Goal: Task Accomplishment & Management: Complete application form

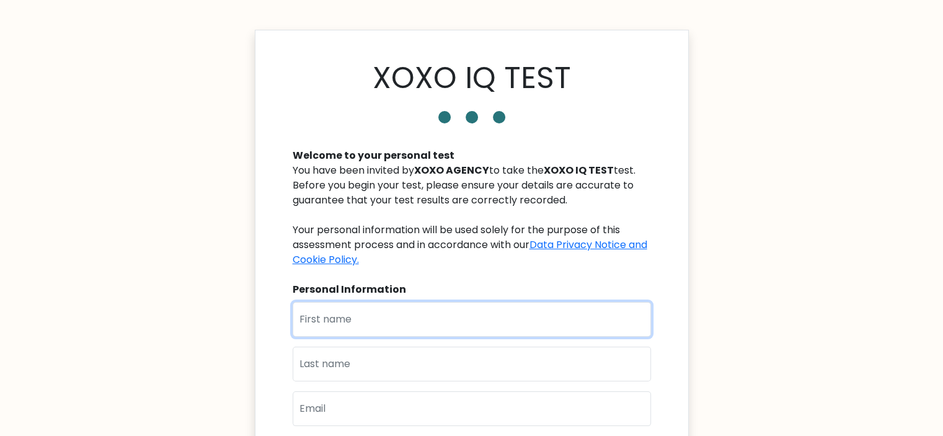
click at [438, 322] on input "text" at bounding box center [472, 319] width 358 height 35
type input "Raquel"
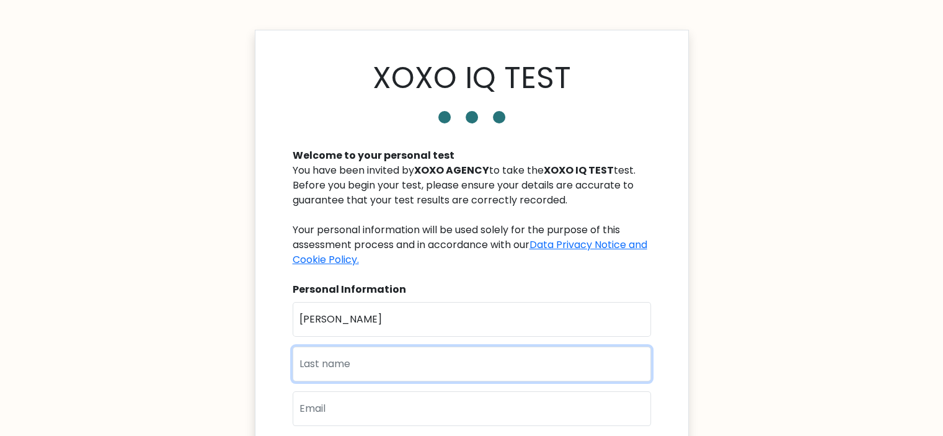
click at [387, 349] on input "text" at bounding box center [472, 363] width 358 height 35
type input "Alvarez"
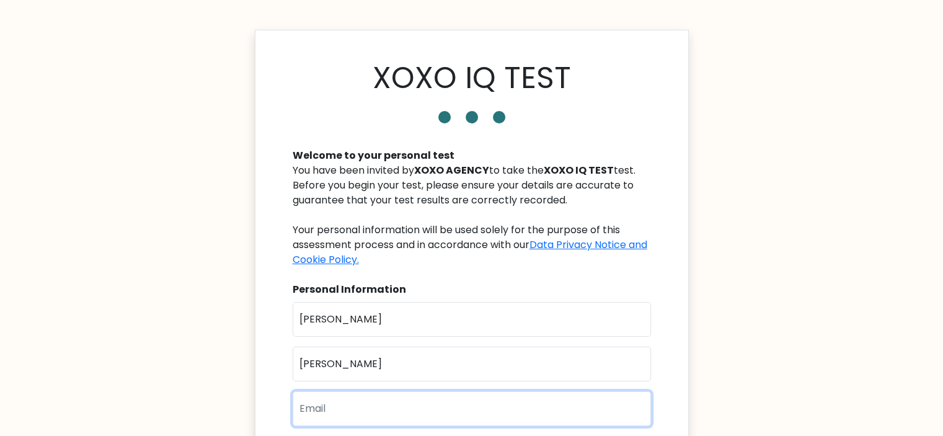
click at [365, 415] on input "email" at bounding box center [472, 408] width 358 height 35
type input "iamraqs28@gmail.com"
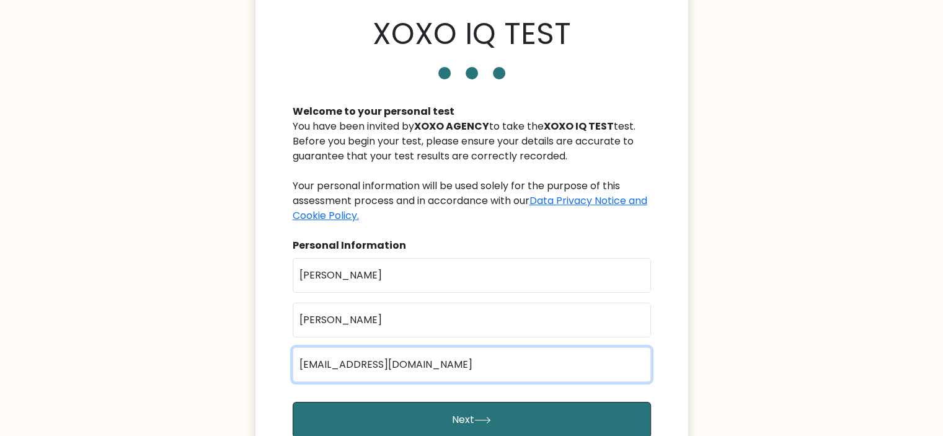
scroll to position [186, 0]
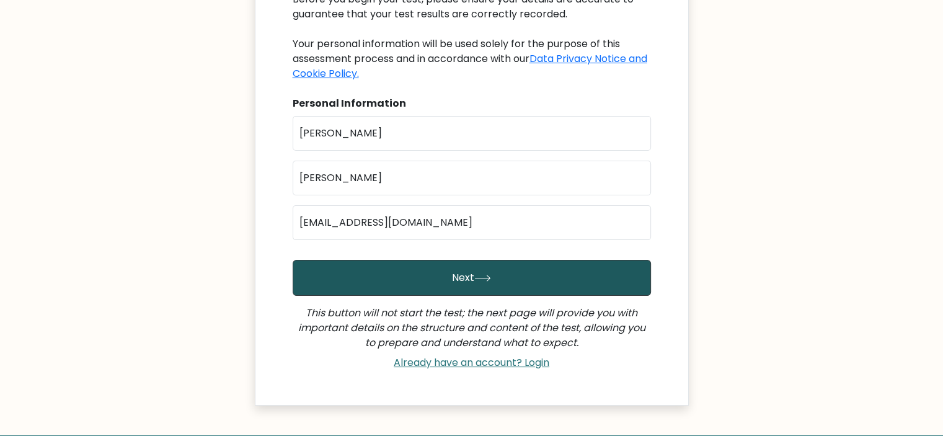
click at [447, 286] on button "Next" at bounding box center [472, 278] width 358 height 36
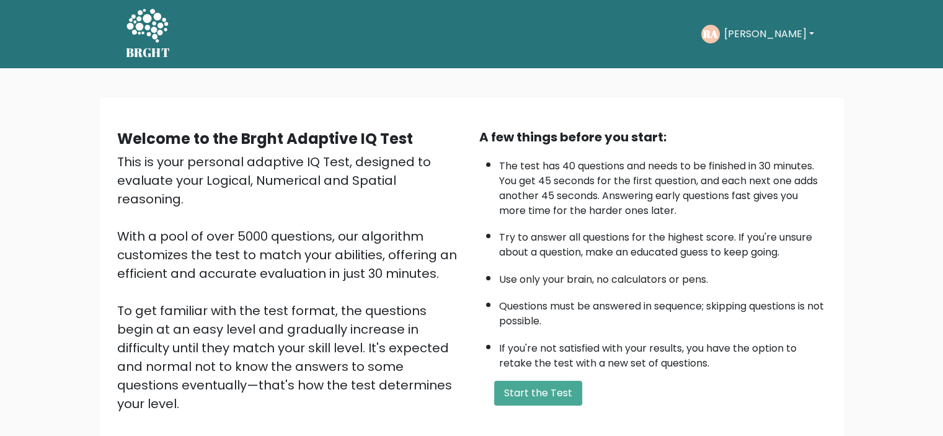
scroll to position [62, 0]
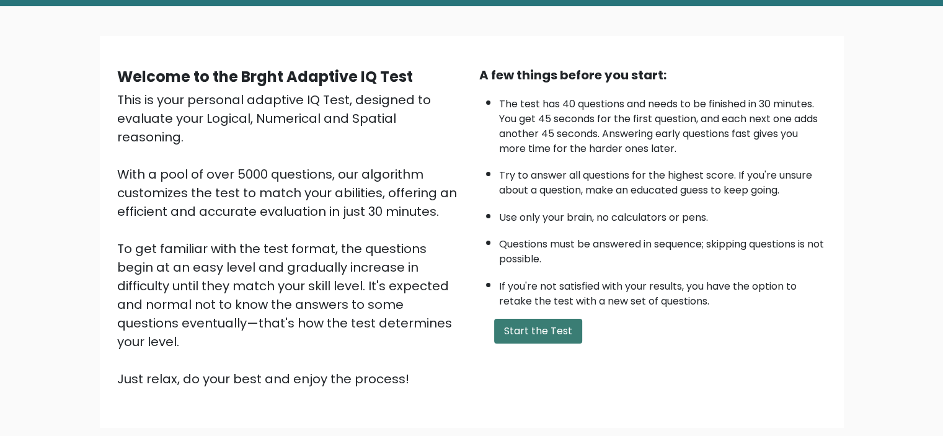
click at [546, 326] on button "Start the Test" at bounding box center [538, 331] width 88 height 25
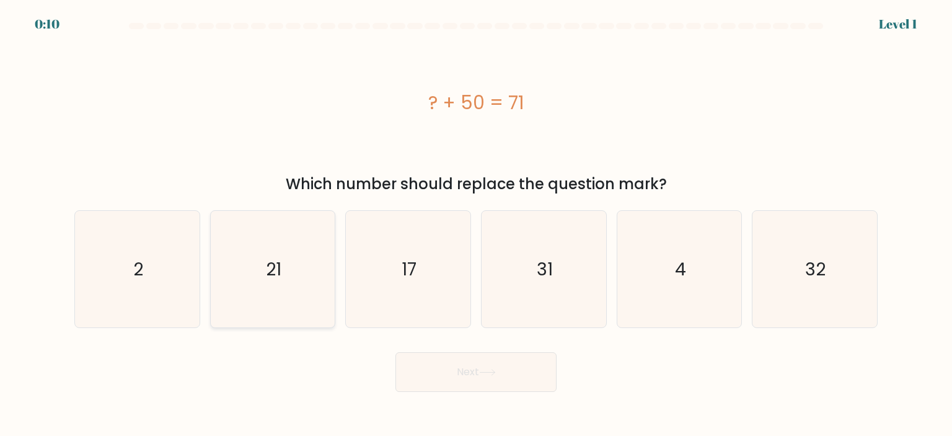
click at [271, 250] on icon "21" at bounding box center [272, 269] width 117 height 117
click at [476, 224] on input "b. 21" at bounding box center [476, 221] width 1 height 6
radio input "true"
click at [464, 378] on button "Next" at bounding box center [475, 372] width 161 height 40
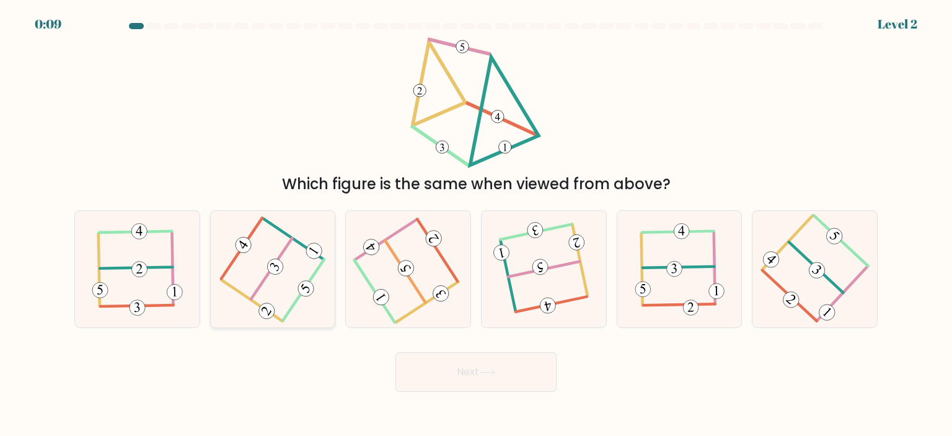
click at [305, 245] on 305 at bounding box center [293, 238] width 61 height 41
click at [476, 224] on input "b." at bounding box center [476, 221] width 1 height 6
radio input "true"
click at [478, 367] on button "Next" at bounding box center [475, 372] width 161 height 40
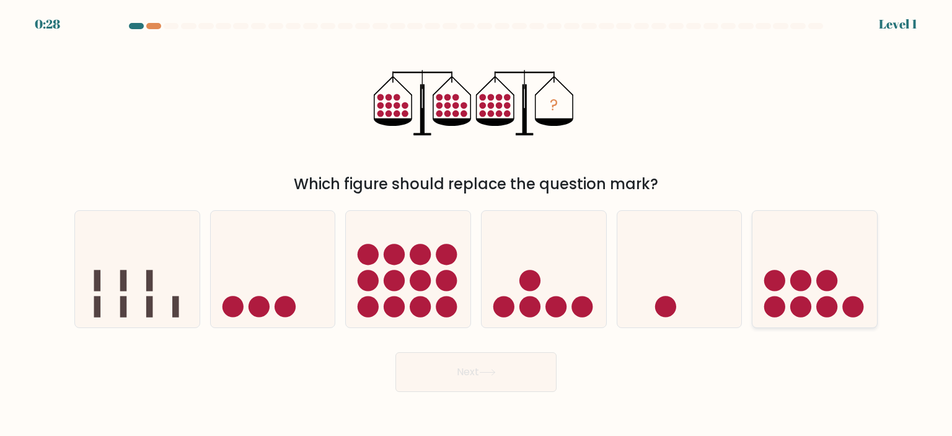
click at [790, 262] on icon at bounding box center [814, 269] width 125 height 103
click at [477, 224] on input "f." at bounding box center [476, 221] width 1 height 6
radio input "true"
click at [415, 294] on icon at bounding box center [408, 269] width 125 height 103
click at [476, 224] on input "c." at bounding box center [476, 221] width 1 height 6
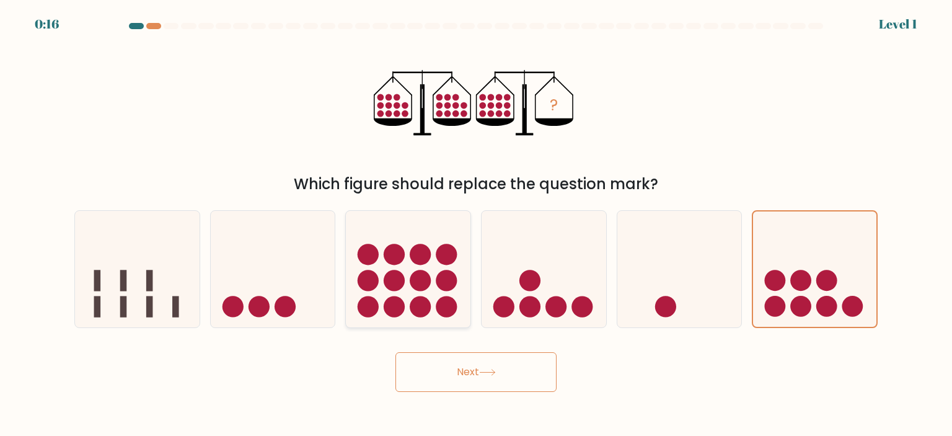
radio input "true"
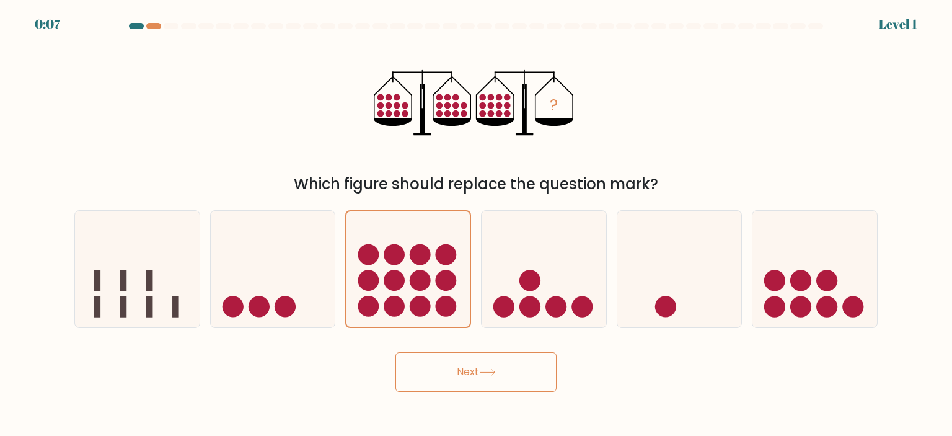
click at [480, 373] on button "Next" at bounding box center [475, 372] width 161 height 40
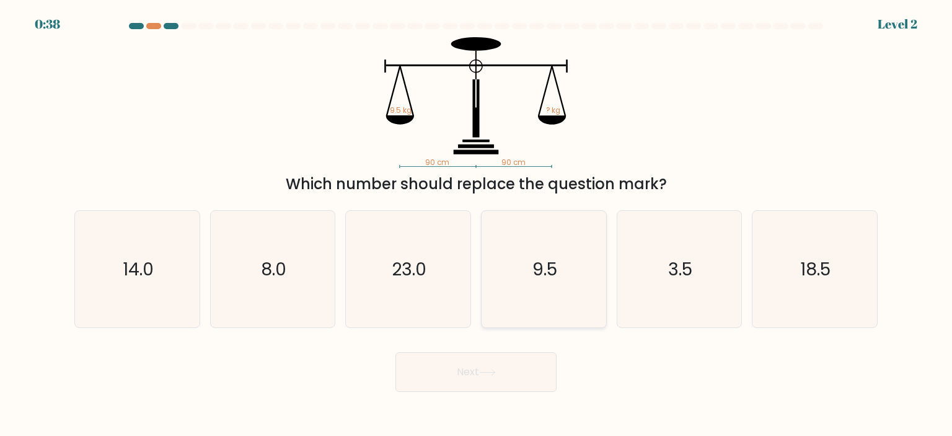
click at [553, 311] on icon "9.5" at bounding box center [543, 269] width 117 height 117
click at [477, 224] on input "d. 9.5" at bounding box center [476, 221] width 1 height 6
radio input "true"
click at [533, 368] on button "Next" at bounding box center [475, 372] width 161 height 40
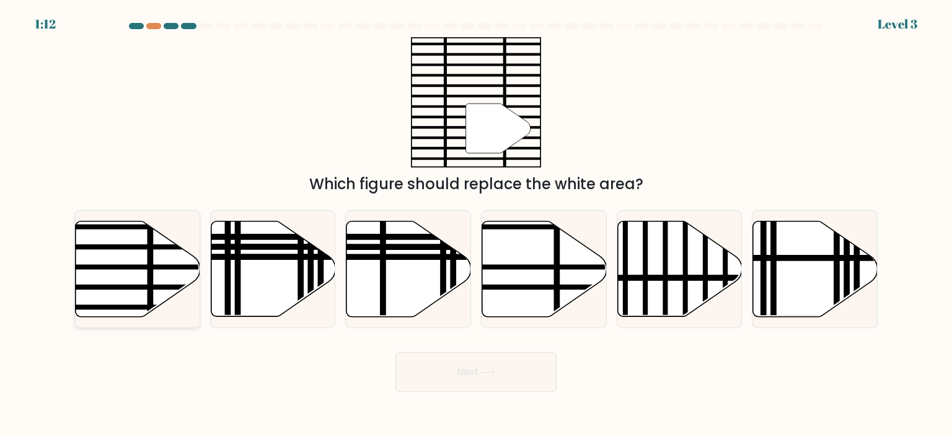
click at [97, 267] on line at bounding box center [95, 267] width 251 height 0
click at [476, 224] on input "a." at bounding box center [476, 221] width 1 height 6
radio input "true"
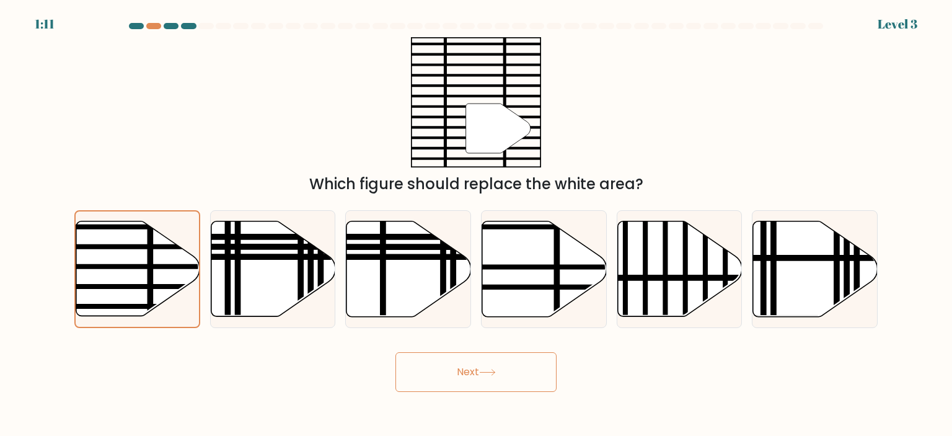
click at [410, 359] on button "Next" at bounding box center [475, 372] width 161 height 40
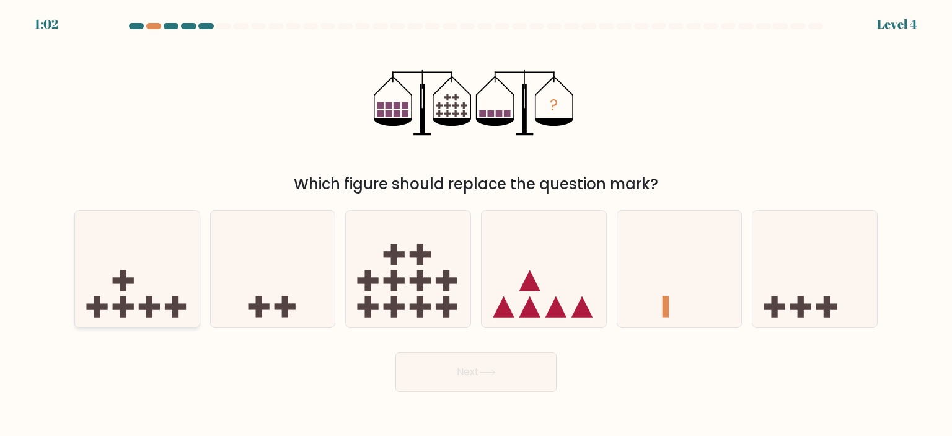
click at [150, 296] on icon at bounding box center [137, 269] width 125 height 103
click at [476, 224] on input "a." at bounding box center [476, 221] width 1 height 6
radio input "true"
click at [427, 368] on button "Next" at bounding box center [475, 372] width 161 height 40
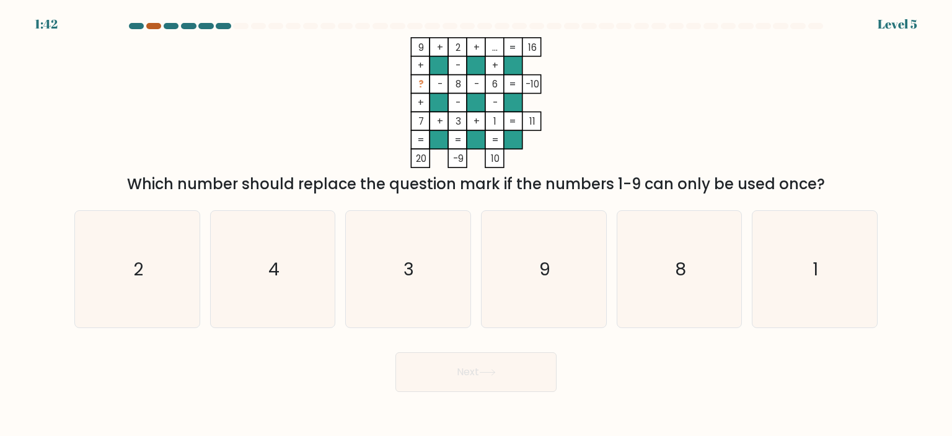
click at [151, 25] on div at bounding box center [153, 26] width 15 height 6
click at [170, 25] on div at bounding box center [171, 26] width 15 height 6
click at [152, 25] on div at bounding box center [153, 26] width 15 height 6
click at [297, 267] on icon "4" at bounding box center [272, 269] width 117 height 117
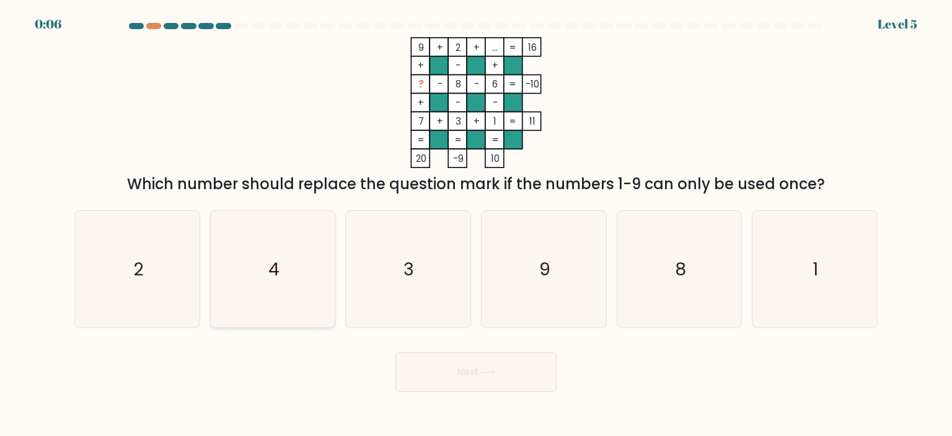
click at [476, 224] on input "b. 4" at bounding box center [476, 221] width 1 height 6
radio input "true"
click at [467, 368] on button "Next" at bounding box center [475, 372] width 161 height 40
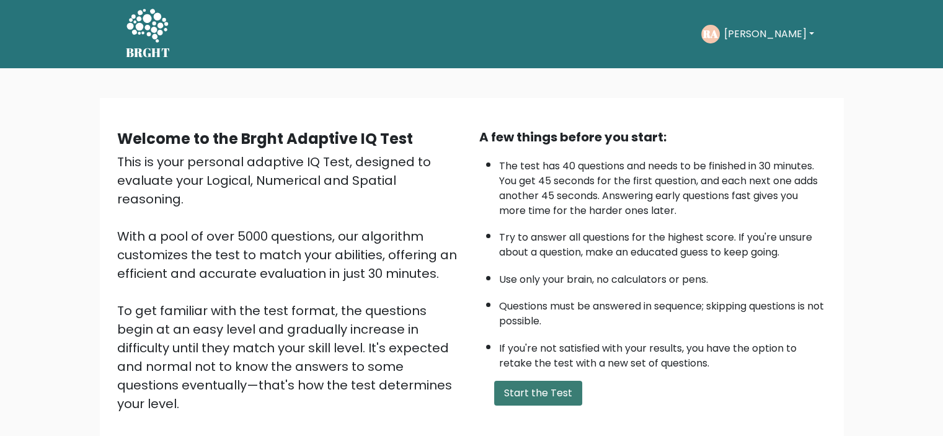
click at [545, 390] on button "Start the Test" at bounding box center [538, 393] width 88 height 25
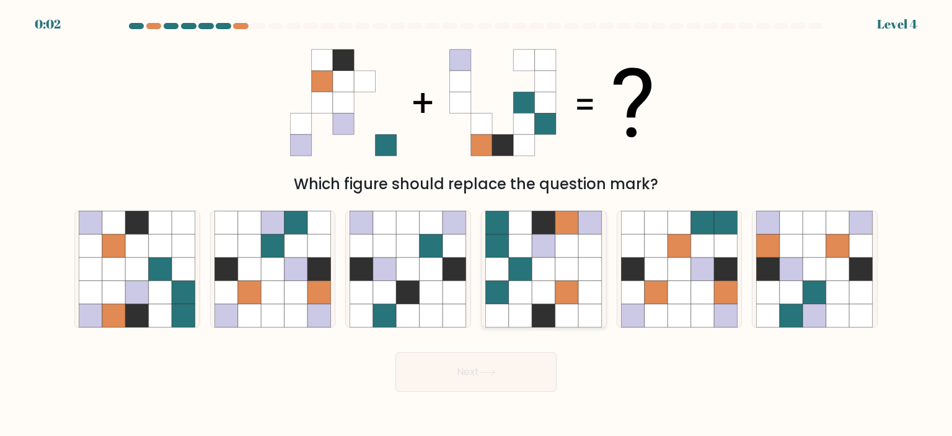
click at [543, 262] on icon at bounding box center [544, 269] width 24 height 24
click at [477, 224] on input "d." at bounding box center [476, 221] width 1 height 6
radio input "true"
click at [519, 369] on button "Next" at bounding box center [475, 372] width 161 height 40
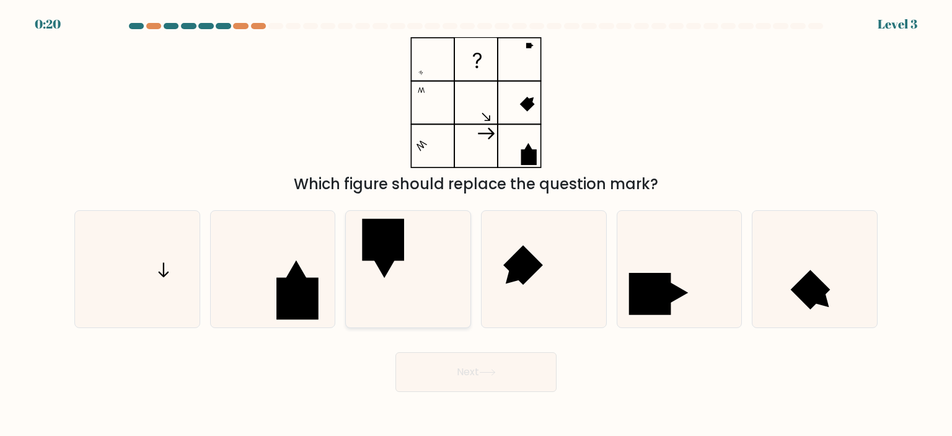
click at [406, 281] on icon at bounding box center [408, 269] width 117 height 117
click at [476, 224] on input "c." at bounding box center [476, 221] width 1 height 6
radio input "true"
click at [483, 383] on button "Next" at bounding box center [475, 372] width 161 height 40
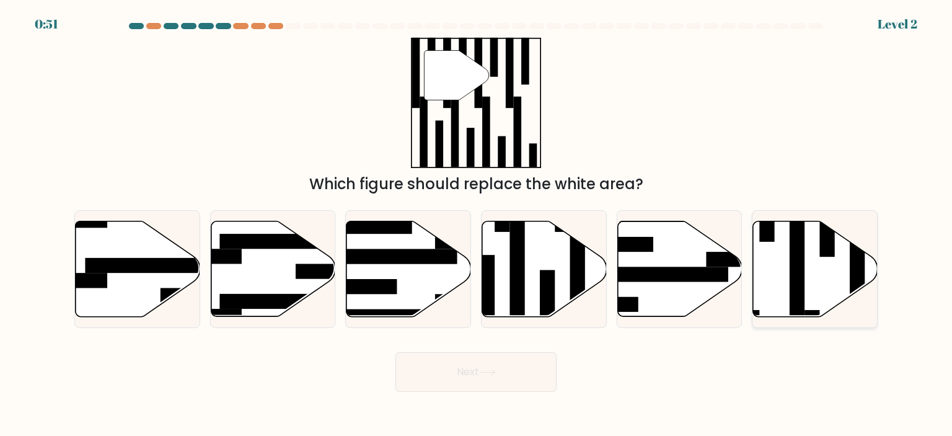
click at [791, 268] on rect at bounding box center [797, 263] width 15 height 135
click at [477, 224] on input "f." at bounding box center [476, 221] width 1 height 6
radio input "true"
click at [506, 374] on button "Next" at bounding box center [475, 372] width 161 height 40
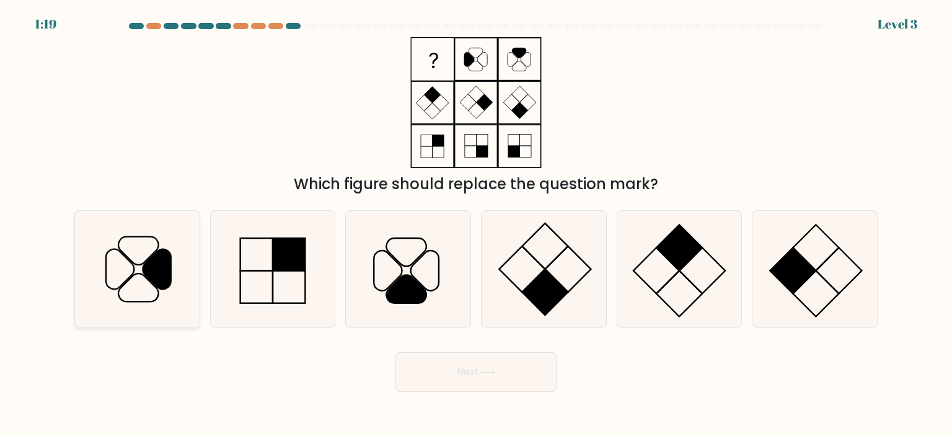
click at [154, 267] on icon at bounding box center [157, 269] width 28 height 40
click at [476, 224] on input "a." at bounding box center [476, 221] width 1 height 6
radio input "true"
click at [442, 369] on button "Next" at bounding box center [475, 372] width 161 height 40
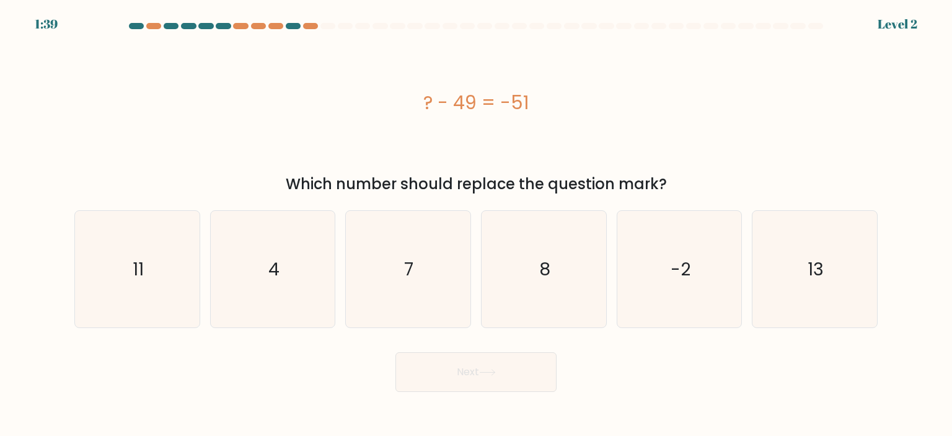
click at [289, 93] on div "? - 49 = -51" at bounding box center [475, 103] width 803 height 28
drag, startPoint x: 369, startPoint y: 76, endPoint x: 567, endPoint y: 114, distance: 201.3
click at [567, 114] on div "? - 49 = -51" at bounding box center [475, 102] width 803 height 131
copy div "? - 49 = -51"
click at [692, 281] on icon "-2" at bounding box center [679, 269] width 117 height 117
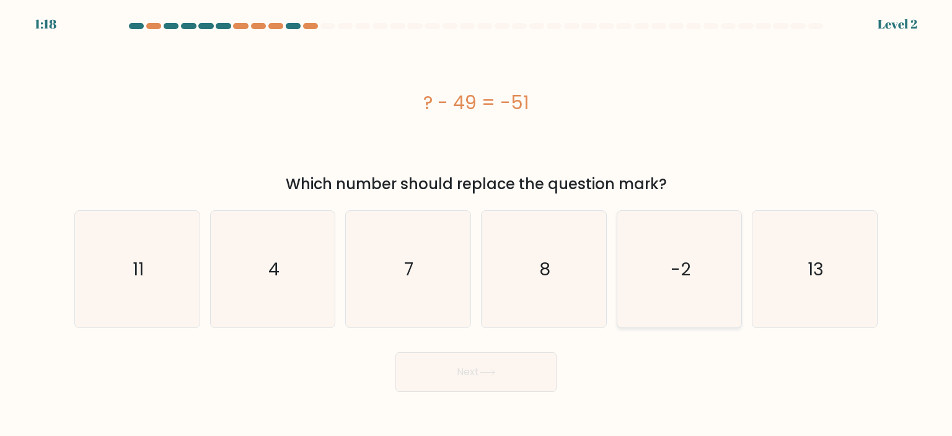
click at [477, 224] on input "e. -2" at bounding box center [476, 221] width 1 height 6
radio input "true"
click at [525, 374] on button "Next" at bounding box center [475, 372] width 161 height 40
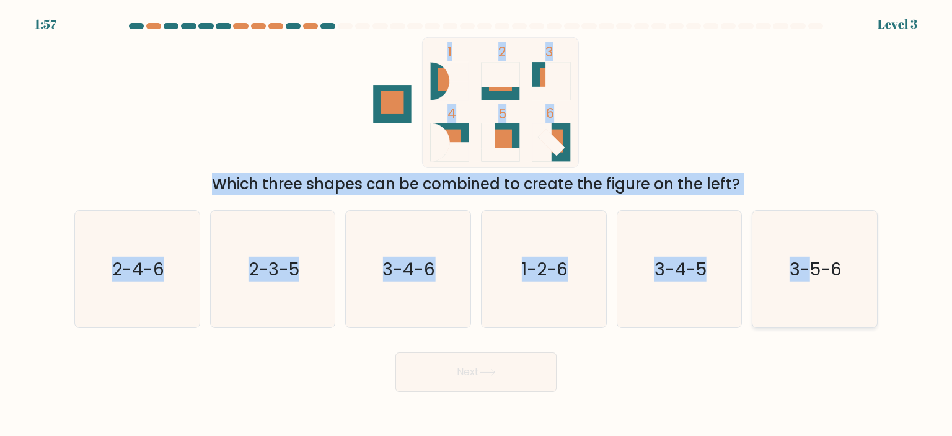
drag, startPoint x: 481, startPoint y: 131, endPoint x: 809, endPoint y: 284, distance: 361.9
click at [809, 284] on form at bounding box center [476, 207] width 952 height 369
click at [317, 88] on icon "1 2 3 4 5 6" at bounding box center [475, 102] width 333 height 131
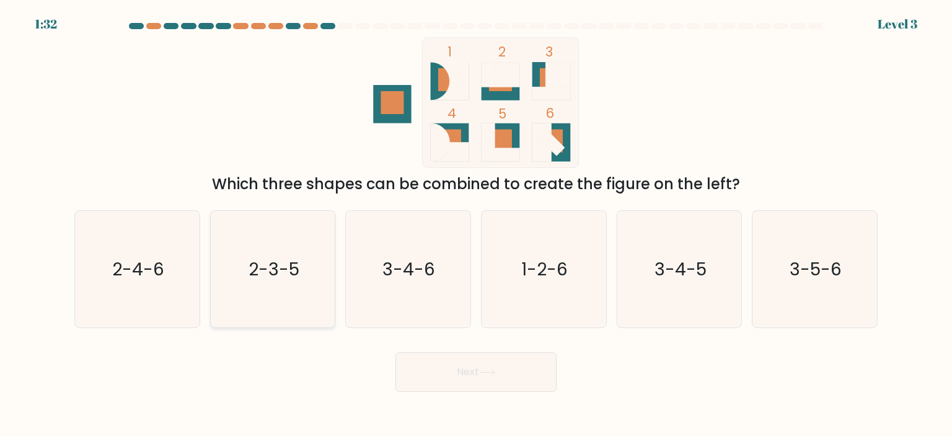
click at [275, 274] on text "2-3-5" at bounding box center [274, 269] width 51 height 25
click at [476, 224] on input "b. 2-3-5" at bounding box center [476, 221] width 1 height 6
radio input "true"
click at [482, 377] on button "Next" at bounding box center [475, 372] width 161 height 40
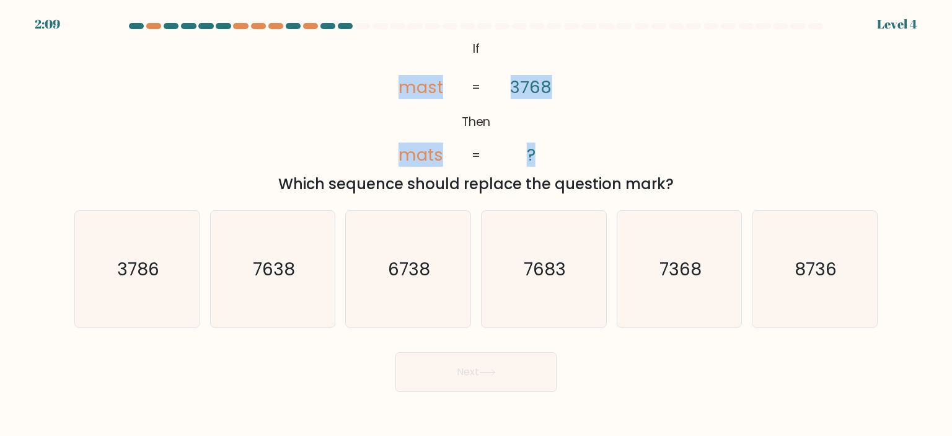
drag, startPoint x: 399, startPoint y: 51, endPoint x: 616, endPoint y: 159, distance: 243.1
click at [616, 159] on div "@import url('https://fonts.googleapis.com/css?family=Abril+Fatface:400,100,100i…" at bounding box center [476, 116] width 818 height 158
drag, startPoint x: 472, startPoint y: 44, endPoint x: 677, endPoint y: 185, distance: 249.6
click at [677, 185] on div "@import url('https://fonts.googleapis.com/css?family=Abril+Fatface:400,100,100i…" at bounding box center [476, 116] width 818 height 158
copy div "If Then mast mats 3768 ? = = Which sequence should replace the question mark?"
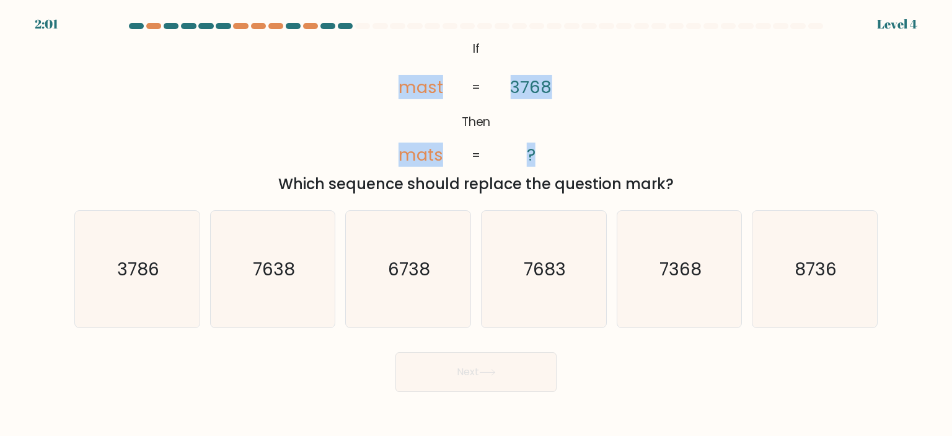
click at [306, 126] on div "@import url('https://fonts.googleapis.com/css?family=Abril+Fatface:400,100,100i…" at bounding box center [476, 116] width 818 height 158
click at [449, 123] on icon "@import url('https://fonts.googleapis.com/css?family=Abril+Fatface:400,100,100i…" at bounding box center [476, 102] width 212 height 131
click at [468, 129] on tspan "Then" at bounding box center [476, 121] width 29 height 17
click at [131, 242] on icon "3786" at bounding box center [137, 269] width 117 height 117
click at [476, 224] on input "a. 3786" at bounding box center [476, 221] width 1 height 6
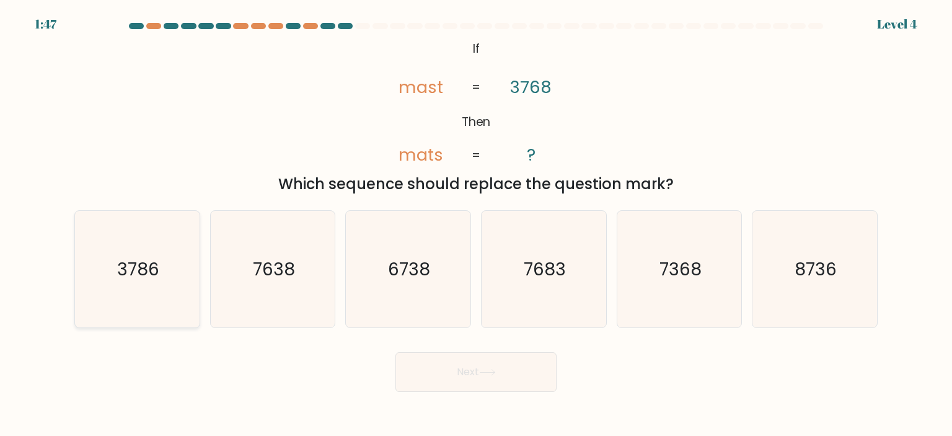
radio input "true"
click at [483, 371] on icon at bounding box center [487, 372] width 17 height 7
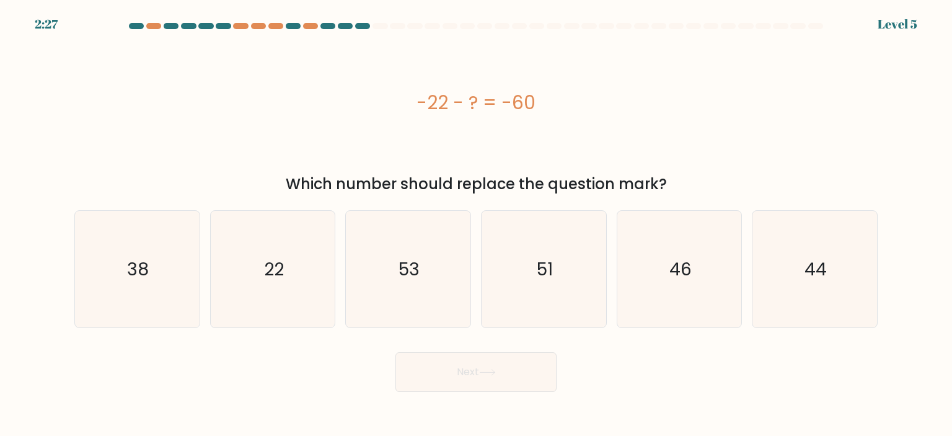
drag, startPoint x: 401, startPoint y: 100, endPoint x: 667, endPoint y: 178, distance: 277.1
click at [667, 178] on div "-22 - ? = -60 Which number should replace the question mark?" at bounding box center [476, 116] width 818 height 158
copy div "-22 - ? = -60 Which number should replace the question mark?"
click at [170, 254] on icon "38" at bounding box center [137, 269] width 117 height 117
click at [476, 224] on input "a. 38" at bounding box center [476, 221] width 1 height 6
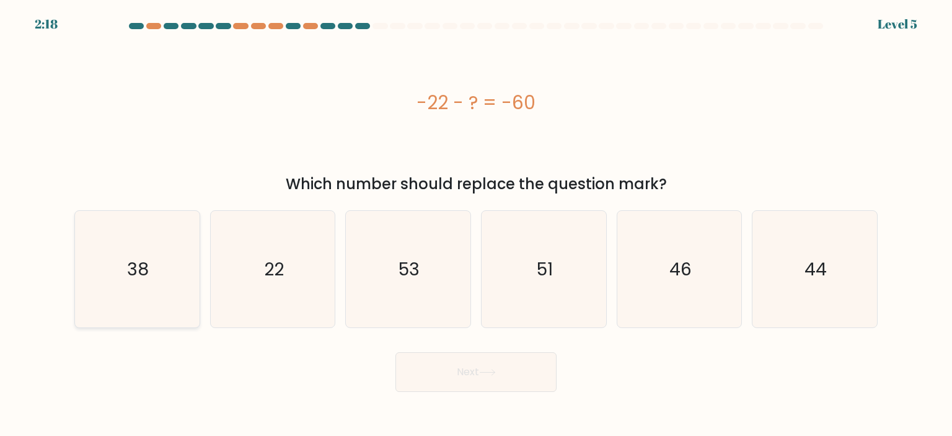
radio input "true"
click at [463, 376] on button "Next" at bounding box center [475, 372] width 161 height 40
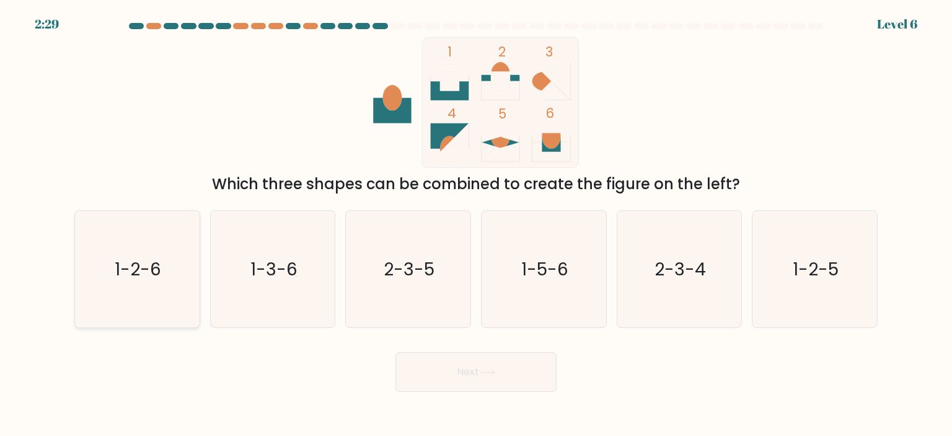
click at [154, 274] on text "1-2-6" at bounding box center [138, 269] width 46 height 25
click at [476, 224] on input "a. 1-2-6" at bounding box center [476, 221] width 1 height 6
radio input "true"
click at [490, 377] on button "Next" at bounding box center [475, 372] width 161 height 40
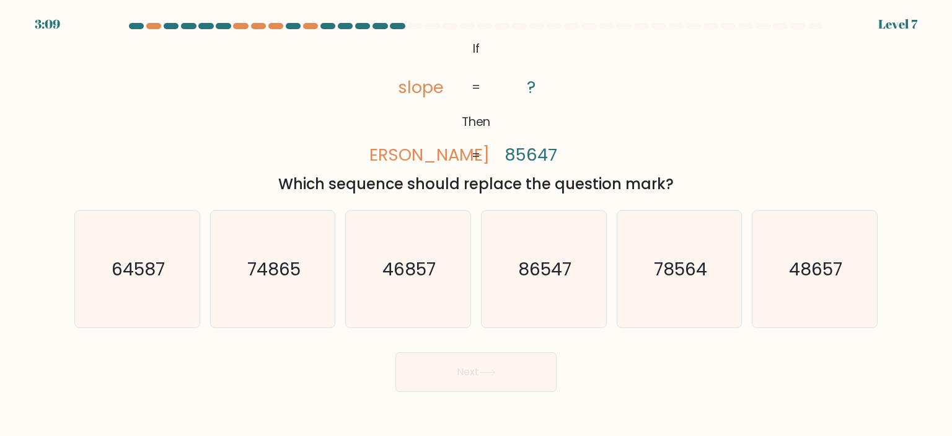
drag, startPoint x: 459, startPoint y: 60, endPoint x: 683, endPoint y: 177, distance: 253.4
click at [683, 177] on div "@import url('https://fonts.googleapis.com/css?family=Abril+Fatface:400,100,100i…" at bounding box center [476, 116] width 818 height 158
copy div "If Then slope lopes ? 85647 = = Which sequence should replace the question mark?"
click at [517, 123] on icon "@import url('https://fonts.googleapis.com/css?family=Abril+Fatface:400,100,100i…" at bounding box center [476, 102] width 212 height 131
click at [536, 267] on text "86547" at bounding box center [544, 269] width 53 height 25
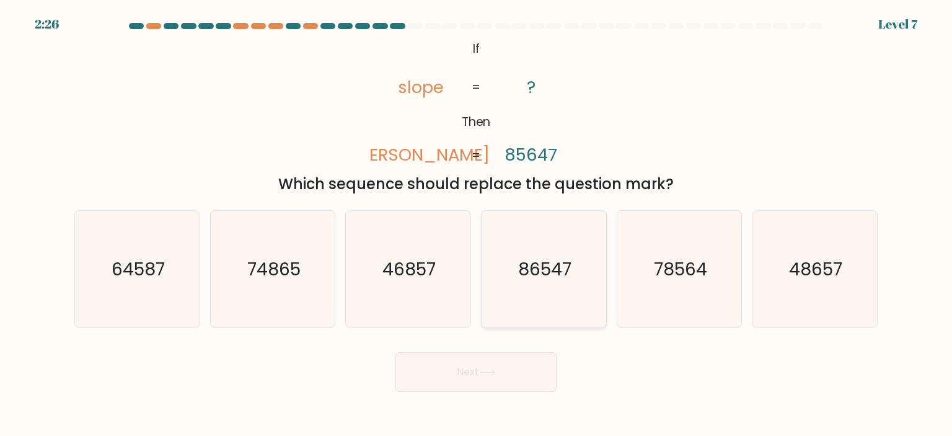
click at [477, 224] on input "d. 86547" at bounding box center [476, 221] width 1 height 6
radio input "true"
click at [507, 373] on button "Next" at bounding box center [475, 372] width 161 height 40
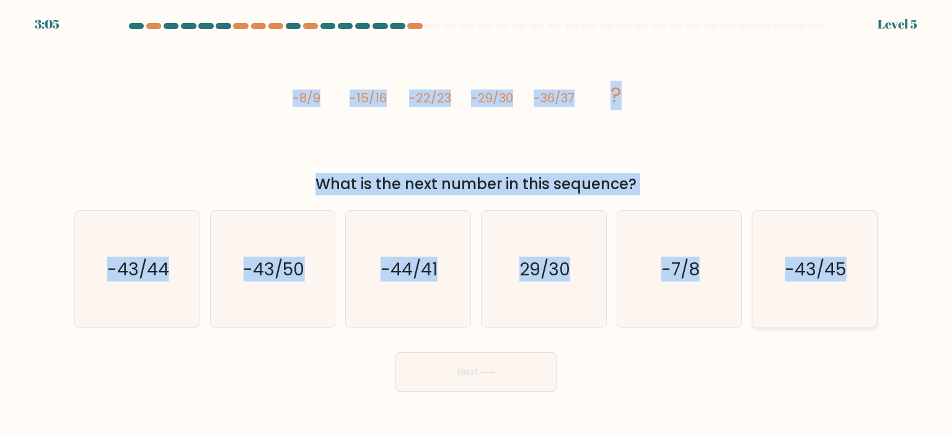
drag, startPoint x: 284, startPoint y: 99, endPoint x: 858, endPoint y: 278, distance: 601.4
click at [858, 278] on form at bounding box center [476, 207] width 952 height 369
copy form "-8/9 -15/16 -22/23 -29/30 -36/37 ? What is the next number in this sequence? a.…"
click at [148, 289] on icon "-43/44" at bounding box center [137, 269] width 117 height 117
click at [476, 224] on input "a. -43/44" at bounding box center [476, 221] width 1 height 6
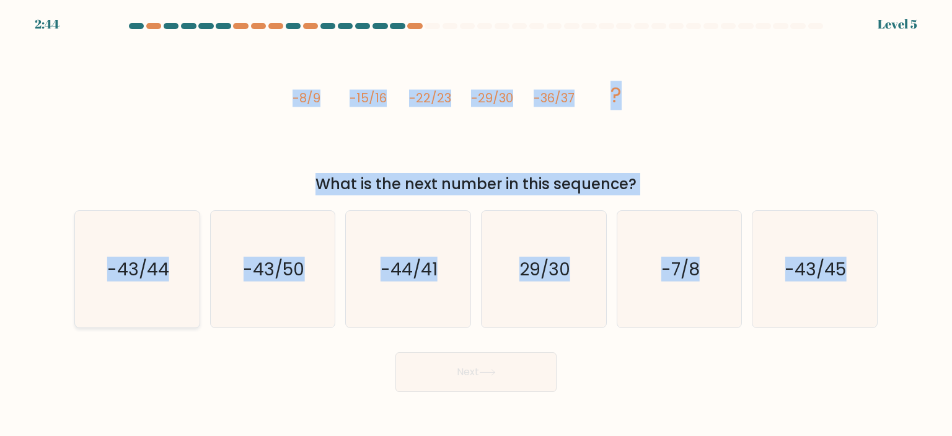
radio input "true"
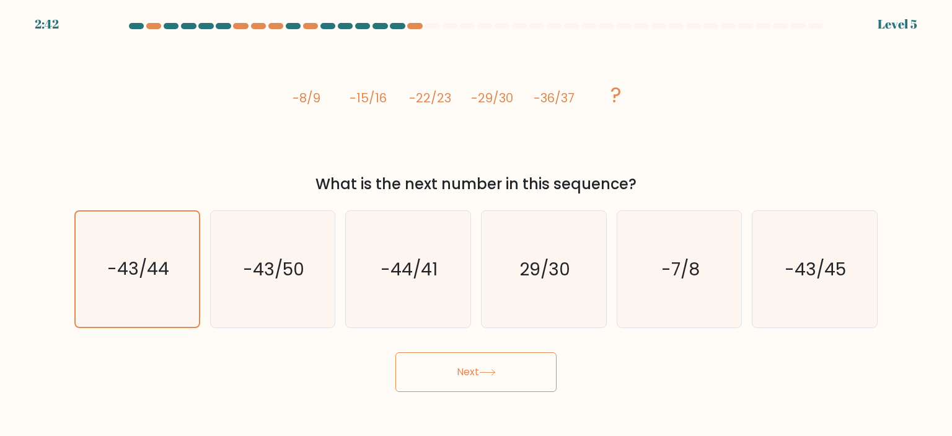
click at [446, 366] on button "Next" at bounding box center [475, 372] width 161 height 40
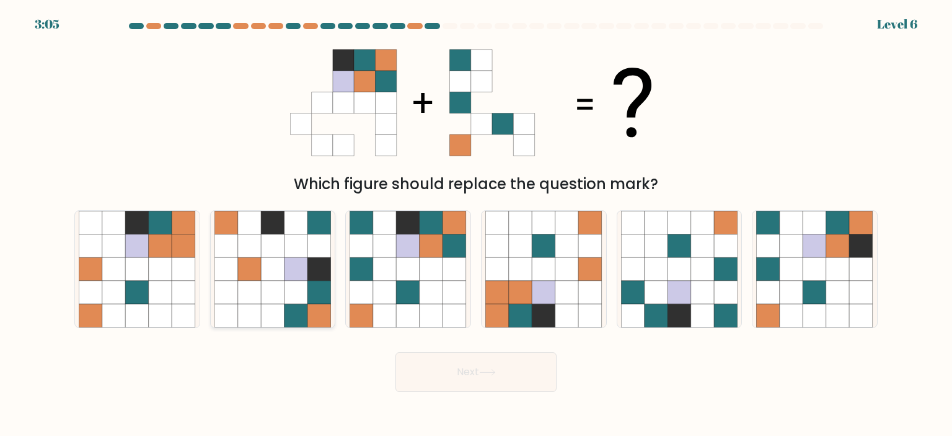
click at [320, 277] on icon at bounding box center [319, 269] width 24 height 24
click at [476, 224] on input "b." at bounding box center [476, 221] width 1 height 6
radio input "true"
click at [502, 369] on button "Next" at bounding box center [475, 372] width 161 height 40
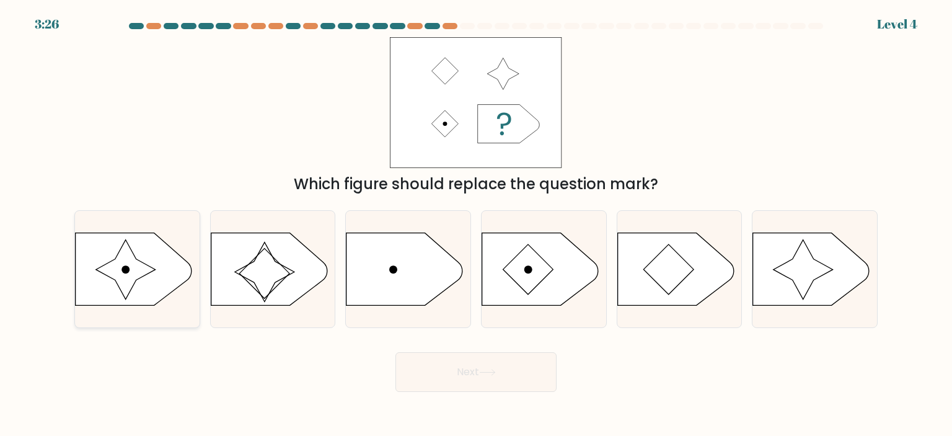
click at [152, 275] on icon at bounding box center [134, 268] width 117 height 73
click at [476, 224] on input "a." at bounding box center [476, 221] width 1 height 6
radio input "true"
click at [506, 384] on button "Next" at bounding box center [475, 372] width 161 height 40
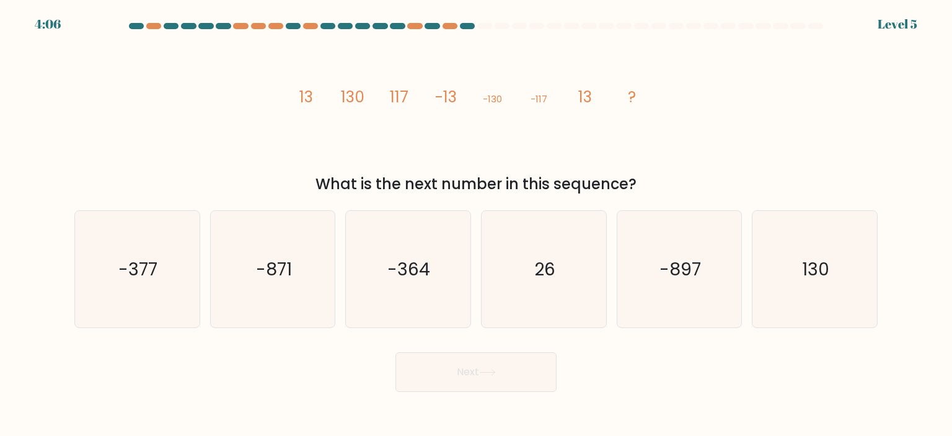
drag, startPoint x: 273, startPoint y: 94, endPoint x: 647, endPoint y: 192, distance: 387.1
click at [647, 192] on div "image/svg+xml 13 130 117 -13 -130 -117 13 ? What is the next number in this seq…" at bounding box center [476, 116] width 818 height 158
drag, startPoint x: 290, startPoint y: 99, endPoint x: 653, endPoint y: 189, distance: 373.7
click at [653, 189] on div "image/svg+xml 13 130 117 -13 -130 -117 13 ? What is the next number in this seq…" at bounding box center [476, 116] width 818 height 158
copy div "13 130 117 -13 -130 -117 13 ? What is the next number in this sequence?"
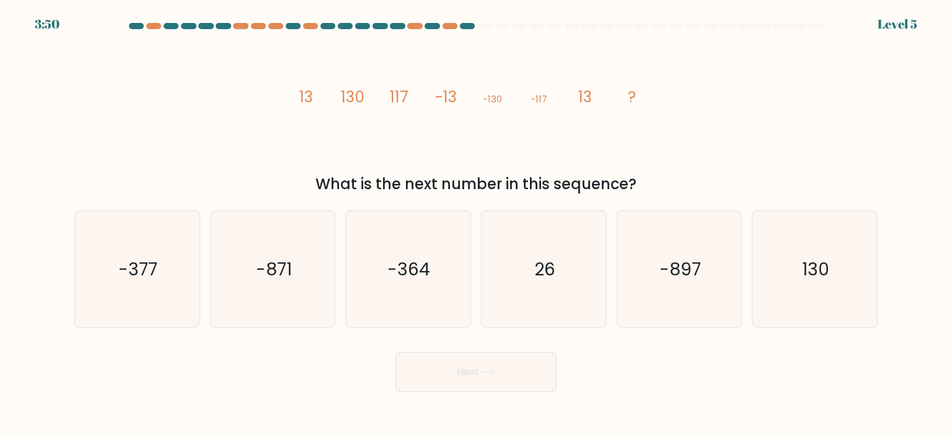
click at [379, 141] on icon "image/svg+xml 13 130 117 -13 -130 -117 13 ?" at bounding box center [476, 102] width 372 height 131
click at [845, 294] on icon "130" at bounding box center [814, 269] width 117 height 117
click at [477, 224] on input "f. 130" at bounding box center [476, 221] width 1 height 6
radio input "true"
click at [511, 377] on button "Next" at bounding box center [475, 372] width 161 height 40
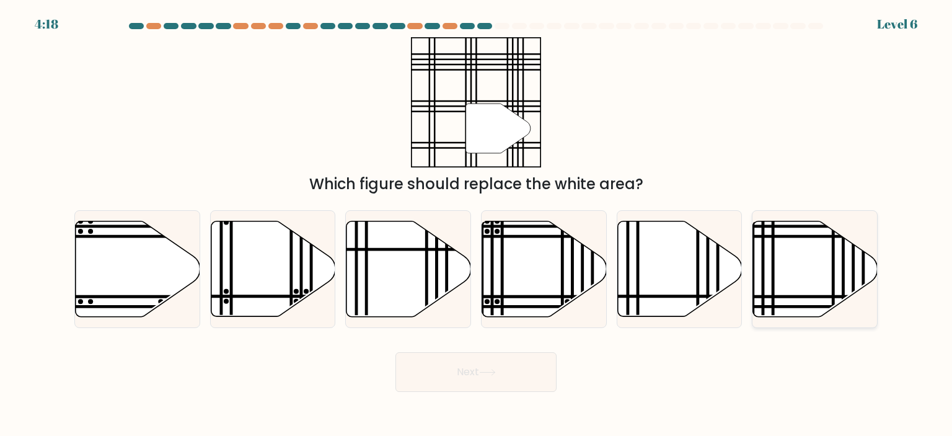
click at [802, 273] on icon at bounding box center [815, 268] width 125 height 95
click at [477, 224] on input "f." at bounding box center [476, 221] width 1 height 6
radio input "true"
click at [518, 371] on button "Next" at bounding box center [475, 372] width 161 height 40
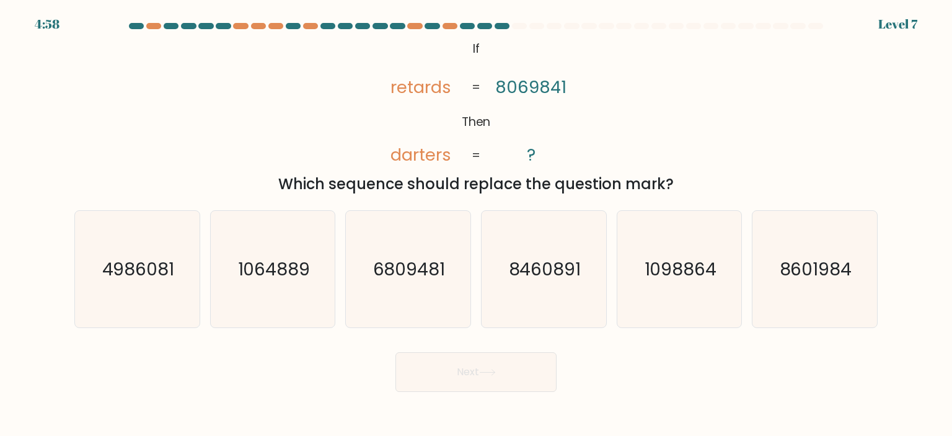
drag, startPoint x: 465, startPoint y: 43, endPoint x: 691, endPoint y: 182, distance: 265.2
click at [691, 182] on div "@import url('https://fonts.googleapis.com/css?family=Abril+Fatface:400,100,100i…" at bounding box center [476, 116] width 818 height 158
copy div "If Then retards darters 8069841 ? = = Which sequence should replace the questio…"
click at [349, 123] on div "@import url('https://fonts.googleapis.com/css?family=Abril+Fatface:400,100,100i…" at bounding box center [476, 116] width 818 height 158
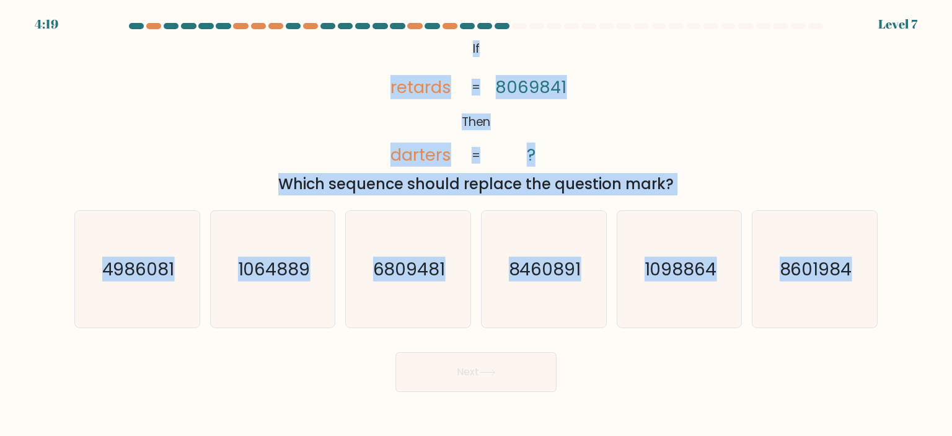
drag, startPoint x: 452, startPoint y: 39, endPoint x: 888, endPoint y: 283, distance: 500.0
click at [888, 283] on form "If ?" at bounding box center [476, 207] width 952 height 369
copy form "If Then retards darters 8069841 ? = = Which sequence should replace the questio…"
click at [534, 274] on text "8460891" at bounding box center [545, 269] width 73 height 25
click at [477, 224] on input "d. 8460891" at bounding box center [476, 221] width 1 height 6
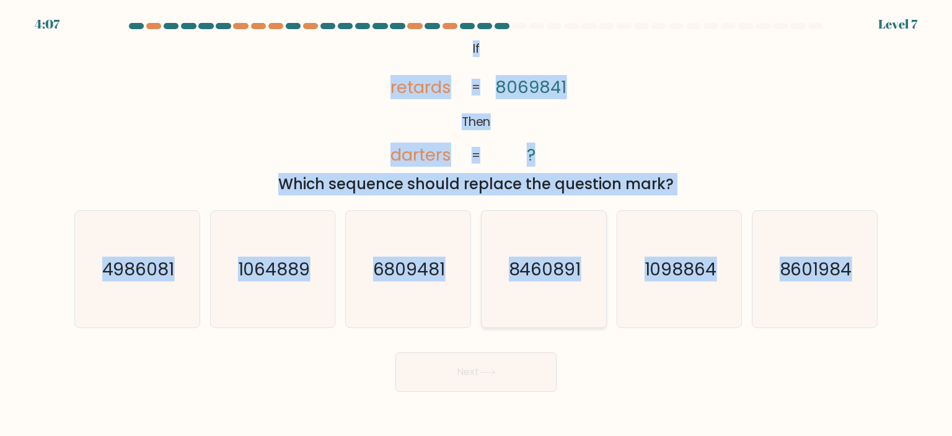
radio input "true"
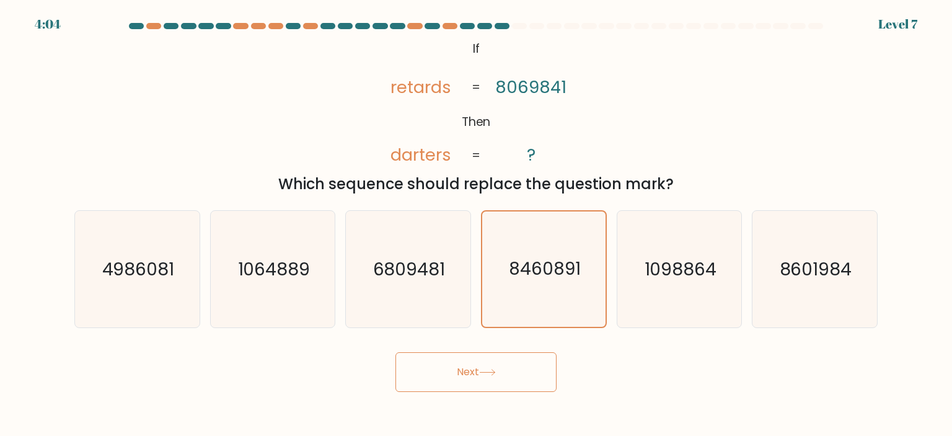
click at [533, 368] on button "Next" at bounding box center [475, 372] width 161 height 40
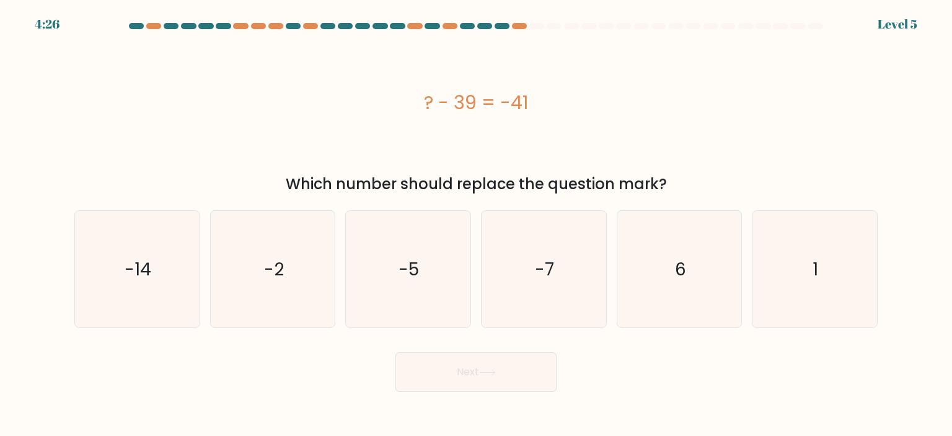
drag, startPoint x: 379, startPoint y: 98, endPoint x: 678, endPoint y: 179, distance: 309.6
click at [678, 179] on div "? - 39 = -41 Which number should replace the question mark?" at bounding box center [476, 116] width 818 height 158
copy div "? - 39 = -41 Which number should replace the question mark?"
click at [315, 245] on icon "-2" at bounding box center [272, 269] width 117 height 117
click at [476, 224] on input "b. -2" at bounding box center [476, 221] width 1 height 6
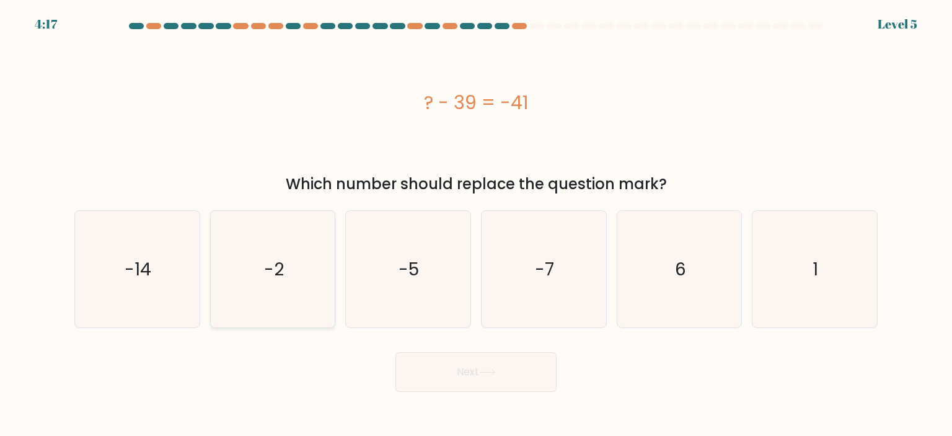
radio input "true"
click at [508, 375] on button "Next" at bounding box center [475, 372] width 161 height 40
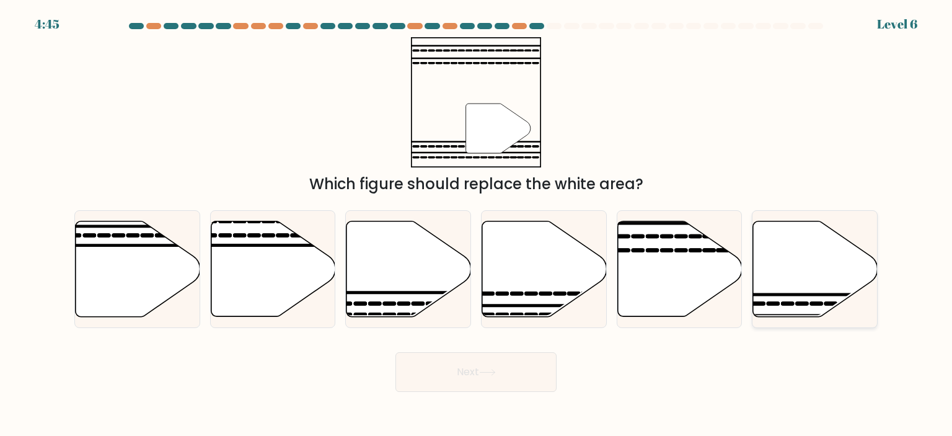
click at [800, 312] on icon at bounding box center [815, 268] width 125 height 95
click at [477, 224] on input "f." at bounding box center [476, 221] width 1 height 6
radio input "true"
click at [514, 377] on button "Next" at bounding box center [475, 372] width 161 height 40
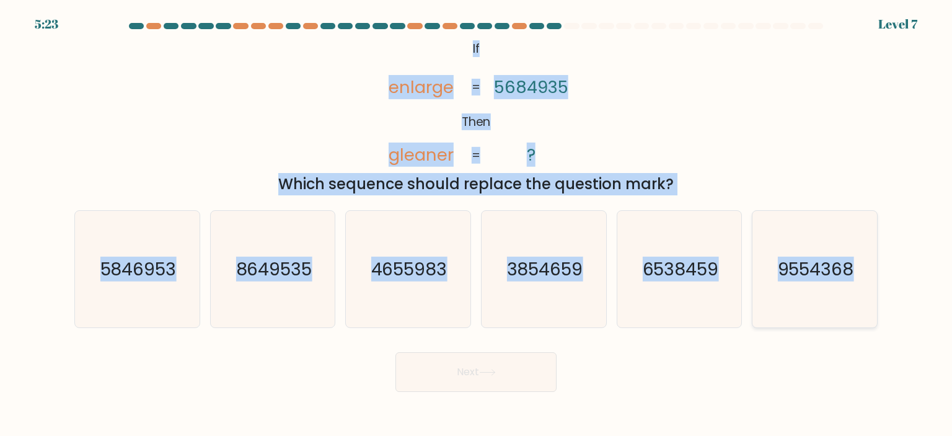
drag, startPoint x: 463, startPoint y: 42, endPoint x: 870, endPoint y: 288, distance: 476.1
click at [870, 288] on form "If ?" at bounding box center [476, 207] width 952 height 369
copy form "If Then enlarge gleaner 5684935 ? = = Which sequence should replace the questio…"
click at [289, 297] on icon "8649535" at bounding box center [272, 269] width 117 height 117
click at [476, 224] on input "b. 8649535" at bounding box center [476, 221] width 1 height 6
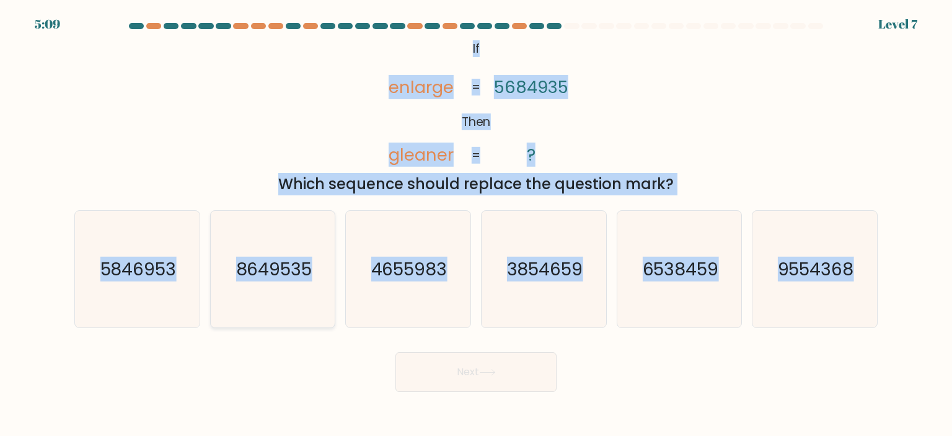
radio input "true"
click at [440, 160] on tspan "gleaner" at bounding box center [420, 155] width 65 height 24
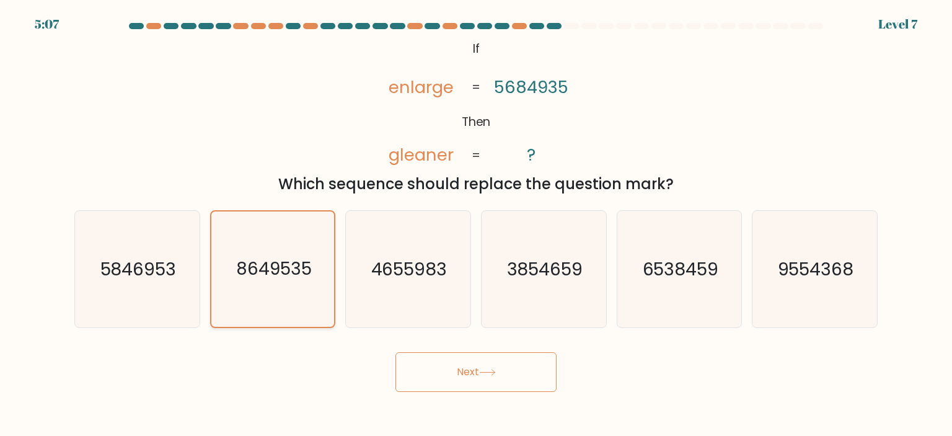
click at [289, 275] on text "8649535" at bounding box center [274, 269] width 76 height 24
click at [476, 224] on input "b. 8649535" at bounding box center [476, 221] width 1 height 6
click at [457, 356] on button "Next" at bounding box center [475, 372] width 161 height 40
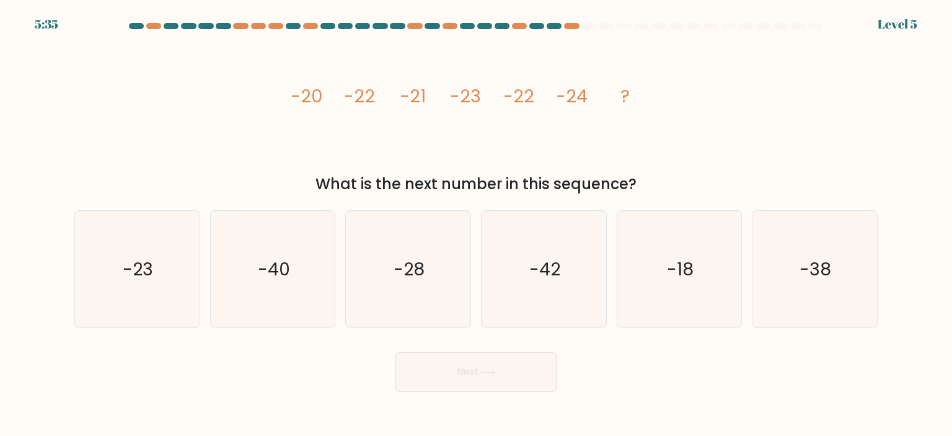
drag, startPoint x: 269, startPoint y: 86, endPoint x: 656, endPoint y: 189, distance: 400.8
click at [656, 189] on div "image/svg+xml -20 -22 -21 -23 -22 -24 ? What is the next number in this sequenc…" at bounding box center [476, 116] width 818 height 158
click at [165, 275] on icon "-23" at bounding box center [137, 269] width 117 height 117
click at [476, 224] on input "a. -23" at bounding box center [476, 221] width 1 height 6
radio input "true"
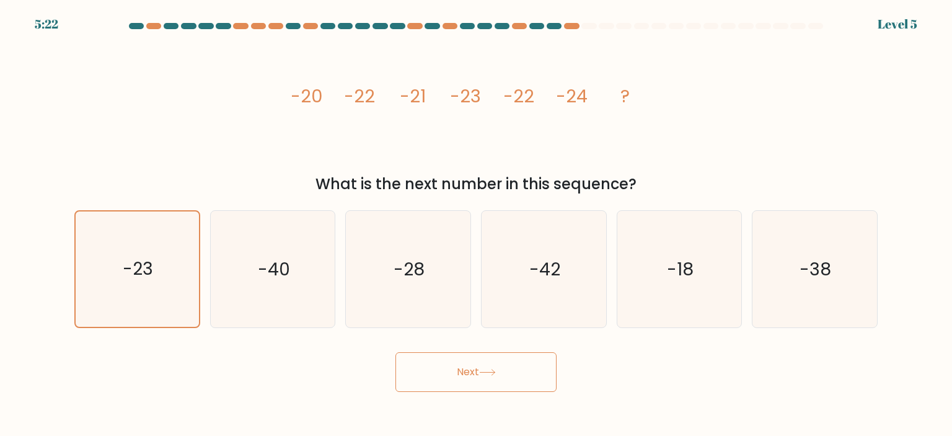
click at [496, 372] on icon at bounding box center [487, 372] width 17 height 7
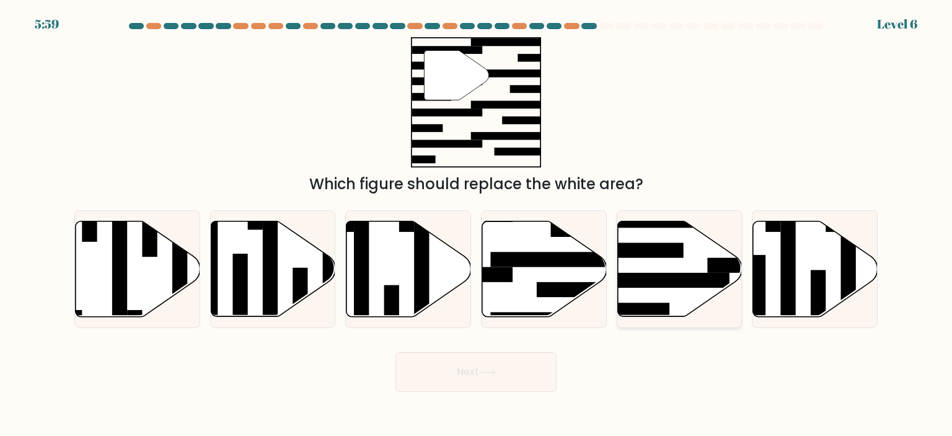
click at [684, 298] on icon at bounding box center [679, 268] width 125 height 95
click at [477, 224] on input "e." at bounding box center [476, 221] width 1 height 6
radio input "true"
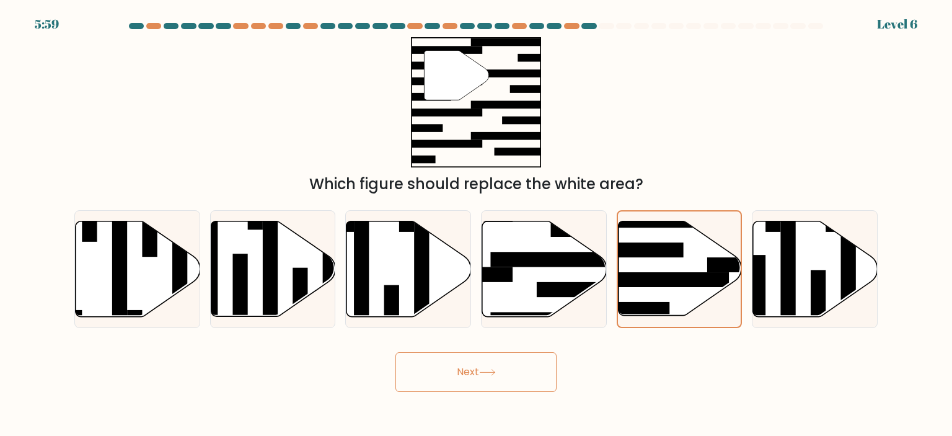
click at [513, 374] on button "Next" at bounding box center [475, 372] width 161 height 40
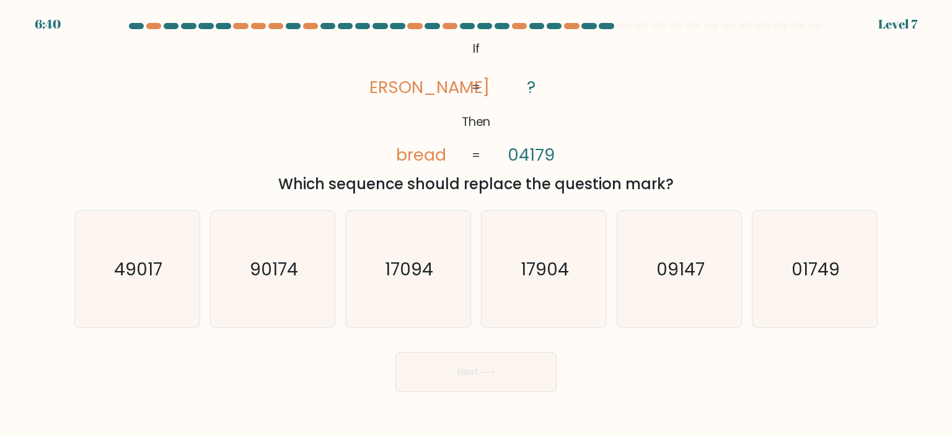
drag, startPoint x: 482, startPoint y: 48, endPoint x: 678, endPoint y: 173, distance: 232.1
click at [678, 173] on div "@import url('https://fonts.googleapis.com/css?family=Abril+Fatface:400,100,100i…" at bounding box center [476, 116] width 818 height 158
click at [855, 299] on icon "01749" at bounding box center [814, 269] width 117 height 117
click at [477, 224] on input "f. 01749" at bounding box center [476, 221] width 1 height 6
radio input "true"
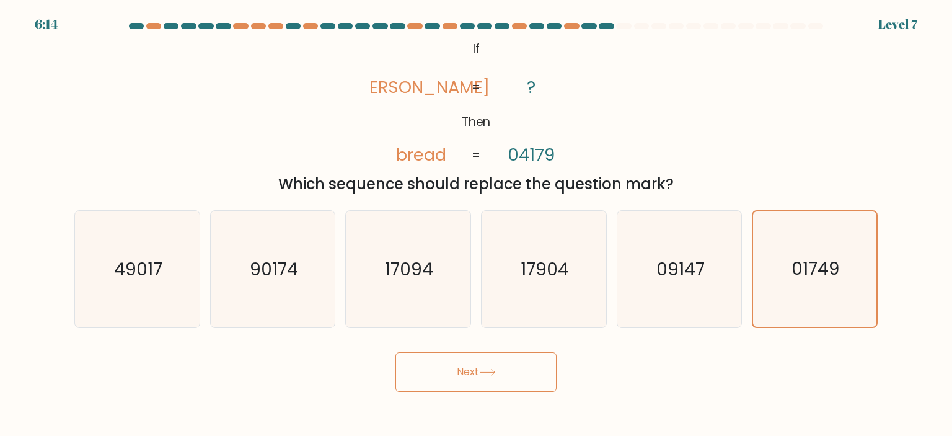
click at [516, 369] on button "Next" at bounding box center [475, 372] width 161 height 40
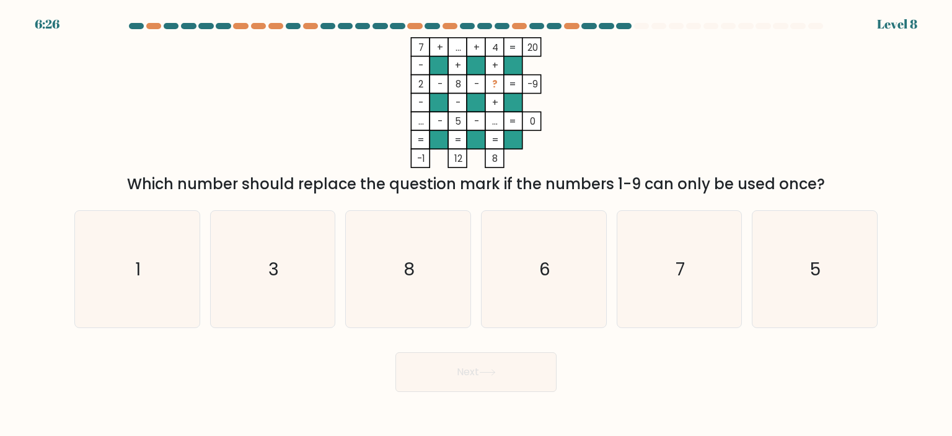
click at [310, 93] on icon "7 + ... + 4 20 - + + 2 - 8 - ? -9 - - + ... - 5 - ... = 0 = = = = -1 12 8 =" at bounding box center [476, 102] width 372 height 131
drag, startPoint x: 402, startPoint y: 38, endPoint x: 466, endPoint y: 60, distance: 67.4
click at [466, 60] on icon "7 + ... + 4 20 - + + 2 - 8 - ? -9 - - + ... - 5 - ... = 0 = = = = -1 12 8 =" at bounding box center [476, 102] width 372 height 131
drag, startPoint x: 467, startPoint y: 63, endPoint x: 442, endPoint y: 58, distance: 25.9
click at [468, 64] on rect at bounding box center [476, 65] width 19 height 19
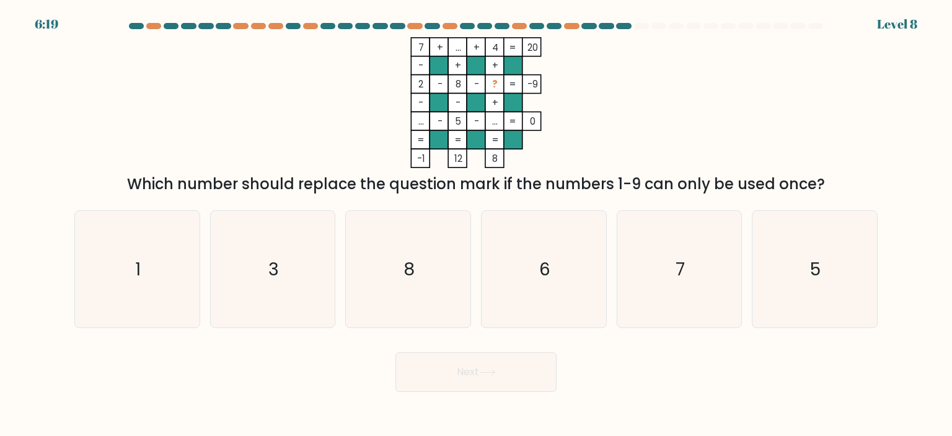
drag, startPoint x: 393, startPoint y: 33, endPoint x: 825, endPoint y: 183, distance: 457.1
click at [825, 183] on form at bounding box center [476, 207] width 952 height 369
click at [519, 106] on rect at bounding box center [513, 102] width 19 height 19
click at [573, 84] on icon "7 + ... + 4 20 - + + 2 - 8 - ? -9 - - + ... - 5 - ... = 0 = = = = -1 12 8 =" at bounding box center [476, 102] width 372 height 131
click at [304, 272] on icon "3" at bounding box center [272, 269] width 117 height 117
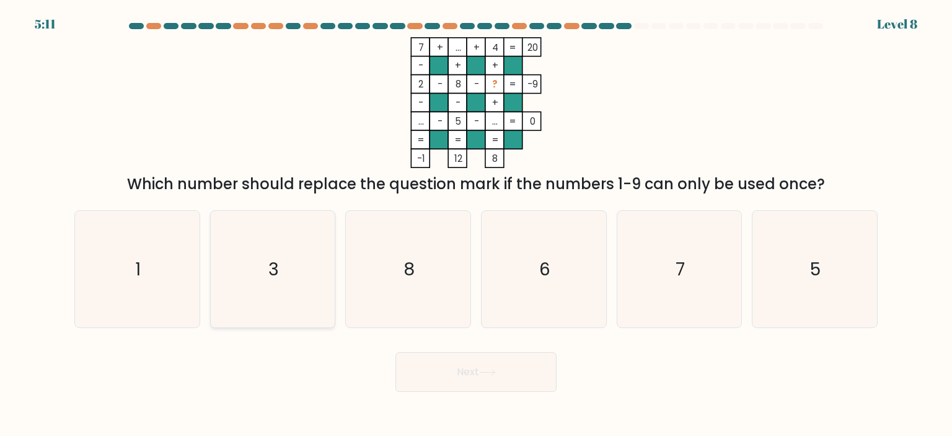
click at [476, 224] on input "b. 3" at bounding box center [476, 221] width 1 height 6
radio input "true"
click at [469, 368] on button "Next" at bounding box center [475, 372] width 161 height 40
click at [461, 365] on button "Next" at bounding box center [475, 372] width 161 height 40
click at [290, 262] on icon "3" at bounding box center [272, 268] width 115 height 115
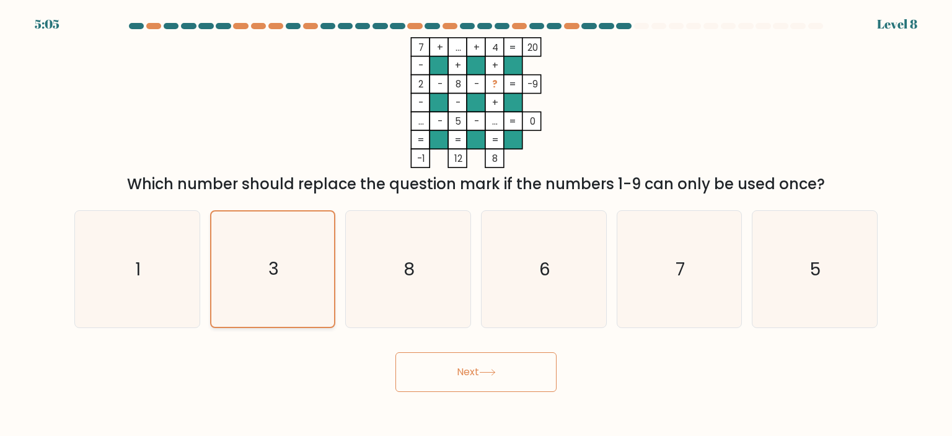
click at [476, 224] on input "b. 3" at bounding box center [476, 221] width 1 height 6
click at [454, 365] on button "Next" at bounding box center [475, 372] width 161 height 40
click at [472, 126] on rect at bounding box center [476, 121] width 19 height 19
click at [436, 265] on icon "8" at bounding box center [408, 269] width 117 height 117
click at [476, 224] on input "c. 8" at bounding box center [476, 221] width 1 height 6
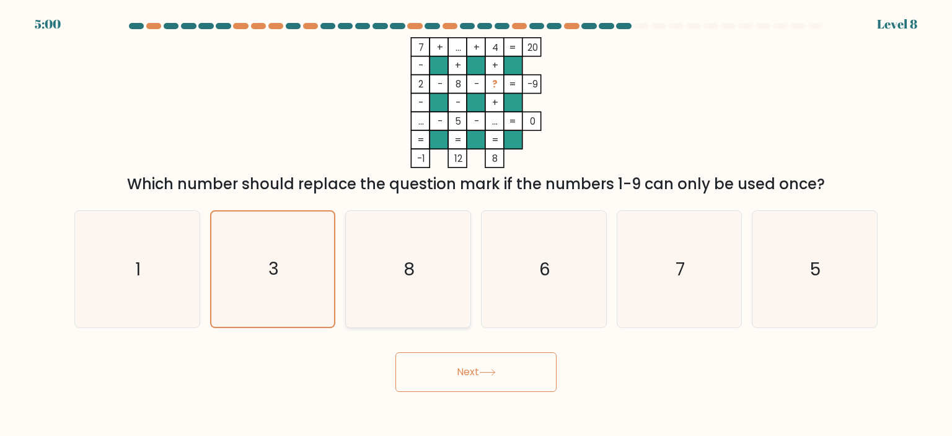
radio input "true"
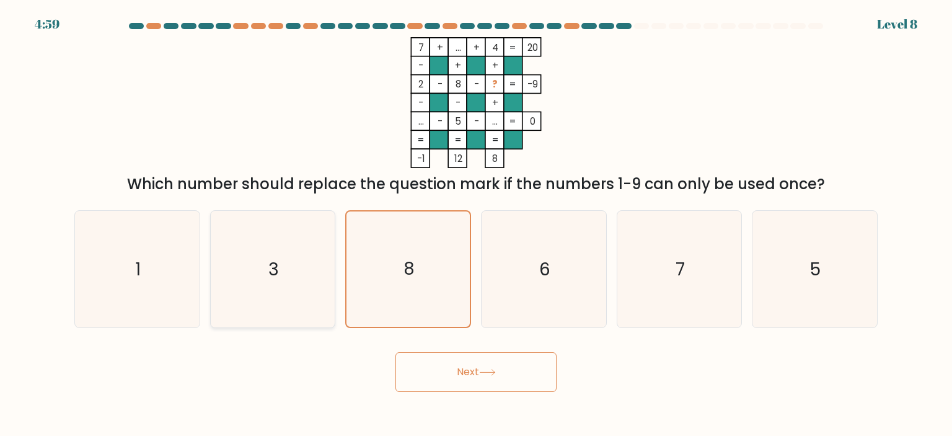
click at [304, 266] on icon "3" at bounding box center [272, 269] width 117 height 117
click at [476, 224] on input "b. 3" at bounding box center [476, 221] width 1 height 6
radio input "true"
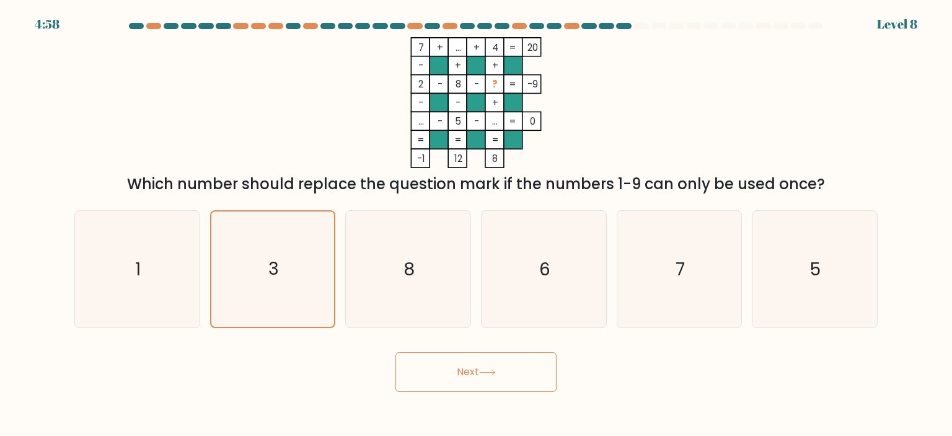
click at [439, 369] on button "Next" at bounding box center [475, 372] width 161 height 40
click at [242, 282] on icon "3" at bounding box center [272, 268] width 115 height 115
click at [476, 224] on input "b. 3" at bounding box center [476, 221] width 1 height 6
click at [242, 282] on icon "3" at bounding box center [272, 268] width 115 height 115
click at [476, 224] on input "b. 3" at bounding box center [476, 221] width 1 height 6
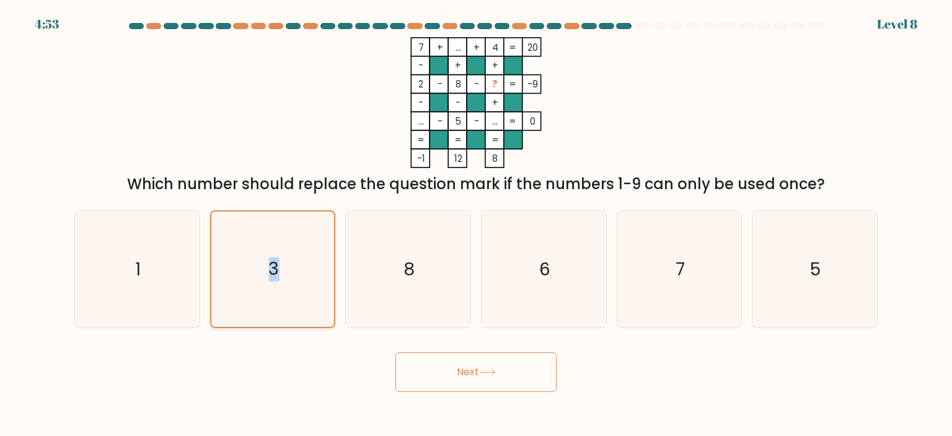
click at [242, 282] on icon "3" at bounding box center [272, 268] width 115 height 115
click at [476, 224] on input "b. 3" at bounding box center [476, 221] width 1 height 6
click at [417, 359] on button "Next" at bounding box center [475, 372] width 161 height 40
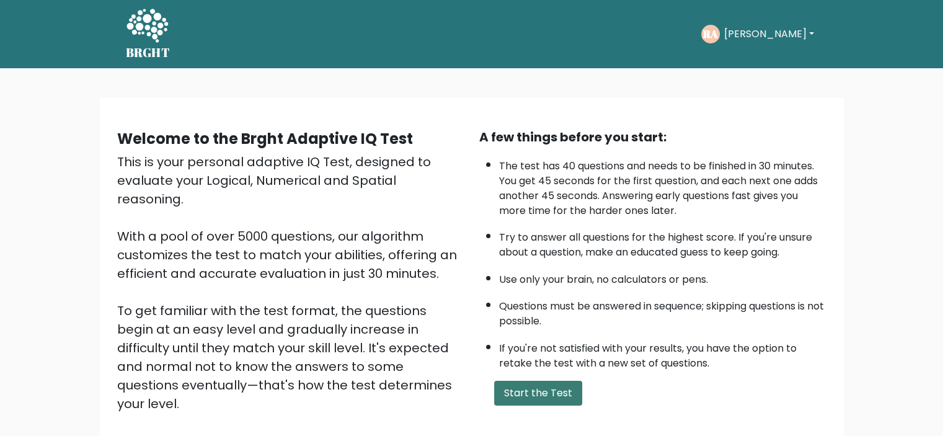
click at [555, 390] on button "Start the Test" at bounding box center [538, 393] width 88 height 25
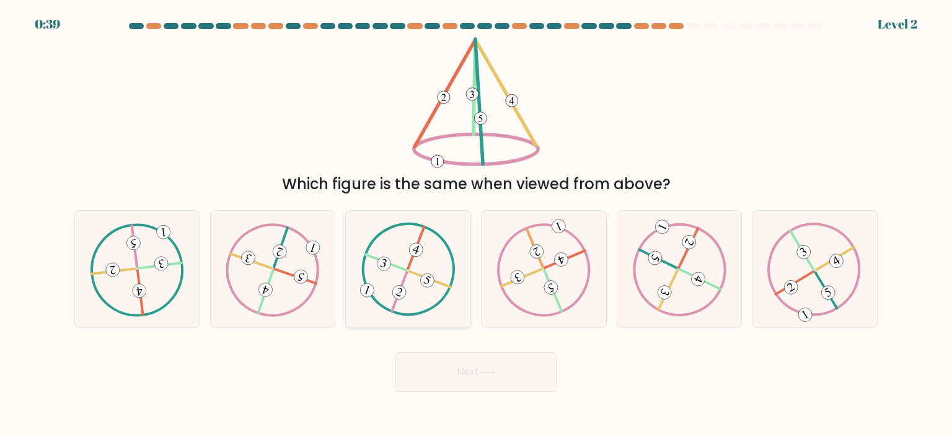
click at [431, 279] on 371 at bounding box center [427, 280] width 18 height 18
click at [476, 224] on input "c." at bounding box center [476, 221] width 1 height 6
radio input "true"
click at [432, 373] on button "Next" at bounding box center [475, 372] width 161 height 40
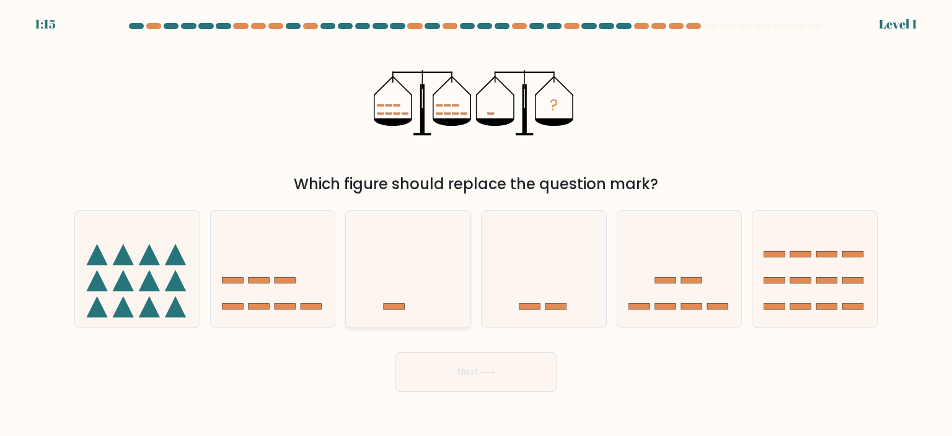
click at [420, 290] on icon at bounding box center [408, 269] width 125 height 103
click at [476, 224] on input "c." at bounding box center [476, 221] width 1 height 6
radio input "true"
click at [450, 374] on button "Next" at bounding box center [475, 372] width 161 height 40
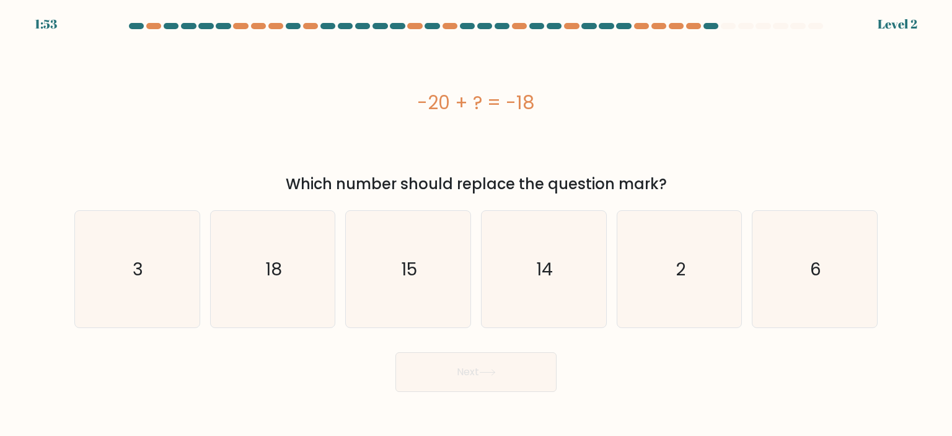
drag, startPoint x: 389, startPoint y: 86, endPoint x: 667, endPoint y: 180, distance: 293.8
click at [667, 180] on div "-20 + ? = -18 Which number should replace the question mark?" at bounding box center [476, 116] width 818 height 158
copy div "-20 + ? = -18 Which number should replace the question mark?"
click at [641, 280] on icon "2" at bounding box center [679, 269] width 117 height 117
click at [477, 224] on input "e. 2" at bounding box center [476, 221] width 1 height 6
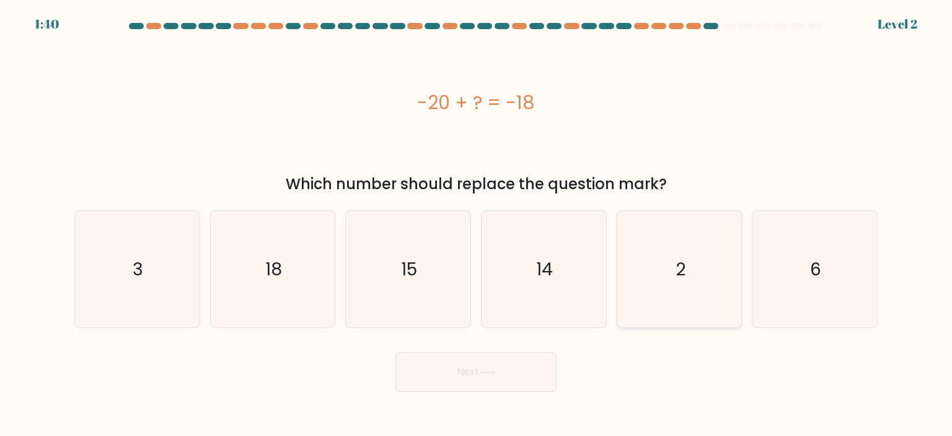
radio input "true"
click at [506, 369] on button "Next" at bounding box center [475, 372] width 161 height 40
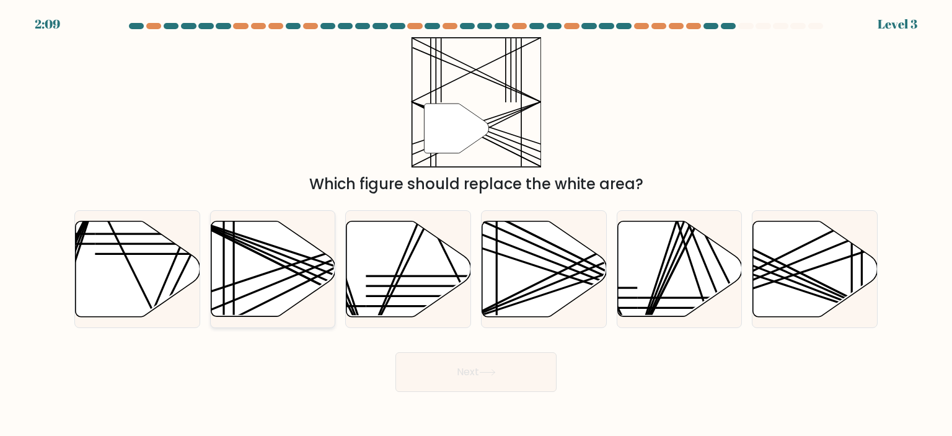
click at [229, 288] on icon at bounding box center [273, 268] width 125 height 95
click at [476, 224] on input "b." at bounding box center [476, 221] width 1 height 6
radio input "true"
click at [454, 384] on button "Next" at bounding box center [475, 372] width 161 height 40
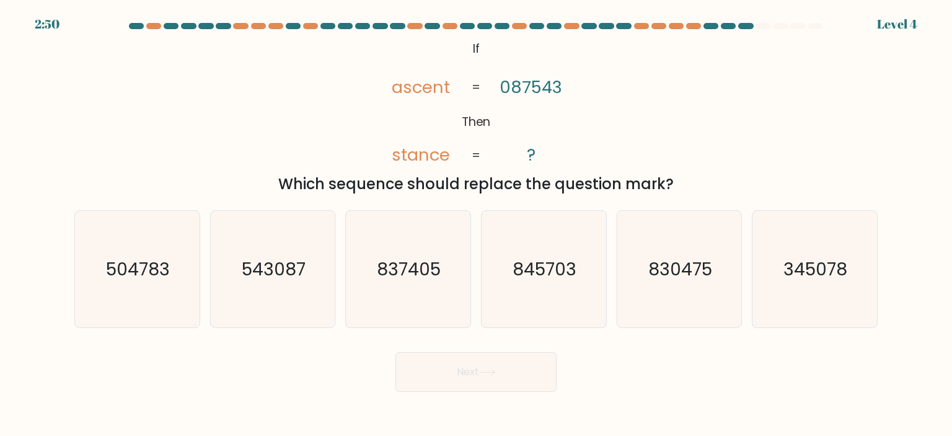
drag, startPoint x: 457, startPoint y: 49, endPoint x: 678, endPoint y: 185, distance: 259.9
click at [678, 185] on div "@import url('https://fonts.googleapis.com/css?family=Abril+Fatface:400,100,100i…" at bounding box center [476, 116] width 818 height 158
copy div "If Then ascent stance 087543 ? = = Which sequence should replace the question m…"
click at [562, 116] on icon "@import url('https://fonts.googleapis.com/css?family=Abril+Fatface:400,100,100i…" at bounding box center [476, 102] width 212 height 131
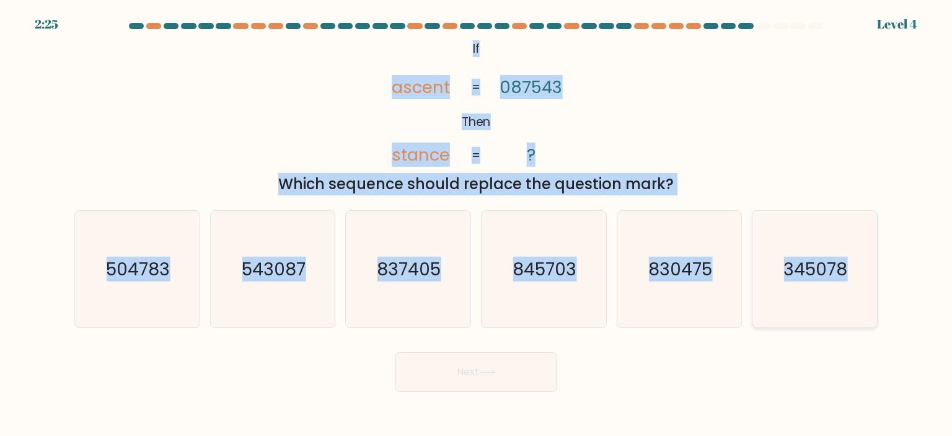
drag, startPoint x: 462, startPoint y: 43, endPoint x: 867, endPoint y: 262, distance: 460.9
click at [867, 262] on form "If ?" at bounding box center [476, 207] width 952 height 369
copy form "If Then ascent stance 087543 ? = = Which sequence should replace the question m…"
click at [424, 291] on icon "837405" at bounding box center [408, 269] width 117 height 117
click at [476, 224] on input "c. 837405" at bounding box center [476, 221] width 1 height 6
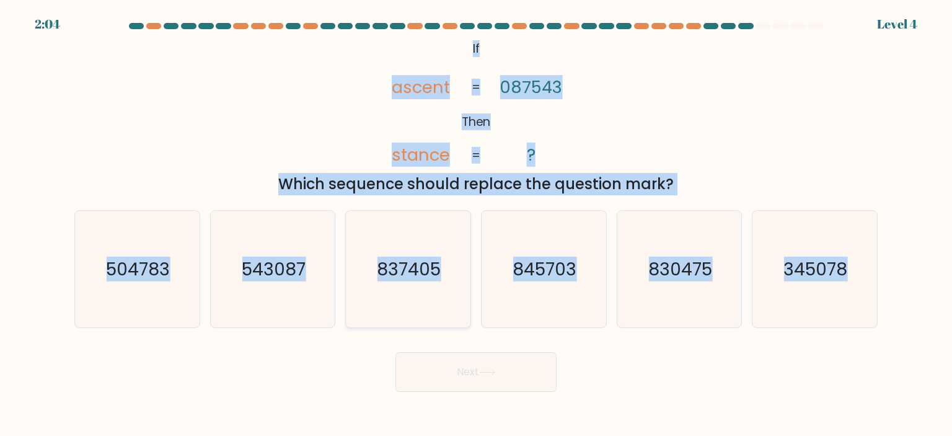
radio input "true"
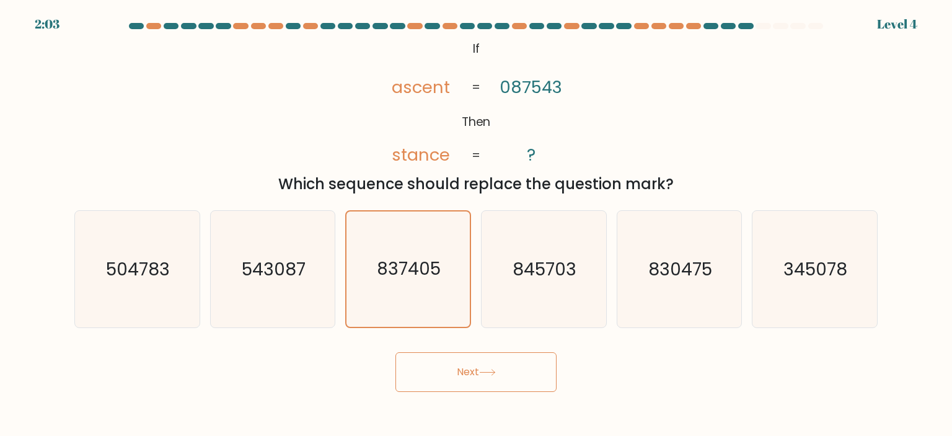
click at [464, 371] on button "Next" at bounding box center [475, 372] width 161 height 40
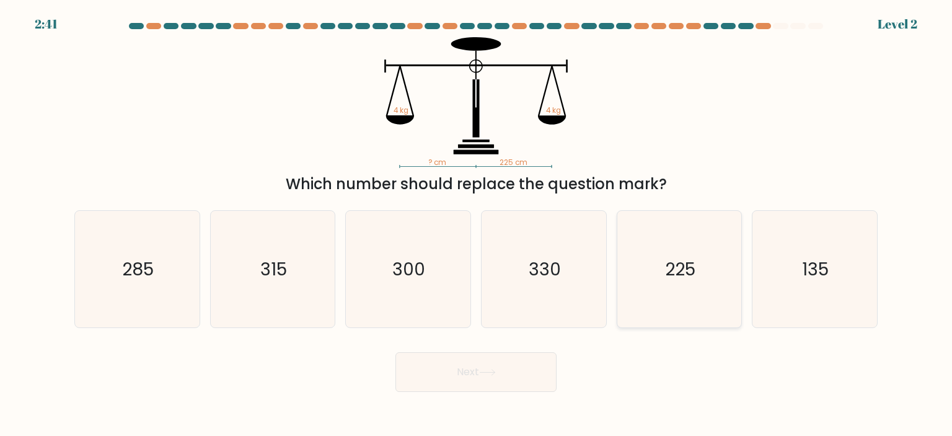
click at [711, 291] on icon "225" at bounding box center [679, 269] width 117 height 117
click at [477, 224] on input "e. 225" at bounding box center [476, 221] width 1 height 6
radio input "true"
click at [512, 379] on button "Next" at bounding box center [475, 372] width 161 height 40
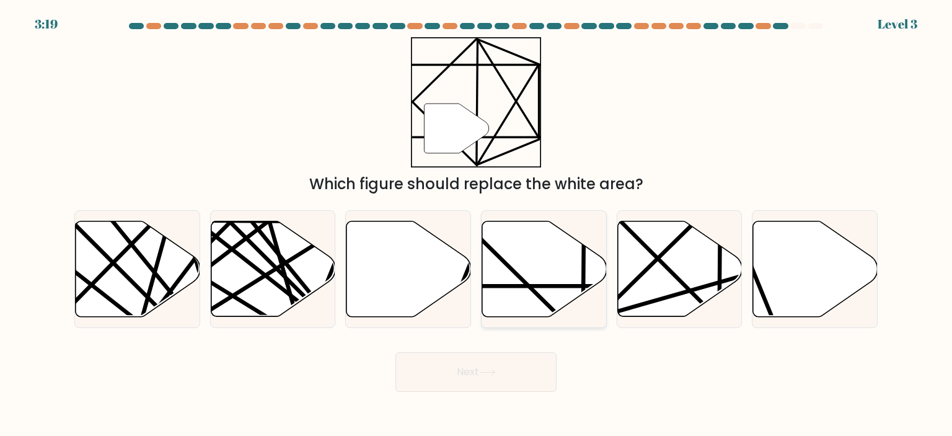
click at [570, 277] on icon at bounding box center [544, 268] width 125 height 95
click at [477, 224] on input "d." at bounding box center [476, 221] width 1 height 6
radio input "true"
click at [532, 376] on button "Next" at bounding box center [475, 372] width 161 height 40
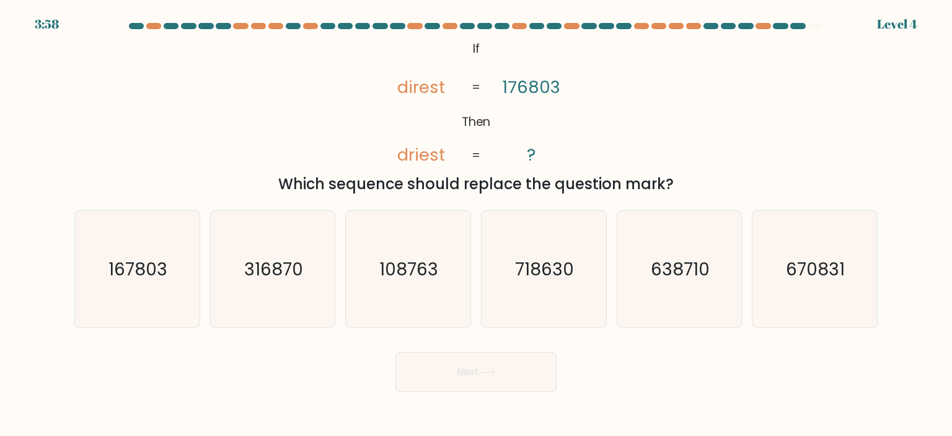
drag, startPoint x: 463, startPoint y: 47, endPoint x: 672, endPoint y: 191, distance: 253.6
click at [672, 191] on div "@import url('https://fonts.googleapis.com/css?family=Abril+Fatface:400,100,100i…" at bounding box center [476, 116] width 818 height 158
copy div "If Then direst driest 176803 ? = = Which sequence should replace the question m…"
click at [463, 96] on icon "@import url('https://fonts.googleapis.com/css?family=Abril+Fatface:400,100,100i…" at bounding box center [476, 102] width 212 height 131
drag, startPoint x: 392, startPoint y: 86, endPoint x: 568, endPoint y: 91, distance: 175.5
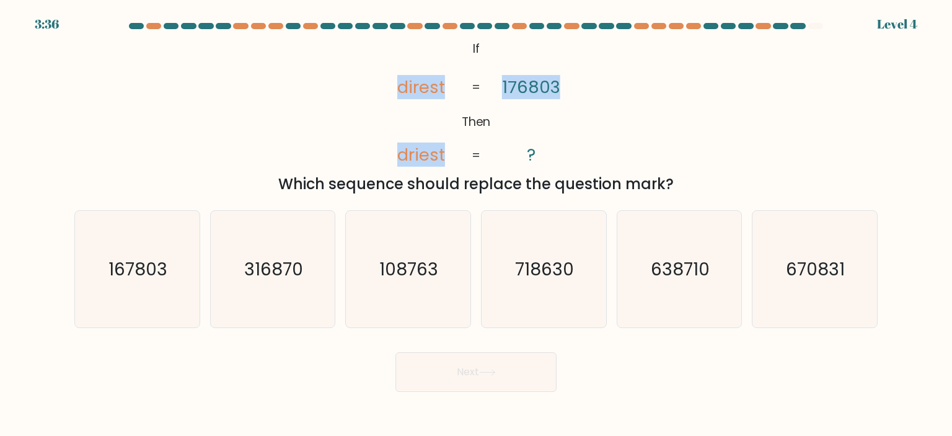
click at [568, 91] on icon "@import url('https://fonts.googleapis.com/css?family=Abril+Fatface:400,100,100i…" at bounding box center [476, 102] width 212 height 131
drag, startPoint x: 452, startPoint y: 46, endPoint x: 677, endPoint y: 181, distance: 262.7
click at [677, 181] on div "@import url('https://fonts.googleapis.com/css?family=Abril+Fatface:400,100,100i…" at bounding box center [476, 116] width 818 height 158
copy div "If Then direst driest 176803 ? = = Which sequence should replace the question m…"
click at [460, 81] on icon "@import url('https://fonts.googleapis.com/css?family=Abril+Fatface:400,100,100i…" at bounding box center [476, 102] width 212 height 131
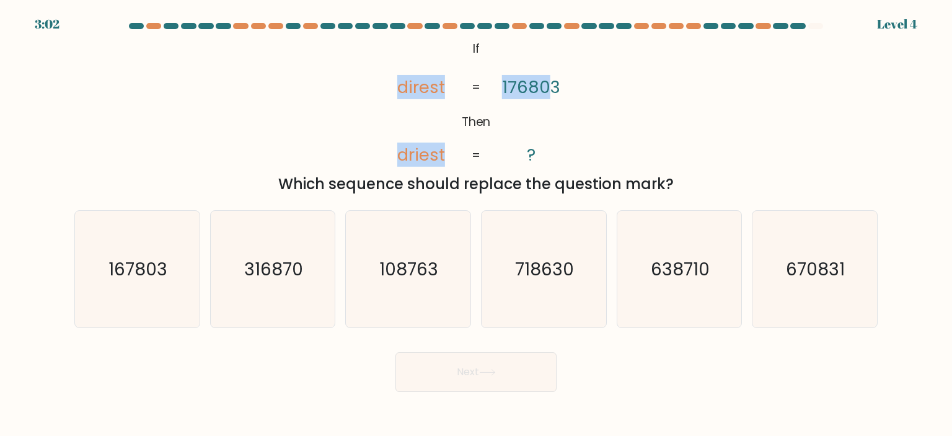
drag, startPoint x: 397, startPoint y: 83, endPoint x: 555, endPoint y: 86, distance: 158.7
click at [553, 87] on icon "@import url('https://fonts.googleapis.com/css?family=Abril+Fatface:400,100,100i…" at bounding box center [476, 102] width 212 height 131
click at [558, 84] on tspan "176803" at bounding box center [531, 87] width 58 height 24
drag, startPoint x: 560, startPoint y: 84, endPoint x: 431, endPoint y: 81, distance: 129.0
click at [430, 81] on icon "@import url('https://fonts.googleapis.com/css?family=Abril+Fatface:400,100,100i…" at bounding box center [476, 102] width 212 height 131
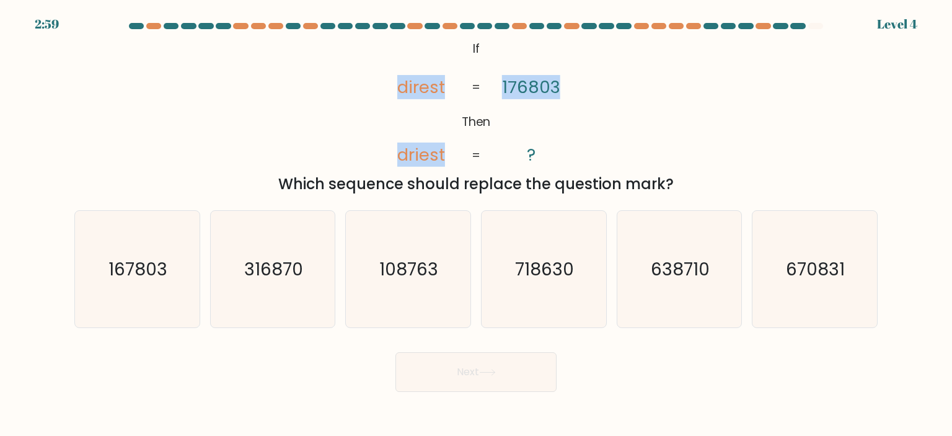
copy icon "direst driest 176803"
click at [438, 161] on tspan "driest" at bounding box center [421, 155] width 48 height 24
drag, startPoint x: 393, startPoint y: 154, endPoint x: 536, endPoint y: 156, distance: 142.6
click at [536, 156] on icon "@import url('https://fonts.googleapis.com/css?family=Abril+Fatface:400,100,100i…" at bounding box center [476, 102] width 212 height 131
click at [428, 161] on tspan "driest" at bounding box center [421, 155] width 48 height 24
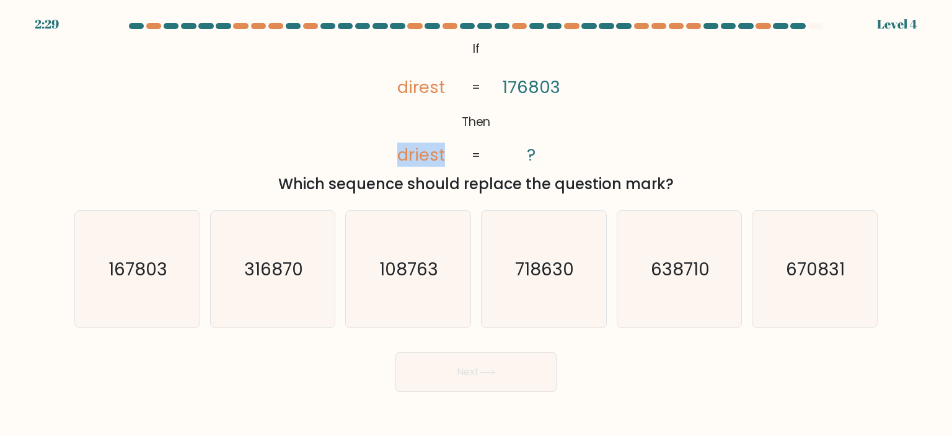
click at [428, 161] on tspan "driest" at bounding box center [421, 155] width 48 height 24
click at [154, 284] on icon "167803" at bounding box center [137, 269] width 117 height 117
click at [476, 224] on input "a. 167803" at bounding box center [476, 221] width 1 height 6
radio input "true"
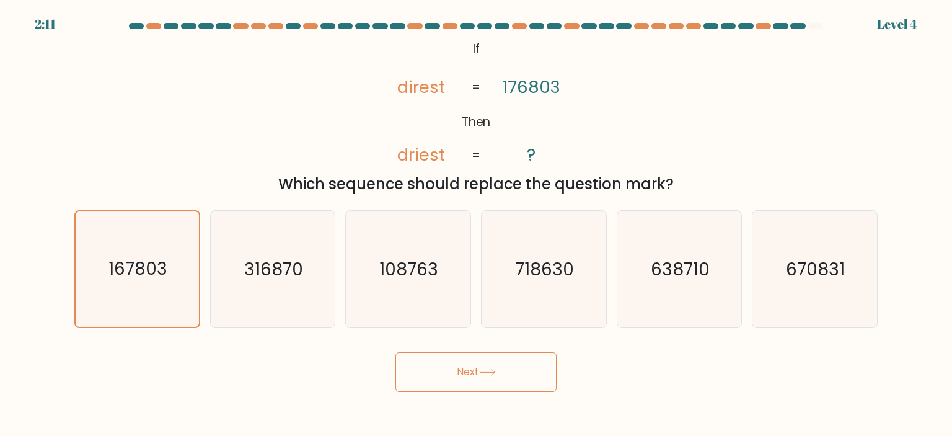
click at [463, 386] on button "Next" at bounding box center [475, 372] width 161 height 40
click at [465, 376] on button "Next" at bounding box center [475, 372] width 161 height 40
click at [486, 379] on button "Next" at bounding box center [475, 372] width 161 height 40
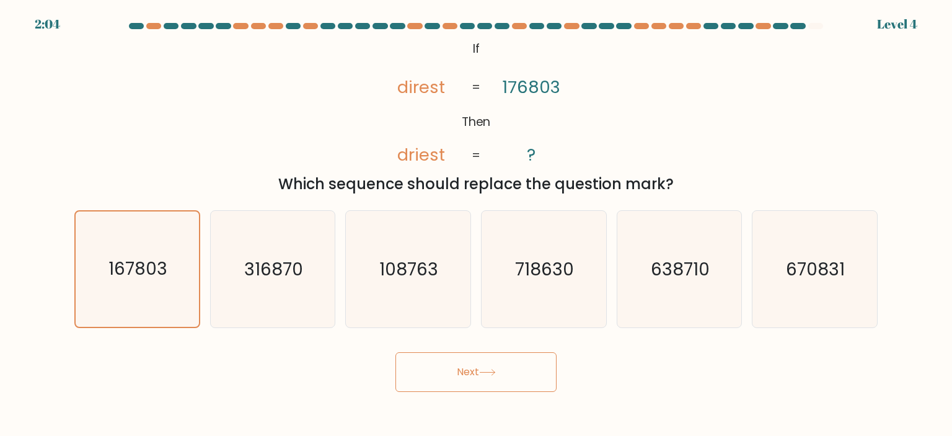
click at [486, 379] on button "Next" at bounding box center [475, 372] width 161 height 40
click at [901, 26] on form "If ?" at bounding box center [476, 207] width 952 height 369
click at [457, 380] on button "Next" at bounding box center [475, 372] width 161 height 40
click at [457, 379] on button "Next" at bounding box center [475, 372] width 161 height 40
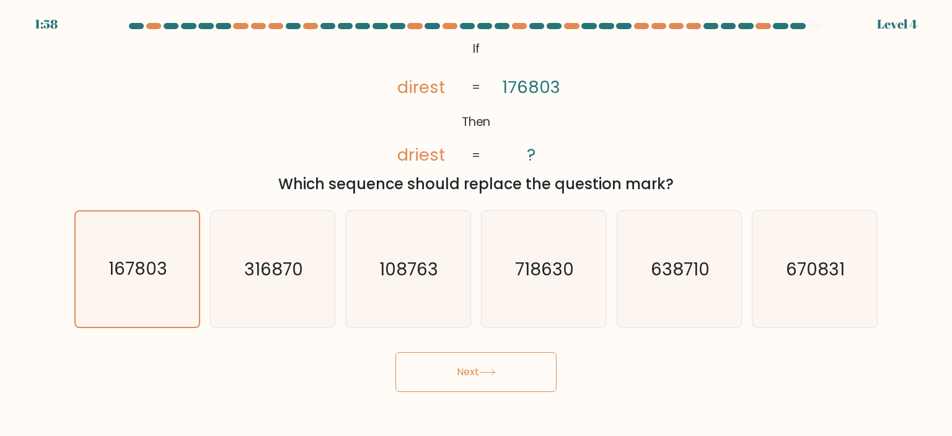
click at [458, 379] on button "Next" at bounding box center [475, 372] width 161 height 40
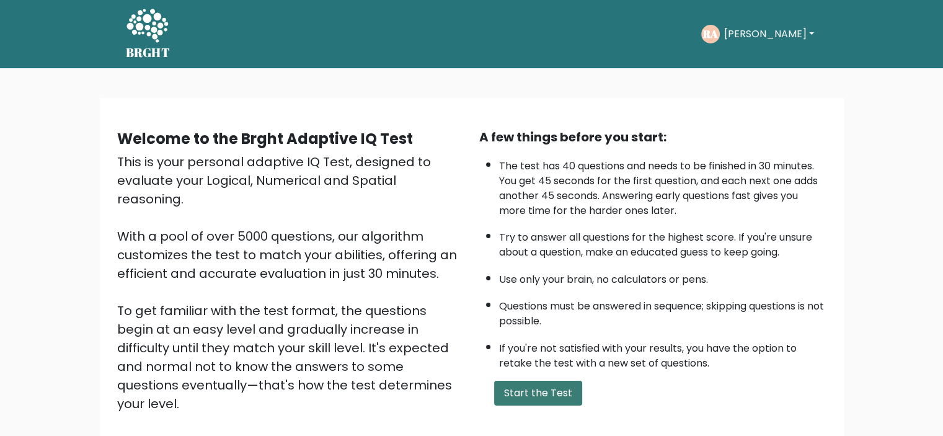
click at [565, 390] on button "Start the Test" at bounding box center [538, 393] width 88 height 25
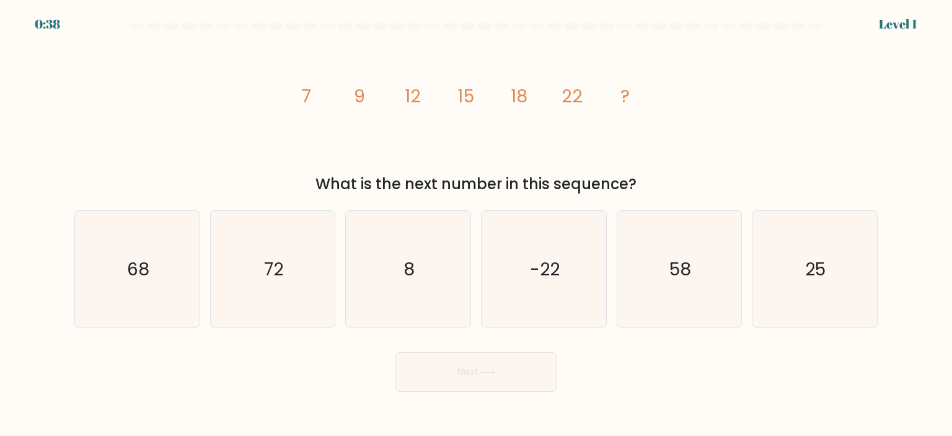
drag, startPoint x: 293, startPoint y: 86, endPoint x: 645, endPoint y: 180, distance: 364.4
click at [645, 180] on div "image/svg+xml 7 9 12 15 18 22 ? What is the next number in this sequence?" at bounding box center [476, 116] width 818 height 158
copy div "7 9 12 15 18 22 ? What is the next number in this sequence?"
click at [362, 161] on icon "image/svg+xml 7 9 12 15 18 22 ?" at bounding box center [476, 102] width 372 height 131
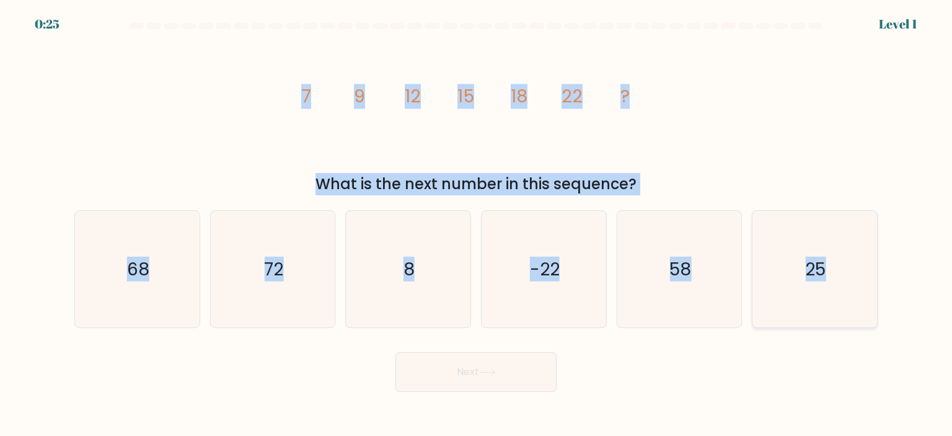
drag, startPoint x: 296, startPoint y: 89, endPoint x: 850, endPoint y: 293, distance: 590.8
click at [850, 293] on form at bounding box center [476, 207] width 952 height 369
copy form "7 9 12 15 18 22 ? What is the next number in this sequence? a. 68 b. 72 c. 8 d.…"
click at [791, 280] on icon "25" at bounding box center [814, 269] width 117 height 117
click at [477, 224] on input "f. 25" at bounding box center [476, 221] width 1 height 6
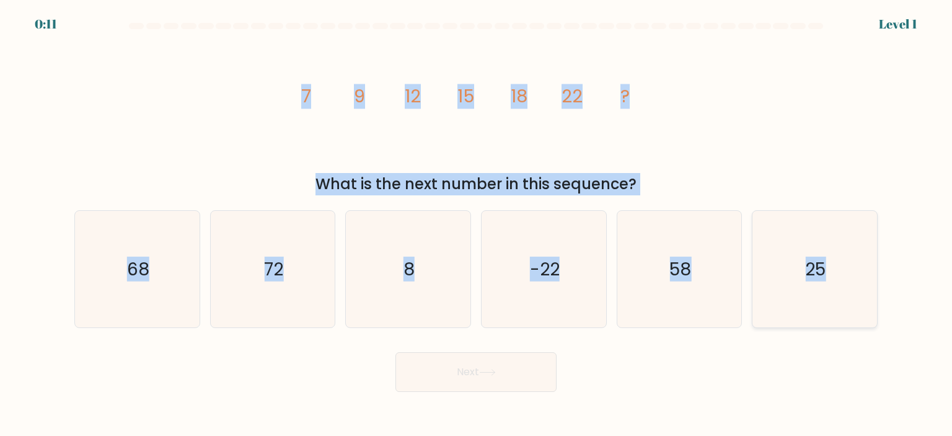
radio input "true"
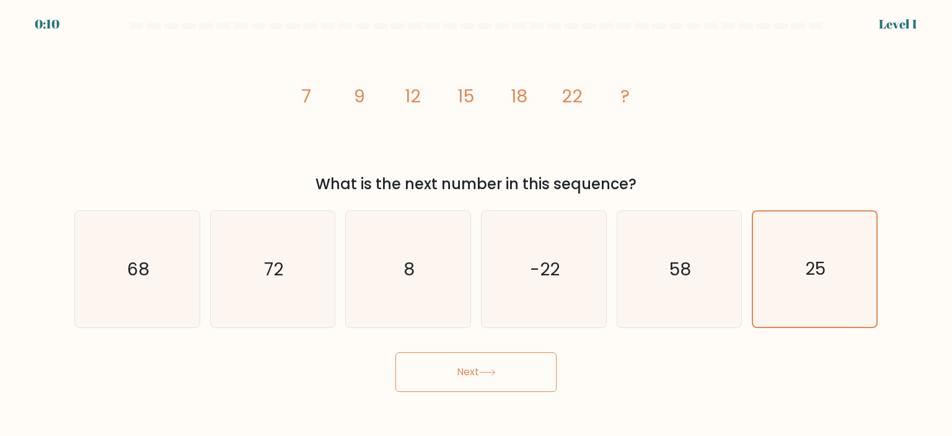
click at [532, 378] on button "Next" at bounding box center [475, 372] width 161 height 40
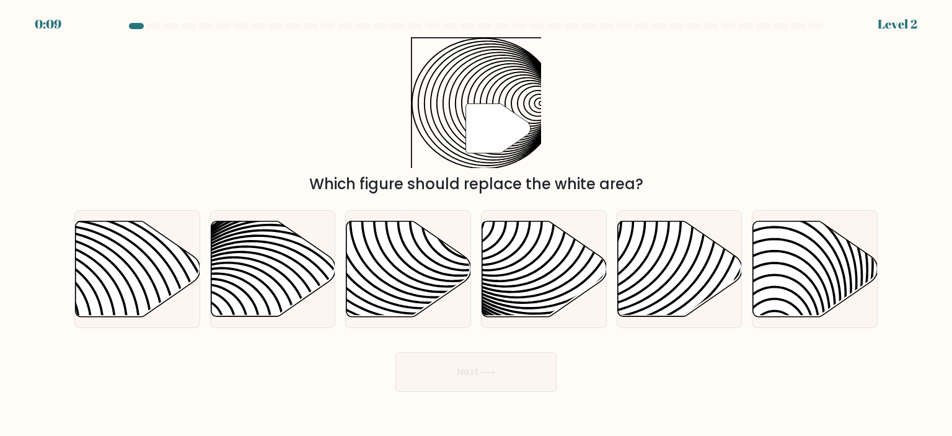
click at [503, 374] on button "Next" at bounding box center [475, 372] width 161 height 40
click at [674, 369] on div "Next" at bounding box center [476, 367] width 818 height 49
click at [402, 280] on icon at bounding box center [408, 268] width 125 height 95
click at [476, 224] on input "c." at bounding box center [476, 221] width 1 height 6
radio input "true"
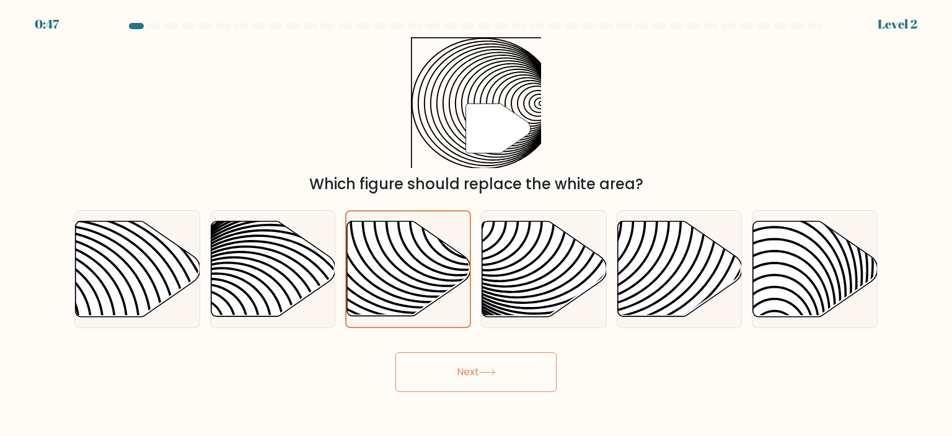
click at [506, 385] on button "Next" at bounding box center [475, 372] width 161 height 40
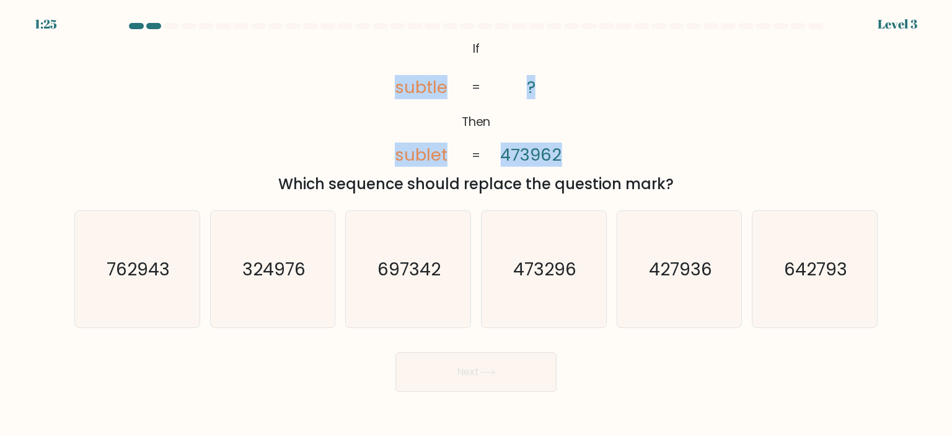
drag, startPoint x: 395, startPoint y: 87, endPoint x: 465, endPoint y: 86, distance: 70.7
click at [465, 86] on icon "@import url('https://fonts.googleapis.com/css?family=Abril+Fatface:400,100,100i…" at bounding box center [476, 102] width 212 height 131
copy icon "subtle sublet ? 473962"
click at [607, 149] on div "@import url('https://fonts.googleapis.com/css?family=Abril+Fatface:400,100,100i…" at bounding box center [476, 116] width 818 height 158
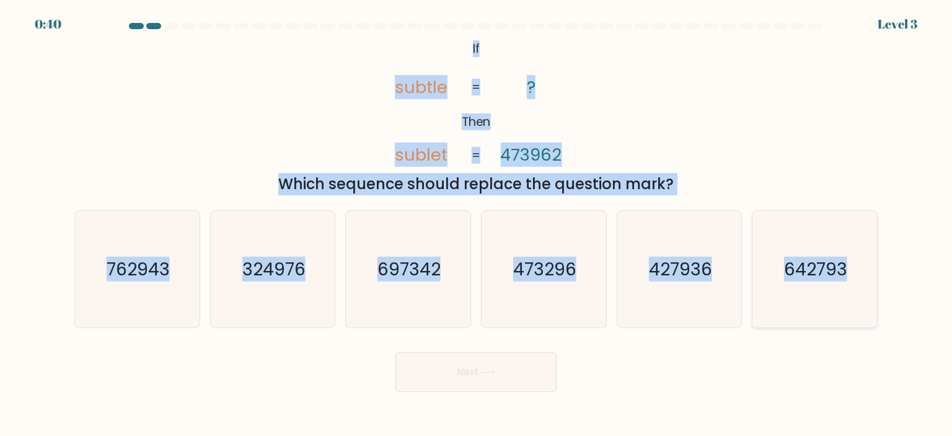
drag, startPoint x: 454, startPoint y: 46, endPoint x: 849, endPoint y: 259, distance: 448.7
click at [849, 259] on form "If ?" at bounding box center [476, 207] width 952 height 369
copy form "If Then subtle sublet ? 473962 = = Which sequence should replace the question m…"
click at [570, 285] on icon "473296" at bounding box center [543, 269] width 117 height 117
click at [477, 224] on input "d. 473296" at bounding box center [476, 221] width 1 height 6
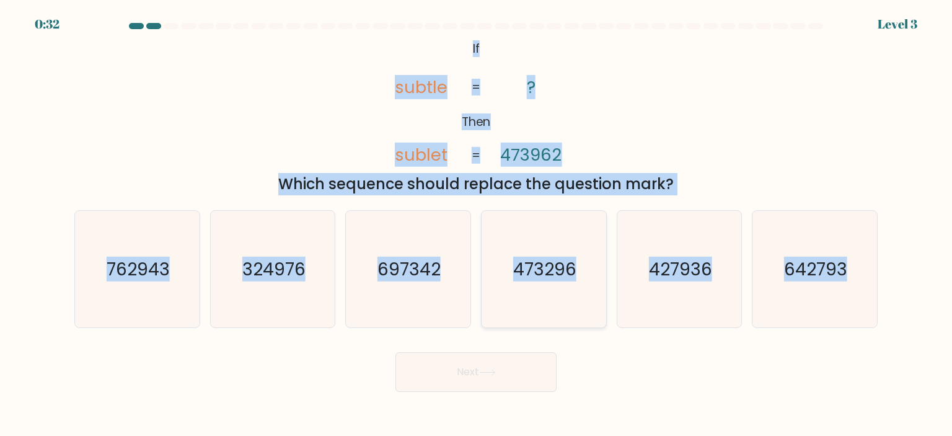
radio input "true"
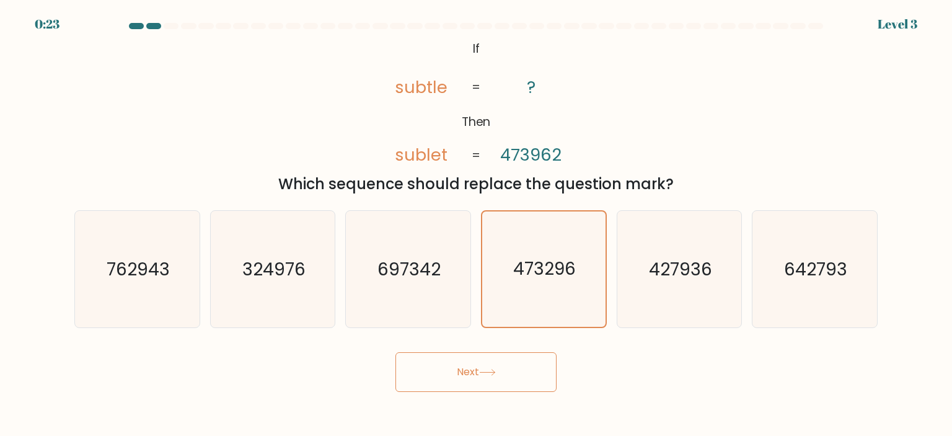
click at [507, 374] on button "Next" at bounding box center [475, 372] width 161 height 40
click at [485, 368] on button "Next" at bounding box center [475, 372] width 161 height 40
click at [501, 369] on button "Next" at bounding box center [475, 372] width 161 height 40
click at [482, 369] on button "Next" at bounding box center [475, 372] width 161 height 40
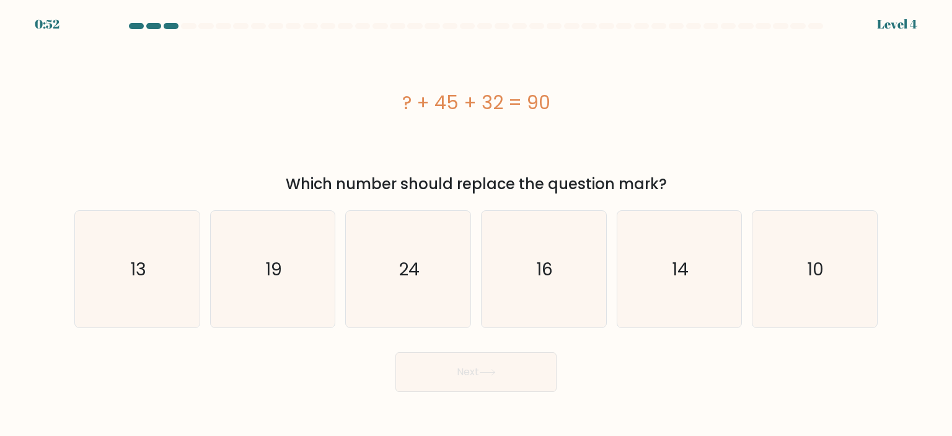
drag, startPoint x: 395, startPoint y: 95, endPoint x: 673, endPoint y: 183, distance: 291.7
click at [673, 183] on div "? + 45 + 32 = 90 Which number should replace the question mark?" at bounding box center [476, 116] width 818 height 158
copy div "? + 45 + 32 = 90 Which number should replace the question mark?"
click at [422, 163] on div "? + 45 + 32 = 90" at bounding box center [475, 102] width 803 height 131
click at [152, 284] on icon "13" at bounding box center [137, 269] width 117 height 117
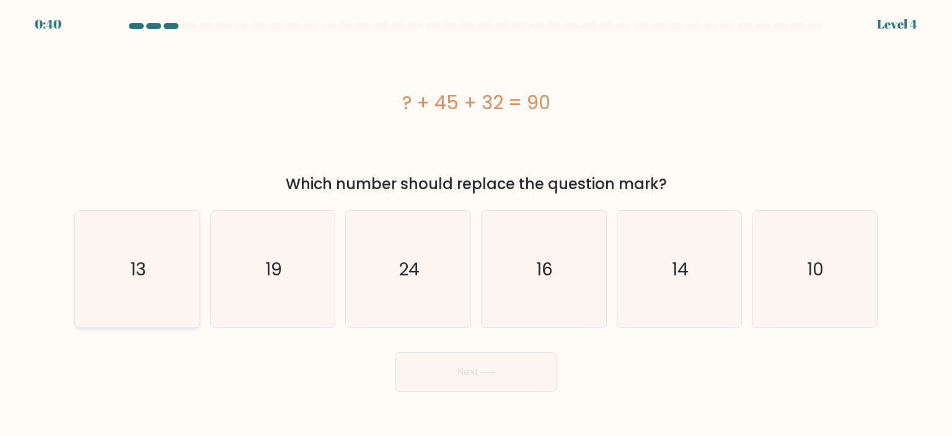
click at [476, 224] on input "a. 13" at bounding box center [476, 221] width 1 height 6
radio input "true"
click at [480, 374] on button "Next" at bounding box center [475, 372] width 161 height 40
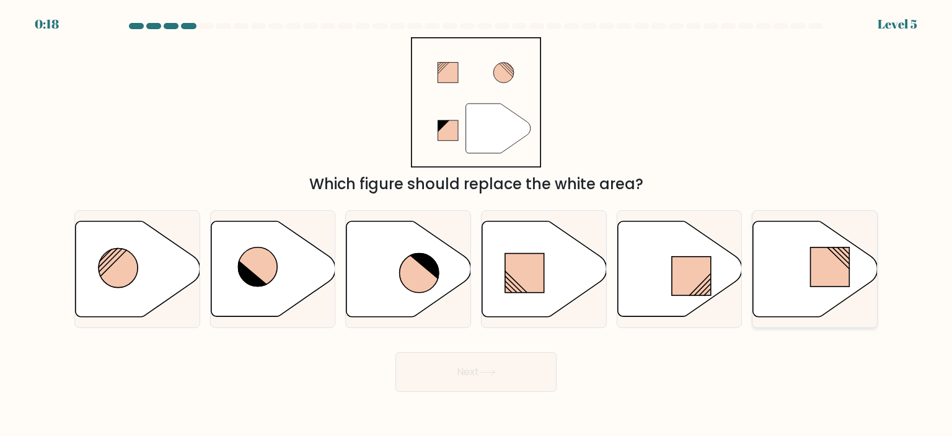
click at [788, 308] on icon at bounding box center [815, 268] width 125 height 95
click at [477, 224] on input "f." at bounding box center [476, 221] width 1 height 6
radio input "true"
click at [536, 369] on button "Next" at bounding box center [475, 372] width 161 height 40
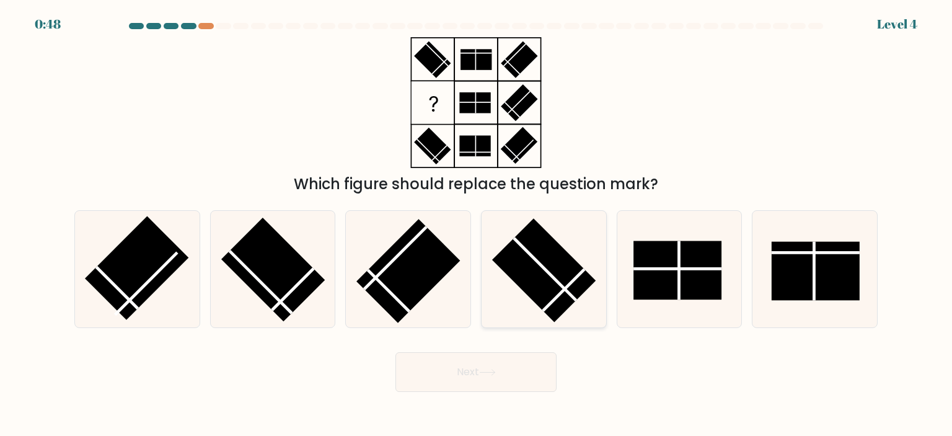
click at [568, 296] on rect at bounding box center [544, 270] width 104 height 104
click at [477, 224] on input "d." at bounding box center [476, 221] width 1 height 6
radio input "true"
click at [509, 376] on button "Next" at bounding box center [475, 372] width 161 height 40
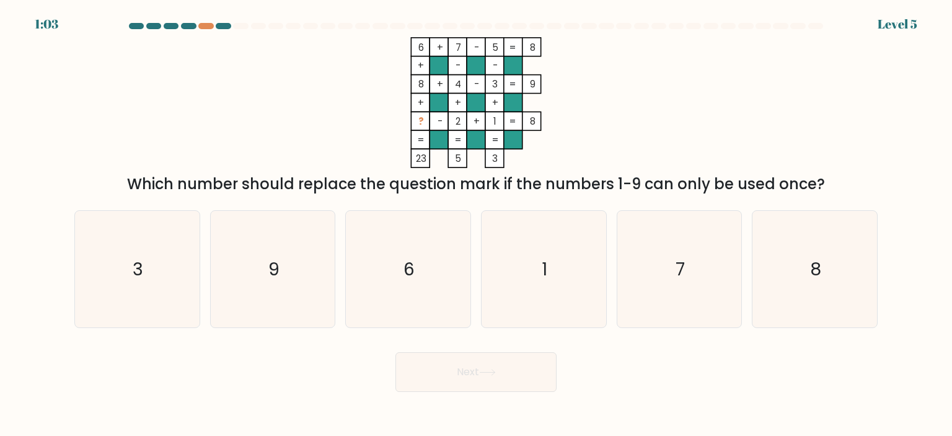
click at [630, 126] on icon "6 + 7 - 5 8 + - - 8 + 4 - 3 9 + + + ? - 2 + 1 = 8 = = = = 23 5 3 =" at bounding box center [476, 102] width 372 height 131
click at [301, 277] on icon "9" at bounding box center [272, 269] width 117 height 117
click at [476, 224] on input "b. 9" at bounding box center [476, 221] width 1 height 6
radio input "true"
click at [468, 371] on button "Next" at bounding box center [475, 372] width 161 height 40
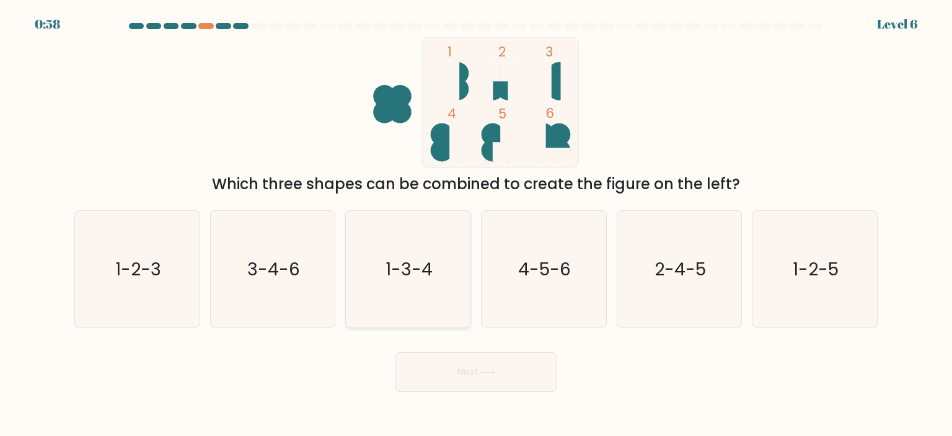
click at [440, 281] on icon "1-3-4" at bounding box center [408, 269] width 117 height 117
click at [476, 224] on input "c. 1-3-4" at bounding box center [476, 221] width 1 height 6
radio input "true"
click at [470, 366] on button "Next" at bounding box center [475, 372] width 161 height 40
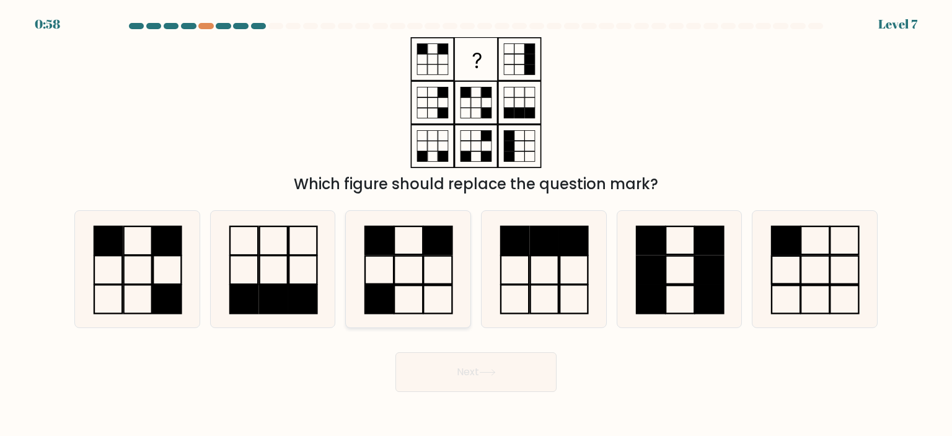
click at [397, 270] on icon at bounding box center [408, 269] width 117 height 117
click at [476, 224] on input "c." at bounding box center [476, 221] width 1 height 6
radio input "true"
click at [471, 369] on button "Next" at bounding box center [475, 372] width 161 height 40
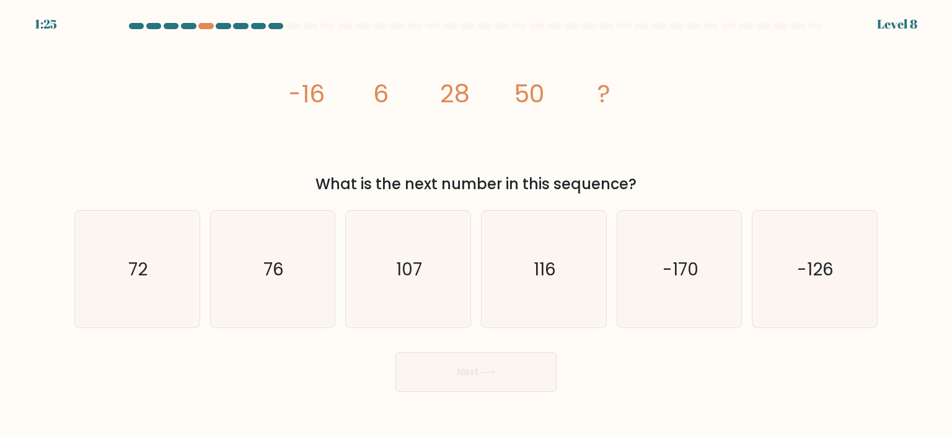
click at [387, 133] on icon "image/svg+xml -16 6 28 50 ?" at bounding box center [476, 102] width 372 height 131
drag, startPoint x: 278, startPoint y: 94, endPoint x: 637, endPoint y: 190, distance: 371.5
click at [637, 190] on div "image/svg+xml -16 6 28 50 ? What is the next number in this sequence?" at bounding box center [476, 116] width 818 height 158
copy div "-16 6 28 50 ? What is the next number in this sequence?"
click at [153, 286] on icon "72" at bounding box center [137, 269] width 117 height 117
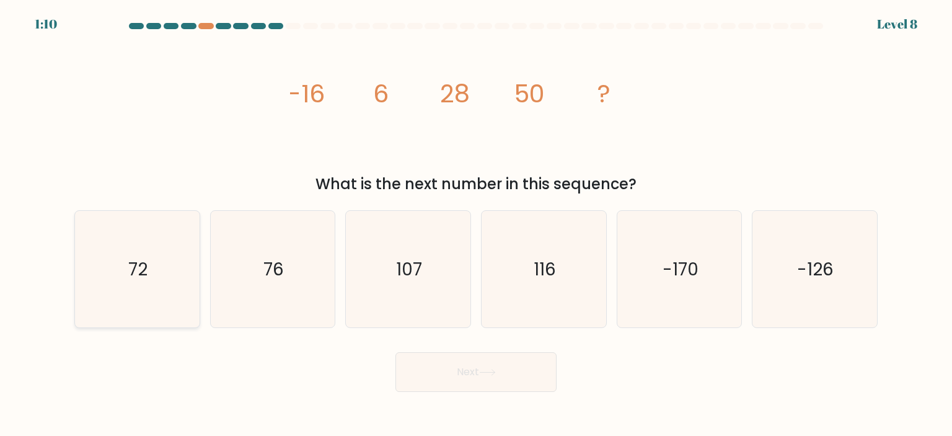
click at [476, 224] on input "a. 72" at bounding box center [476, 221] width 1 height 6
radio input "true"
click at [452, 379] on button "Next" at bounding box center [475, 372] width 161 height 40
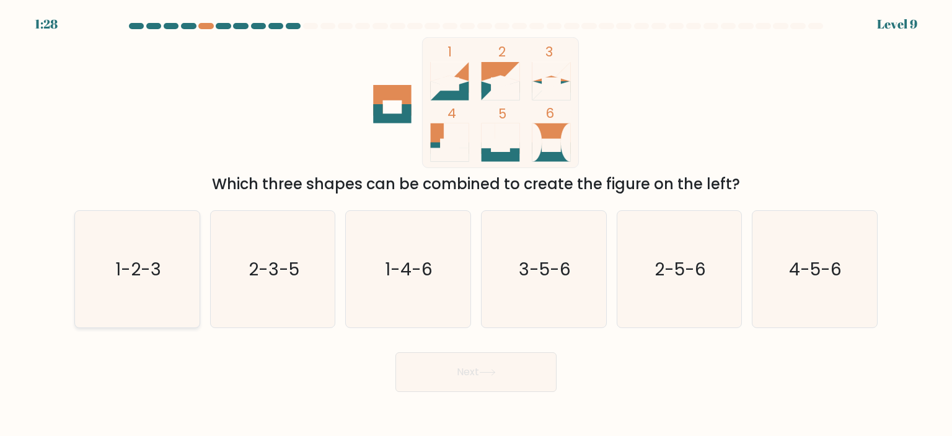
click at [128, 257] on text "1-2-3" at bounding box center [138, 269] width 46 height 25
click at [476, 224] on input "a. 1-2-3" at bounding box center [476, 221] width 1 height 6
radio input "true"
click at [480, 376] on button "Next" at bounding box center [475, 372] width 161 height 40
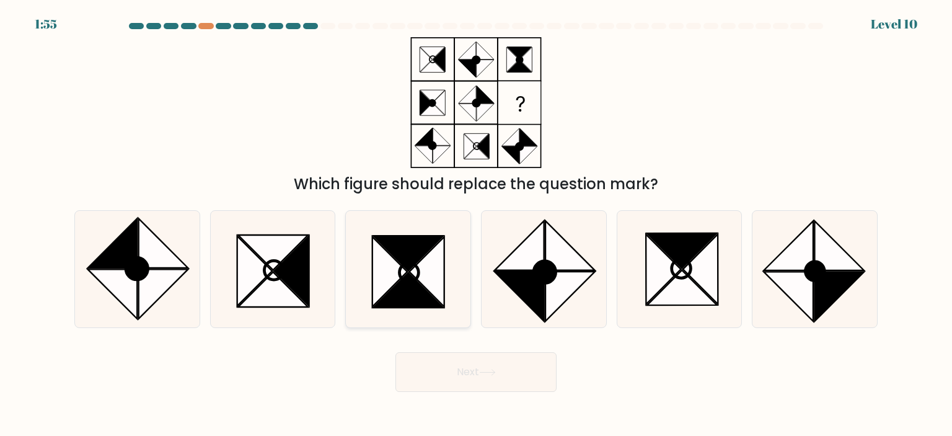
click at [409, 293] on icon at bounding box center [409, 290] width 70 height 35
click at [476, 224] on input "c." at bounding box center [476, 221] width 1 height 6
radio input "true"
click at [465, 374] on button "Next" at bounding box center [475, 372] width 161 height 40
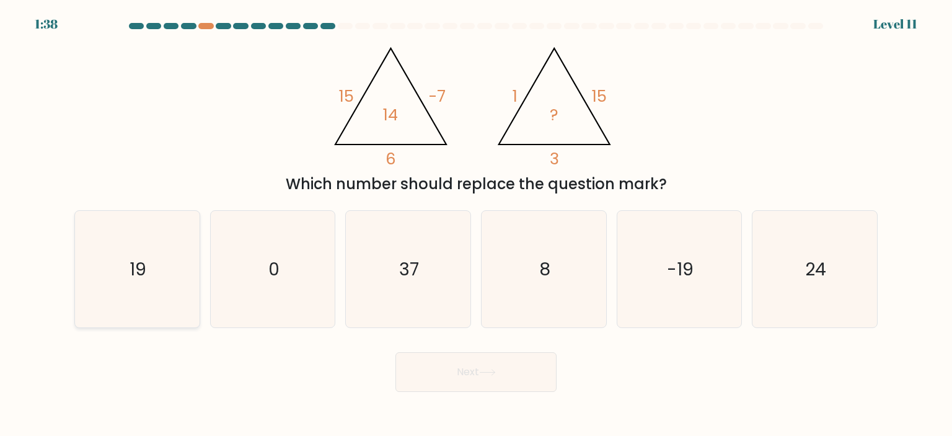
drag, startPoint x: 119, startPoint y: 286, endPoint x: 127, endPoint y: 288, distance: 8.2
click at [119, 286] on icon "19" at bounding box center [137, 269] width 117 height 117
click at [476, 224] on input "a. 19" at bounding box center [476, 221] width 1 height 6
radio input "true"
click at [456, 376] on button "Next" at bounding box center [475, 372] width 161 height 40
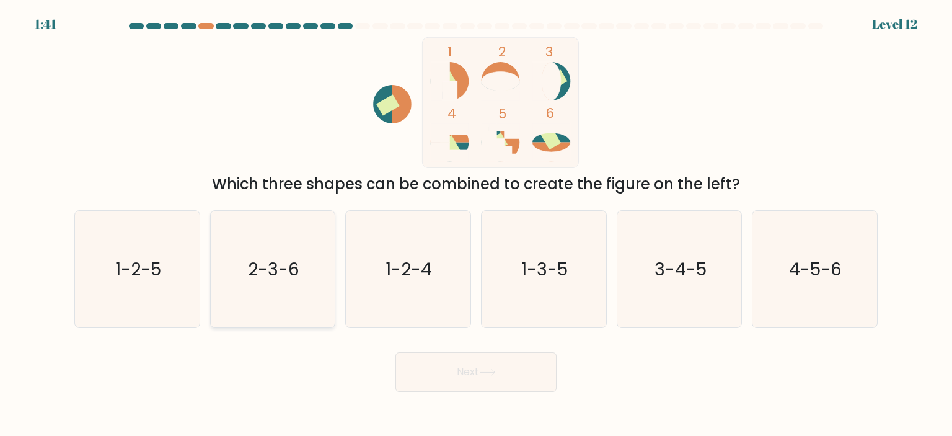
click at [293, 289] on icon "2-3-6" at bounding box center [272, 269] width 117 height 117
click at [476, 224] on input "b. 2-3-6" at bounding box center [476, 221] width 1 height 6
radio input "true"
click at [464, 369] on button "Next" at bounding box center [475, 372] width 161 height 40
click at [431, 363] on button "Next" at bounding box center [475, 372] width 161 height 40
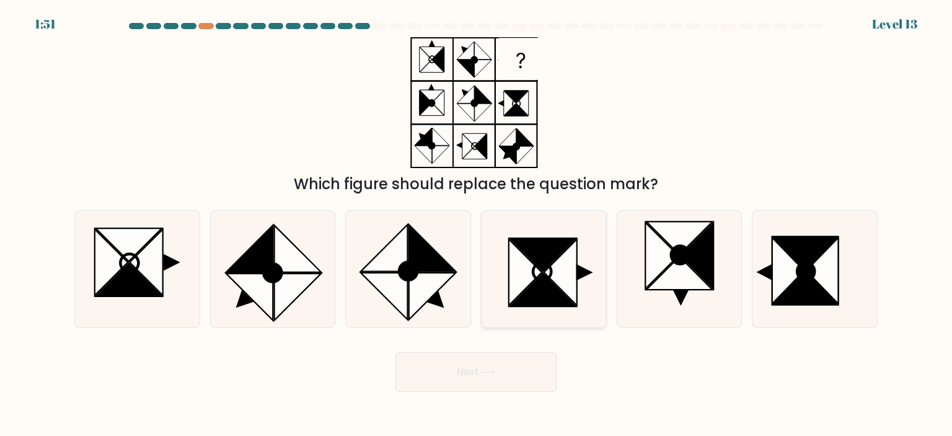
click at [542, 268] on icon at bounding box center [543, 254] width 66 height 33
click at [477, 224] on input "d." at bounding box center [476, 221] width 1 height 6
radio input "true"
click at [547, 382] on button "Next" at bounding box center [475, 372] width 161 height 40
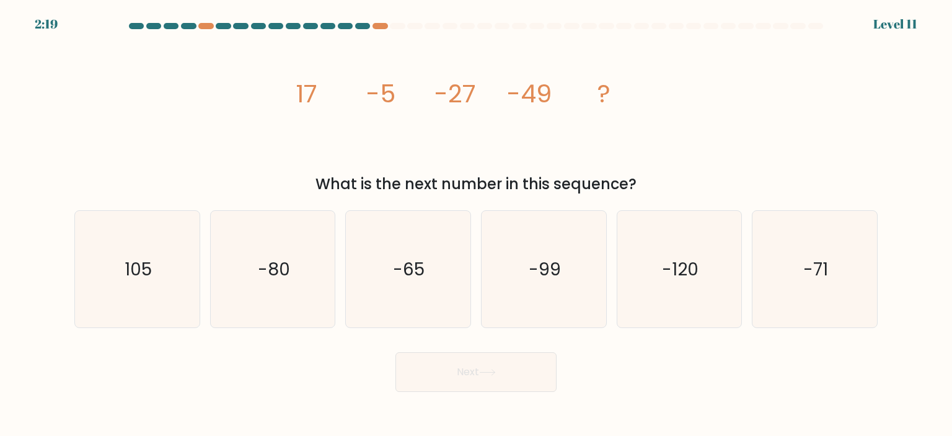
click at [499, 131] on icon "image/svg+xml 17 -5 -27 -49 ?" at bounding box center [476, 102] width 372 height 131
drag, startPoint x: 275, startPoint y: 90, endPoint x: 644, endPoint y: 182, distance: 380.6
click at [644, 182] on div "image/svg+xml 17 -5 -27 -49 ? What is the next number in this sequence?" at bounding box center [476, 116] width 818 height 158
copy div "17 -5 -27 -49 ? What is the next number in this sequence?"
click at [823, 366] on div "Next" at bounding box center [476, 367] width 818 height 49
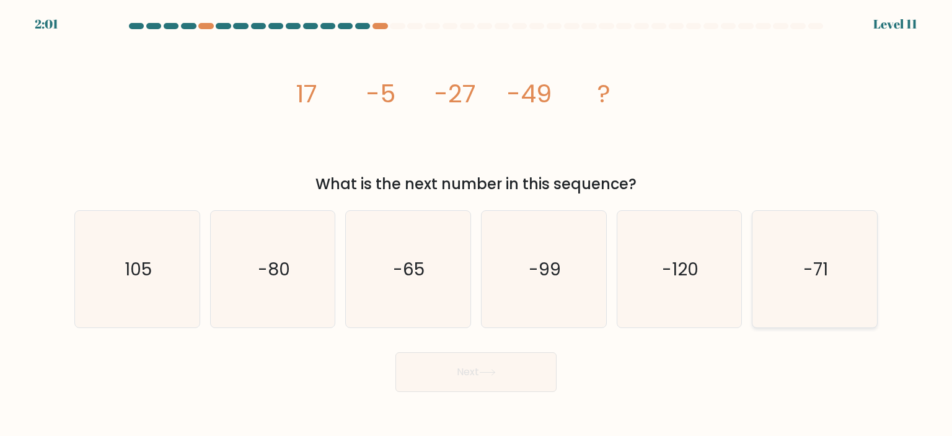
click at [831, 283] on icon "-71" at bounding box center [814, 269] width 117 height 117
click at [477, 224] on input "f. -71" at bounding box center [476, 221] width 1 height 6
radio input "true"
click at [531, 378] on button "Next" at bounding box center [475, 372] width 161 height 40
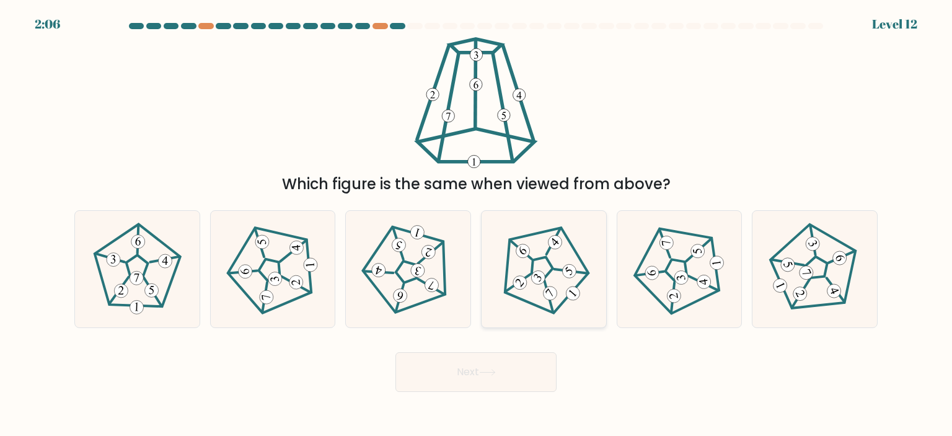
click at [545, 242] on icon at bounding box center [544, 270] width 94 height 94
click at [477, 224] on input "d." at bounding box center [476, 221] width 1 height 6
radio input "true"
click at [532, 399] on body "2:05 Level 12" at bounding box center [476, 218] width 952 height 436
click at [533, 383] on button "Next" at bounding box center [475, 372] width 161 height 40
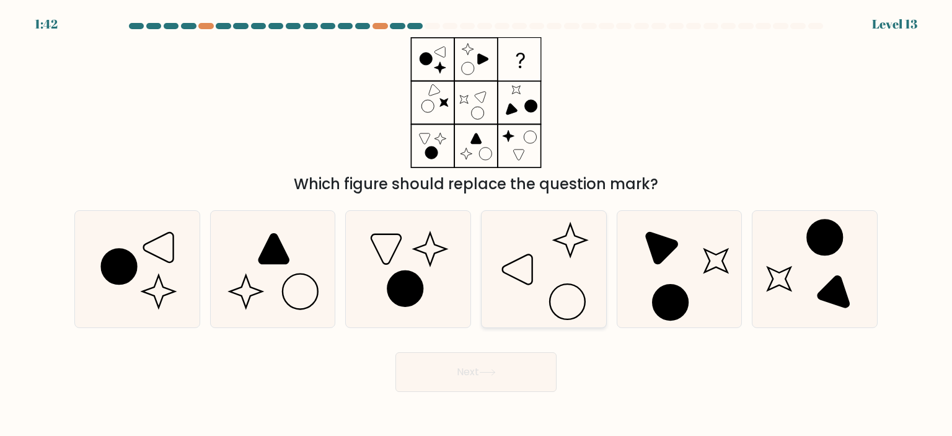
click at [588, 284] on icon at bounding box center [543, 269] width 117 height 117
click at [477, 224] on input "d." at bounding box center [476, 221] width 1 height 6
radio input "true"
click at [522, 374] on button "Next" at bounding box center [475, 372] width 161 height 40
click at [521, 371] on button "Next" at bounding box center [475, 372] width 161 height 40
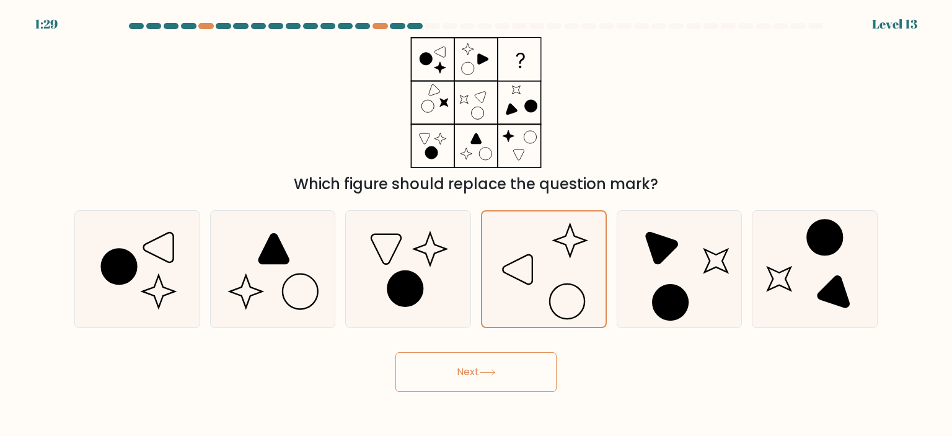
click at [607, 381] on div "Next" at bounding box center [476, 367] width 818 height 49
click at [518, 374] on button "Next" at bounding box center [475, 372] width 161 height 40
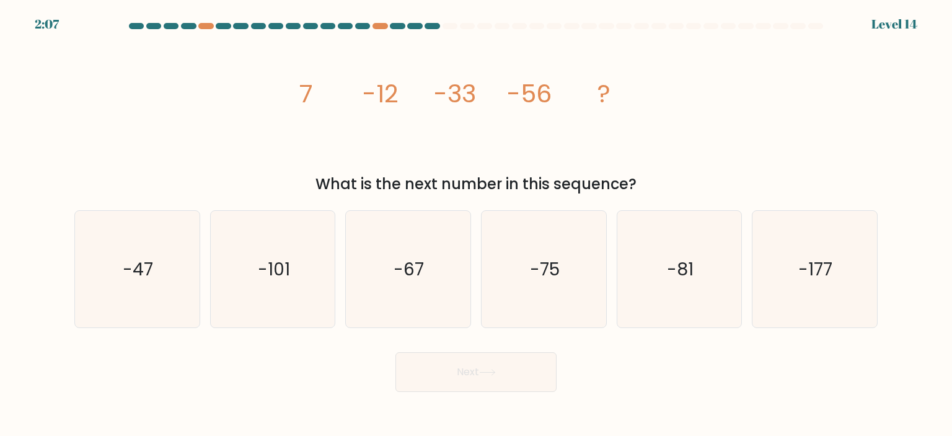
drag, startPoint x: 288, startPoint y: 85, endPoint x: 640, endPoint y: 185, distance: 365.5
click at [640, 185] on div "image/svg+xml 7 -12 -33 -56 ? What is the next number in this sequence?" at bounding box center [476, 116] width 818 height 158
copy div "7 -12 -33 -56 ? What is the next number in this sequence?"
click at [508, 169] on div "image/svg+xml 7 -12 -33 -56 ? What is the next number in this sequence?" at bounding box center [476, 116] width 818 height 158
click at [358, 154] on icon "image/svg+xml 7 -12 -33 -56 ?" at bounding box center [476, 102] width 372 height 131
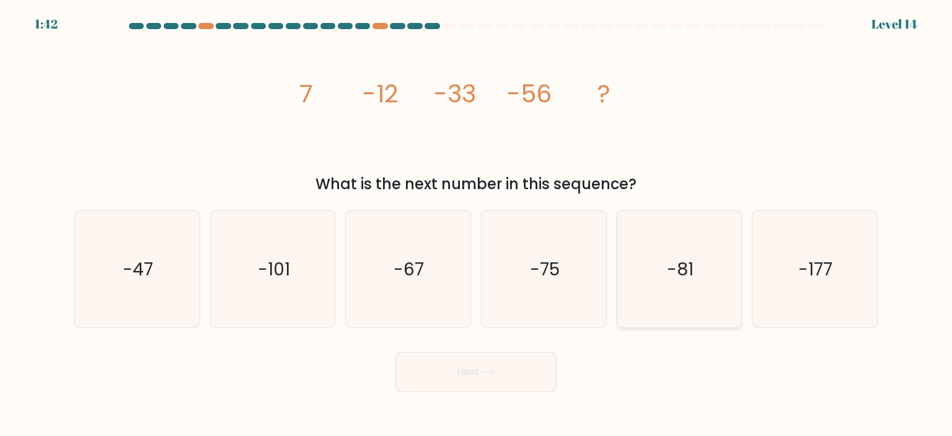
click at [672, 282] on icon "-81" at bounding box center [679, 269] width 117 height 117
click at [477, 224] on input "e. -81" at bounding box center [476, 221] width 1 height 6
radio input "true"
click at [536, 373] on button "Next" at bounding box center [475, 372] width 161 height 40
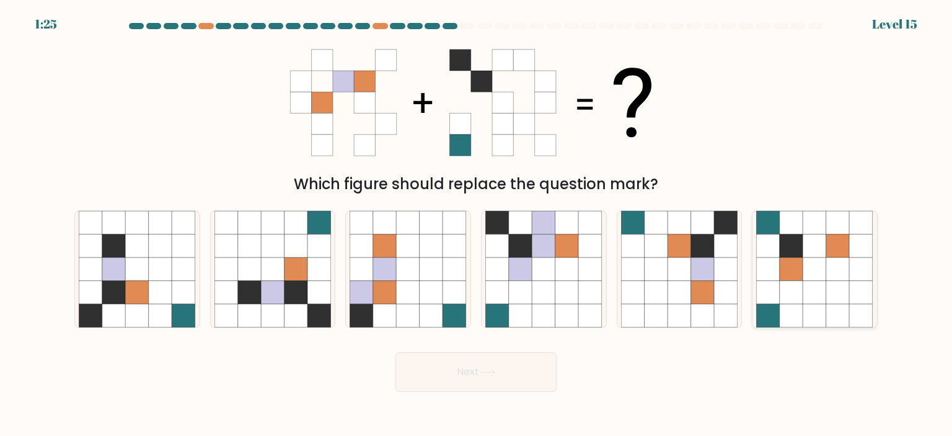
click at [849, 300] on icon at bounding box center [838, 293] width 24 height 24
click at [477, 224] on input "f." at bounding box center [476, 221] width 1 height 6
radio input "true"
click at [485, 368] on button "Next" at bounding box center [475, 372] width 161 height 40
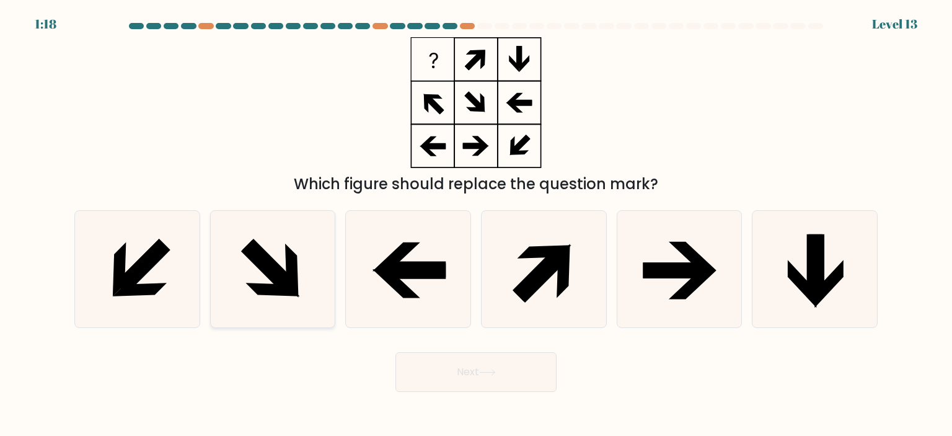
click at [293, 288] on icon at bounding box center [292, 271] width 14 height 54
click at [476, 224] on input "b." at bounding box center [476, 221] width 1 height 6
radio input "true"
click at [687, 292] on icon at bounding box center [693, 284] width 48 height 29
click at [477, 224] on input "e." at bounding box center [476, 221] width 1 height 6
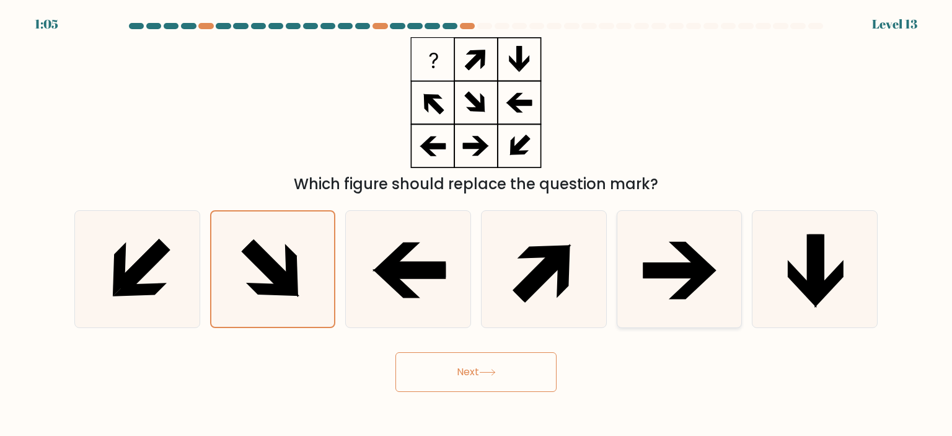
radio input "true"
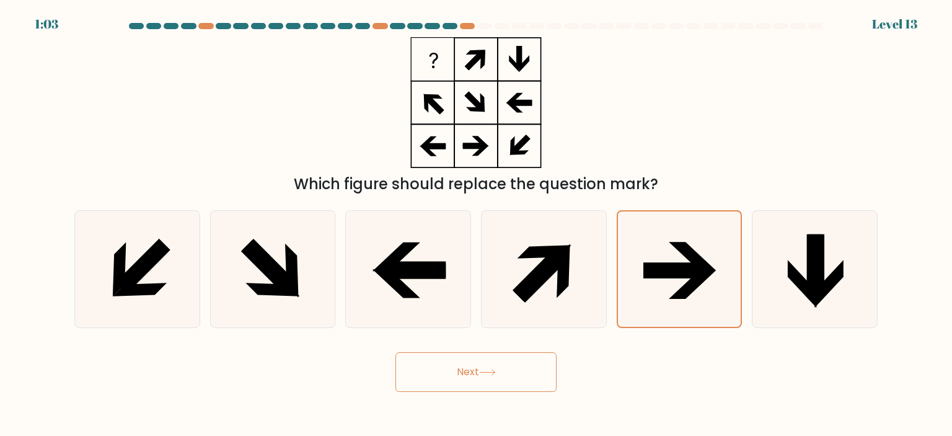
click at [507, 372] on button "Next" at bounding box center [475, 372] width 161 height 40
click at [519, 373] on button "Next" at bounding box center [475, 372] width 161 height 40
click at [643, 290] on icon at bounding box center [679, 268] width 115 height 115
click at [477, 224] on input "e." at bounding box center [476, 221] width 1 height 6
click at [643, 290] on icon at bounding box center [679, 268] width 115 height 115
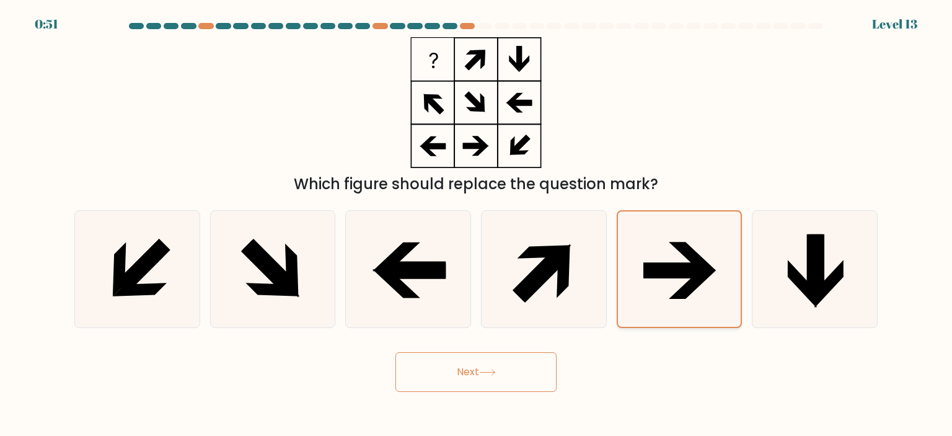
click at [477, 224] on input "e." at bounding box center [476, 221] width 1 height 6
click at [524, 371] on button "Next" at bounding box center [475, 372] width 161 height 40
click at [506, 369] on button "Next" at bounding box center [475, 372] width 161 height 40
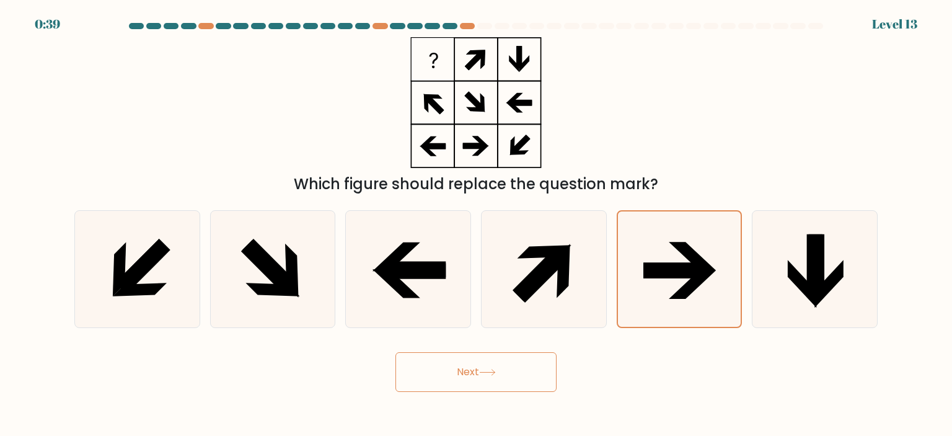
click at [590, 342] on form at bounding box center [476, 207] width 952 height 369
drag, startPoint x: 654, startPoint y: 304, endPoint x: 661, endPoint y: 356, distance: 53.2
click at [661, 356] on div "Next" at bounding box center [476, 367] width 818 height 49
click at [511, 372] on button "Next" at bounding box center [475, 372] width 161 height 40
click at [496, 375] on icon at bounding box center [487, 372] width 17 height 7
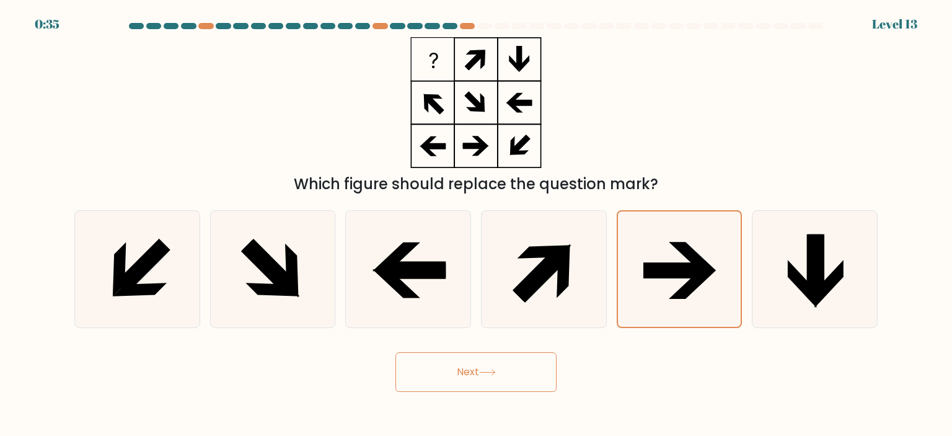
click at [496, 375] on icon at bounding box center [487, 372] width 17 height 7
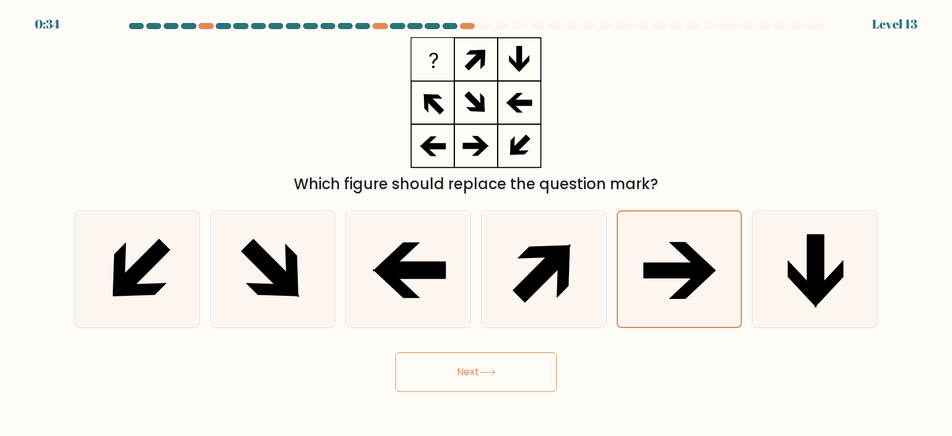
click at [496, 375] on icon at bounding box center [487, 372] width 17 height 7
click at [901, 21] on div "Level 13" at bounding box center [894, 24] width 45 height 19
click at [782, 141] on div "Which figure should replace the question mark?" at bounding box center [476, 116] width 818 height 158
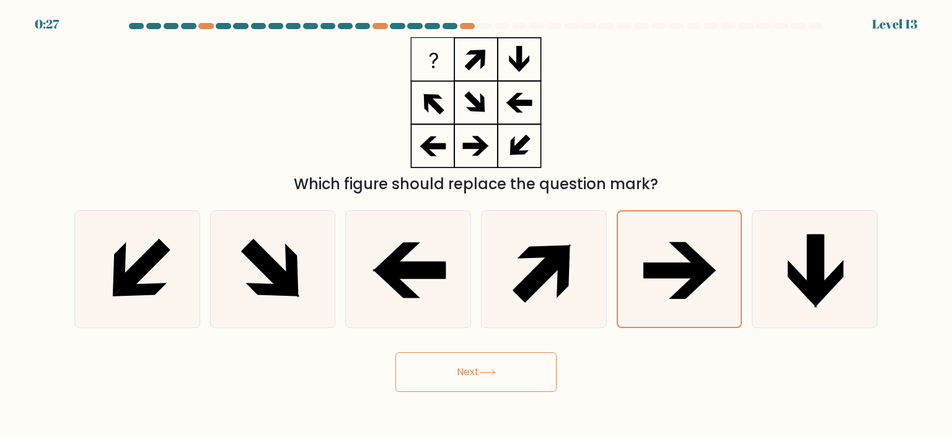
click at [627, 188] on div "Which figure should replace the question mark?" at bounding box center [476, 184] width 788 height 22
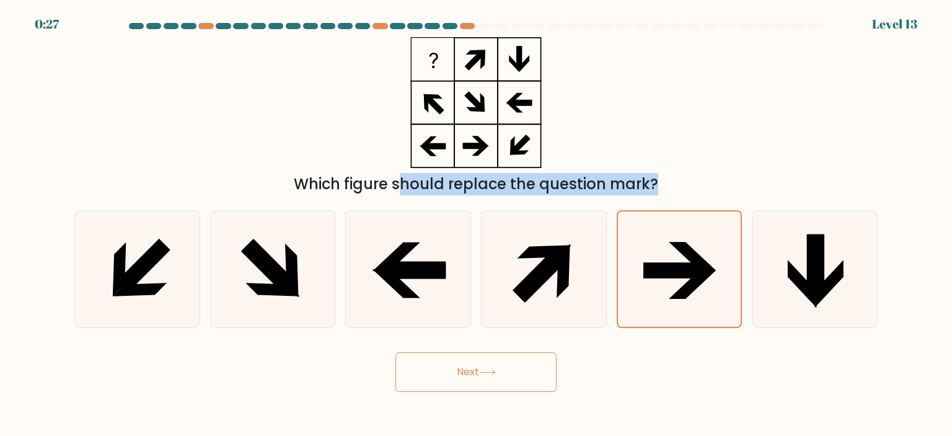
click at [627, 188] on div "Which figure should replace the question mark?" at bounding box center [476, 184] width 788 height 22
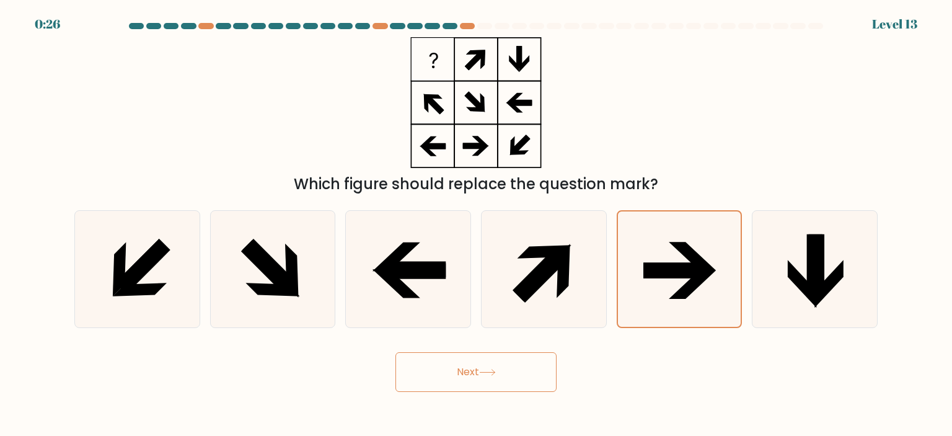
click at [624, 195] on form at bounding box center [476, 207] width 952 height 369
click at [673, 263] on icon at bounding box center [673, 270] width 61 height 15
click at [477, 224] on input "e." at bounding box center [476, 221] width 1 height 6
click at [496, 371] on icon at bounding box center [487, 372] width 17 height 7
click at [427, 273] on icon at bounding box center [415, 271] width 62 height 16
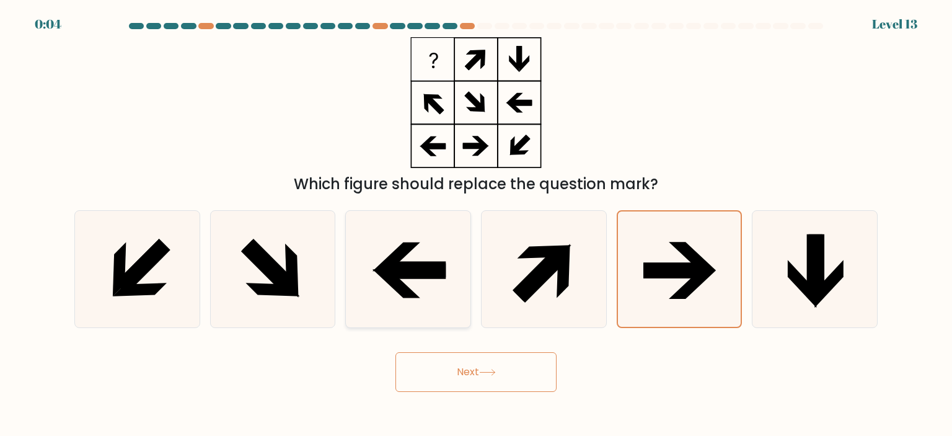
click at [476, 224] on input "c." at bounding box center [476, 221] width 1 height 6
radio input "true"
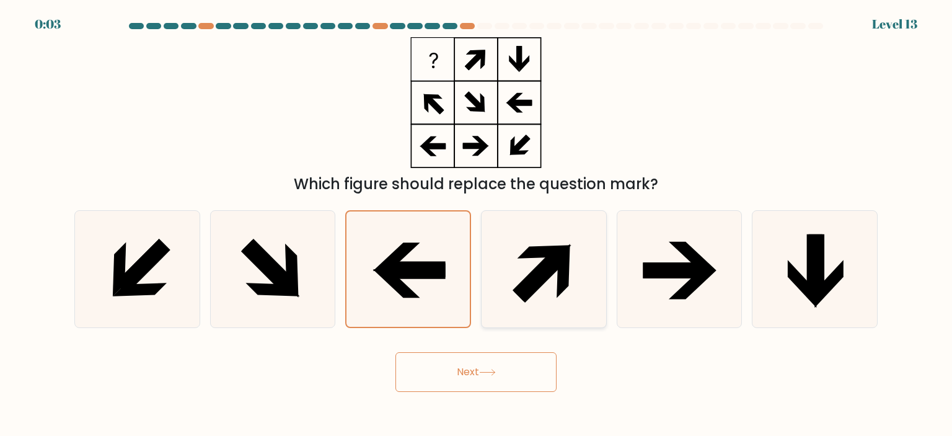
click at [538, 268] on icon at bounding box center [540, 273] width 55 height 55
click at [477, 224] on input "d." at bounding box center [476, 221] width 1 height 6
radio input "true"
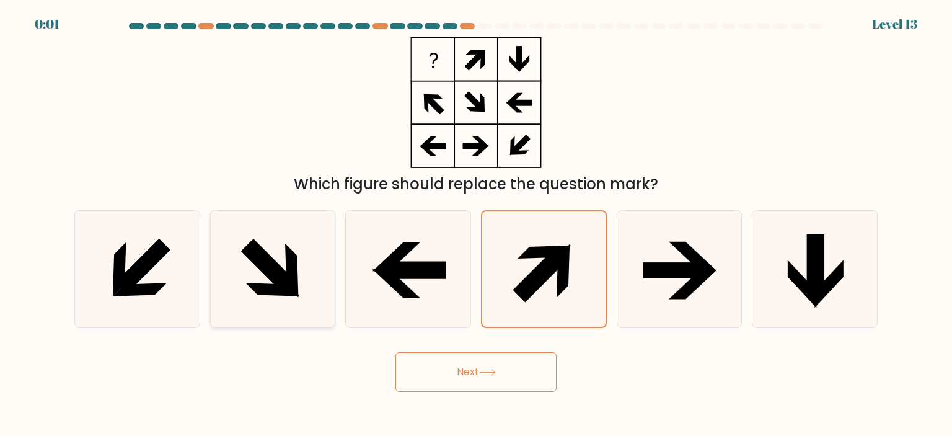
click at [286, 299] on icon at bounding box center [272, 269] width 117 height 117
click at [476, 224] on input "b." at bounding box center [476, 221] width 1 height 6
radio input "true"
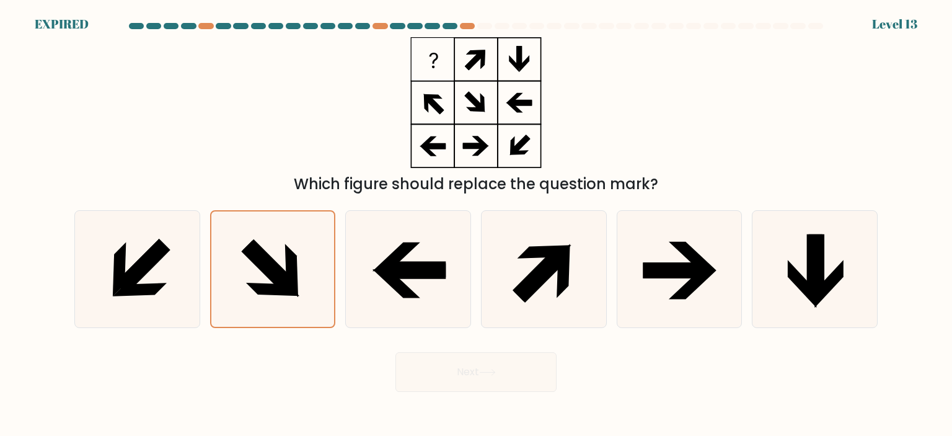
click at [464, 373] on div "Next" at bounding box center [476, 367] width 818 height 49
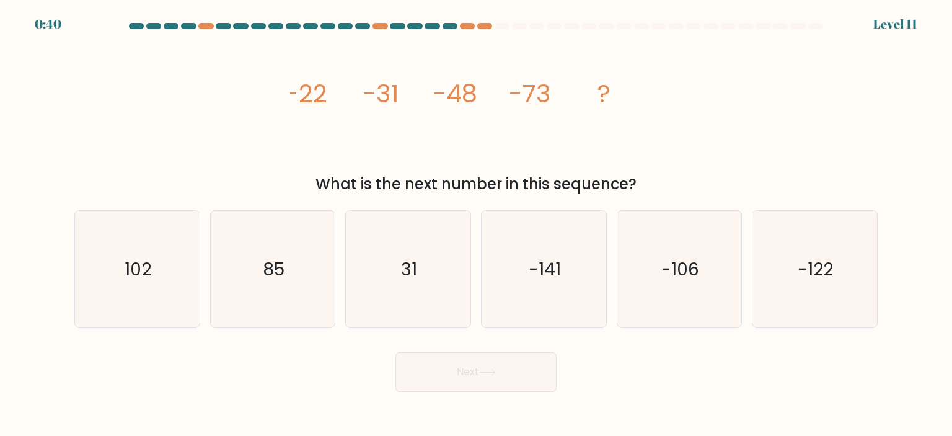
drag, startPoint x: 289, startPoint y: 89, endPoint x: 667, endPoint y: 187, distance: 390.4
click at [667, 187] on div "image/svg+xml -22 -31 -48 -73 ? What is the next number in this sequence?" at bounding box center [476, 116] width 818 height 158
copy div "-22 -31 -48 -73 ? What is the next number in this sequence?"
click at [679, 299] on icon "-106" at bounding box center [679, 269] width 117 height 117
click at [477, 224] on input "e. -106" at bounding box center [476, 221] width 1 height 6
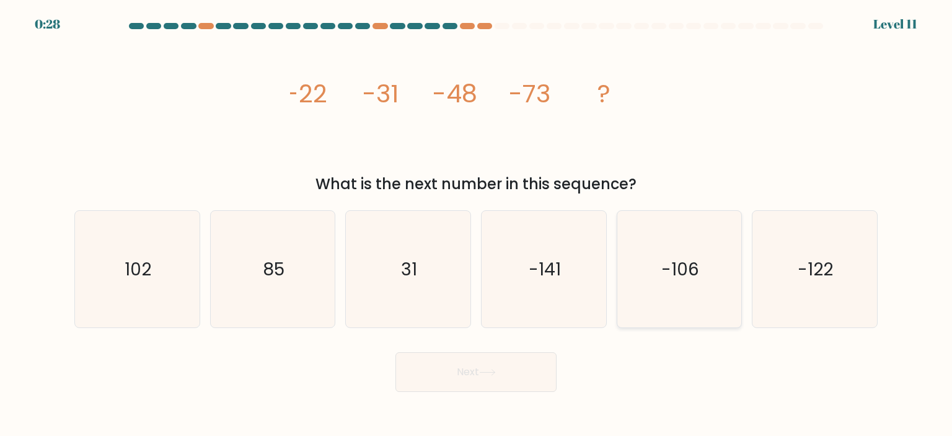
radio input "true"
click at [459, 373] on button "Next" at bounding box center [475, 372] width 161 height 40
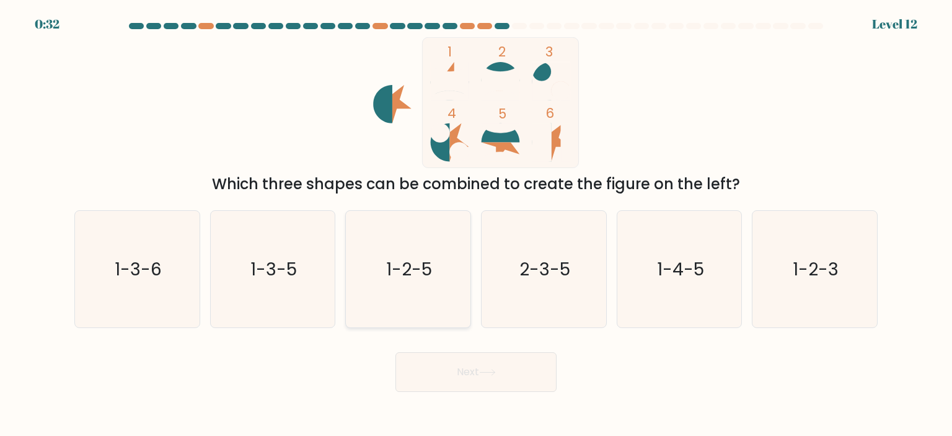
click at [428, 307] on icon "1-2-5" at bounding box center [408, 269] width 117 height 117
click at [476, 224] on input "c. 1-2-5" at bounding box center [476, 221] width 1 height 6
radio input "true"
click at [473, 353] on button "Next" at bounding box center [475, 372] width 161 height 40
click at [473, 363] on button "Next" at bounding box center [475, 372] width 161 height 40
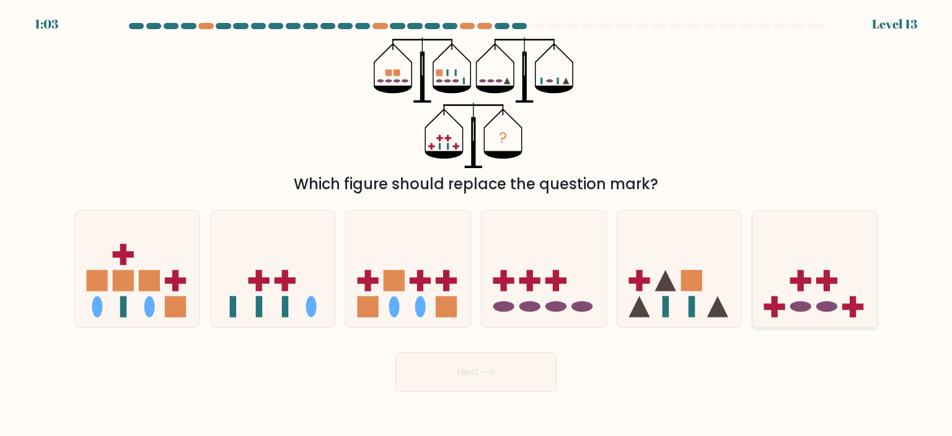
click at [847, 312] on icon at bounding box center [814, 269] width 125 height 103
click at [477, 224] on input "f." at bounding box center [476, 221] width 1 height 6
radio input "true"
click at [506, 371] on button "Next" at bounding box center [475, 372] width 161 height 40
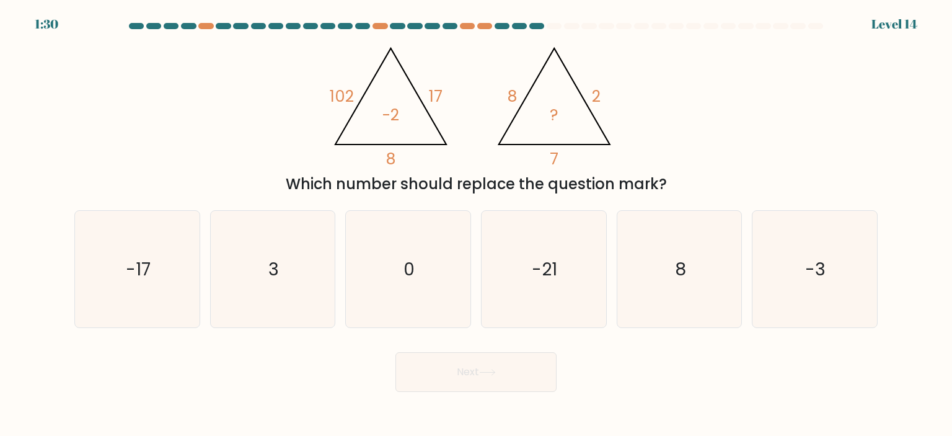
click at [478, 157] on icon "@import url('[URL][DOMAIN_NAME]); 102 17 8 -2 @import url('[URL][DOMAIN_NAME]);…" at bounding box center [475, 102] width 301 height 131
click at [798, 276] on icon "-3" at bounding box center [814, 269] width 117 height 117
click at [477, 224] on input "f. -3" at bounding box center [476, 221] width 1 height 6
radio input "true"
click at [524, 382] on button "Next" at bounding box center [475, 372] width 161 height 40
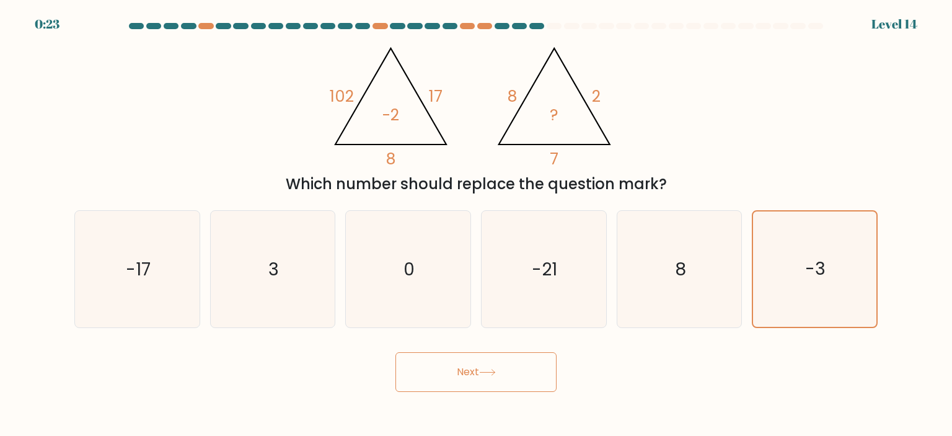
click at [642, 366] on div "Next" at bounding box center [476, 367] width 818 height 49
click at [300, 149] on div "@import url('[URL][DOMAIN_NAME]); 102 17 8 -2 @import url('[URL][DOMAIN_NAME]);…" at bounding box center [476, 116] width 818 height 158
click at [161, 284] on icon "-17" at bounding box center [137, 269] width 117 height 117
click at [476, 224] on input "a. -17" at bounding box center [476, 221] width 1 height 6
radio input "true"
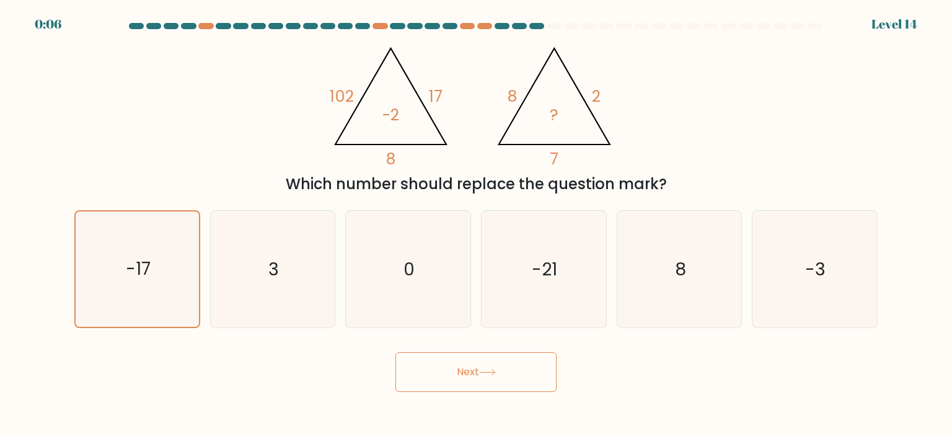
click at [481, 375] on button "Next" at bounding box center [475, 372] width 161 height 40
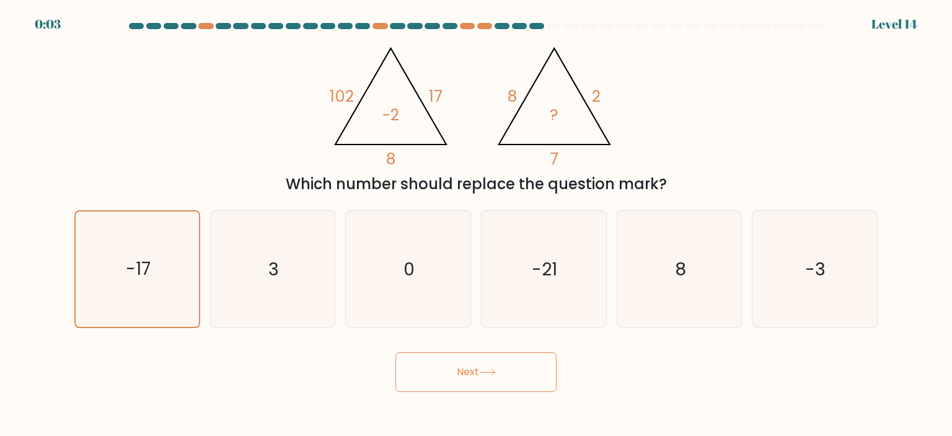
click at [481, 374] on button "Next" at bounding box center [475, 372] width 161 height 40
click at [482, 373] on button "Next" at bounding box center [475, 372] width 161 height 40
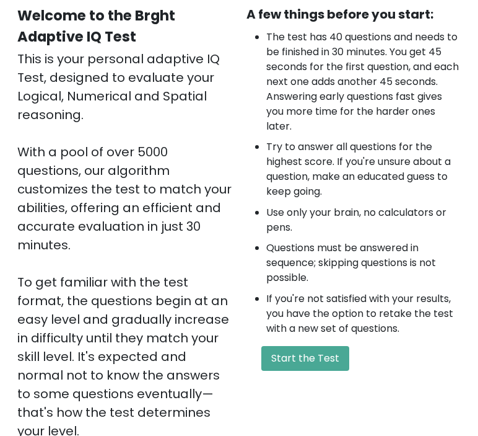
scroll to position [124, 0]
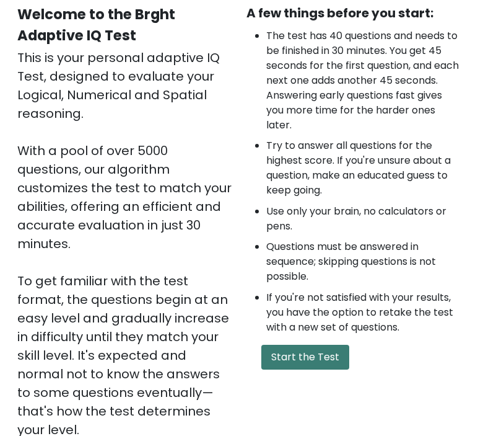
click at [337, 359] on button "Start the Test" at bounding box center [306, 357] width 88 height 25
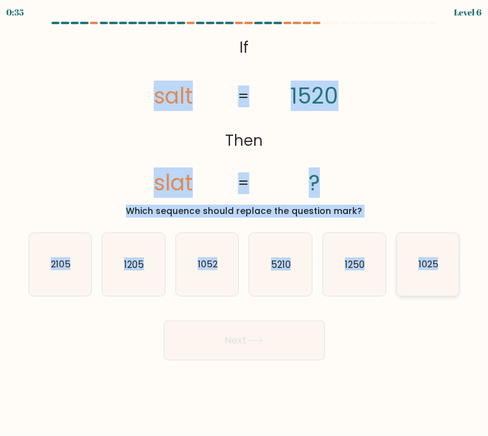
drag, startPoint x: 154, startPoint y: 94, endPoint x: 454, endPoint y: 258, distance: 342.0
click at [454, 258] on form "If ?" at bounding box center [244, 191] width 488 height 338
copy form "salt slat 1520 ? = = Which sequence should replace the question mark? a. 2105 b…"
click at [154, 277] on icon "1205" at bounding box center [133, 264] width 63 height 63
click at [244, 224] on input "b. 1205" at bounding box center [244, 221] width 1 height 6
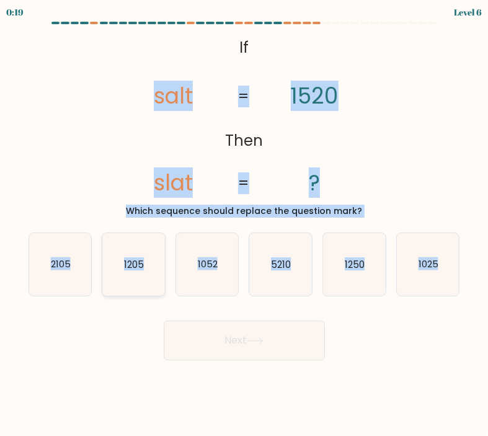
radio input "true"
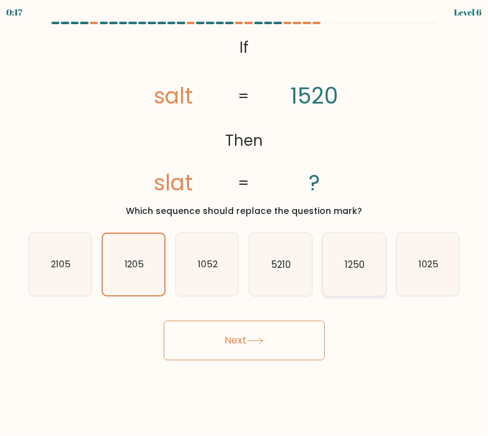
click at [370, 281] on icon "1250" at bounding box center [354, 264] width 63 height 63
click at [245, 224] on input "e. 1250" at bounding box center [244, 221] width 1 height 6
radio input "true"
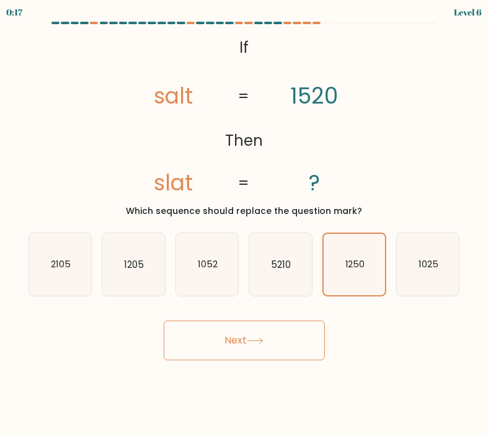
click at [273, 343] on button "Next" at bounding box center [244, 340] width 161 height 40
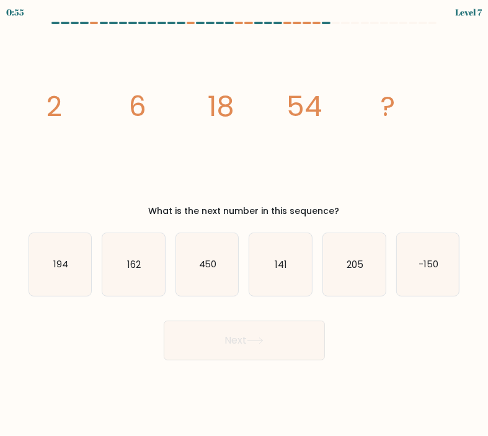
drag, startPoint x: 39, startPoint y: 101, endPoint x: 346, endPoint y: 205, distance: 323.8
click at [346, 205] on div "image/svg+xml 2 6 18 54 ? What is the next number in this sequence?" at bounding box center [244, 124] width 446 height 185
copy div "2 6 18 54 ? What is the next number in this sequence?"
click at [344, 183] on icon "image/svg+xml 2 6 18 54 ?" at bounding box center [244, 115] width 417 height 167
click at [131, 265] on text "162" at bounding box center [134, 263] width 14 height 13
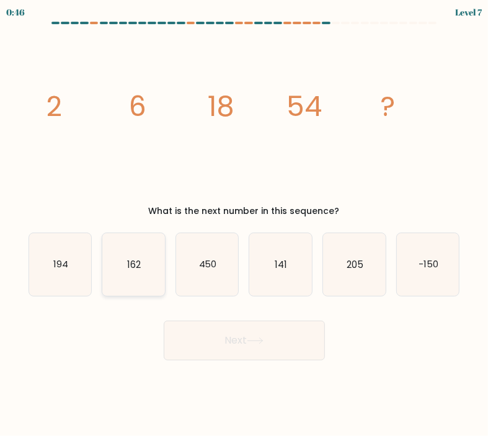
click at [244, 224] on input "b. 162" at bounding box center [244, 221] width 1 height 6
radio input "true"
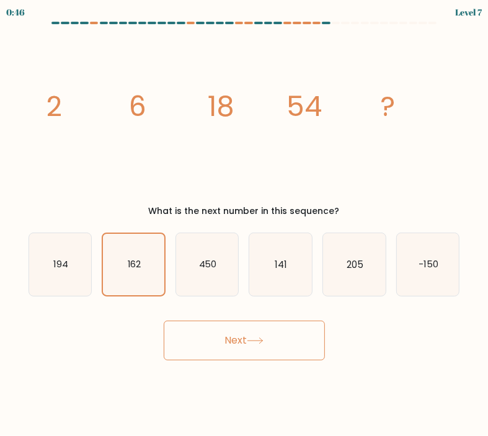
click at [250, 338] on icon at bounding box center [255, 340] width 17 height 7
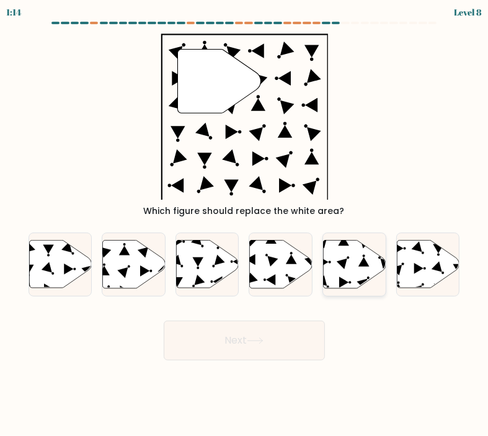
click at [376, 273] on icon at bounding box center [355, 264] width 63 height 48
click at [245, 224] on input "e." at bounding box center [244, 221] width 1 height 6
radio input "true"
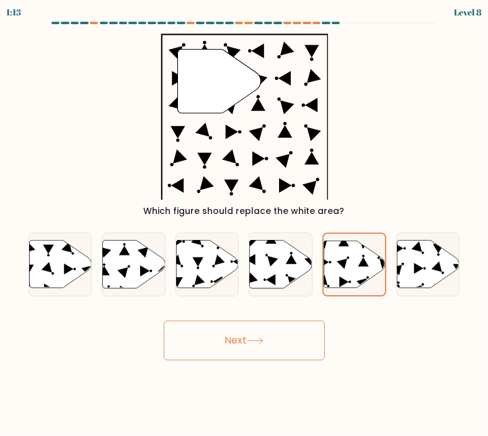
click at [240, 342] on button "Next" at bounding box center [244, 340] width 161 height 40
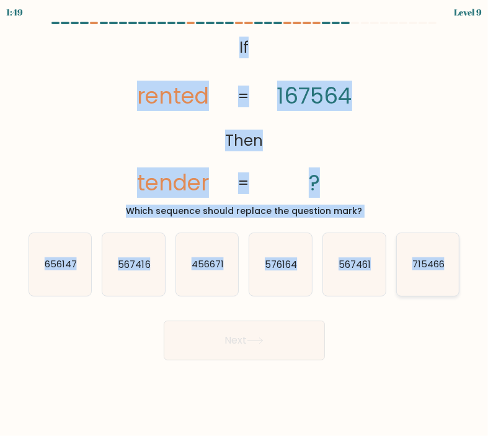
drag, startPoint x: 233, startPoint y: 46, endPoint x: 445, endPoint y: 267, distance: 306.0
click at [445, 267] on form "If ?" at bounding box center [244, 191] width 488 height 338
copy form "If Then rented tender 167564 ? = = Which sequence should replace the question m…"
click at [209, 270] on text "456671" at bounding box center [208, 263] width 32 height 13
click at [244, 224] on input "c. 456671" at bounding box center [244, 221] width 1 height 6
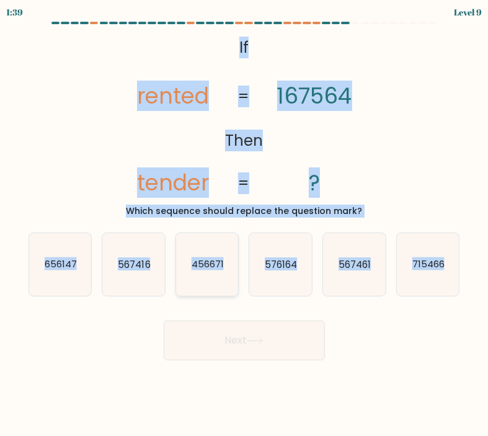
radio input "true"
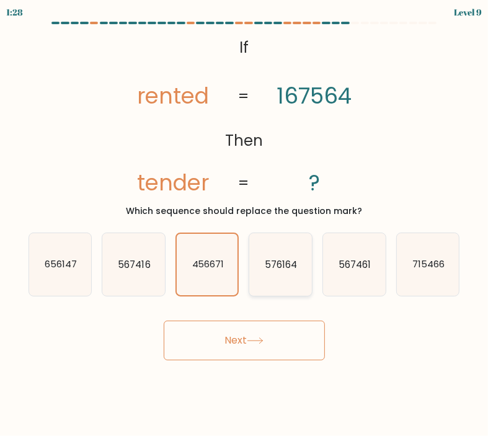
click at [291, 278] on icon "576164" at bounding box center [280, 264] width 63 height 63
click at [245, 224] on input "d. 576164" at bounding box center [244, 221] width 1 height 6
radio input "true"
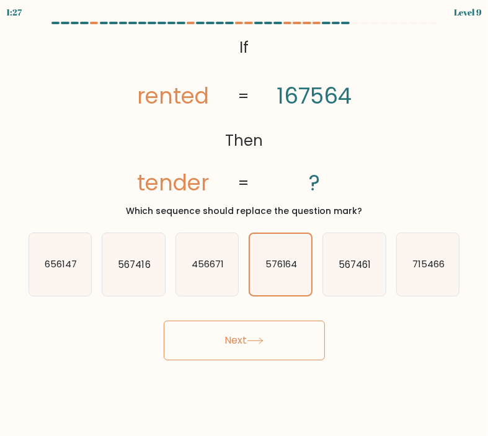
click at [293, 351] on button "Next" at bounding box center [244, 340] width 161 height 40
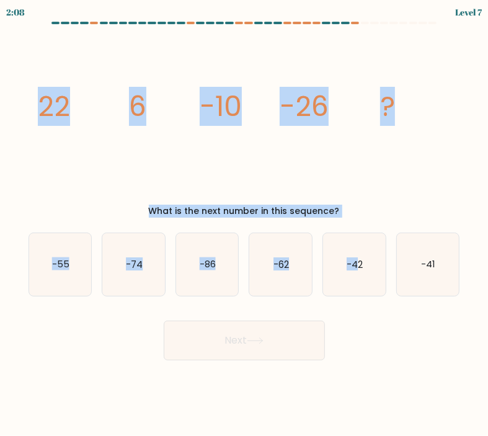
drag, startPoint x: 32, startPoint y: 106, endPoint x: 359, endPoint y: 218, distance: 345.2
click at [359, 218] on form at bounding box center [244, 191] width 488 height 338
copy form "22 6 -10 -26 ? What is the next number in this sequence? a. -55 b. -74 c. -86 d…"
click at [286, 273] on icon "-62" at bounding box center [280, 264] width 63 height 63
click at [245, 224] on input "d. -62" at bounding box center [244, 221] width 1 height 6
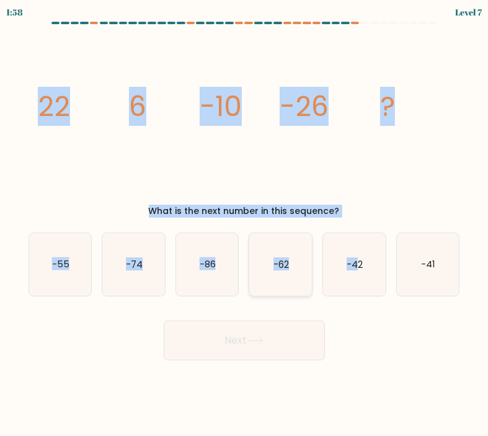
radio input "true"
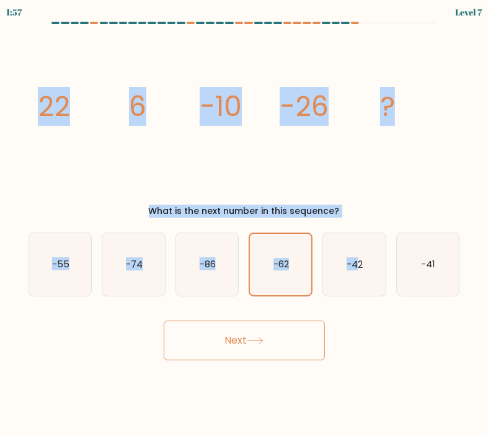
click at [296, 337] on button "Next" at bounding box center [244, 340] width 161 height 40
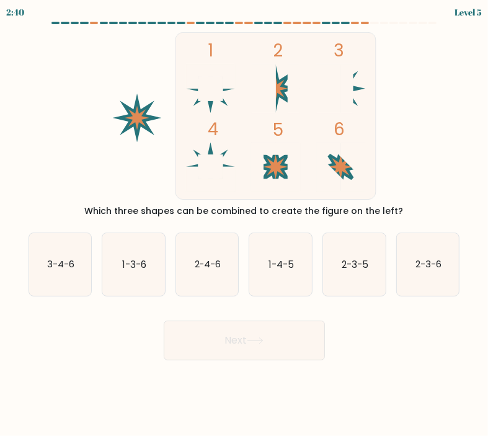
click at [368, 343] on div "Next" at bounding box center [244, 335] width 446 height 49
click at [298, 275] on icon "1-4-5" at bounding box center [280, 264] width 63 height 63
click at [245, 224] on input "d. 1-4-5" at bounding box center [244, 221] width 1 height 6
radio input "true"
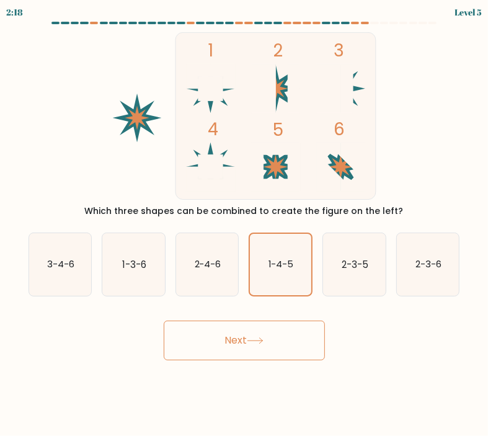
click at [295, 338] on button "Next" at bounding box center [244, 340] width 161 height 40
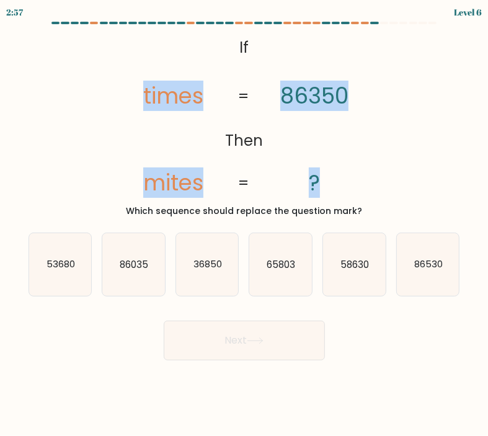
drag, startPoint x: 136, startPoint y: 92, endPoint x: 358, endPoint y: 165, distance: 233.0
click at [358, 165] on icon "@import url('https://fonts.googleapis.com/css?family=Abril+Fatface:400,100,100i…" at bounding box center [243, 115] width 271 height 167
copy icon "times mites 86350 ?"
click at [338, 104] on tspan "86350" at bounding box center [314, 96] width 68 height 30
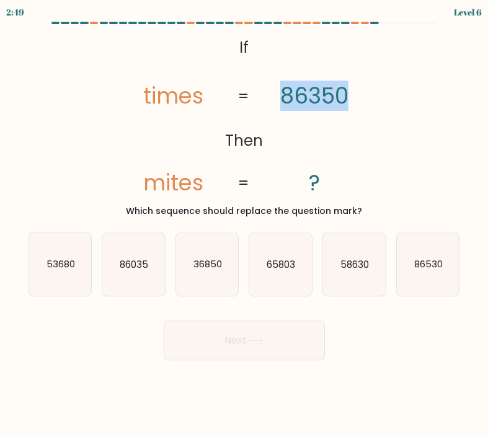
click at [338, 104] on tspan "86350" at bounding box center [314, 96] width 68 height 30
click at [218, 277] on icon "36850" at bounding box center [207, 264] width 63 height 63
click at [244, 224] on input "c. 36850" at bounding box center [244, 221] width 1 height 6
radio input "true"
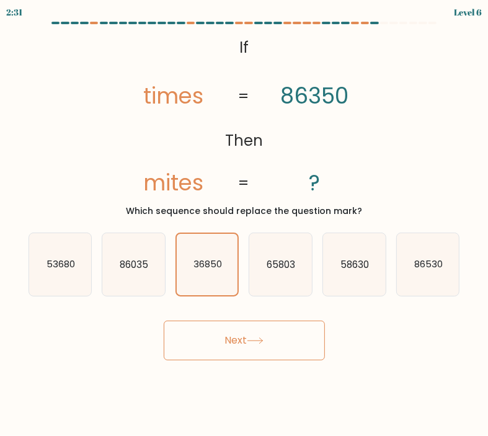
click at [291, 345] on button "Next" at bounding box center [244, 340] width 161 height 40
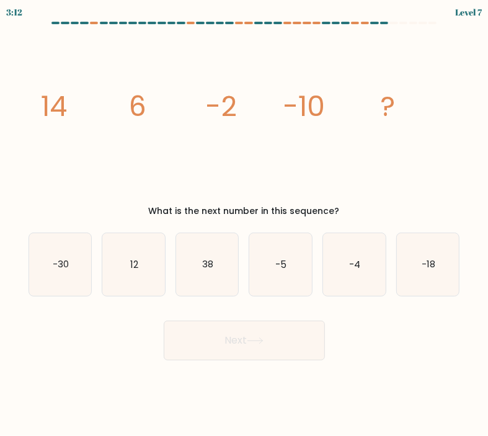
drag, startPoint x: 43, startPoint y: 112, endPoint x: 351, endPoint y: 210, distance: 323.4
click at [351, 210] on div "image/svg+xml 14 6 -2 -10 ? What is the next number in this sequence?" at bounding box center [244, 124] width 446 height 185
copy div "14 6 -2 -10 ? What is the next number in this sequence?"
click at [412, 263] on icon "-18" at bounding box center [428, 264] width 63 height 63
click at [245, 224] on input "f. -18" at bounding box center [244, 221] width 1 height 6
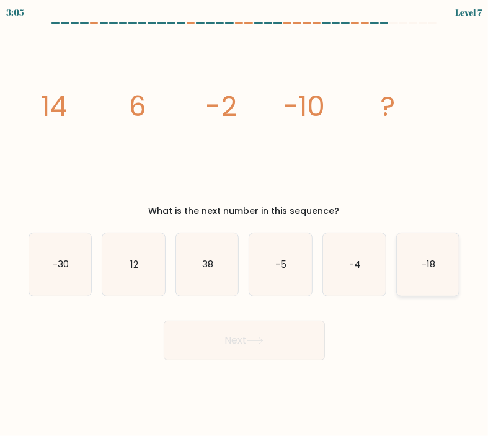
radio input "true"
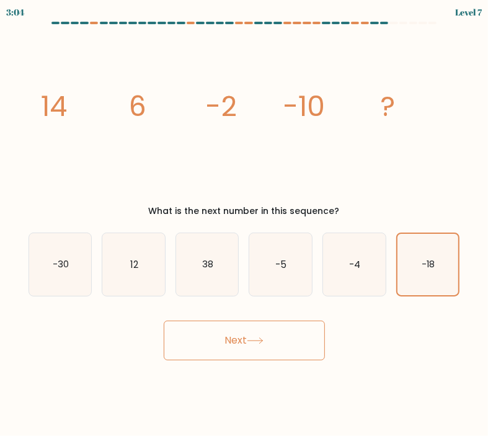
click at [255, 337] on button "Next" at bounding box center [244, 340] width 161 height 40
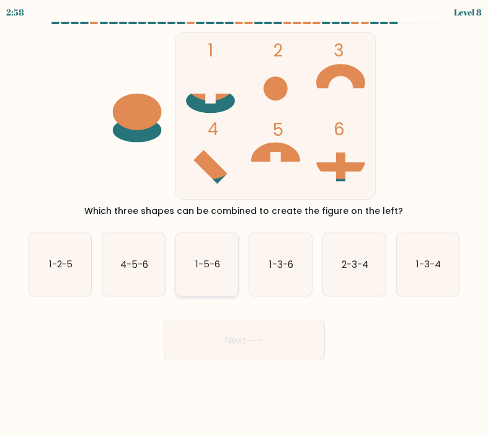
click at [210, 275] on icon "1-5-6" at bounding box center [207, 264] width 63 height 63
click at [244, 224] on input "c. 1-5-6" at bounding box center [244, 221] width 1 height 6
radio input "true"
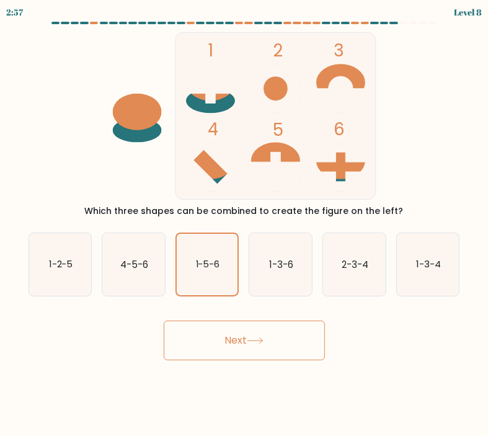
click at [243, 345] on button "Next" at bounding box center [244, 340] width 161 height 40
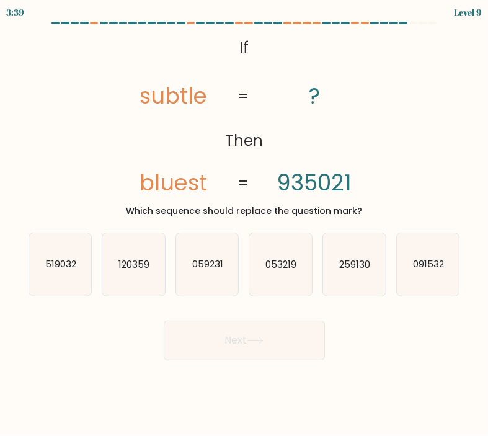
click at [139, 90] on icon "@import url('https://fonts.googleapis.com/css?family=Abril+Fatface:400,100,100i…" at bounding box center [243, 115] width 271 height 167
click at [143, 94] on tspan "subtle" at bounding box center [173, 96] width 68 height 30
copy tspan "subtle"
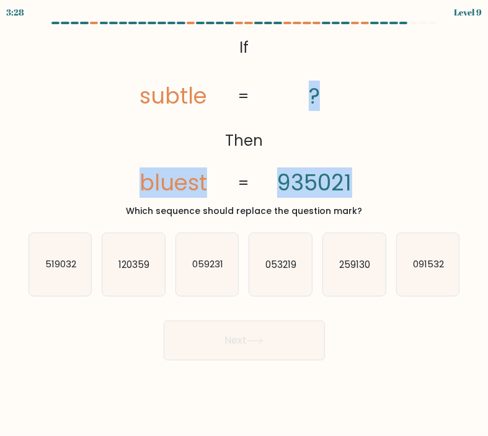
drag, startPoint x: 131, startPoint y: 181, endPoint x: 353, endPoint y: 192, distance: 222.2
click at [353, 192] on icon "@import url('https://fonts.googleapis.com/css?family=Abril+Fatface:400,100,100i…" at bounding box center [243, 115] width 271 height 167
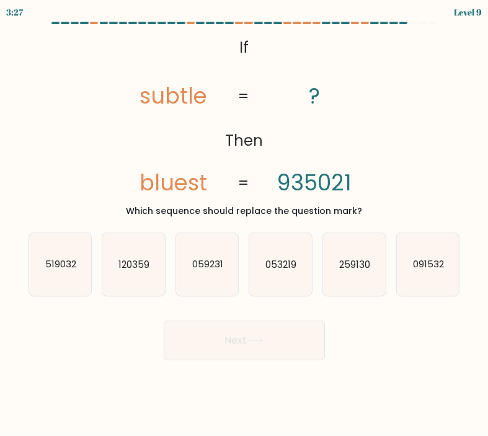
click at [180, 181] on tspan "bluest" at bounding box center [173, 182] width 68 height 30
copy tspan "bluest"
click at [327, 181] on tspan "935021" at bounding box center [314, 182] width 75 height 30
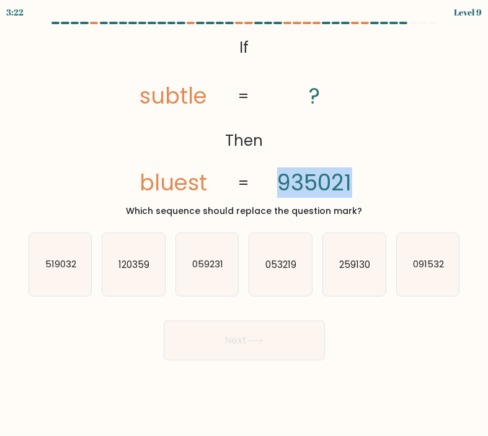
click at [327, 181] on tspan "935021" at bounding box center [314, 182] width 75 height 30
copy icon "935021"
click at [369, 279] on icon "259130" at bounding box center [354, 264] width 63 height 63
click at [245, 224] on input "e. 259130" at bounding box center [244, 221] width 1 height 6
radio input "true"
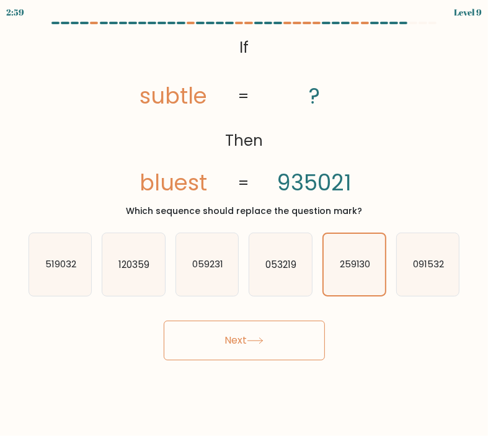
click at [275, 337] on button "Next" at bounding box center [244, 340] width 161 height 40
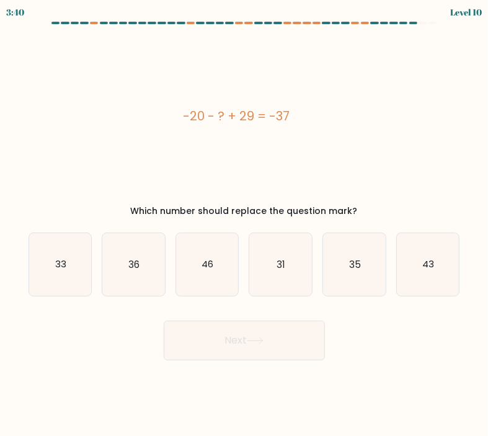
drag, startPoint x: 174, startPoint y: 113, endPoint x: 302, endPoint y: 126, distance: 128.9
click at [302, 126] on div "-20 - ? + 29 = -37" at bounding box center [237, 115] width 417 height 167
copy div "-20 - ? + 29 = -37"
click at [221, 262] on icon "46" at bounding box center [207, 264] width 63 height 63
click at [244, 224] on input "c. 46" at bounding box center [244, 221] width 1 height 6
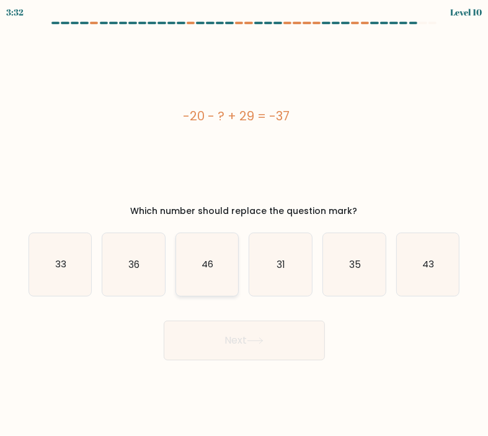
radio input "true"
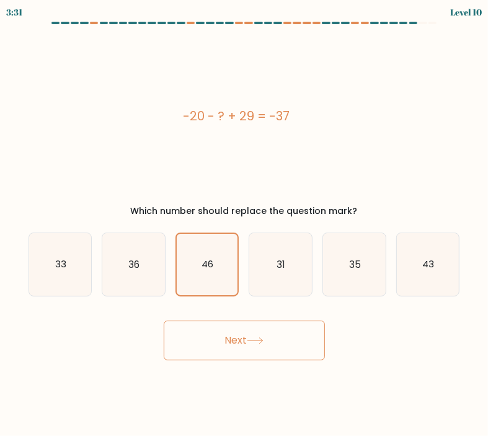
click at [276, 344] on button "Next" at bounding box center [244, 340] width 161 height 40
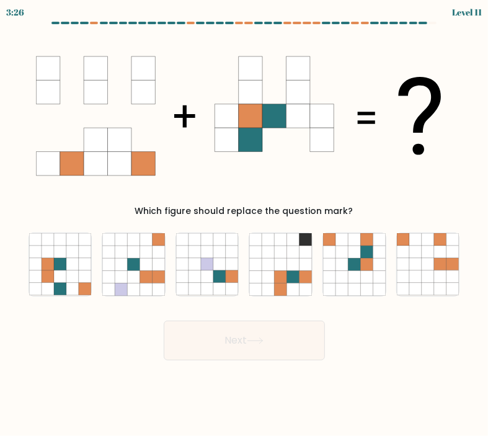
click at [445, 317] on div "Next" at bounding box center [244, 335] width 446 height 49
click at [89, 257] on icon at bounding box center [85, 251] width 12 height 12
click at [244, 224] on input "a." at bounding box center [244, 221] width 1 height 6
radio input "true"
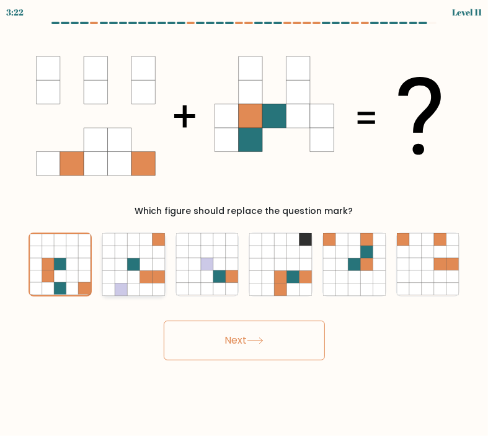
click at [135, 262] on icon at bounding box center [133, 264] width 12 height 12
click at [244, 224] on input "b." at bounding box center [244, 221] width 1 height 6
radio input "true"
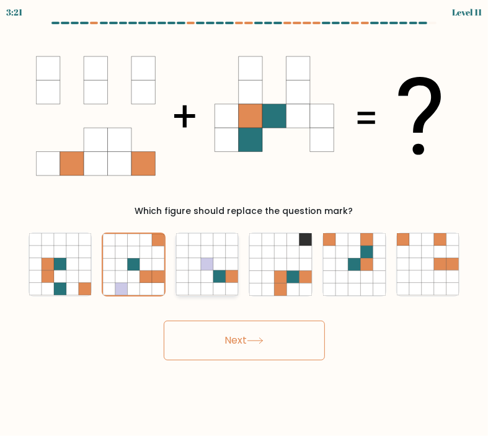
click at [196, 261] on icon at bounding box center [194, 264] width 12 height 12
click at [244, 224] on input "c." at bounding box center [244, 221] width 1 height 6
radio input "true"
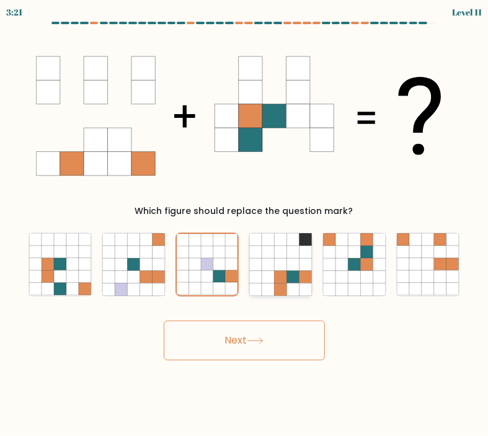
click at [280, 265] on icon at bounding box center [281, 264] width 12 height 12
click at [245, 224] on input "d." at bounding box center [244, 221] width 1 height 6
radio input "true"
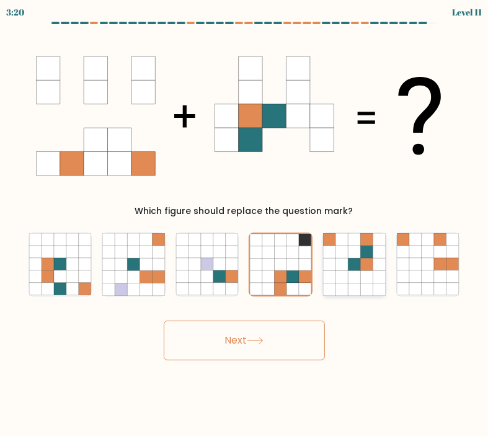
click at [352, 267] on icon at bounding box center [354, 264] width 12 height 12
click at [245, 224] on input "e." at bounding box center [244, 221] width 1 height 6
radio input "true"
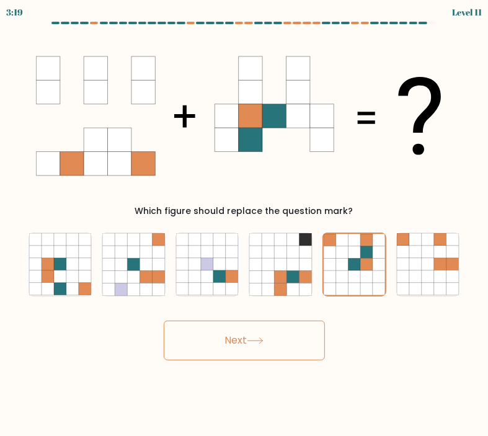
click at [273, 342] on button "Next" at bounding box center [244, 340] width 161 height 40
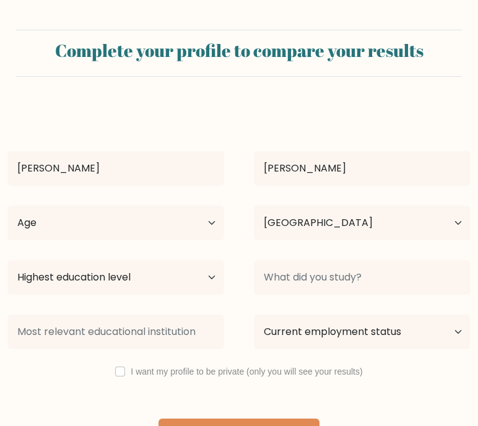
select select "PH"
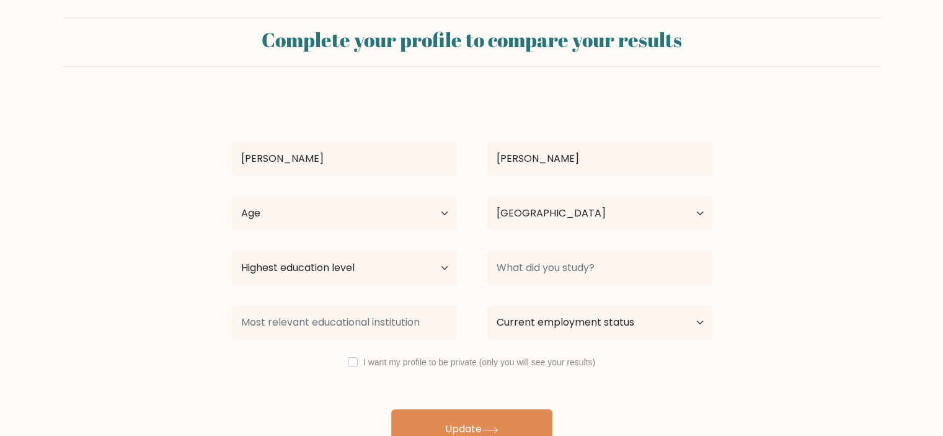
scroll to position [34, 0]
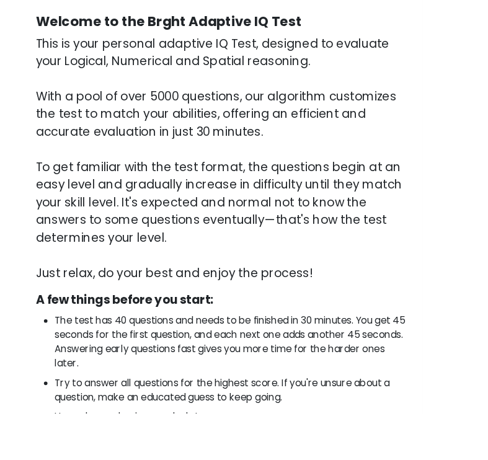
scroll to position [115, 0]
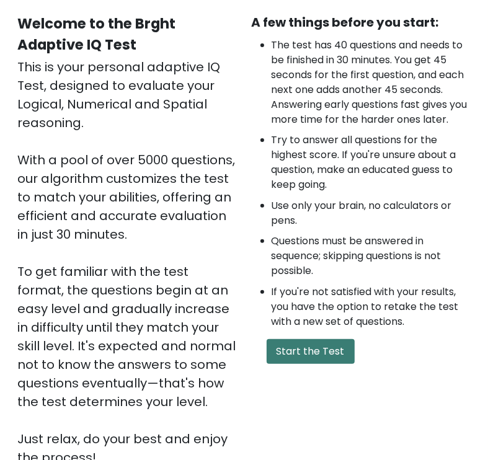
click at [330, 349] on button "Start the Test" at bounding box center [311, 351] width 88 height 25
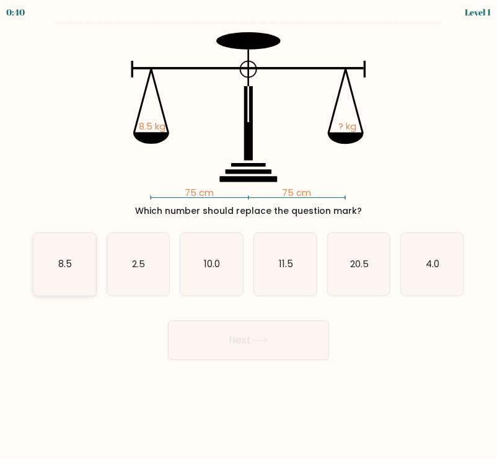
click at [62, 275] on icon "8.5" at bounding box center [64, 264] width 63 height 63
click at [249, 236] on input "a. 8.5" at bounding box center [249, 233] width 1 height 6
radio input "true"
click at [267, 338] on icon at bounding box center [259, 341] width 15 height 6
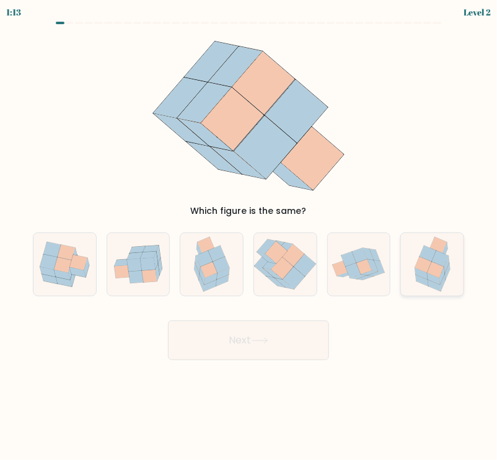
click at [434, 279] on icon at bounding box center [433, 279] width 13 height 12
click at [249, 236] on input "f." at bounding box center [249, 233] width 1 height 6
radio input "true"
click at [281, 328] on button "Next" at bounding box center [248, 340] width 161 height 40
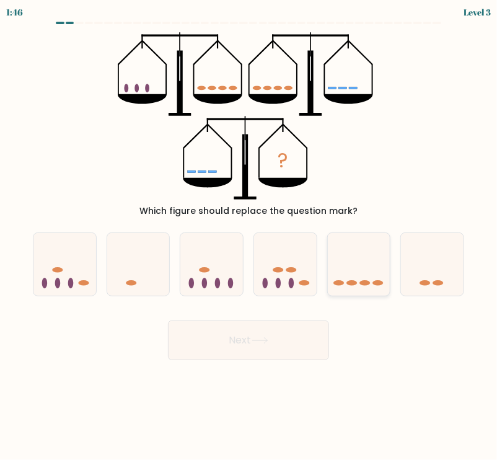
click at [359, 283] on ellipse at bounding box center [364, 283] width 11 height 6
click at [249, 236] on input "e." at bounding box center [249, 233] width 1 height 6
radio input "true"
click at [293, 349] on button "Next" at bounding box center [248, 340] width 161 height 40
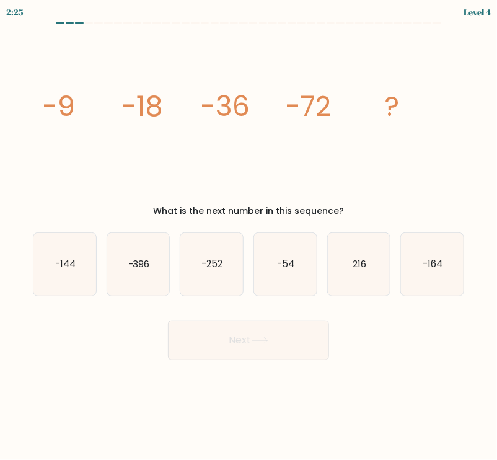
drag, startPoint x: 42, startPoint y: 107, endPoint x: 392, endPoint y: 215, distance: 366.4
click at [392, 215] on div "image/svg+xml -9 -18 -36 -72 ? What is the next number in this sequence?" at bounding box center [248, 124] width 446 height 185
copy div "-9 -18 -36 -72 ? What is the next number in this sequence?"
click at [341, 182] on icon "image/svg+xml -9 -18 -36 -72 ?" at bounding box center [248, 115] width 417 height 167
click at [79, 273] on icon "-144" at bounding box center [64, 264] width 63 height 63
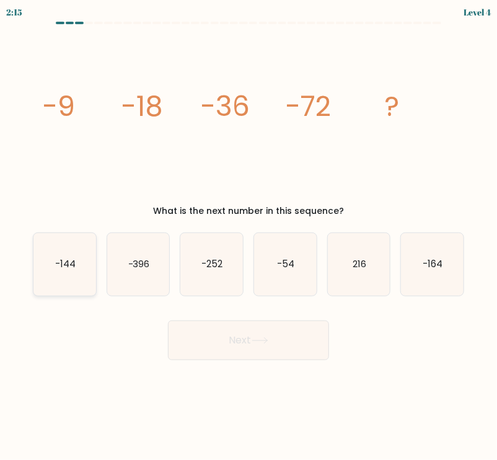
click at [249, 236] on input "a. -144" at bounding box center [249, 233] width 1 height 6
radio input "true"
click at [220, 344] on button "Next" at bounding box center [248, 340] width 161 height 40
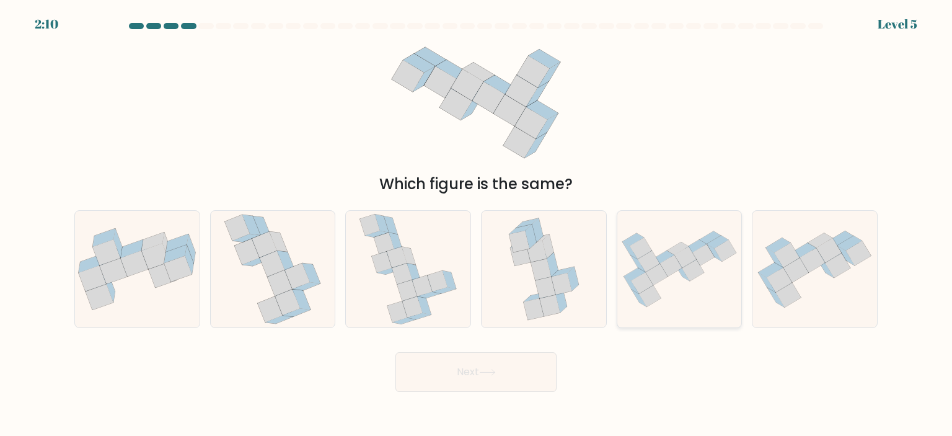
click at [496, 282] on icon at bounding box center [679, 268] width 125 height 89
click at [477, 224] on input "e." at bounding box center [476, 221] width 1 height 6
radio input "true"
click at [496, 371] on button "Next" at bounding box center [475, 372] width 161 height 40
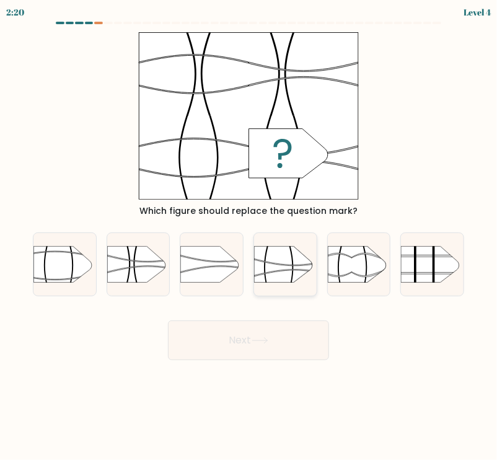
click at [290, 270] on icon at bounding box center [294, 272] width 81 height 7
click at [249, 236] on input "d." at bounding box center [249, 233] width 1 height 6
radio input "true"
click at [295, 350] on button "Next" at bounding box center [248, 340] width 161 height 40
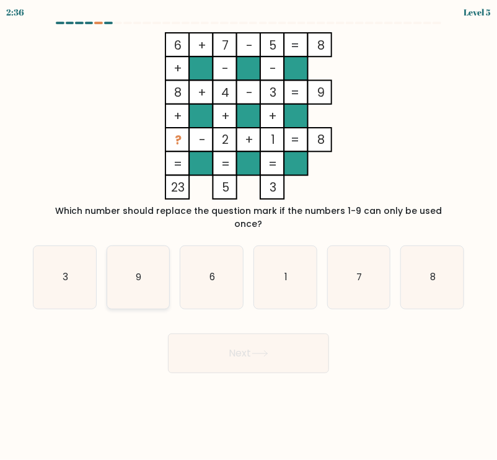
click at [149, 265] on icon "9" at bounding box center [138, 277] width 63 height 63
click at [249, 236] on input "b. 9" at bounding box center [249, 233] width 1 height 6
radio input "true"
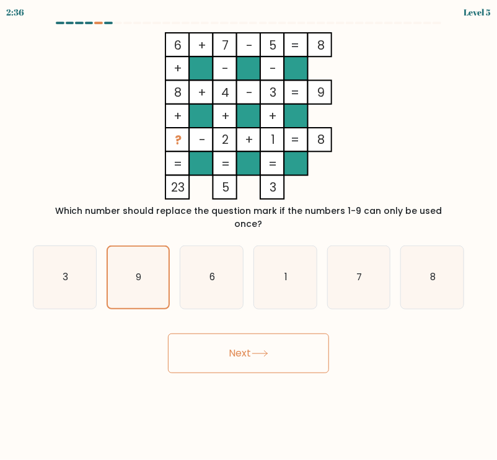
click at [267, 337] on button "Next" at bounding box center [248, 353] width 161 height 40
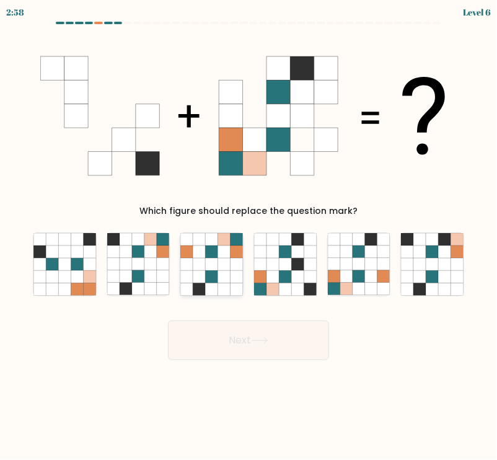
click at [200, 250] on icon at bounding box center [199, 251] width 12 height 12
click at [249, 236] on input "c." at bounding box center [249, 233] width 1 height 6
radio input "true"
click at [252, 344] on button "Next" at bounding box center [248, 340] width 161 height 40
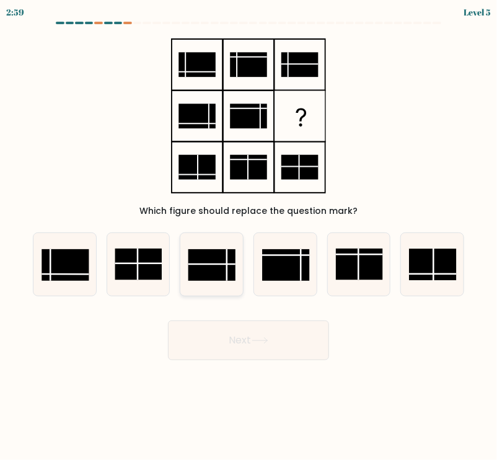
click at [203, 256] on rect at bounding box center [211, 265] width 47 height 32
click at [249, 236] on input "c." at bounding box center [249, 233] width 1 height 6
radio input "true"
click at [236, 336] on button "Next" at bounding box center [248, 340] width 161 height 40
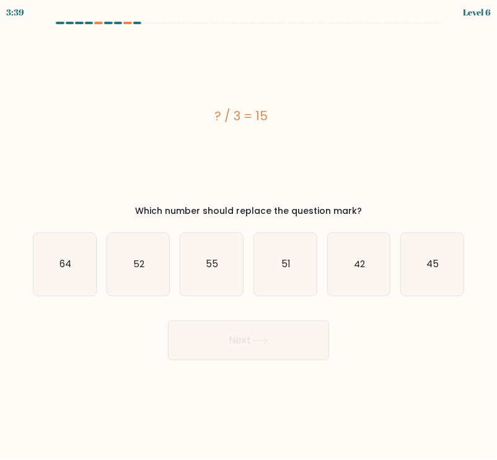
click at [209, 112] on div "? / 3 = 15" at bounding box center [241, 116] width 417 height 19
drag, startPoint x: 214, startPoint y: 111, endPoint x: 371, endPoint y: 210, distance: 186.1
click at [371, 210] on div "? / 3 = 15 Which number should replace the question mark?" at bounding box center [248, 124] width 446 height 185
copy div "? / 3 = 15 Which number should replace the question mark?"
click at [430, 270] on text "45" at bounding box center [433, 263] width 12 height 13
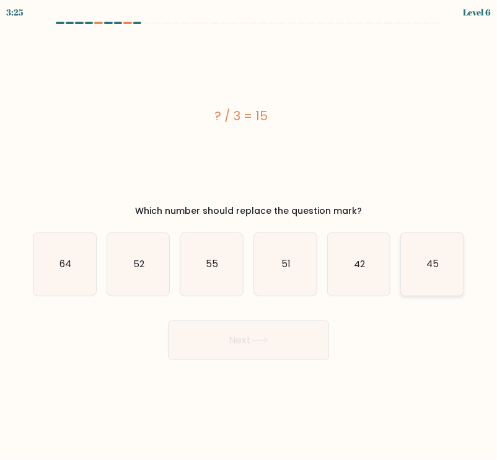
click at [249, 236] on input "f. 45" at bounding box center [249, 233] width 1 height 6
radio input "true"
click at [292, 344] on button "Next" at bounding box center [248, 340] width 161 height 40
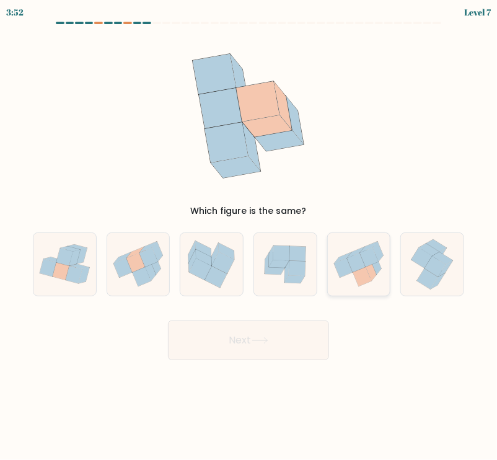
click at [357, 292] on div at bounding box center [359, 264] width 64 height 64
click at [249, 236] on input "e." at bounding box center [249, 233] width 1 height 6
radio input "true"
click at [290, 350] on button "Next" at bounding box center [248, 340] width 161 height 40
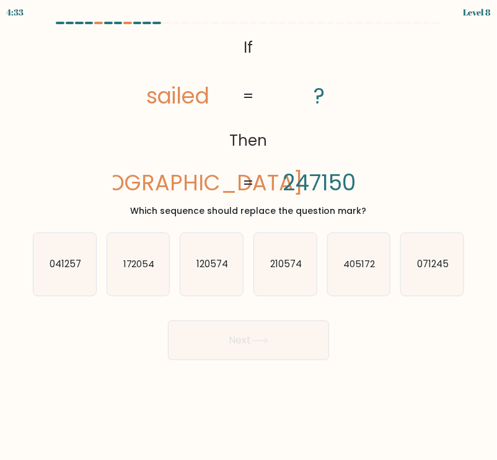
click at [178, 82] on tspan "sailed" at bounding box center [178, 96] width 64 height 30
copy tspan "sailed"
click at [69, 260] on text "041257" at bounding box center [66, 263] width 32 height 13
click at [249, 236] on input "a. 041257" at bounding box center [249, 233] width 1 height 6
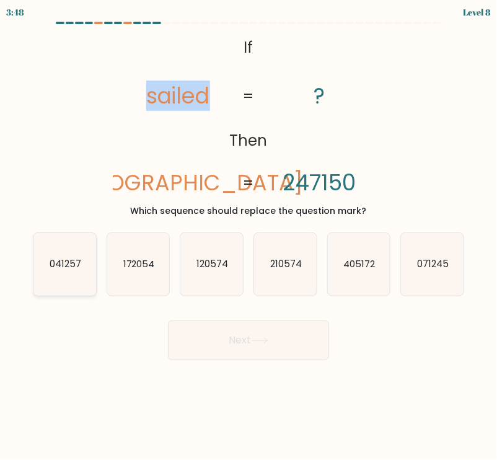
radio input "true"
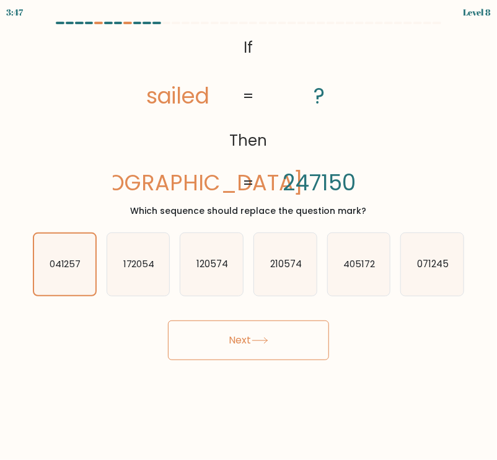
click at [281, 354] on button "Next" at bounding box center [248, 340] width 161 height 40
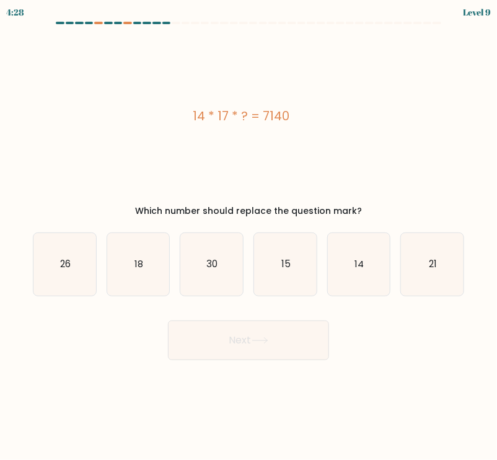
drag, startPoint x: 176, startPoint y: 113, endPoint x: 303, endPoint y: 131, distance: 128.2
click at [303, 131] on div "14 * 17 * ? = 7140" at bounding box center [241, 115] width 417 height 167
copy div "14 * 17 * ? = 7140"
click at [216, 261] on text "30" at bounding box center [212, 263] width 11 height 13
click at [249, 236] on input "c. 30" at bounding box center [249, 233] width 1 height 6
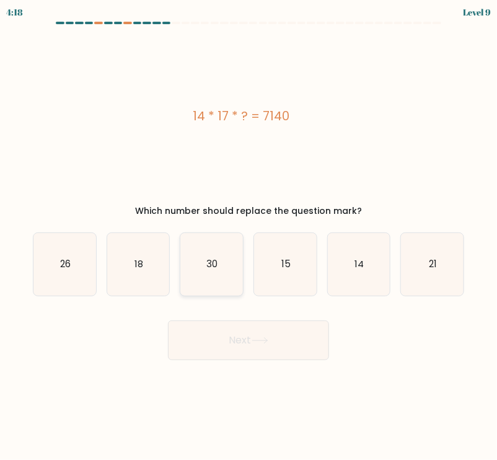
radio input "true"
click at [281, 331] on button "Next" at bounding box center [248, 340] width 161 height 40
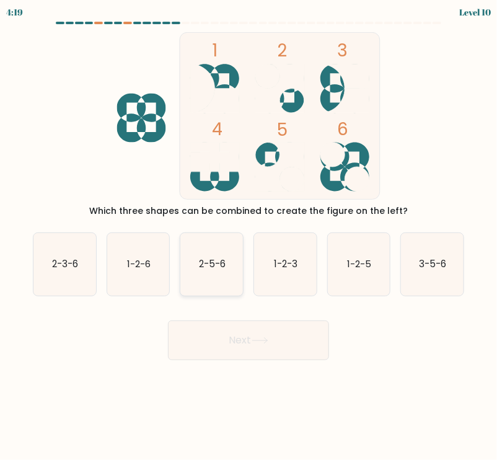
click at [233, 270] on icon "2-5-6" at bounding box center [211, 264] width 63 height 63
click at [249, 236] on input "c. 2-5-6" at bounding box center [249, 233] width 1 height 6
radio input "true"
click at [260, 335] on button "Next" at bounding box center [248, 340] width 161 height 40
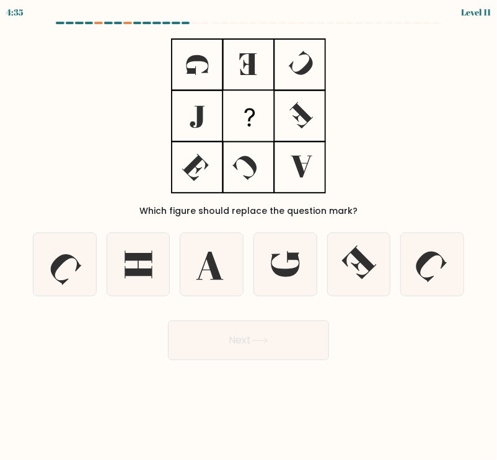
drag, startPoint x: 157, startPoint y: 34, endPoint x: 279, endPoint y: 126, distance: 152.7
click at [279, 126] on div "Which figure should replace the question mark?" at bounding box center [248, 124] width 446 height 185
click at [124, 272] on icon at bounding box center [138, 264] width 63 height 63
click at [249, 236] on input "b." at bounding box center [249, 233] width 1 height 6
radio input "true"
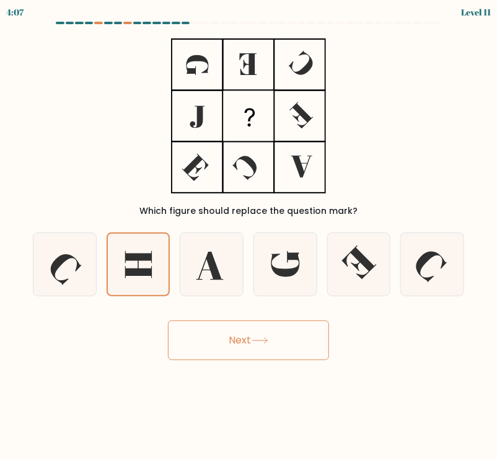
click at [236, 337] on button "Next" at bounding box center [248, 340] width 161 height 40
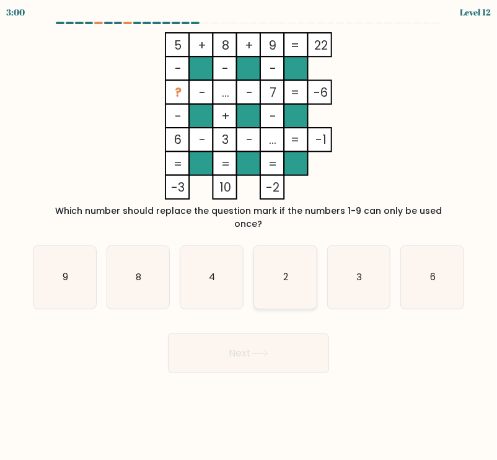
click at [297, 268] on icon "2" at bounding box center [285, 277] width 63 height 63
click at [249, 236] on input "d. 2" at bounding box center [249, 233] width 1 height 6
radio input "true"
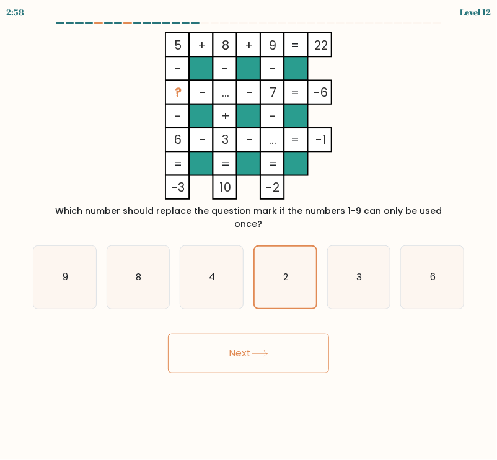
click at [265, 350] on icon at bounding box center [260, 353] width 17 height 7
click at [267, 333] on button "Next" at bounding box center [248, 353] width 161 height 40
click at [300, 116] on rect at bounding box center [296, 116] width 24 height 24
click at [306, 265] on icon "2" at bounding box center [285, 277] width 61 height 61
click at [249, 236] on input "d. 2" at bounding box center [249, 233] width 1 height 6
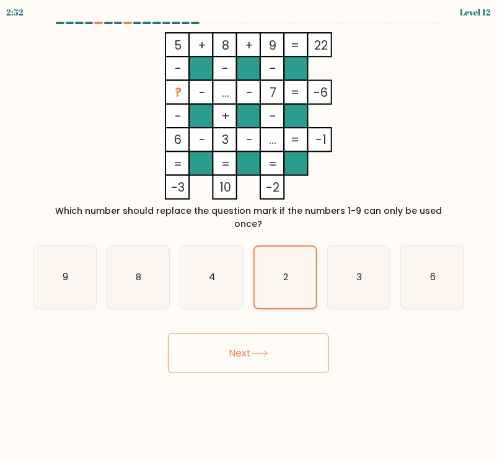
click at [306, 265] on icon "2" at bounding box center [285, 277] width 61 height 61
click at [249, 236] on input "d. 2" at bounding box center [249, 233] width 1 height 6
click at [283, 342] on button "Next" at bounding box center [248, 353] width 161 height 40
click at [275, 334] on button "Next" at bounding box center [248, 353] width 161 height 40
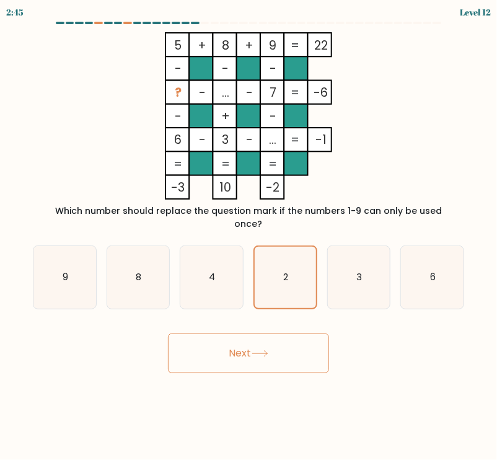
click at [275, 334] on button "Next" at bounding box center [248, 353] width 161 height 40
click at [283, 271] on text "2" at bounding box center [285, 277] width 5 height 12
click at [249, 236] on input "d. 2" at bounding box center [249, 233] width 1 height 6
click at [283, 271] on text "2" at bounding box center [285, 277] width 5 height 12
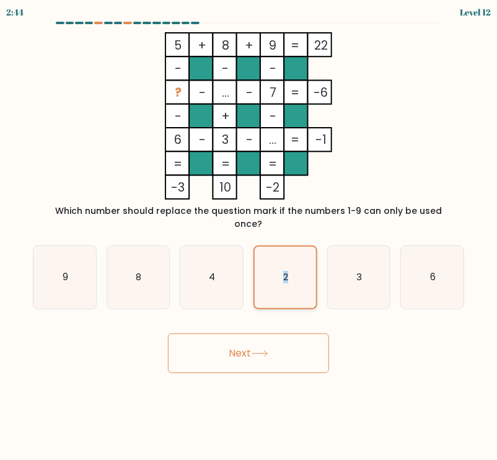
click at [249, 236] on input "d. 2" at bounding box center [249, 233] width 1 height 6
click at [283, 96] on rect at bounding box center [272, 93] width 24 height 24
click at [370, 192] on icon "5 + 8 + 9 22 - - - ? - ... - 7 -6 - + - 6 - 3 - ... = -1 = = = = -3 10 -2 =" at bounding box center [248, 115] width 415 height 167
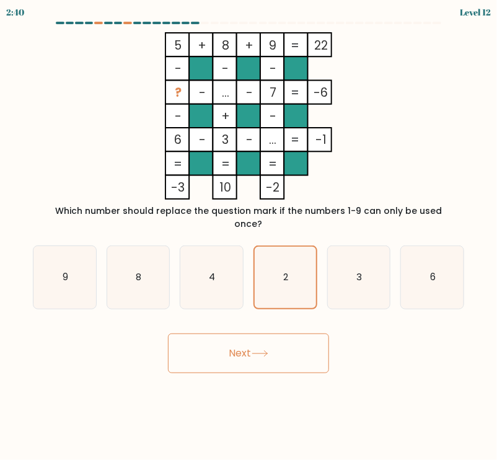
click at [369, 211] on div "Which number should replace the question mark if the numbers 1-9 can only be us…" at bounding box center [248, 218] width 417 height 26
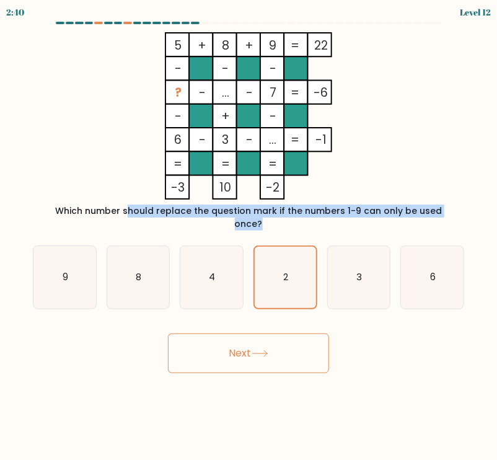
click at [369, 211] on div "Which number should replace the question mark if the numbers 1-9 can only be us…" at bounding box center [248, 218] width 417 height 26
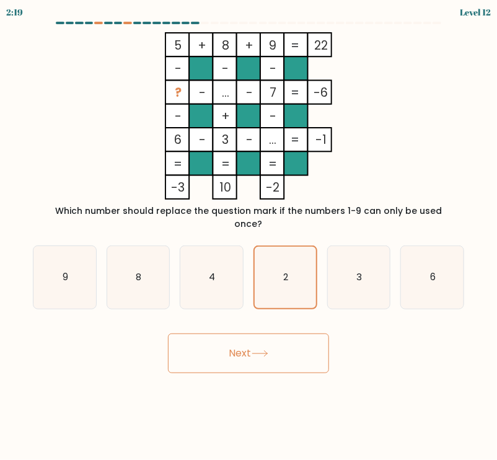
click at [283, 345] on button "Next" at bounding box center [248, 353] width 161 height 40
click at [277, 215] on div "Which number should replace the question mark if the numbers 1-9 can only be us…" at bounding box center [248, 218] width 417 height 26
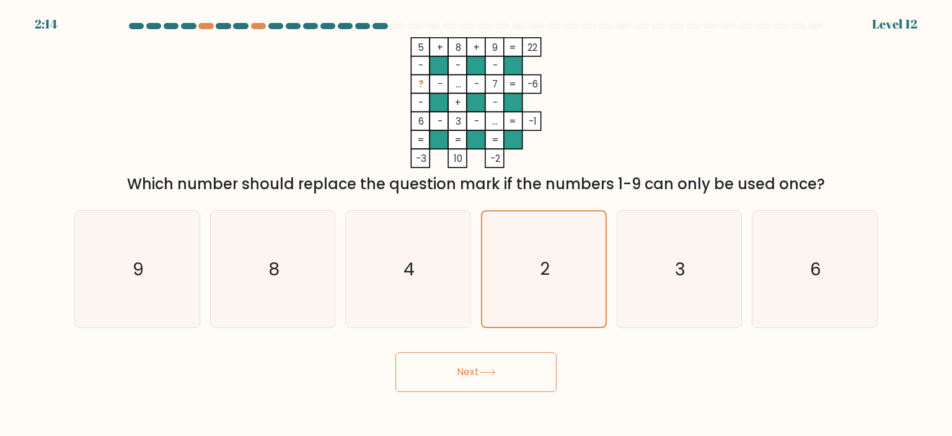
click at [496, 377] on button "Next" at bounding box center [475, 372] width 161 height 40
click at [483, 148] on rect at bounding box center [476, 139] width 19 height 19
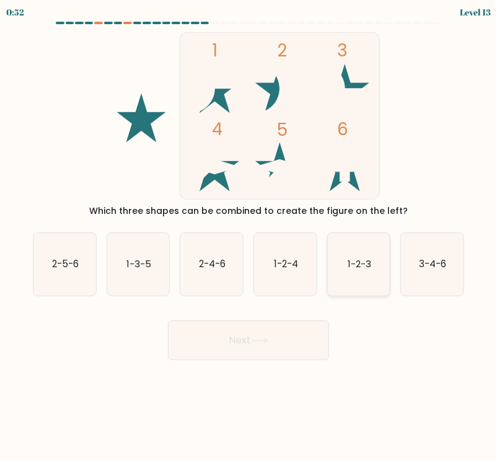
click at [379, 277] on icon "1-2-3" at bounding box center [359, 264] width 63 height 63
click at [249, 236] on input "e. 1-2-3" at bounding box center [249, 233] width 1 height 6
radio input "true"
click at [262, 335] on button "Next" at bounding box center [248, 340] width 161 height 40
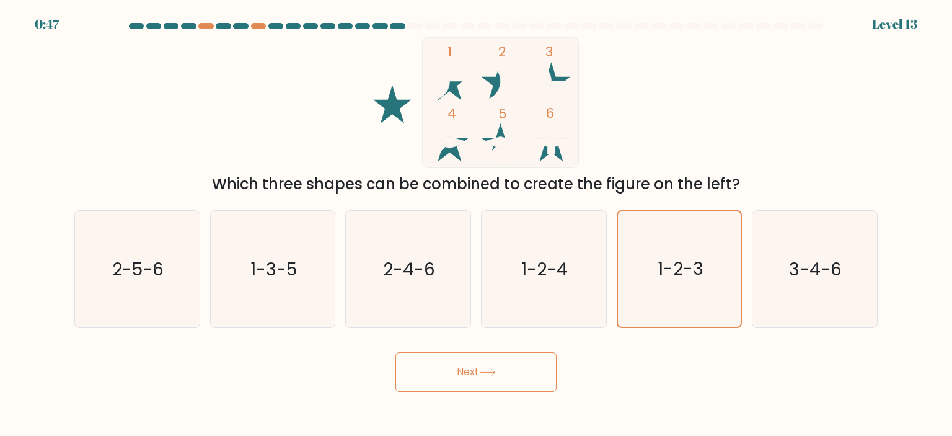
click at [496, 368] on button "Next" at bounding box center [475, 372] width 161 height 40
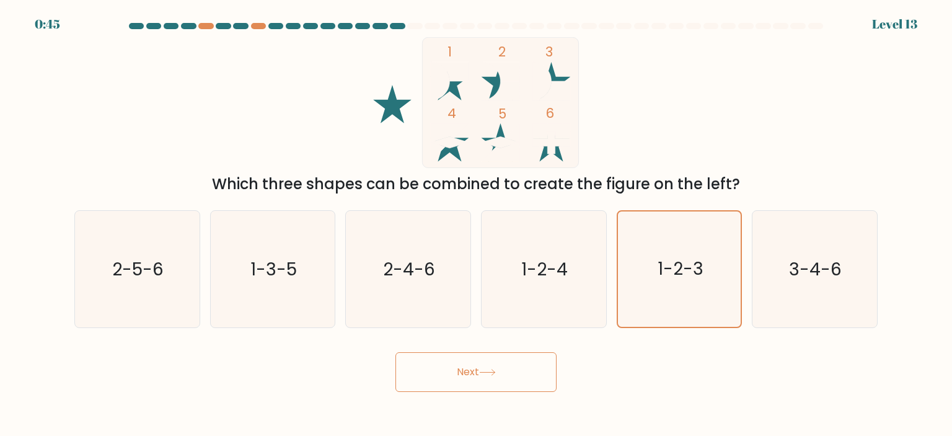
click at [496, 368] on button "Next" at bounding box center [475, 372] width 161 height 40
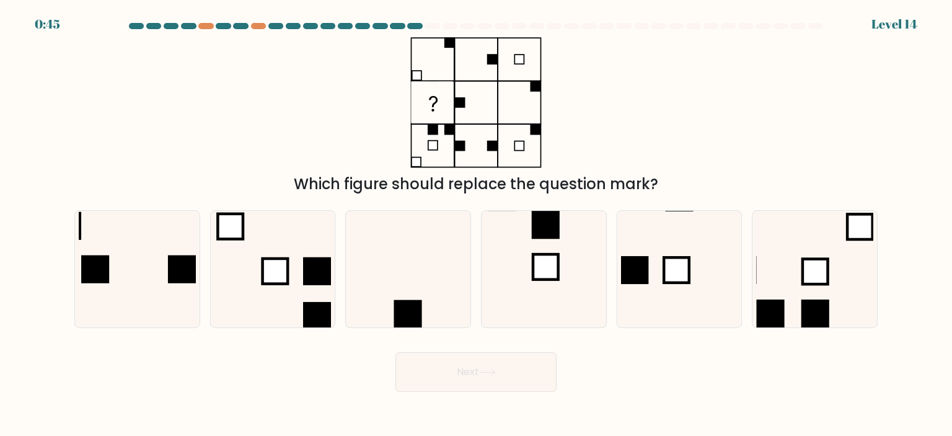
click at [496, 367] on button "Next" at bounding box center [475, 372] width 161 height 40
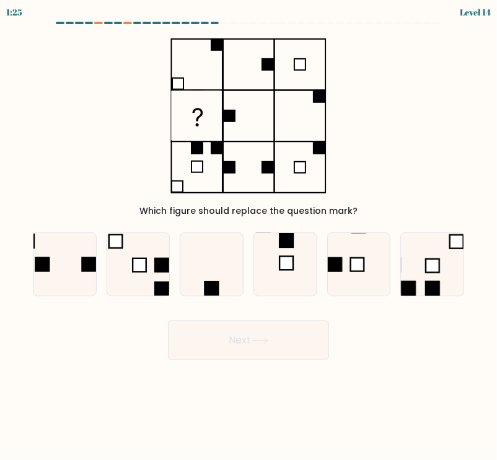
click at [381, 187] on div "Which figure should replace the question mark?" at bounding box center [248, 124] width 446 height 185
click at [214, 255] on icon at bounding box center [211, 264] width 63 height 63
click at [249, 236] on input "c." at bounding box center [249, 233] width 1 height 6
radio input "true"
click at [67, 262] on icon at bounding box center [64, 264] width 63 height 63
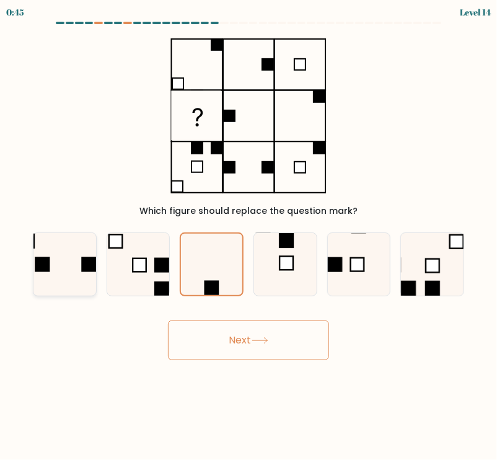
click at [249, 236] on input "a." at bounding box center [249, 233] width 1 height 6
radio input "true"
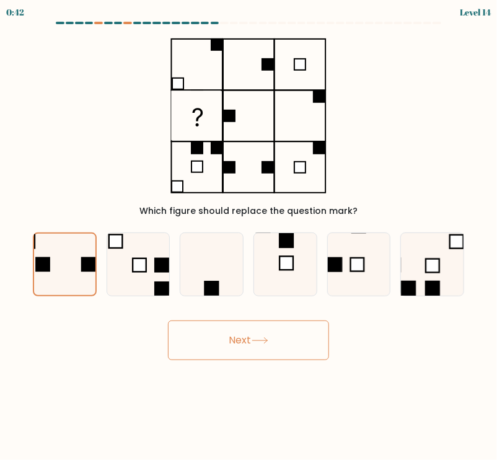
click at [229, 344] on button "Next" at bounding box center [248, 340] width 161 height 40
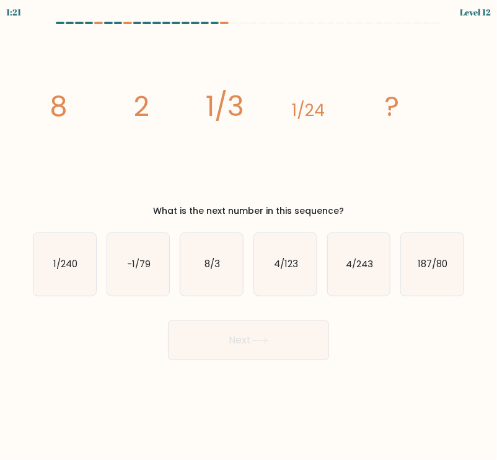
drag, startPoint x: 140, startPoint y: 117, endPoint x: 399, endPoint y: 205, distance: 273.8
click at [399, 205] on div "image/svg+xml 8 2 1/3 1/24 ? What is the next number in this sequence?" at bounding box center [248, 124] width 446 height 185
copy div "8 2 1/3 1/24 ? What is the next number in this sequence?"
click at [384, 175] on icon "image/svg+xml 8 2 1/3 1/24 ?" at bounding box center [248, 115] width 417 height 167
click at [82, 263] on icon "1/240" at bounding box center [64, 264] width 63 height 63
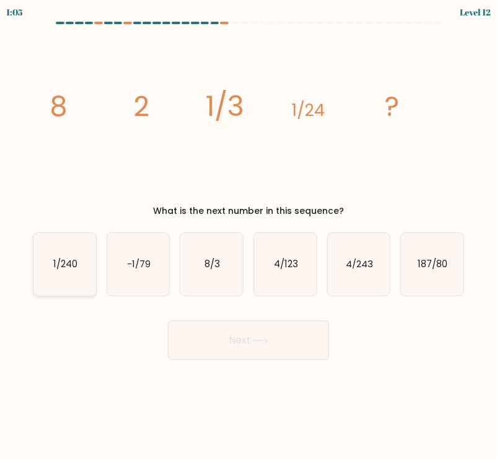
click at [249, 236] on input "a. 1/240" at bounding box center [249, 233] width 1 height 6
radio input "true"
click at [257, 318] on div "Next" at bounding box center [248, 335] width 446 height 49
click at [258, 326] on button "Next" at bounding box center [248, 340] width 161 height 40
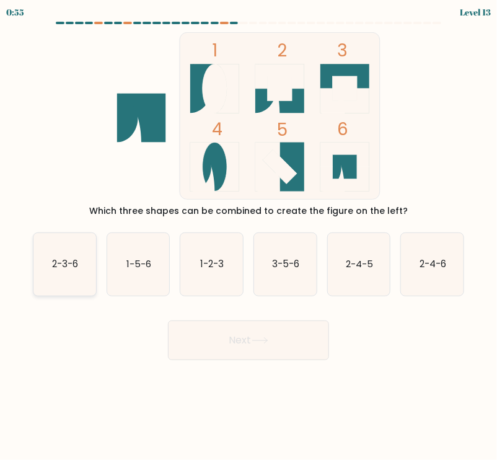
click at [56, 267] on text "2-3-6" at bounding box center [65, 263] width 26 height 13
click at [249, 236] on input "a. 2-3-6" at bounding box center [249, 233] width 1 height 6
radio input "true"
click at [271, 335] on button "Next" at bounding box center [248, 340] width 161 height 40
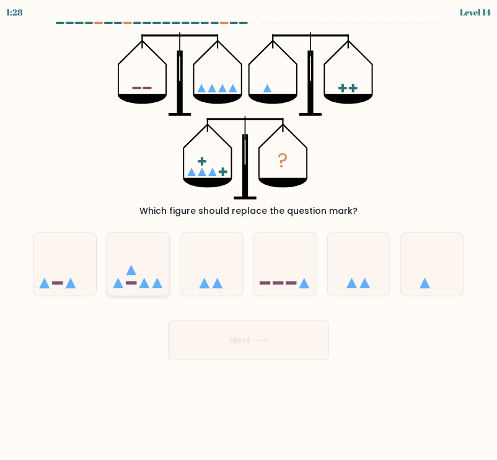
click at [133, 264] on icon at bounding box center [138, 264] width 63 height 51
click at [249, 236] on input "b." at bounding box center [249, 233] width 1 height 6
radio input "true"
click at [236, 342] on button "Next" at bounding box center [248, 340] width 161 height 40
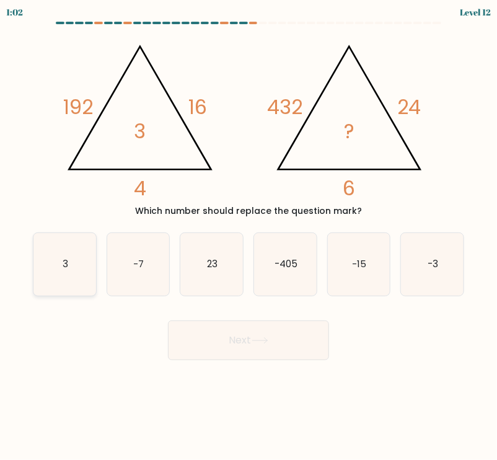
click at [55, 262] on icon "3" at bounding box center [64, 264] width 63 height 63
click at [249, 236] on input "a. 3" at bounding box center [249, 233] width 1 height 6
radio input "true"
click at [288, 342] on button "Next" at bounding box center [248, 340] width 161 height 40
click at [287, 334] on button "Next" at bounding box center [248, 340] width 161 height 40
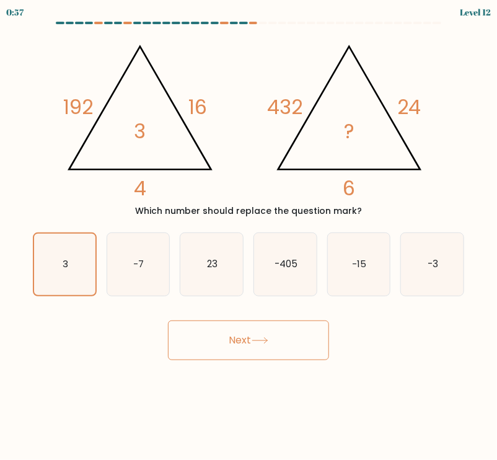
click at [287, 334] on button "Next" at bounding box center [248, 340] width 161 height 40
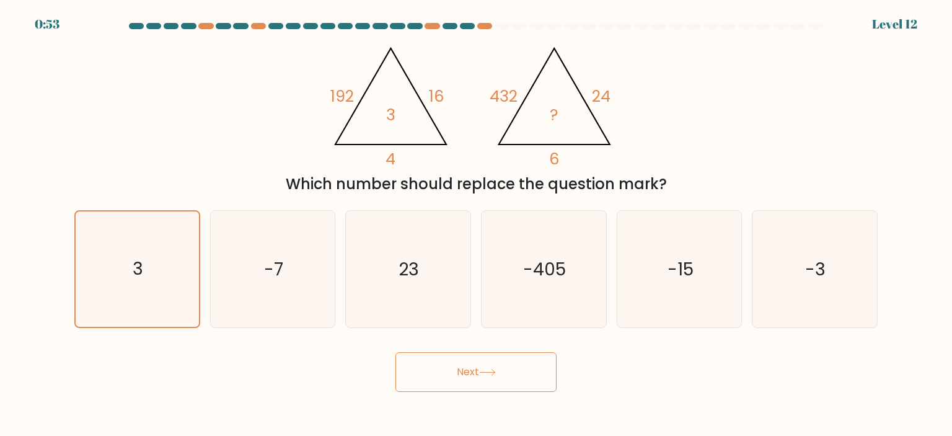
click at [496, 364] on button "Next" at bounding box center [475, 372] width 161 height 40
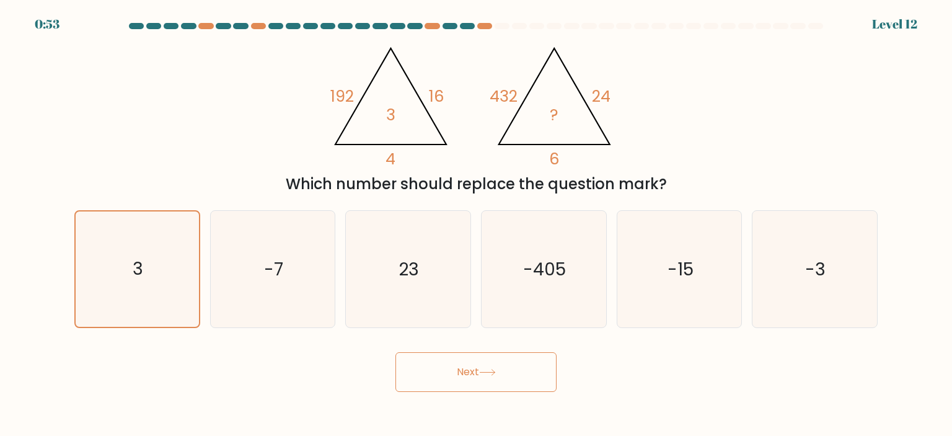
click at [496, 364] on button "Next" at bounding box center [475, 372] width 161 height 40
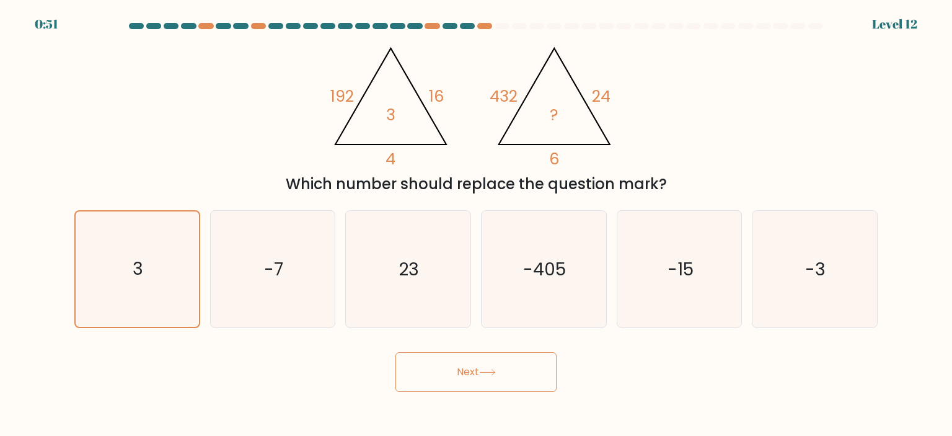
click at [496, 364] on button "Next" at bounding box center [475, 372] width 161 height 40
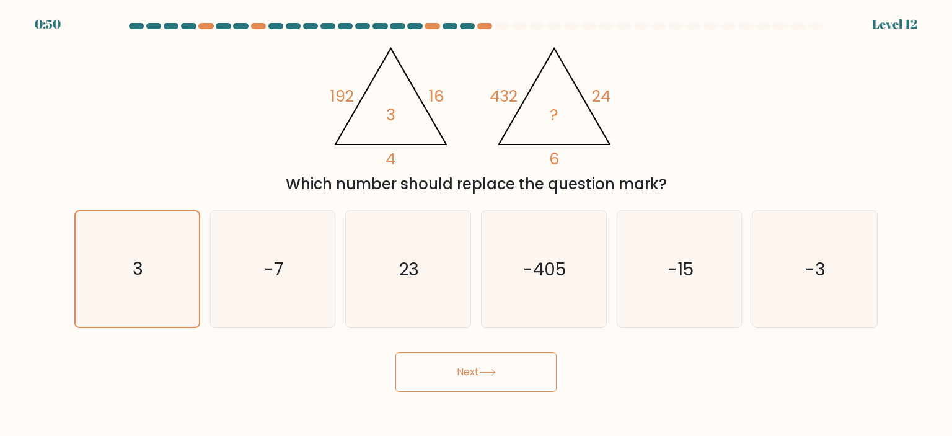
click at [496, 364] on button "Next" at bounding box center [475, 372] width 161 height 40
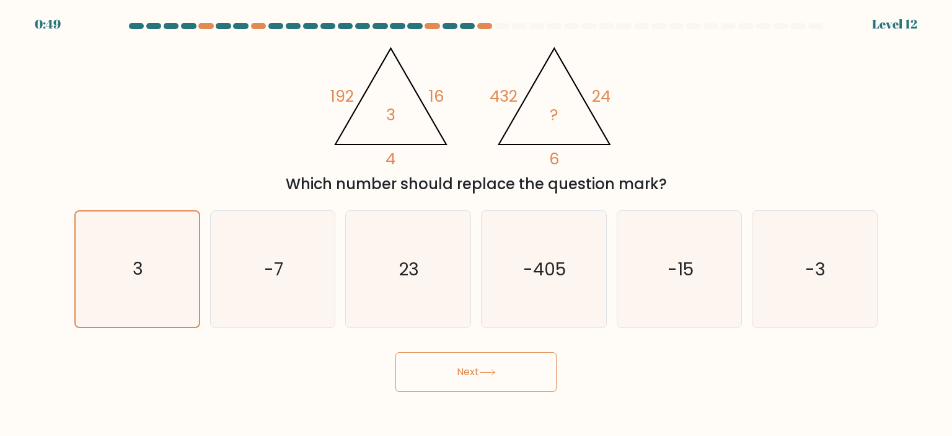
click at [496, 364] on button "Next" at bounding box center [475, 372] width 161 height 40
click at [496, 369] on button "Next" at bounding box center [475, 372] width 161 height 40
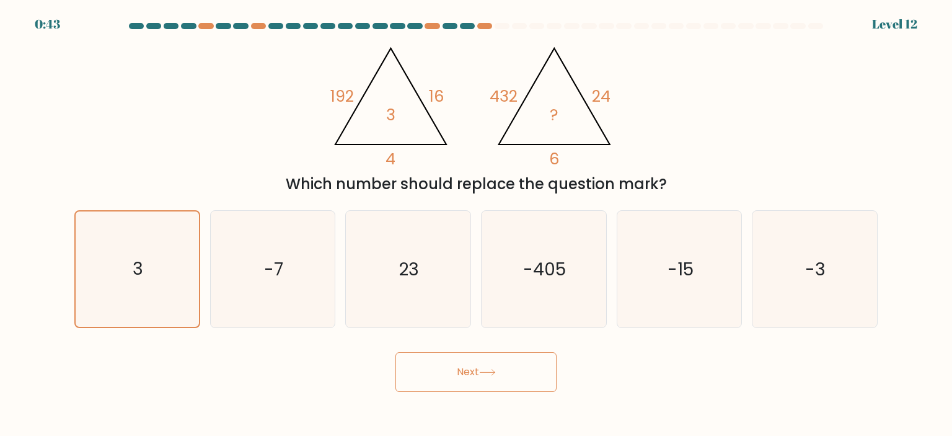
click at [496, 370] on button "Next" at bounding box center [475, 372] width 161 height 40
click at [496, 368] on button "Next" at bounding box center [475, 372] width 161 height 40
click at [496, 367] on button "Next" at bounding box center [475, 372] width 161 height 40
click at [496, 363] on button "Next" at bounding box center [475, 372] width 161 height 40
click at [496, 359] on button "Next" at bounding box center [475, 372] width 161 height 40
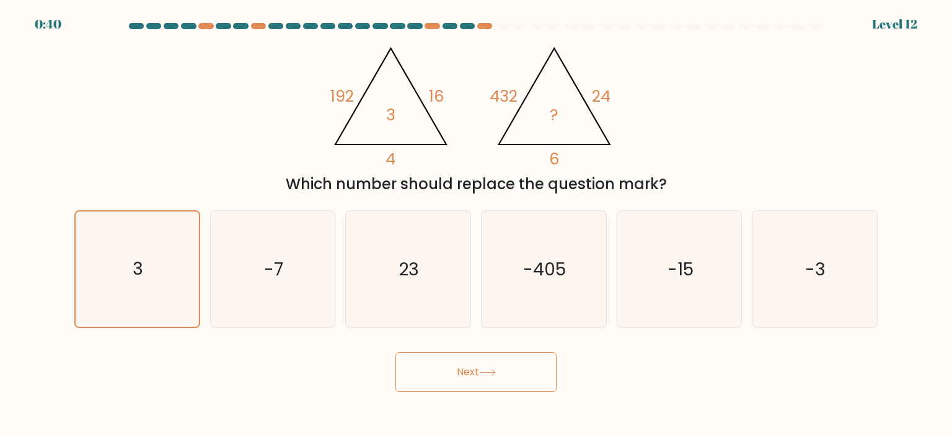
click at [496, 359] on button "Next" at bounding box center [475, 372] width 161 height 40
click at [496, 358] on button "Next" at bounding box center [475, 372] width 161 height 40
click at [496, 356] on button "Next" at bounding box center [475, 372] width 161 height 40
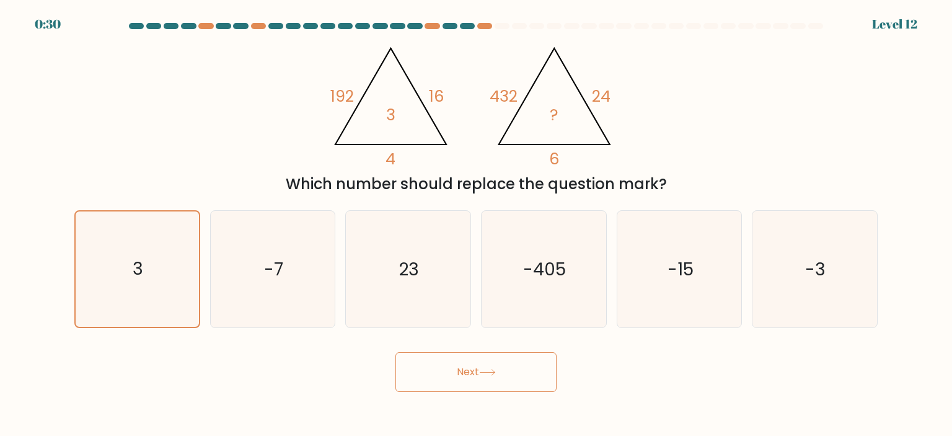
click at [480, 369] on button "Next" at bounding box center [475, 372] width 161 height 40
click at [496, 369] on button "Next" at bounding box center [475, 372] width 161 height 40
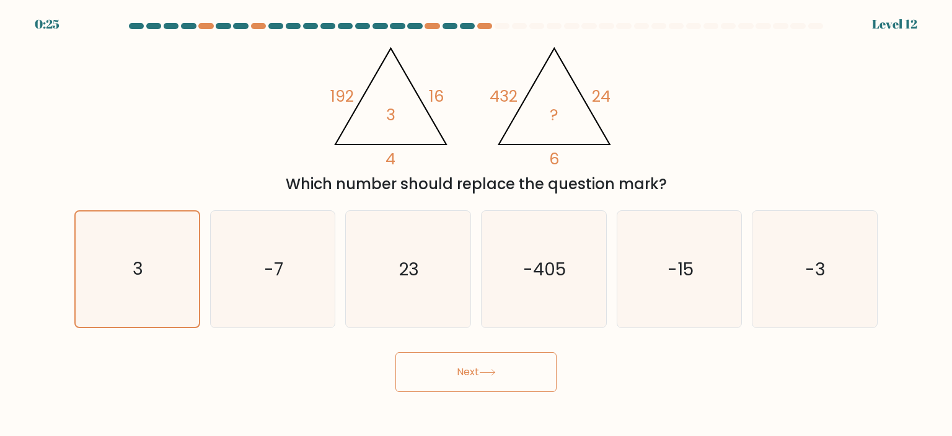
click at [496, 369] on button "Next" at bounding box center [475, 372] width 161 height 40
click at [496, 368] on button "Next" at bounding box center [475, 372] width 161 height 40
click at [496, 367] on button "Next" at bounding box center [475, 372] width 161 height 40
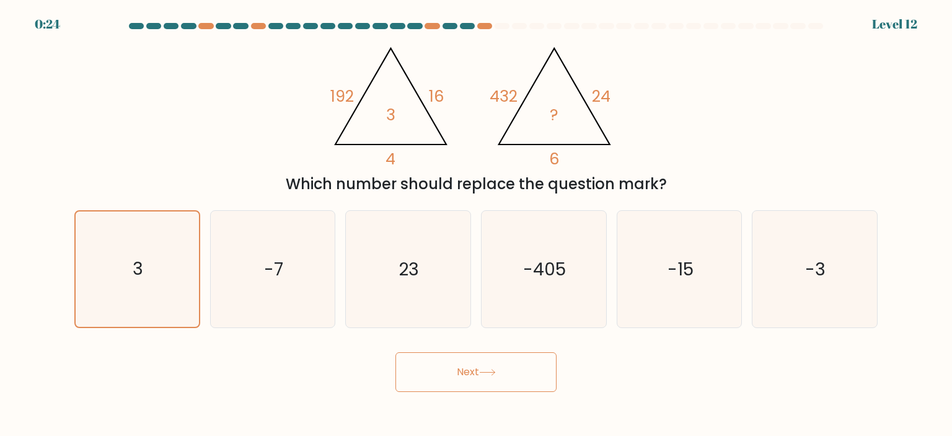
click at [496, 367] on button "Next" at bounding box center [475, 372] width 161 height 40
click at [496, 366] on button "Next" at bounding box center [475, 372] width 161 height 40
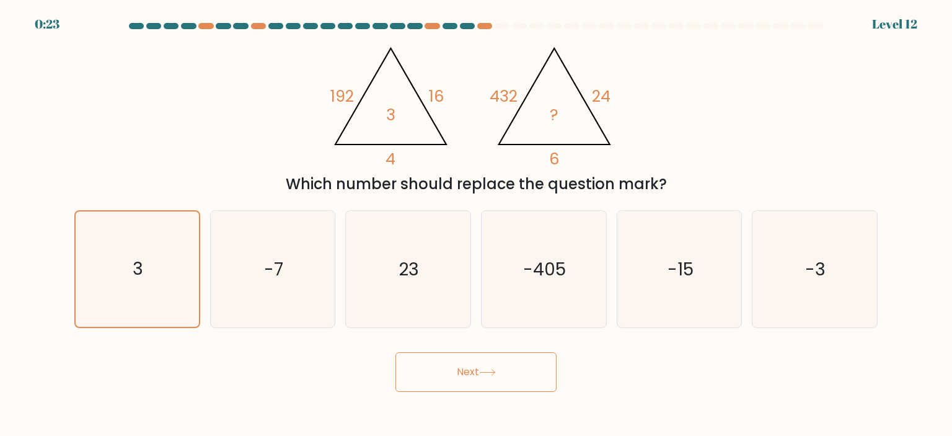
click at [496, 364] on button "Next" at bounding box center [475, 372] width 161 height 40
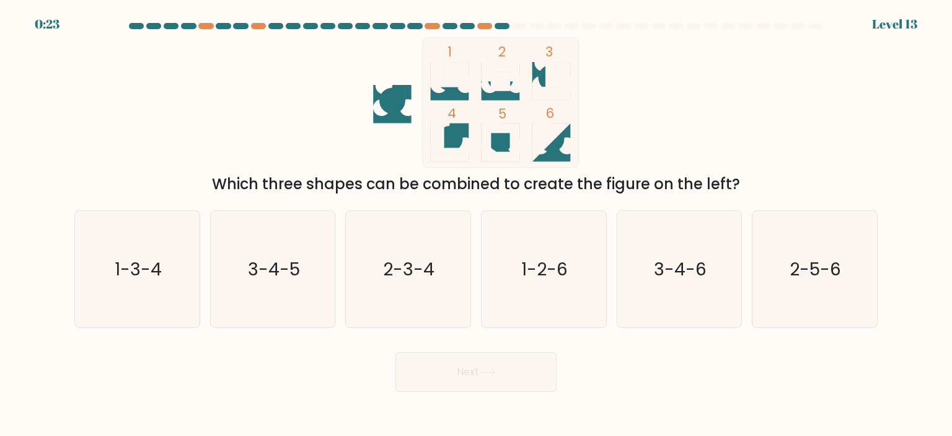
click at [496, 359] on button "Next" at bounding box center [475, 372] width 161 height 40
click at [166, 285] on icon "1-3-4" at bounding box center [137, 269] width 117 height 117
click at [476, 224] on input "a. 1-3-4" at bounding box center [476, 221] width 1 height 6
radio input "true"
click at [470, 368] on button "Next" at bounding box center [475, 372] width 161 height 40
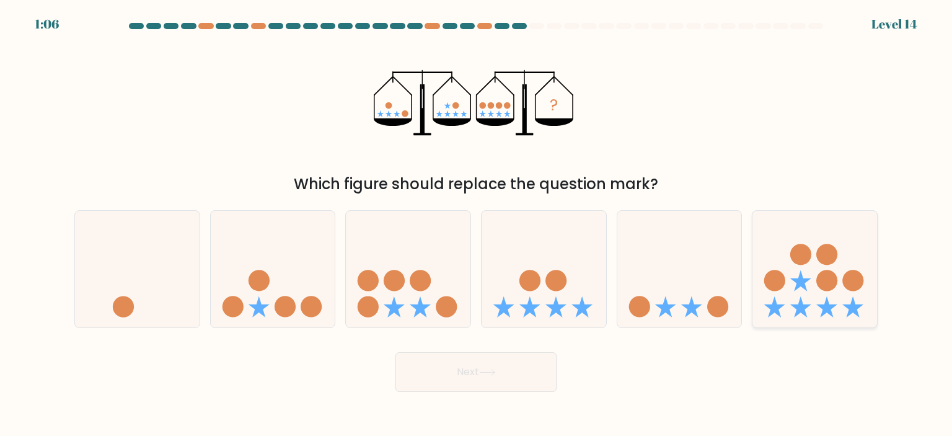
click at [496, 307] on icon at bounding box center [774, 306] width 21 height 21
click at [477, 224] on input "f." at bounding box center [476, 221] width 1 height 6
radio input "true"
click at [407, 302] on icon at bounding box center [408, 269] width 125 height 103
click at [476, 224] on input "c." at bounding box center [476, 221] width 1 height 6
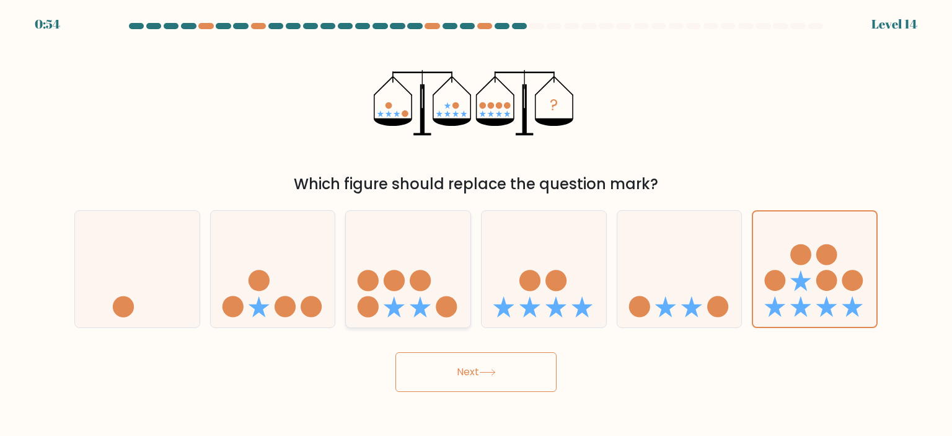
radio input "true"
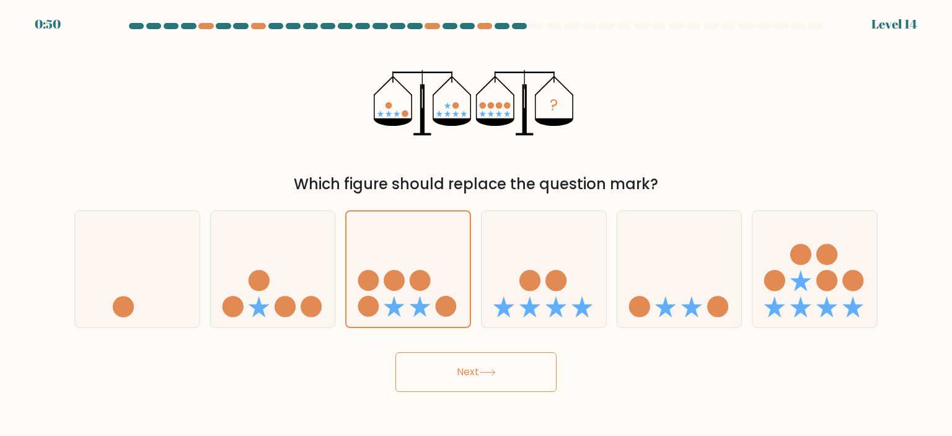
click at [496, 371] on icon at bounding box center [487, 372] width 17 height 7
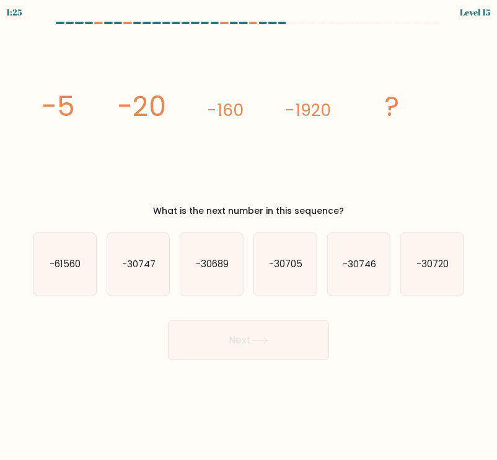
drag, startPoint x: 41, startPoint y: 108, endPoint x: 351, endPoint y: 206, distance: 325.2
click at [351, 206] on div "image/svg+xml -5 -20 -160 -1920 ? What is the next number in this sequence?" at bounding box center [248, 124] width 446 height 185
copy div "-5 -20 -160 -1920 ? What is the next number in this sequence?"
click at [290, 192] on icon "image/svg+xml -5 -20 -160 -1920 ?" at bounding box center [248, 115] width 417 height 167
click at [441, 294] on icon "-30720" at bounding box center [432, 264] width 63 height 63
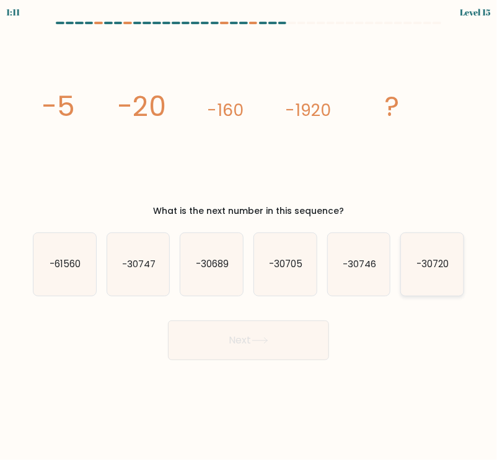
click at [249, 236] on input "f. -30720" at bounding box center [249, 233] width 1 height 6
radio input "true"
click at [280, 344] on button "Next" at bounding box center [248, 340] width 161 height 40
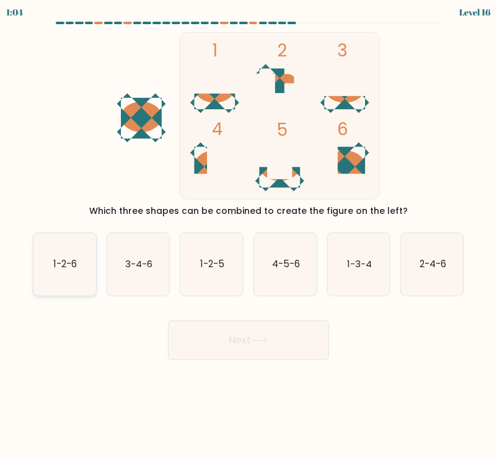
click at [74, 257] on icon "1-2-6" at bounding box center [64, 264] width 63 height 63
click at [249, 236] on input "a. 1-2-6" at bounding box center [249, 233] width 1 height 6
radio input "true"
click at [293, 269] on text "4-5-6" at bounding box center [286, 263] width 28 height 13
click at [249, 236] on input "d. 4-5-6" at bounding box center [249, 233] width 1 height 6
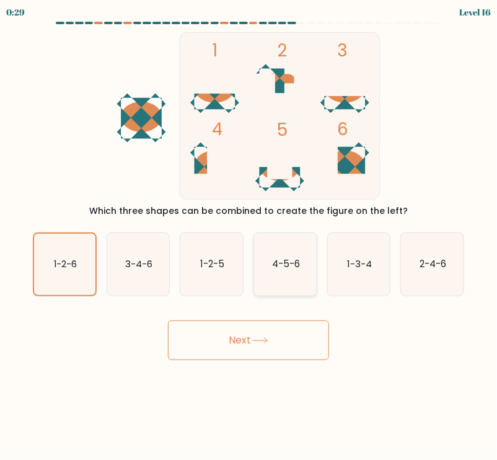
radio input "true"
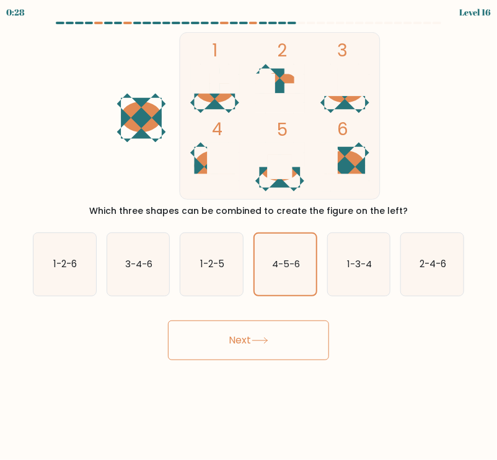
click at [291, 340] on button "Next" at bounding box center [248, 340] width 161 height 40
click at [294, 334] on button "Next" at bounding box center [248, 340] width 161 height 40
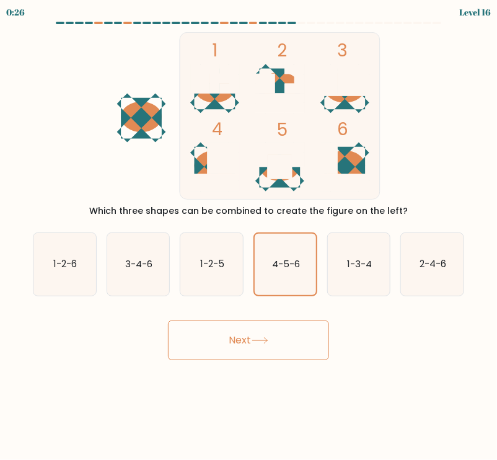
click at [294, 334] on button "Next" at bounding box center [248, 340] width 161 height 40
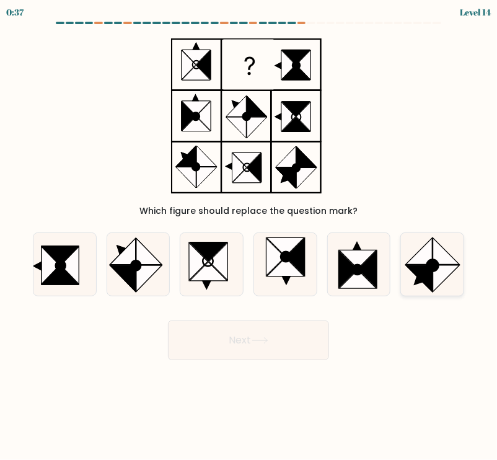
click at [436, 284] on icon at bounding box center [446, 278] width 27 height 27
click at [249, 236] on input "f." at bounding box center [249, 233] width 1 height 6
radio input "true"
click at [296, 343] on button "Next" at bounding box center [248, 340] width 161 height 40
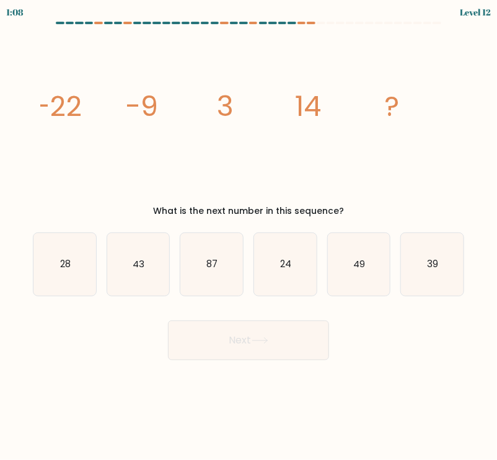
drag, startPoint x: 11, startPoint y: 99, endPoint x: 355, endPoint y: 210, distance: 361.0
click at [355, 210] on form at bounding box center [248, 191] width 497 height 338
copy div "-22 -9 3 14 ? What is the next number in this sequence?"
click at [263, 175] on icon "image/svg+xml -22 -9 3 14 ?" at bounding box center [248, 115] width 417 height 167
click at [284, 268] on text "24" at bounding box center [285, 263] width 11 height 13
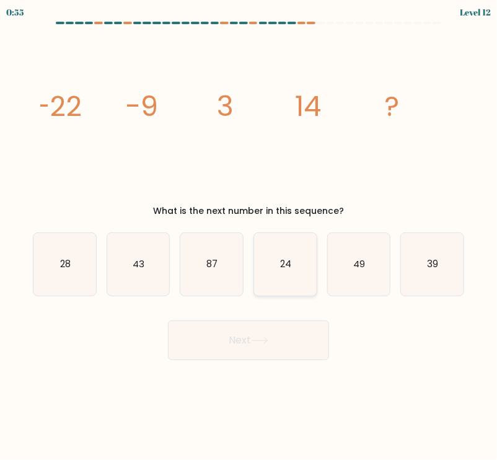
click at [249, 236] on input "d. 24" at bounding box center [249, 233] width 1 height 6
radio input "true"
click at [286, 337] on button "Next" at bounding box center [248, 340] width 161 height 40
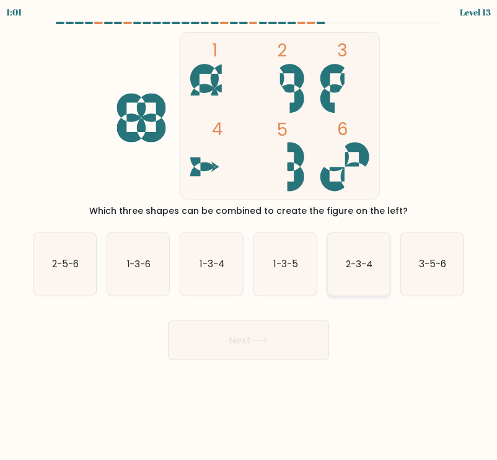
click at [353, 267] on text "2-3-4" at bounding box center [359, 263] width 27 height 13
click at [249, 236] on input "e. 2-3-4" at bounding box center [249, 233] width 1 height 6
radio input "true"
click at [267, 332] on button "Next" at bounding box center [248, 340] width 161 height 40
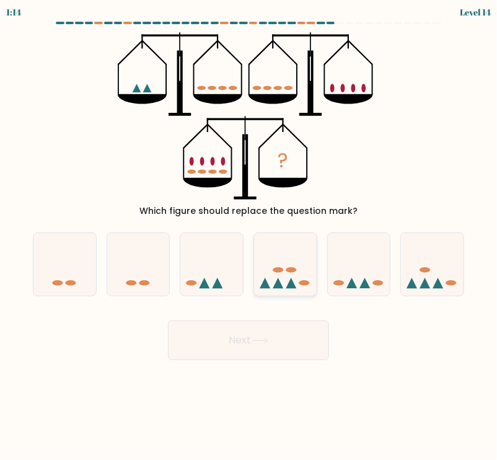
click at [284, 265] on icon at bounding box center [285, 264] width 63 height 51
click at [249, 236] on input "d." at bounding box center [249, 233] width 1 height 6
radio input "true"
click at [293, 340] on button "Next" at bounding box center [248, 340] width 161 height 40
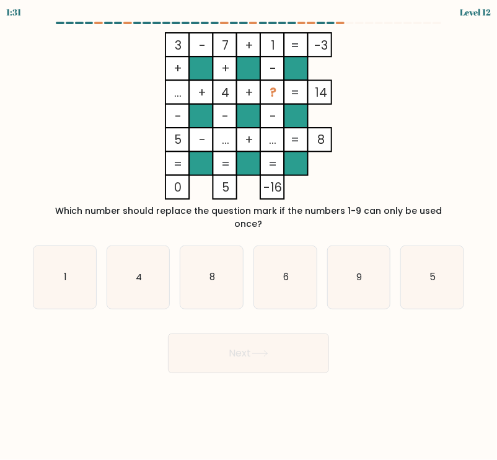
click at [281, 97] on rect at bounding box center [272, 93] width 24 height 24
click at [294, 268] on icon "6" at bounding box center [285, 277] width 63 height 63
click at [249, 236] on input "d. 6" at bounding box center [249, 233] width 1 height 6
radio input "true"
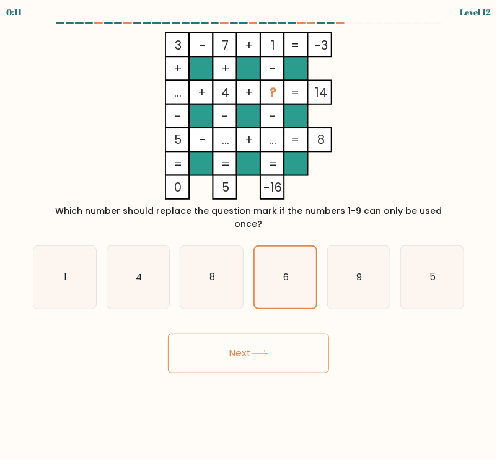
click at [298, 346] on button "Next" at bounding box center [248, 353] width 161 height 40
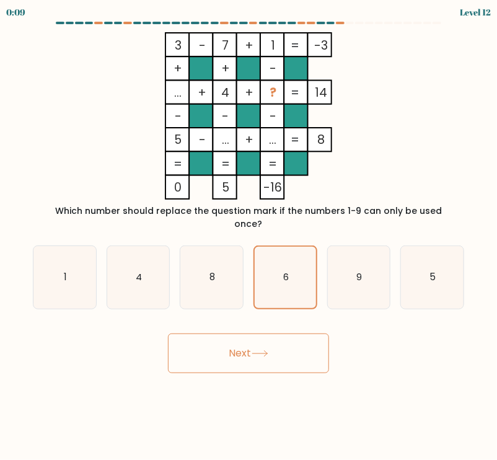
click at [298, 346] on button "Next" at bounding box center [248, 353] width 161 height 40
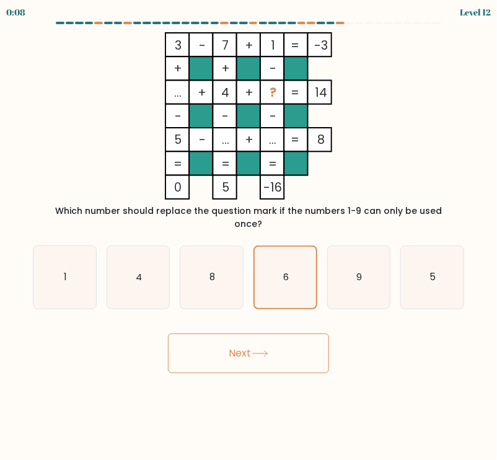
click at [298, 346] on button "Next" at bounding box center [248, 353] width 161 height 40
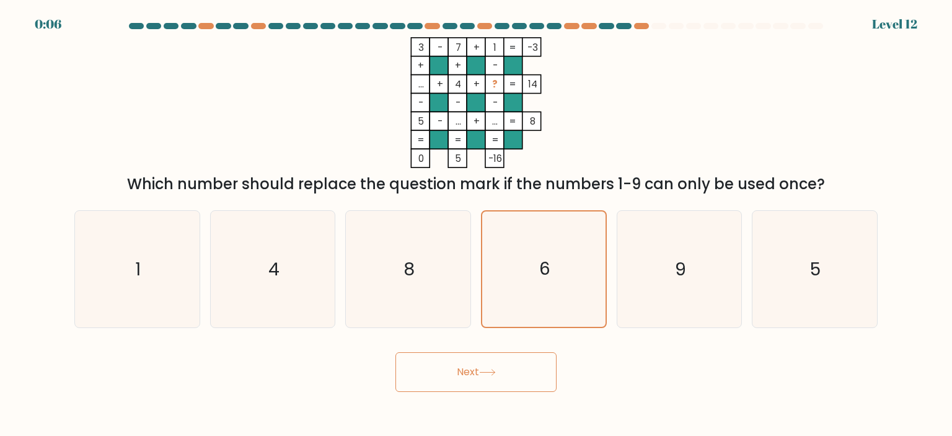
click at [466, 369] on button "Next" at bounding box center [475, 372] width 161 height 40
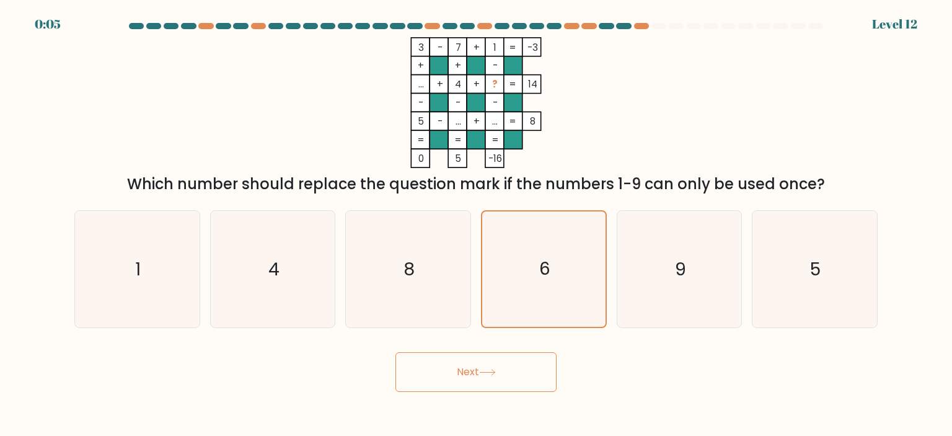
click at [466, 369] on button "Next" at bounding box center [475, 372] width 161 height 40
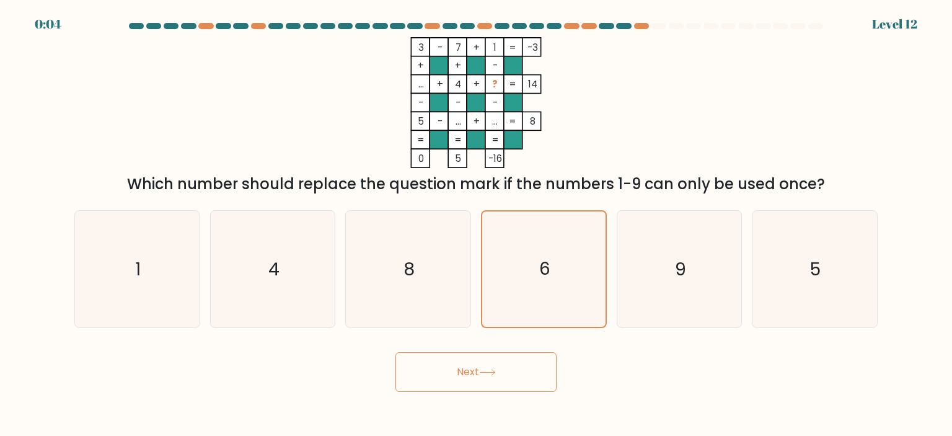
click at [466, 369] on button "Next" at bounding box center [475, 372] width 161 height 40
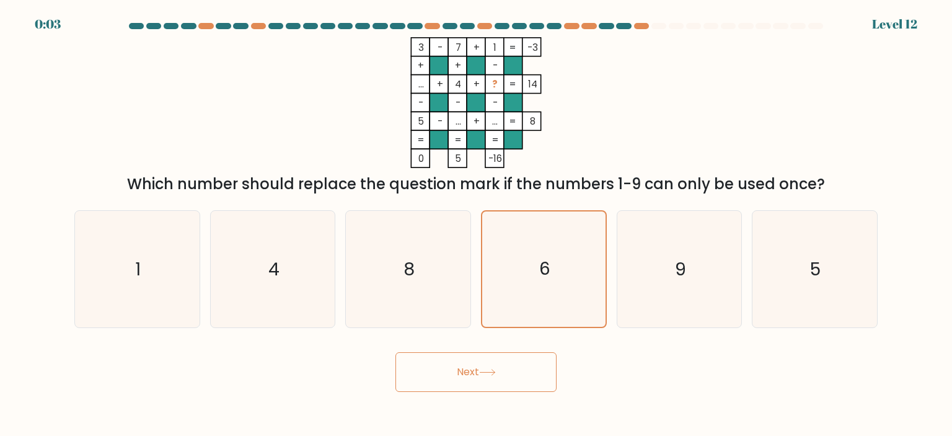
click at [466, 368] on button "Next" at bounding box center [475, 372] width 161 height 40
click at [466, 367] on button "Next" at bounding box center [475, 372] width 161 height 40
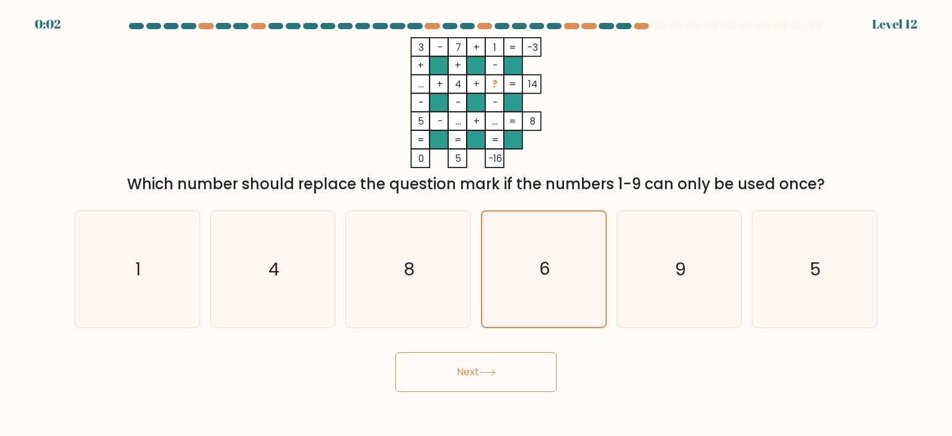
click at [466, 367] on button "Next" at bounding box center [475, 372] width 161 height 40
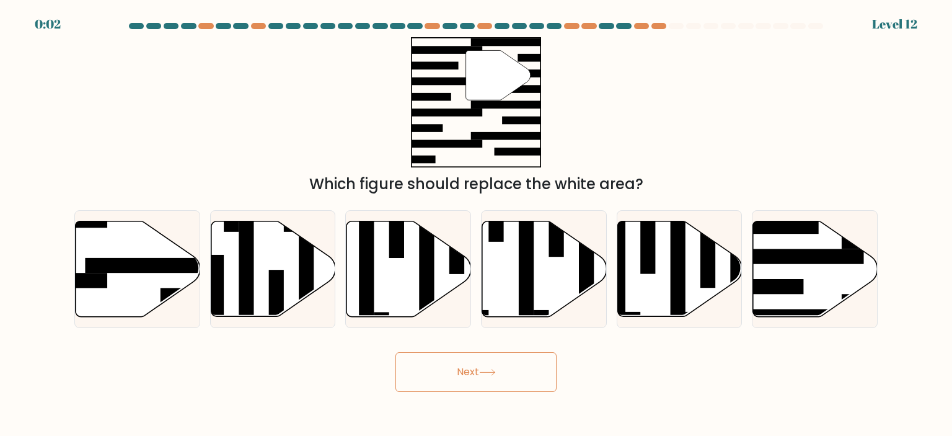
click at [466, 366] on button "Next" at bounding box center [475, 372] width 161 height 40
click at [164, 279] on icon at bounding box center [138, 268] width 125 height 95
click at [476, 224] on input "a." at bounding box center [476, 221] width 1 height 6
radio input "true"
click at [476, 370] on button "Next" at bounding box center [475, 372] width 161 height 40
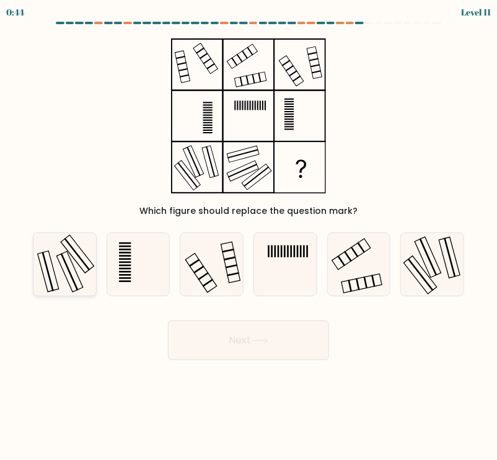
click at [88, 268] on rect at bounding box center [77, 254] width 26 height 32
click at [249, 236] on input "a." at bounding box center [249, 233] width 1 height 6
radio input "true"
click at [253, 336] on button "Next" at bounding box center [248, 340] width 161 height 40
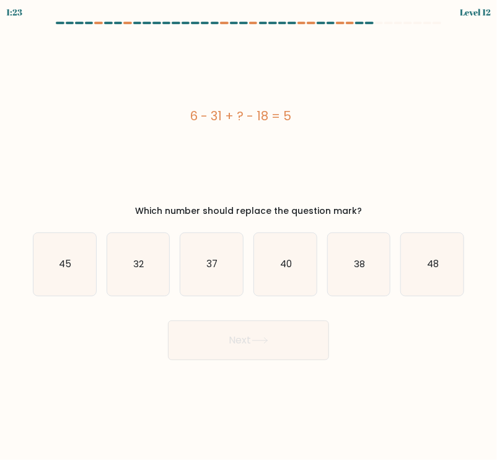
drag, startPoint x: 181, startPoint y: 107, endPoint x: 382, endPoint y: 213, distance: 227.3
click at [382, 213] on div "6 - 31 + ? - 18 = 5 Which number should replace the question mark?" at bounding box center [248, 124] width 446 height 185
copy div "6 - 31 + ? - 18 = 5 Which number should replace the question mark?"
drag, startPoint x: 421, startPoint y: 270, endPoint x: 404, endPoint y: 290, distance: 26.4
click at [421, 270] on icon "48" at bounding box center [432, 264] width 63 height 63
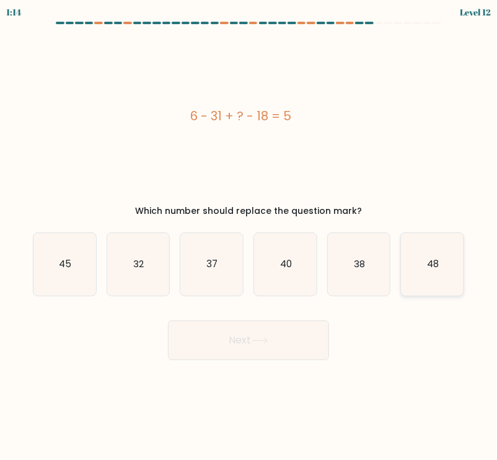
click at [249, 236] on input "f. 48" at bounding box center [249, 233] width 1 height 6
radio input "true"
click at [311, 342] on button "Next" at bounding box center [248, 340] width 161 height 40
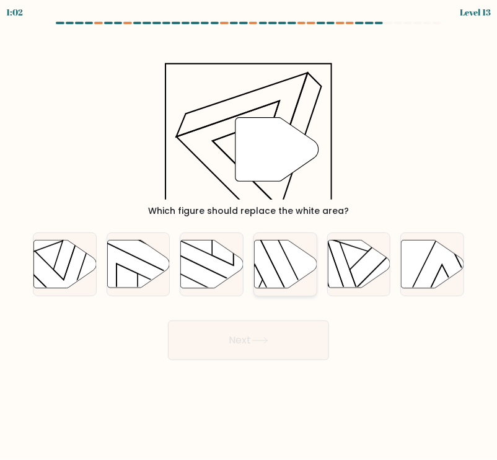
click at [277, 282] on icon at bounding box center [285, 264] width 63 height 48
click at [249, 236] on input "d." at bounding box center [249, 233] width 1 height 6
radio input "true"
click at [295, 350] on button "Next" at bounding box center [248, 340] width 161 height 40
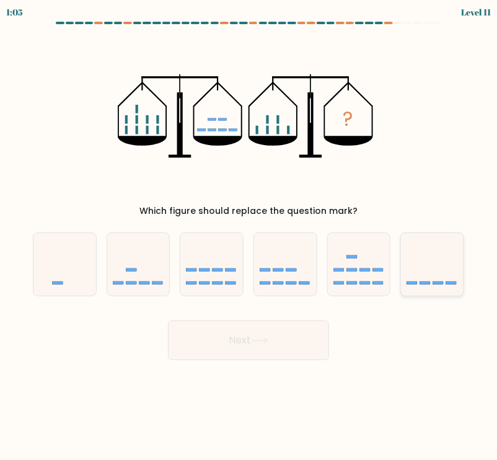
click at [451, 289] on icon at bounding box center [432, 264] width 63 height 51
click at [249, 236] on input "f." at bounding box center [249, 233] width 1 height 6
radio input "true"
click at [267, 338] on icon at bounding box center [259, 341] width 15 height 6
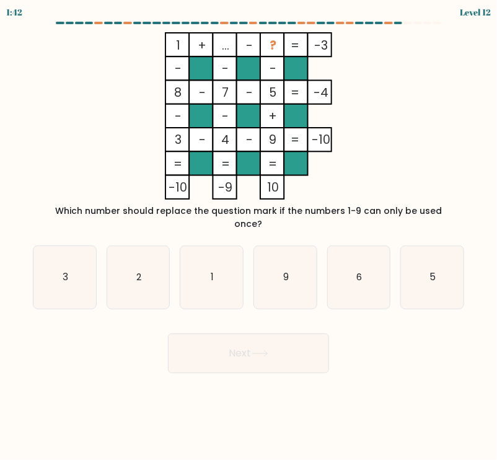
drag, startPoint x: 170, startPoint y: 45, endPoint x: 455, endPoint y: 213, distance: 330.6
click at [455, 213] on div "1 + ... - ? -3 - - - 8 - 7 - 5 -4 - - + 3 - 4 - 9 = -10 = = = = -10 -9 10 = Whi…" at bounding box center [248, 131] width 446 height 198
copy div "1 + ... - ? -3 - - - 8 - 7 - 5 -4 - - + 3 - 4 - 9 = -10 = = = = -10 -9 10 = Whi…"
click at [275, 159] on tspan "=" at bounding box center [272, 164] width 9 height 17
click at [377, 254] on icon "6" at bounding box center [359, 277] width 63 height 63
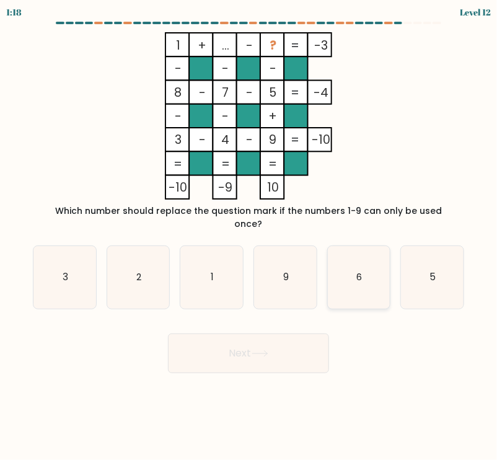
click at [249, 236] on input "e. 6" at bounding box center [249, 233] width 1 height 6
radio input "true"
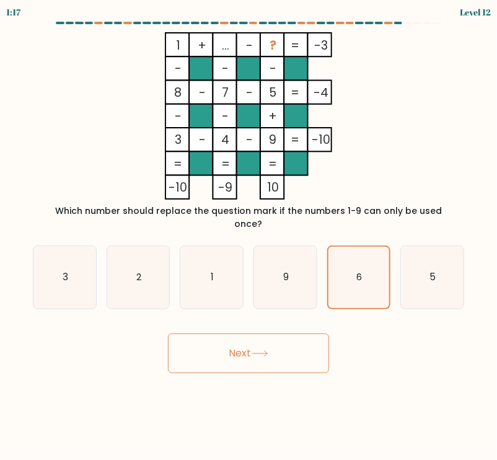
click at [306, 337] on button "Next" at bounding box center [248, 353] width 161 height 40
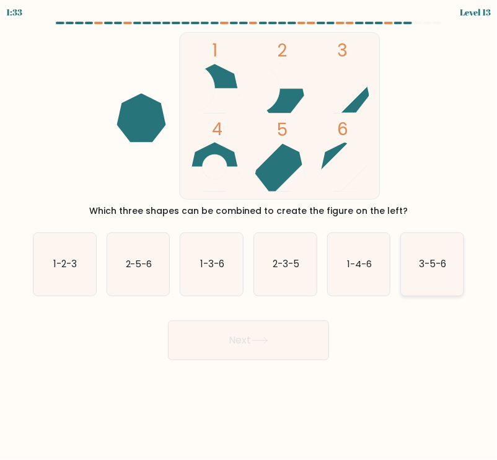
click at [441, 267] on text "3-5-6" at bounding box center [433, 263] width 27 height 13
click at [249, 236] on input "f. 3-5-6" at bounding box center [249, 233] width 1 height 6
radio input "true"
click at [300, 338] on button "Next" at bounding box center [248, 340] width 161 height 40
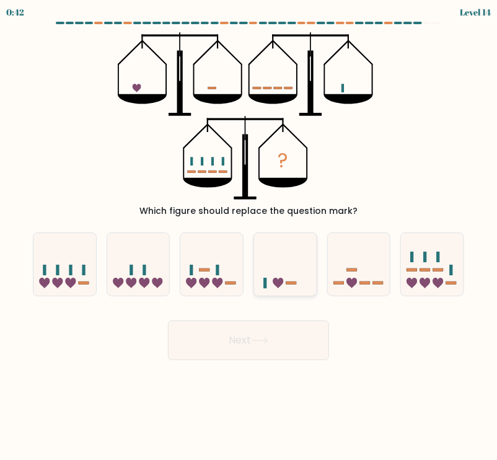
click at [283, 277] on icon at bounding box center [285, 264] width 63 height 51
click at [249, 236] on input "d." at bounding box center [249, 233] width 1 height 6
radio input "true"
click at [286, 345] on button "Next" at bounding box center [248, 340] width 161 height 40
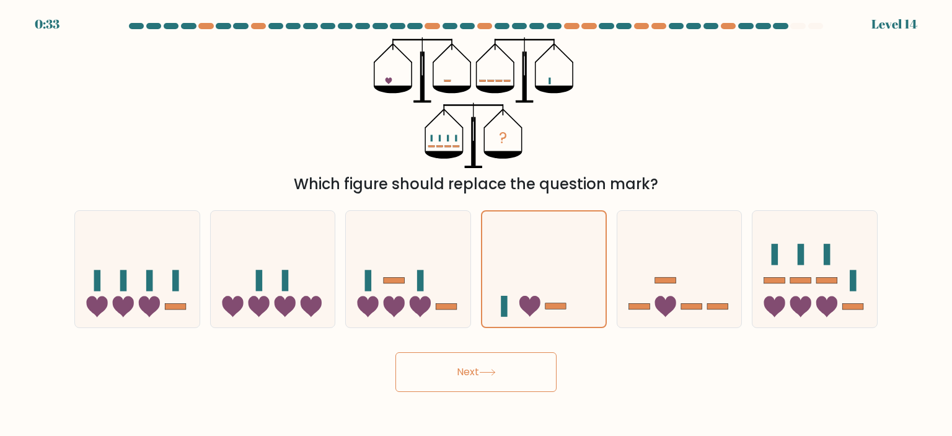
click at [496, 373] on button "Next" at bounding box center [475, 372] width 161 height 40
click at [496, 371] on button "Next" at bounding box center [475, 372] width 161 height 40
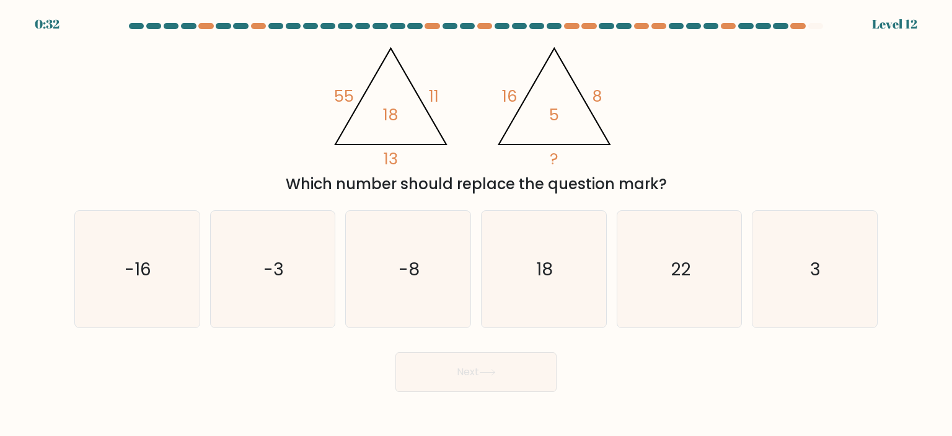
click at [496, 369] on button "Next" at bounding box center [475, 372] width 161 height 40
click at [496, 156] on icon "@import url('https://fonts.googleapis.com/css?family=Abril+Fatface:400,100,100i…" at bounding box center [475, 102] width 301 height 131
drag, startPoint x: 284, startPoint y: 66, endPoint x: 666, endPoint y: 180, distance: 398.5
click at [496, 180] on div "@import url('https://fonts.googleapis.com/css?family=Abril+Fatface:400,100,100i…" at bounding box center [476, 116] width 818 height 158
click at [359, 168] on div "@import url('https://fonts.googleapis.com/css?family=Abril+Fatface:400,100,100i…" at bounding box center [476, 116] width 818 height 158
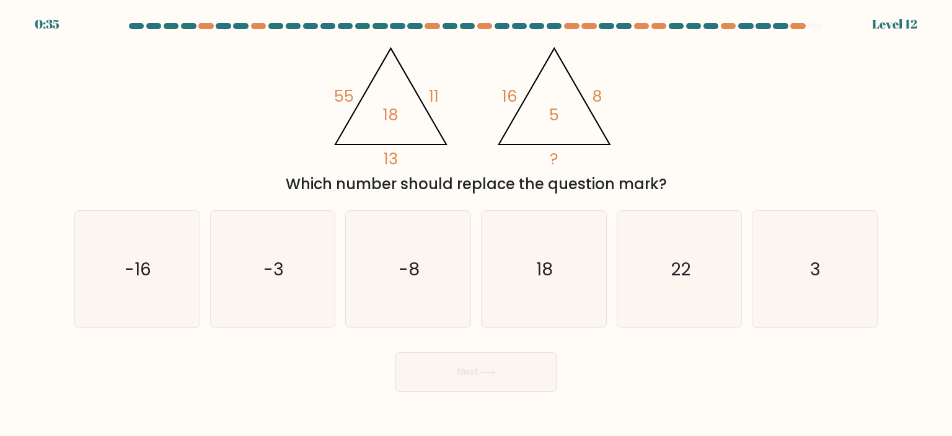
drag, startPoint x: 272, startPoint y: 50, endPoint x: 670, endPoint y: 183, distance: 419.6
click at [496, 183] on div "@import url('https://fonts.googleapis.com/css?family=Abril+Fatface:400,100,100i…" at bounding box center [476, 116] width 818 height 158
copy div "55 11 13 18 @import url('https://fonts.googleapis.com/css?family=Abril+Fatface:…"
click at [365, 183] on div "Which number should replace the question mark?" at bounding box center [476, 184] width 788 height 22
click at [248, 141] on div "@import url('https://fonts.googleapis.com/css?family=Abril+Fatface:400,100,100i…" at bounding box center [476, 116] width 818 height 158
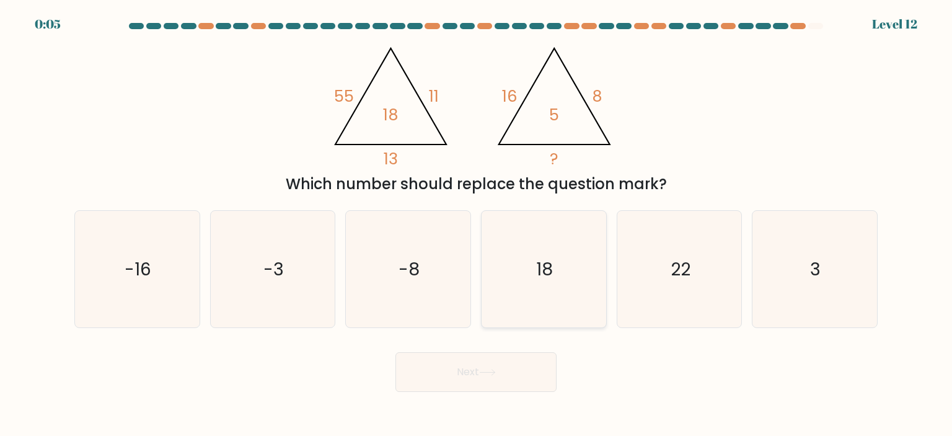
click at [496, 281] on icon "18" at bounding box center [543, 269] width 117 height 117
click at [477, 224] on input "d. 18" at bounding box center [476, 221] width 1 height 6
radio input "true"
click at [496, 389] on button "Next" at bounding box center [475, 372] width 161 height 40
click at [496, 385] on button "Next" at bounding box center [475, 372] width 161 height 40
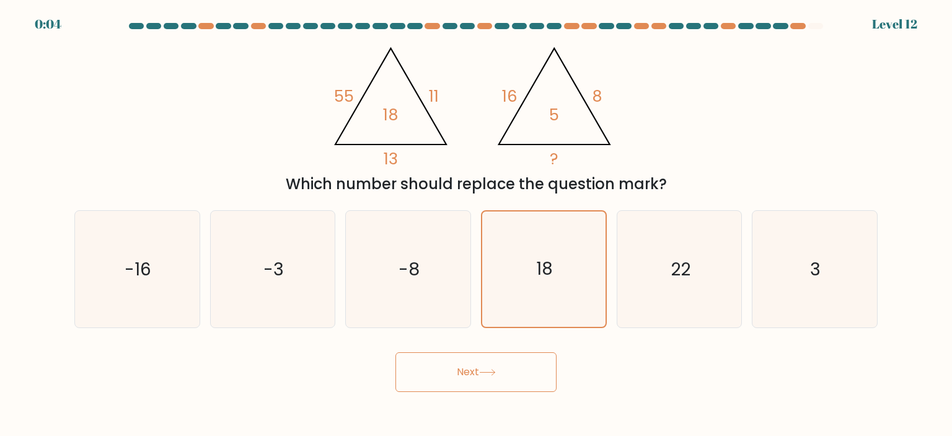
click at [496, 385] on button "Next" at bounding box center [475, 372] width 161 height 40
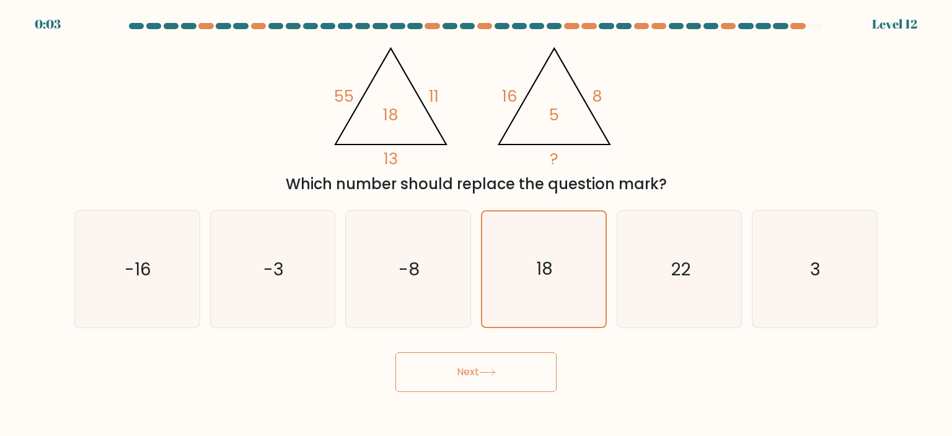
click at [496, 385] on button "Next" at bounding box center [475, 372] width 161 height 40
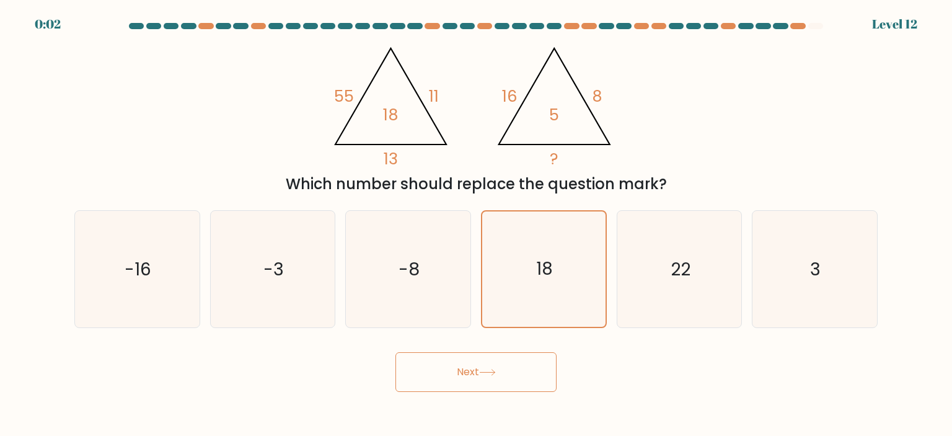
click at [496, 385] on button "Next" at bounding box center [475, 372] width 161 height 40
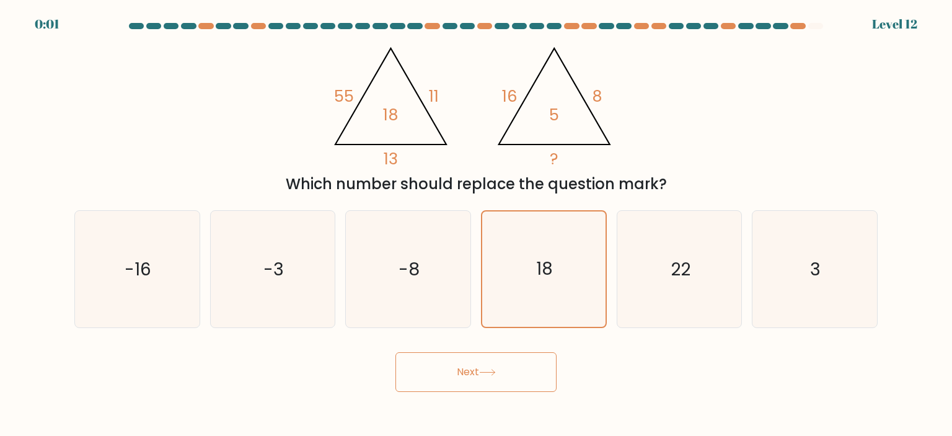
click at [496, 385] on button "Next" at bounding box center [475, 372] width 161 height 40
click at [496, 384] on button "Next" at bounding box center [475, 372] width 161 height 40
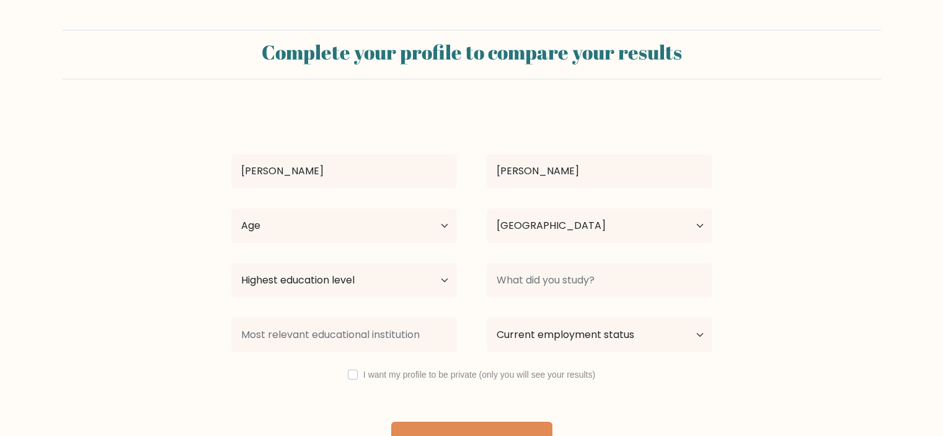
select select "PH"
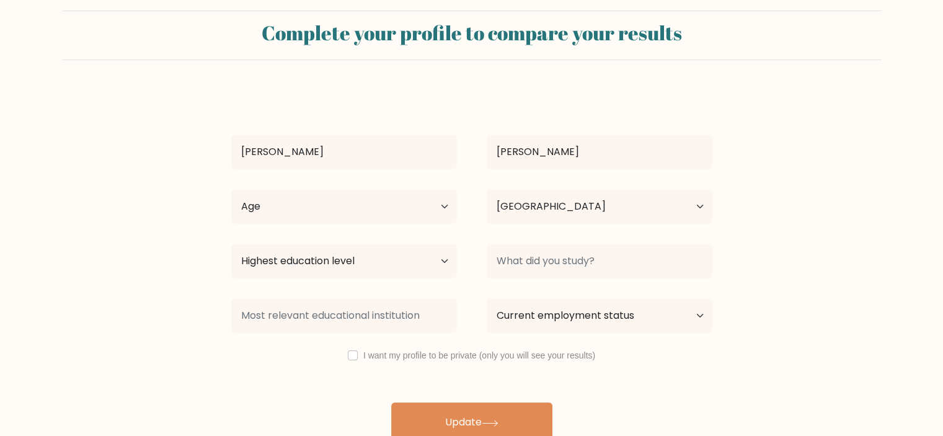
scroll to position [34, 0]
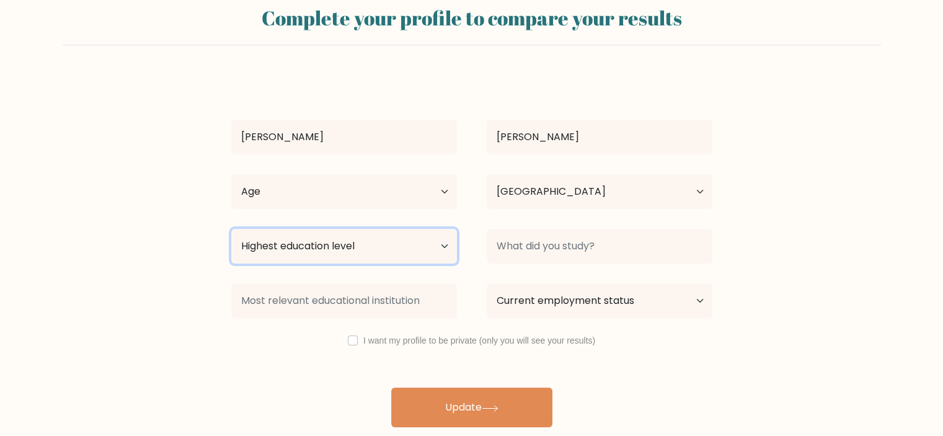
click at [438, 247] on select "Highest education level No schooling Primary Lower Secondary Upper Secondary Oc…" at bounding box center [344, 246] width 226 height 35
click at [231, 229] on select "Highest education level No schooling Primary Lower Secondary Upper Secondary Oc…" at bounding box center [344, 246] width 226 height 35
click at [303, 249] on select "Highest education level No schooling Primary Lower Secondary Upper Secondary Oc…" at bounding box center [344, 246] width 226 height 35
select select "upper_secondary"
click at [231, 229] on select "Highest education level No schooling Primary Lower Secondary Upper Secondary Oc…" at bounding box center [344, 246] width 226 height 35
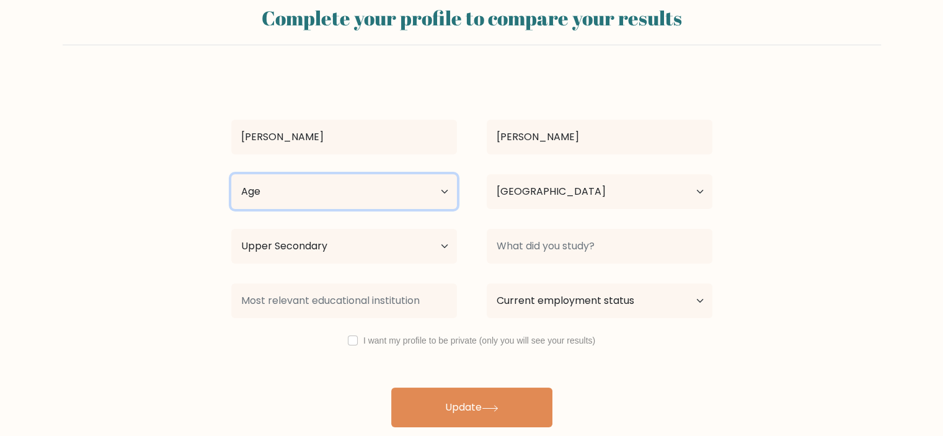
click at [422, 198] on select "Age Under 18 years old 18-24 years old 25-34 years old 35-44 years old 45-54 ye…" at bounding box center [344, 191] width 226 height 35
select select "25_34"
click at [231, 174] on select "Age Under 18 years old 18-24 years old 25-34 years old 35-44 years old 45-54 ye…" at bounding box center [344, 191] width 226 height 35
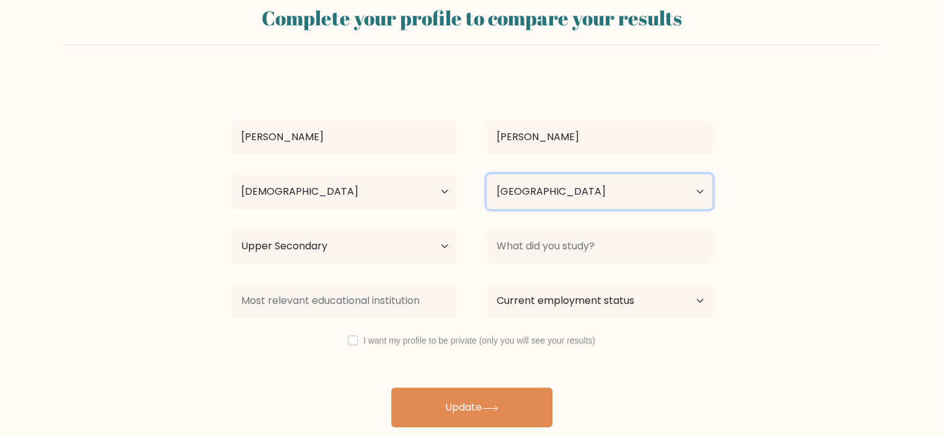
click at [530, 185] on select "Country Afghanistan Albania Algeria American Samoa Andorra Angola Anguilla Anta…" at bounding box center [600, 191] width 226 height 35
click at [530, 186] on select "Country Afghanistan Albania Algeria American Samoa Andorra Angola Anguilla Anta…" at bounding box center [600, 191] width 226 height 35
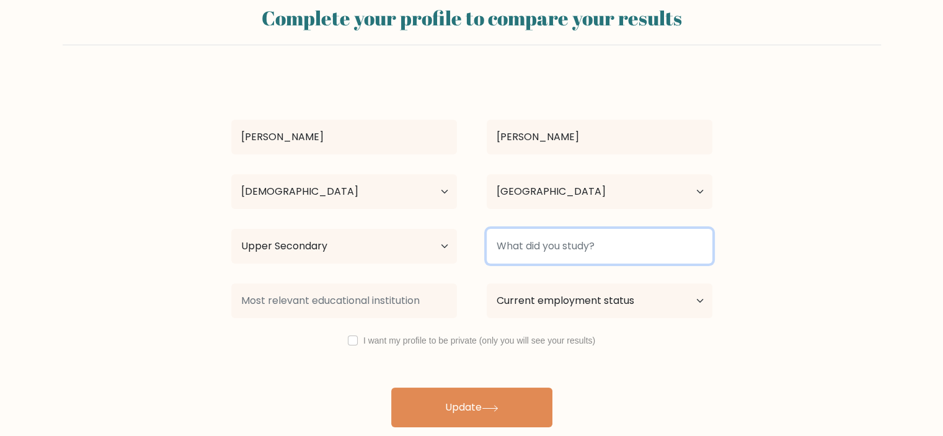
click at [544, 242] on input at bounding box center [600, 246] width 226 height 35
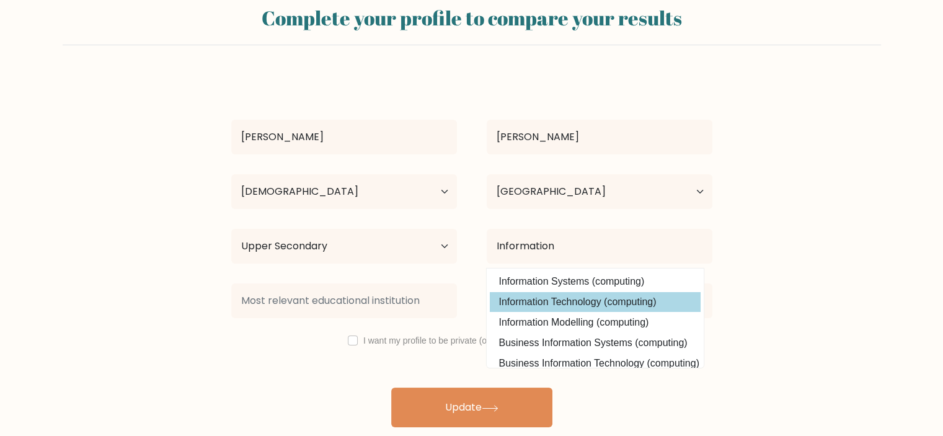
click at [631, 294] on div "Raquel Alvarez Age Under 18 years old 18-24 years old 25-34 years old 35-44 yea…" at bounding box center [472, 251] width 496 height 352
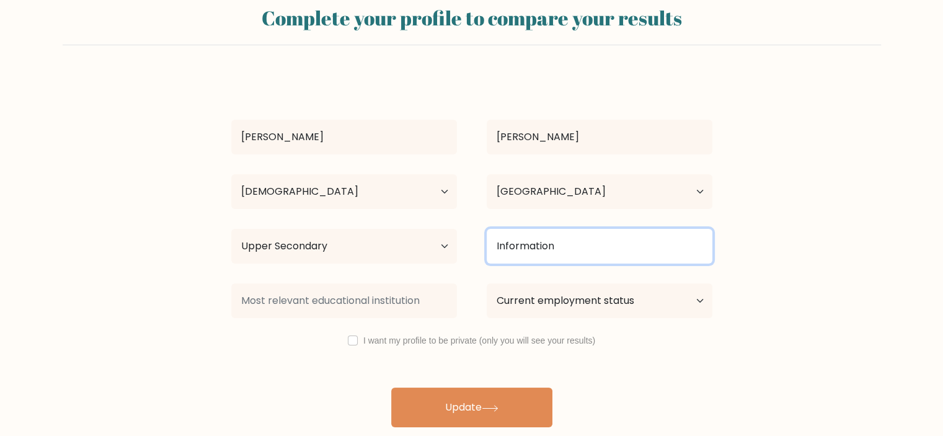
click at [583, 248] on input "Information" at bounding box center [600, 246] width 226 height 35
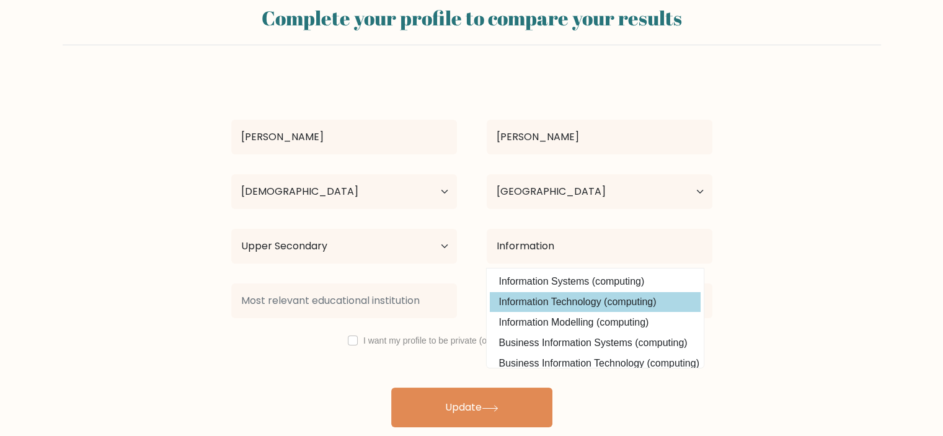
click at [609, 306] on div "Raquel Alvarez Age Under 18 years old 18-24 years old 25-34 years old 35-44 yea…" at bounding box center [472, 251] width 496 height 352
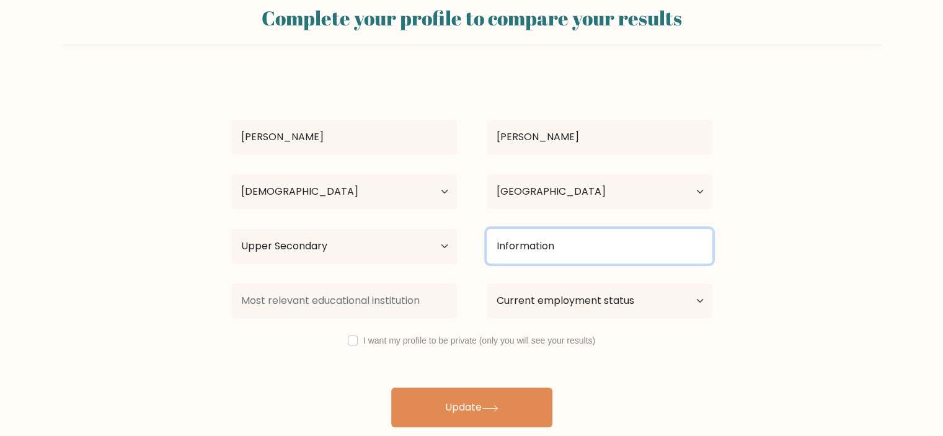
click at [576, 248] on input "Information" at bounding box center [600, 246] width 226 height 35
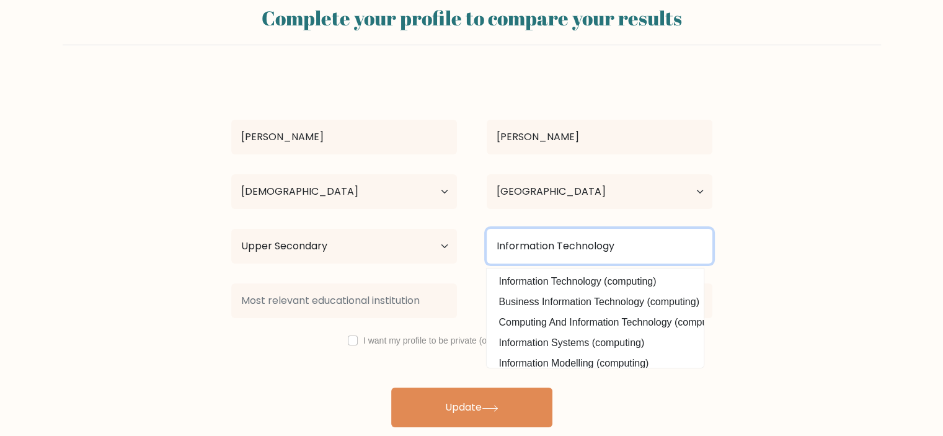
type input "Information Technology"
click at [391, 387] on button "Update" at bounding box center [471, 407] width 161 height 40
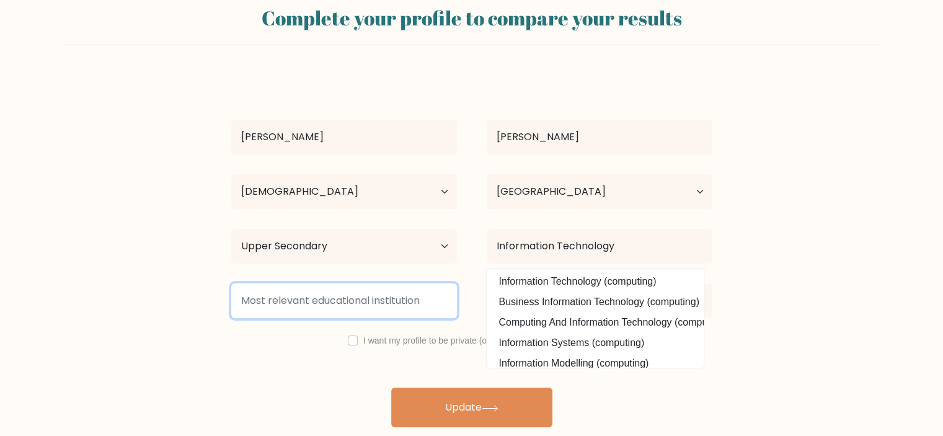
click at [425, 289] on input at bounding box center [344, 300] width 226 height 35
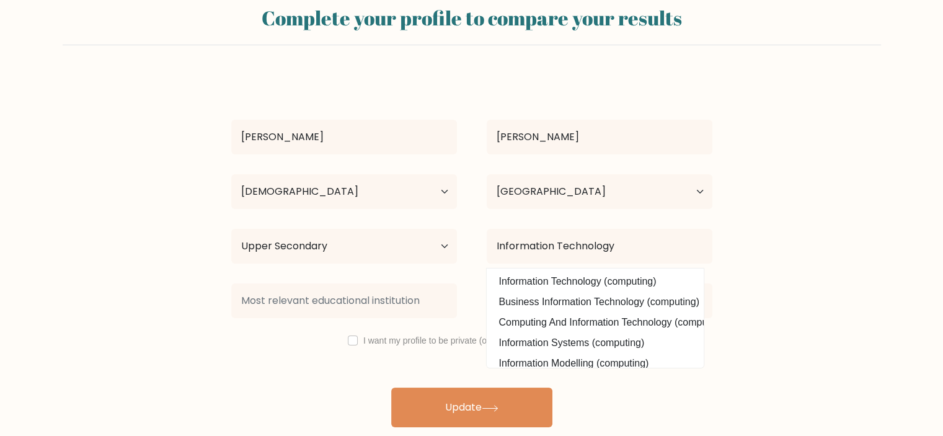
click at [764, 244] on form "Complete your profile to compare your results Raquel Alvarez Age Under 18 years…" at bounding box center [471, 211] width 943 height 431
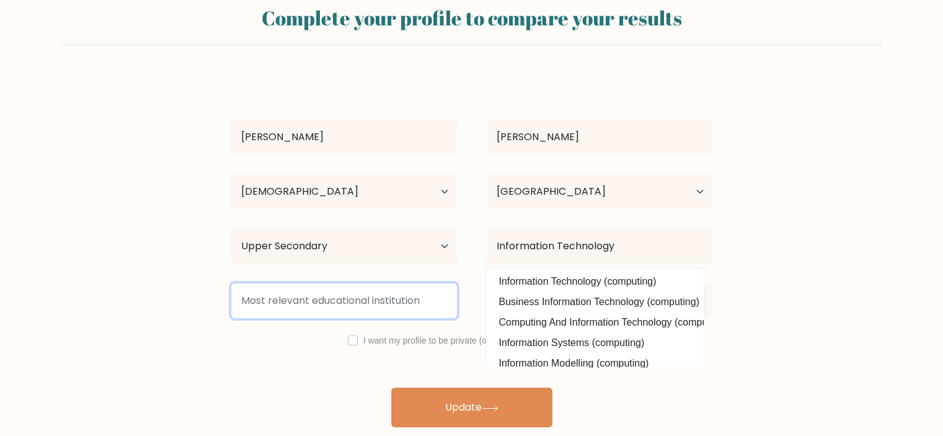
click at [384, 302] on input at bounding box center [344, 300] width 226 height 35
drag, startPoint x: 240, startPoint y: 297, endPoint x: 431, endPoint y: 307, distance: 191.8
click at [431, 308] on input at bounding box center [344, 300] width 226 height 35
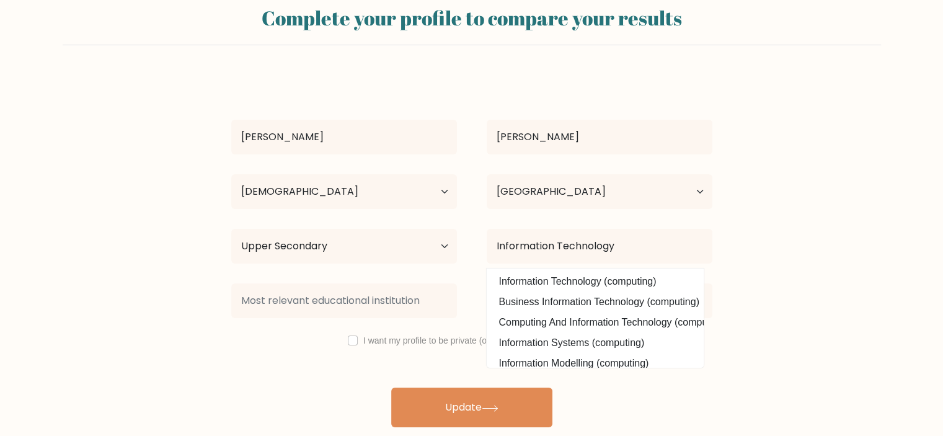
click at [401, 112] on div "Raquel Alvarez Age Under 18 years old 18-24 years old 25-34 years old 35-44 yea…" at bounding box center [472, 251] width 496 height 352
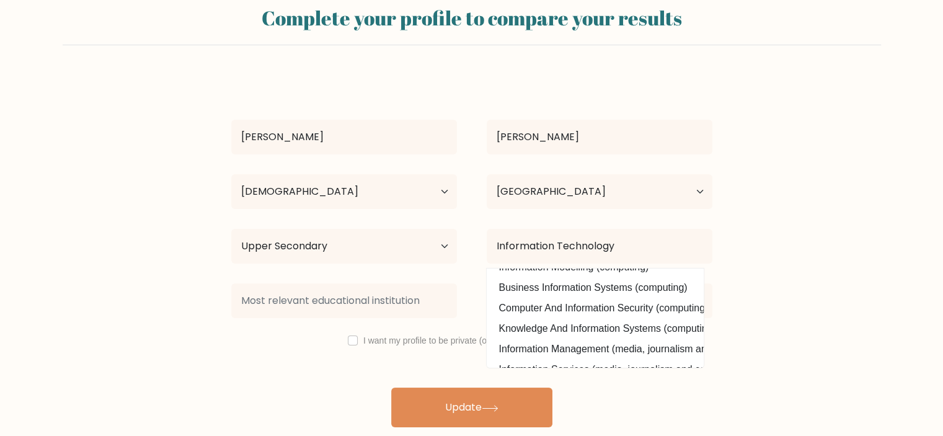
scroll to position [121, 0]
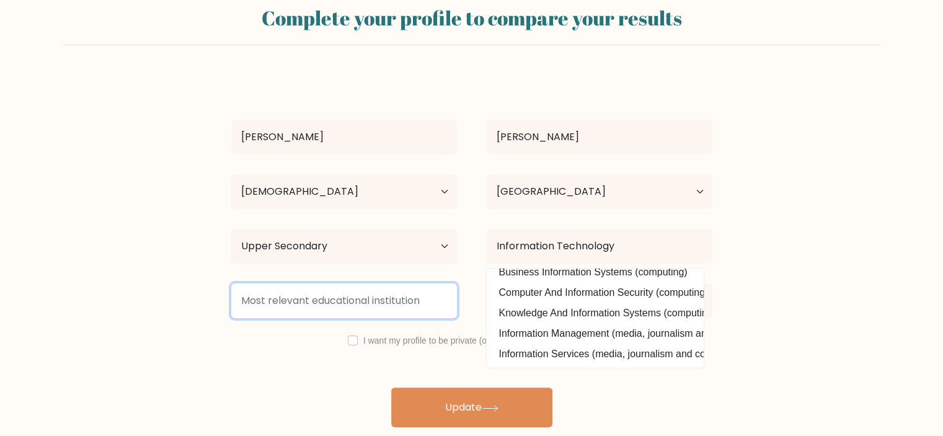
click at [350, 302] on input at bounding box center [344, 300] width 226 height 35
click at [356, 305] on input "AMG Skilled" at bounding box center [344, 300] width 226 height 35
type input "AMG Skilled Hand Technological College"
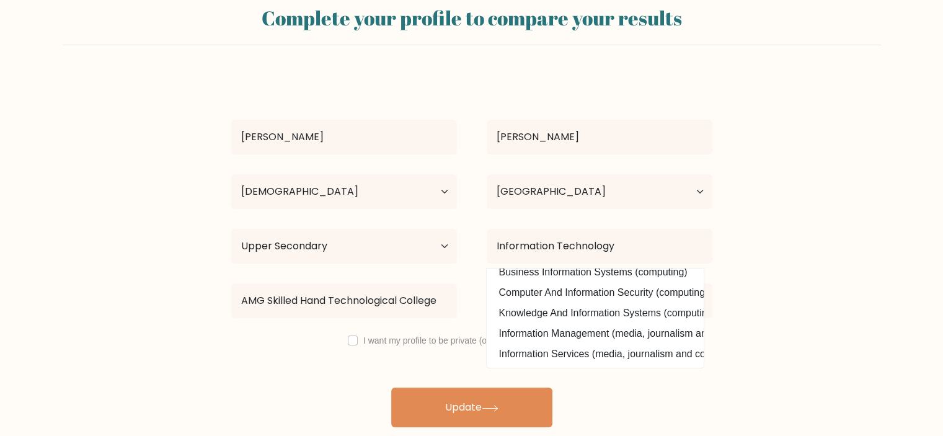
click at [813, 309] on form "Complete your profile to compare your results Raquel Alvarez Age Under 18 years…" at bounding box center [471, 211] width 943 height 431
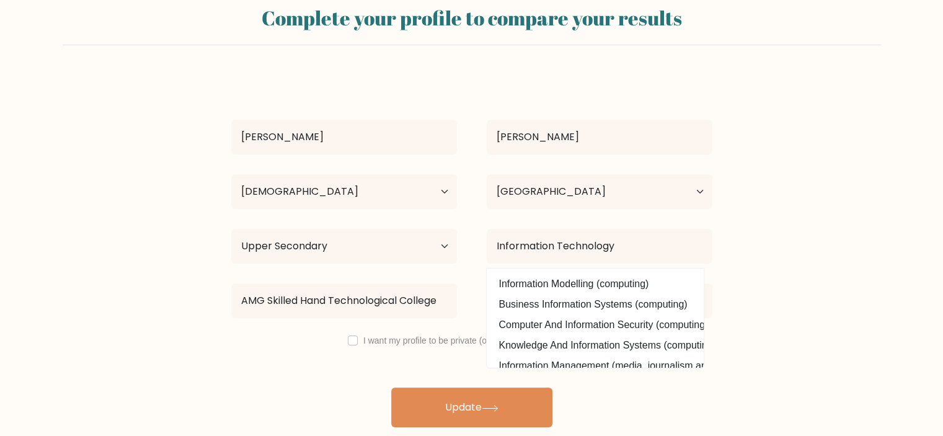
scroll to position [0, 0]
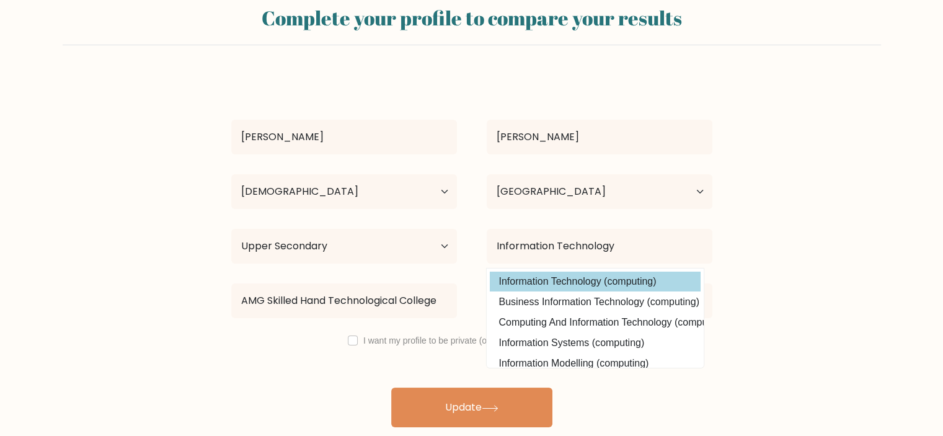
click at [567, 276] on option "Information Technology (computing)" at bounding box center [595, 281] width 211 height 20
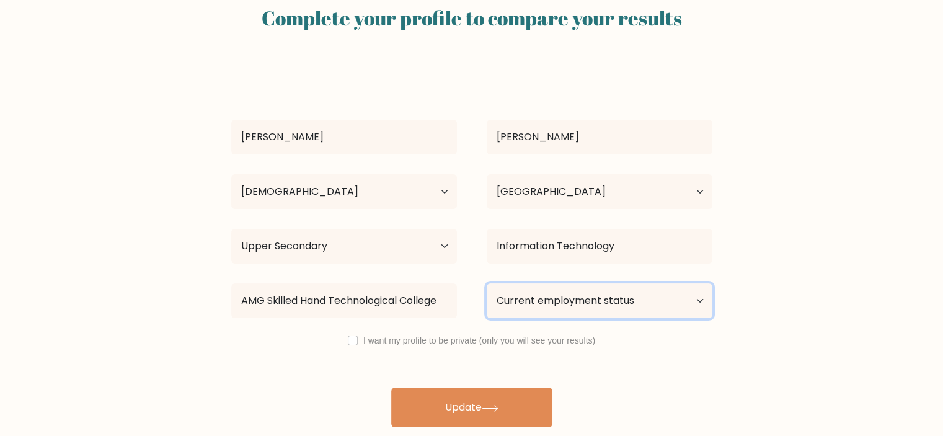
click at [573, 307] on select "Current employment status Employed Student Retired Other / prefer not to answer" at bounding box center [600, 300] width 226 height 35
click at [795, 339] on form "Complete your profile to compare your results Raquel Alvarez Age Under 18 years…" at bounding box center [471, 211] width 943 height 431
click at [616, 298] on select "Current employment status Employed Student Retired Other / prefer not to answer" at bounding box center [600, 300] width 226 height 35
click at [567, 399] on div "Raquel Alvarez Age Under 18 years old 18-24 years old 25-34 years old 35-44 yea…" at bounding box center [472, 251] width 496 height 352
drag, startPoint x: 579, startPoint y: 294, endPoint x: 583, endPoint y: 314, distance: 20.8
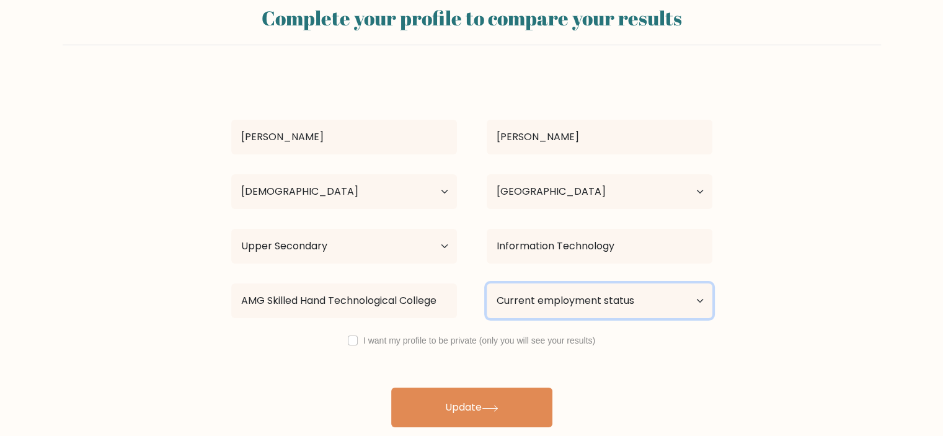
click at [579, 294] on select "Current employment status Employed Student Retired Other / prefer not to answer" at bounding box center [600, 300] width 226 height 35
select select "other"
click at [487, 283] on select "Current employment status Employed Student Retired Other / prefer not to answer" at bounding box center [600, 300] width 226 height 35
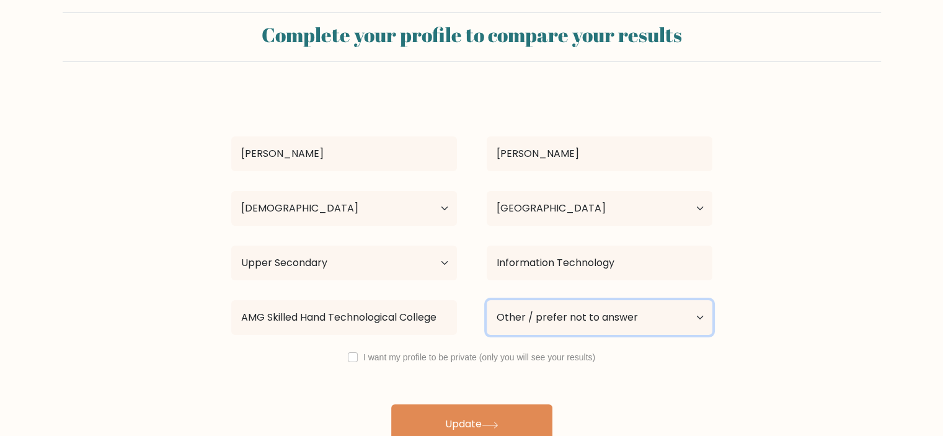
scroll to position [34, 0]
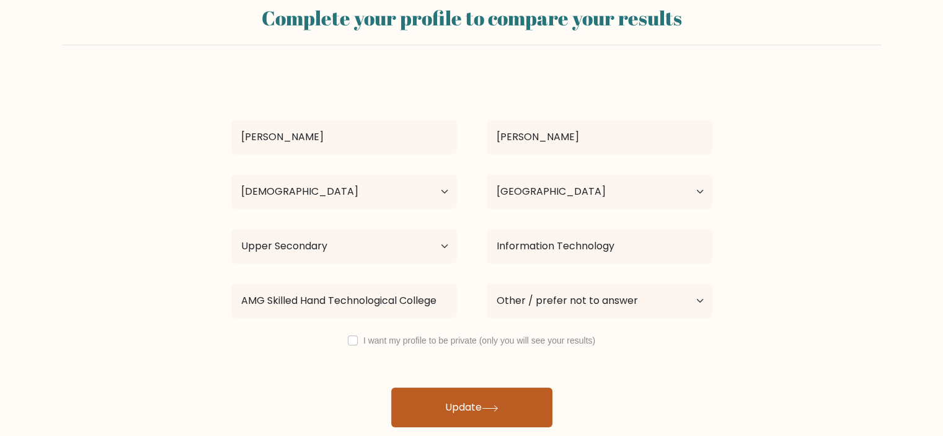
click at [528, 403] on button "Update" at bounding box center [471, 407] width 161 height 40
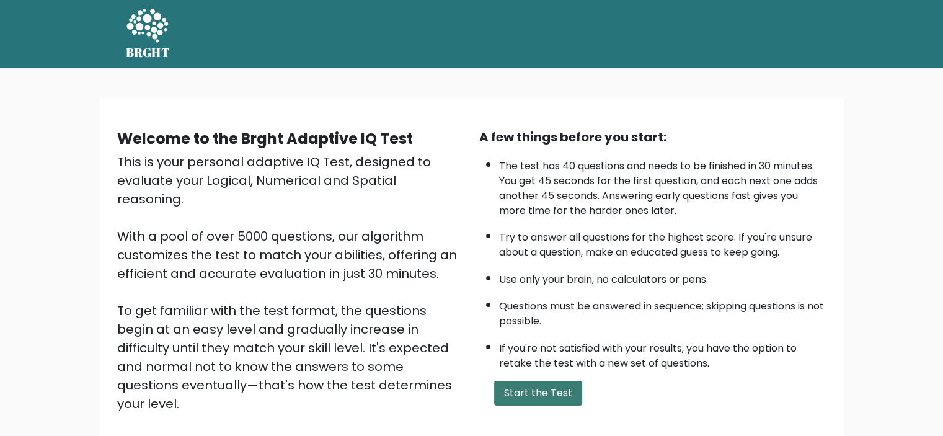
click at [531, 392] on button "Start the Test" at bounding box center [538, 393] width 88 height 25
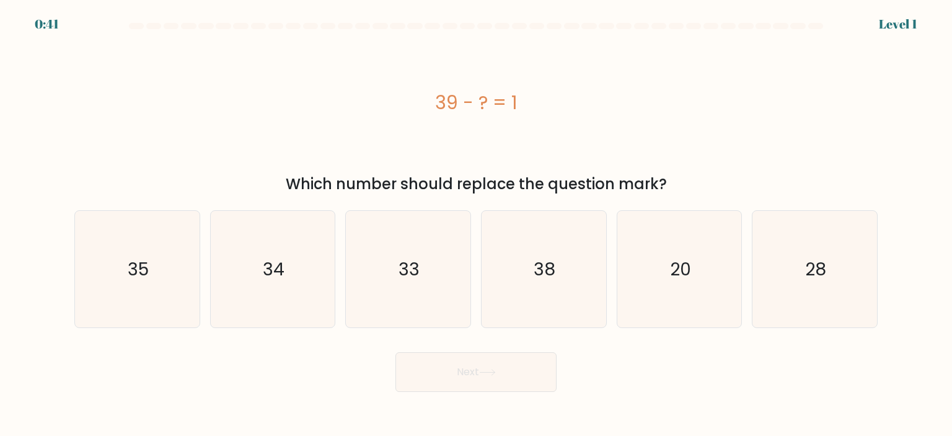
drag, startPoint x: 431, startPoint y: 101, endPoint x: 668, endPoint y: 185, distance: 251.1
click at [668, 185] on div "39 - ? = 1 Which number should replace the question mark?" at bounding box center [476, 116] width 818 height 158
copy div "39 - ? = 1 Which number should replace the question mark?"
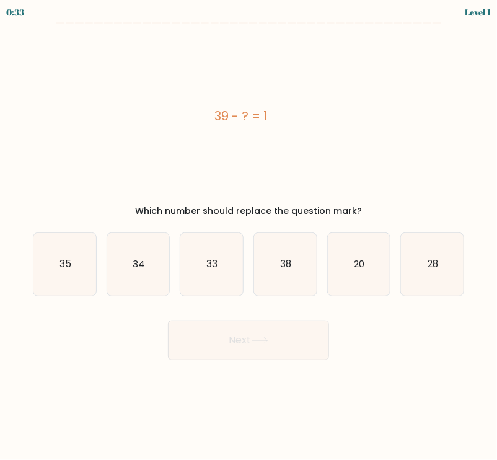
click at [399, 191] on div "39 - ? = 1" at bounding box center [241, 115] width 417 height 167
click at [285, 262] on text "38" at bounding box center [285, 263] width 11 height 13
click at [249, 236] on input "d. 38" at bounding box center [249, 233] width 1 height 6
radio input "true"
click at [296, 346] on button "Next" at bounding box center [248, 340] width 161 height 40
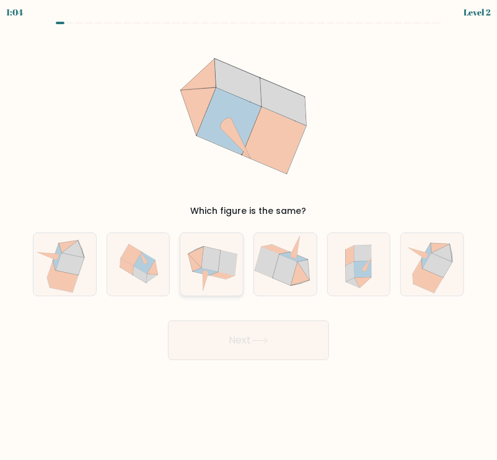
click at [215, 280] on icon at bounding box center [211, 264] width 63 height 61
click at [249, 236] on input "c." at bounding box center [249, 233] width 1 height 6
radio input "true"
click at [285, 337] on button "Next" at bounding box center [248, 340] width 161 height 40
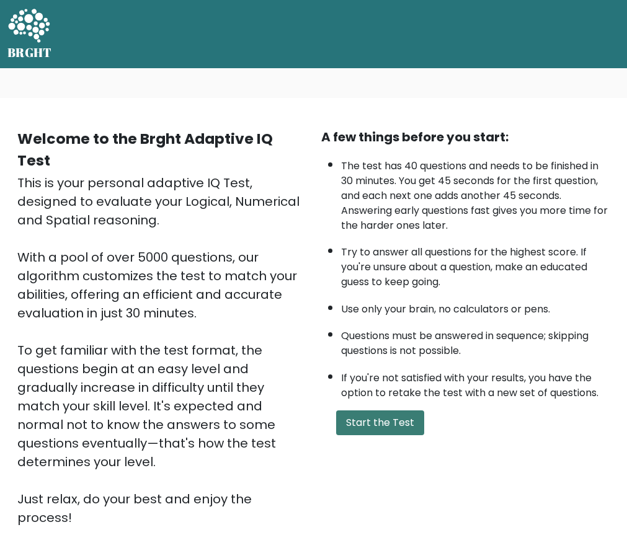
drag, startPoint x: 401, startPoint y: 425, endPoint x: 404, endPoint y: 415, distance: 9.8
click at [401, 425] on button "Start the Test" at bounding box center [380, 422] width 88 height 25
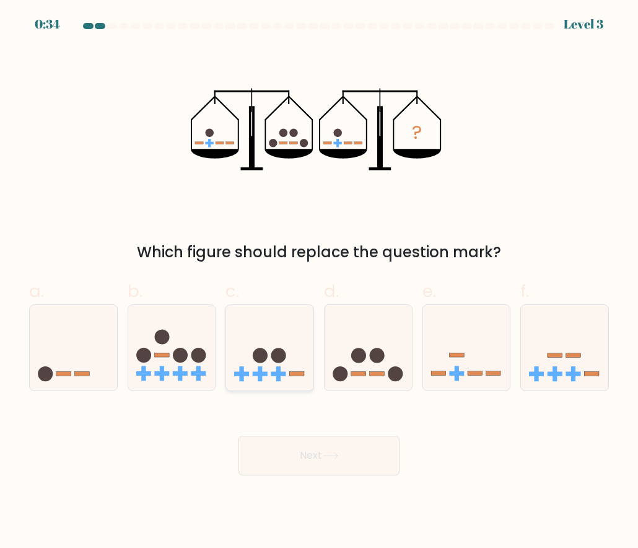
click at [279, 342] on icon at bounding box center [269, 347] width 87 height 73
click at [319, 282] on input "c." at bounding box center [319, 278] width 1 height 8
radio input "true"
click at [363, 452] on button "Next" at bounding box center [319, 456] width 161 height 40
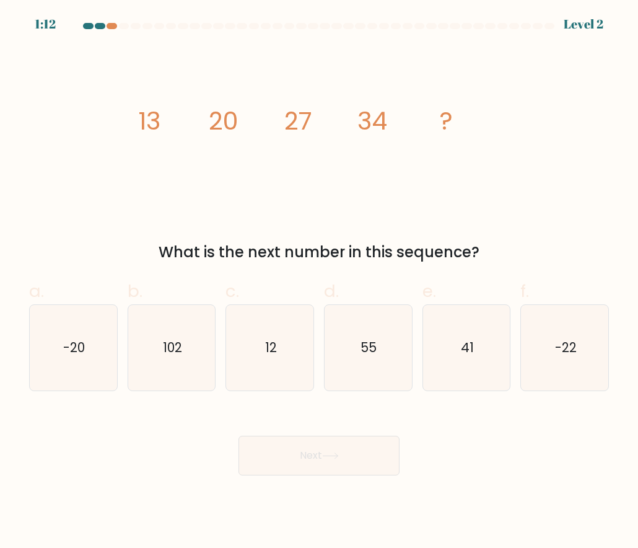
drag, startPoint x: 224, startPoint y: 134, endPoint x: 511, endPoint y: 253, distance: 310.4
click at [511, 253] on div "image/svg+xml 13 20 27 34 ? What is the next number in this sequence?" at bounding box center [319, 155] width 595 height 216
copy div "13 20 27 34 ? What is the next number in this sequence?"
click at [485, 348] on icon "41" at bounding box center [467, 348] width 86 height 86
click at [320, 282] on input "e. 41" at bounding box center [319, 278] width 1 height 8
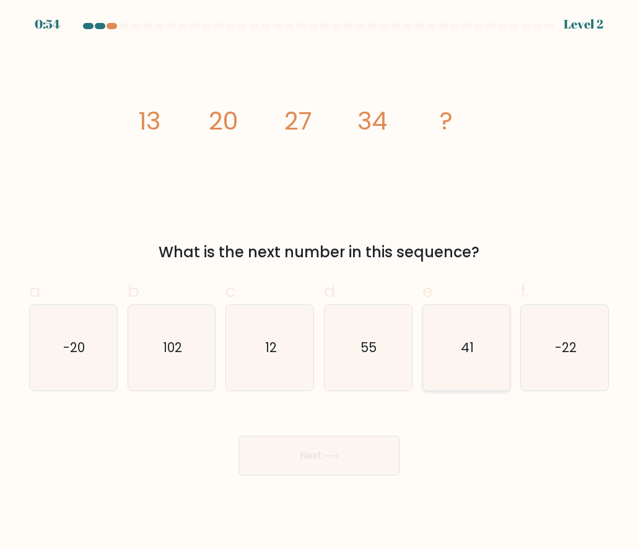
radio input "true"
click at [339, 458] on button "Next" at bounding box center [319, 456] width 161 height 40
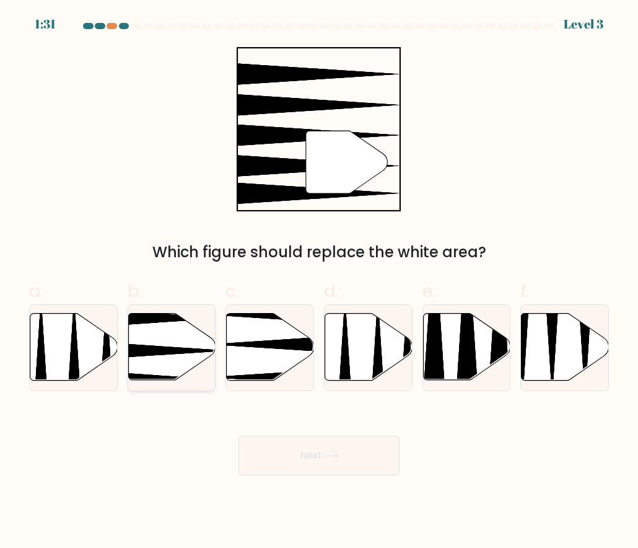
click at [161, 362] on icon at bounding box center [171, 347] width 87 height 67
click at [319, 282] on input "b." at bounding box center [319, 278] width 1 height 8
radio input "true"
click at [343, 457] on button "Next" at bounding box center [319, 456] width 161 height 40
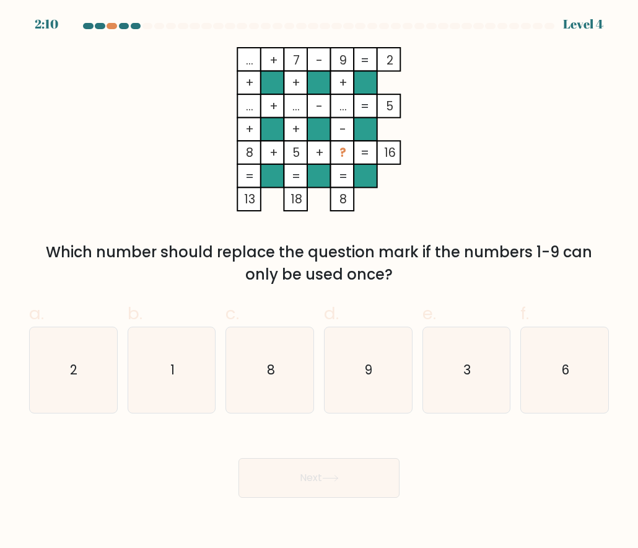
drag, startPoint x: 236, startPoint y: 56, endPoint x: 510, endPoint y: 267, distance: 346.5
click at [510, 267] on div "... + 7 - 9 2 + + + ... + ... - ... 5 + + - 8 + 5 + ? = 16 = = = = 13 18 8 = Wh…" at bounding box center [319, 166] width 595 height 239
copy div "... + 7 - 9 2 + + + ... + ... - ... 5 + + - 8 + 5 + ? = 16 = = = = 13 18 8 = Wh…"
click at [395, 188] on icon "... + 7 - 9 2 + + + ... + ... - ... 5 + + - 8 + 5 + ? = 16 = = = = 13 18 8 =" at bounding box center [319, 129] width 372 height 164
click at [492, 376] on icon "3" at bounding box center [467, 370] width 86 height 86
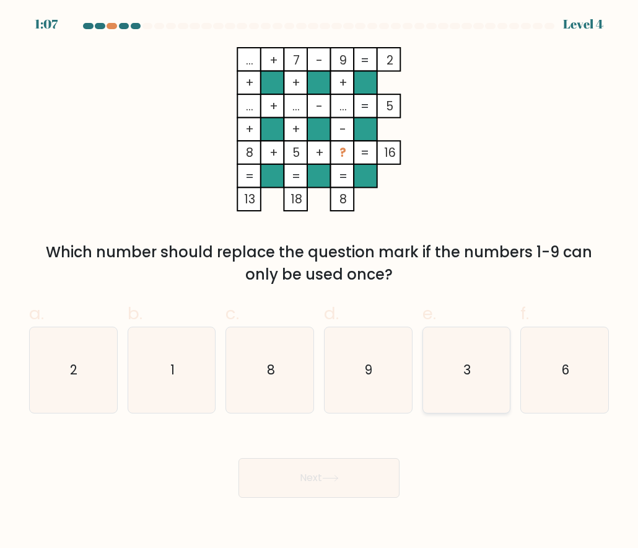
click at [320, 282] on input "e. 3" at bounding box center [319, 278] width 1 height 8
radio input "true"
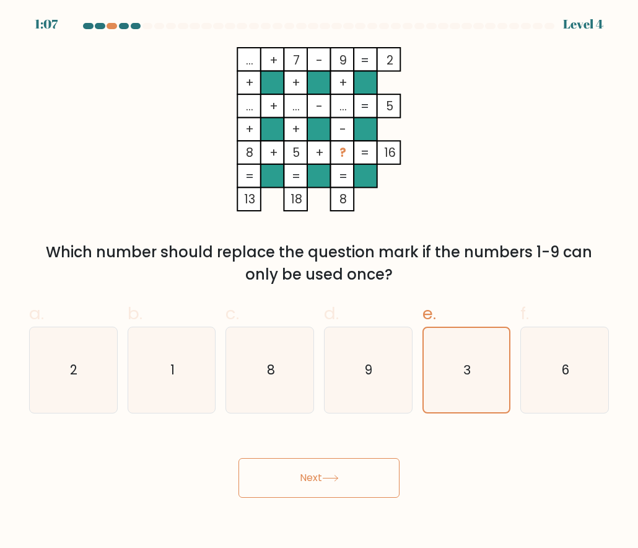
click at [339, 493] on button "Next" at bounding box center [319, 478] width 161 height 40
click at [338, 479] on icon at bounding box center [330, 478] width 17 height 7
click at [338, 479] on body "1:03 Level 4" at bounding box center [319, 274] width 638 height 548
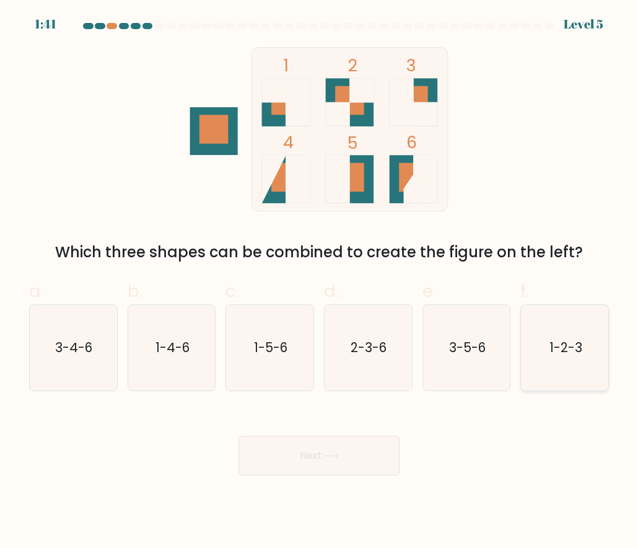
click at [583, 362] on icon "1-2-3" at bounding box center [565, 348] width 86 height 86
click at [320, 282] on input "f. 1-2-3" at bounding box center [319, 278] width 1 height 8
radio input "true"
click at [304, 456] on button "Next" at bounding box center [319, 456] width 161 height 40
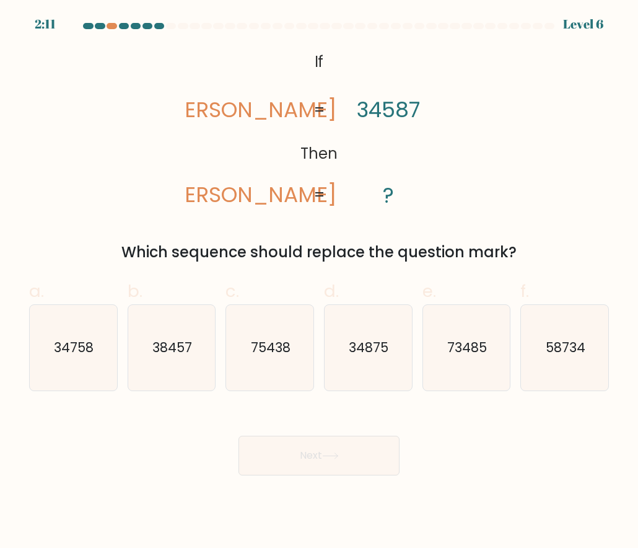
click at [407, 108] on tspan "34587" at bounding box center [388, 110] width 63 height 30
copy tspan "34587"
click at [185, 359] on icon "38457" at bounding box center [172, 348] width 86 height 86
click at [319, 282] on input "b. 38457" at bounding box center [319, 278] width 1 height 8
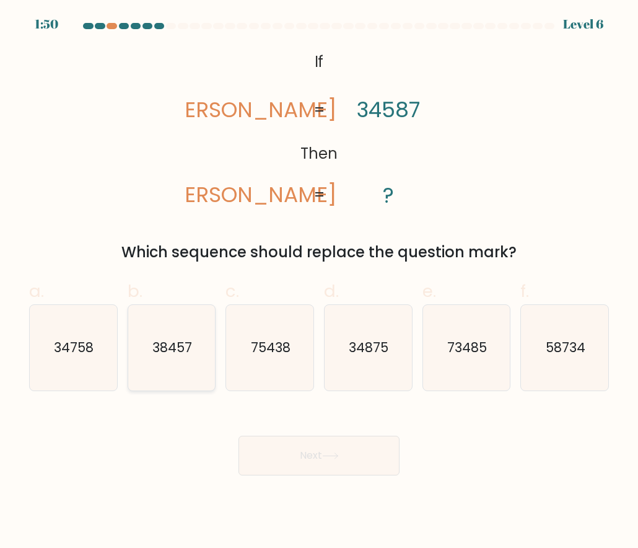
radio input "true"
click at [364, 450] on button "Next" at bounding box center [319, 456] width 161 height 40
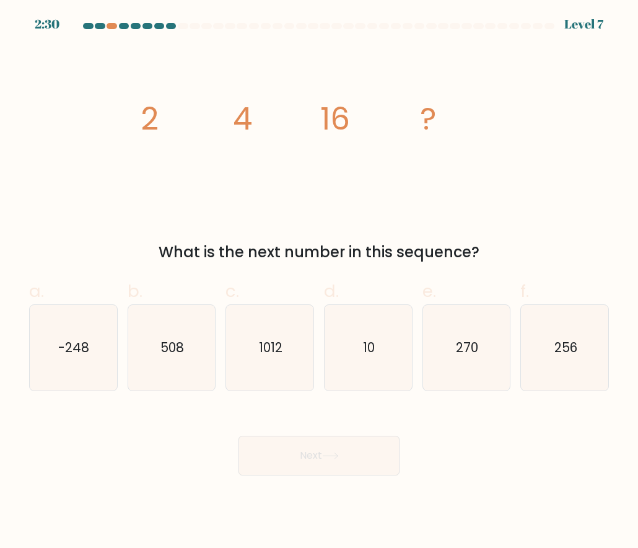
drag, startPoint x: 135, startPoint y: 110, endPoint x: 505, endPoint y: 245, distance: 393.3
click at [505, 245] on div "image/svg+xml 2 4 16 ? What is the next number in this sequence?" at bounding box center [319, 155] width 595 height 216
copy div "2 4 16 ? What is the next number in this sequence?"
click at [229, 209] on icon "image/svg+xml 2 4 16 ?" at bounding box center [319, 129] width 372 height 164
drag, startPoint x: 120, startPoint y: 99, endPoint x: 523, endPoint y: 255, distance: 431.9
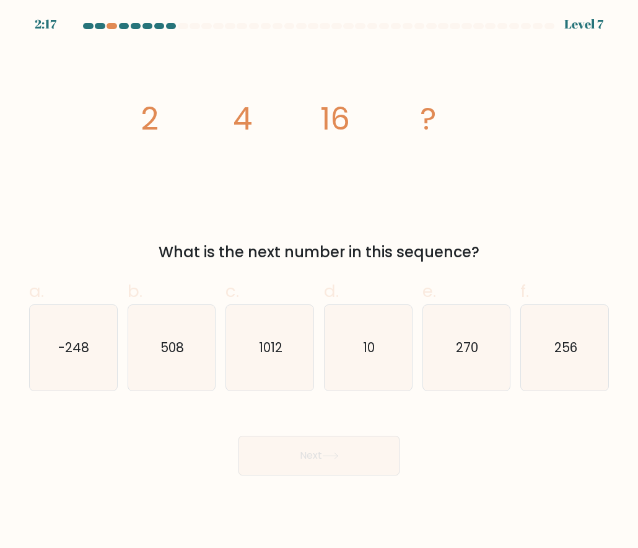
click at [523, 255] on div "image/svg+xml 2 4 16 ? What is the next number in this sequence?" at bounding box center [319, 155] width 595 height 216
copy div "2 4 16 ? What is the next number in this sequence?"
click at [384, 250] on div "What is the next number in this sequence?" at bounding box center [319, 252] width 565 height 22
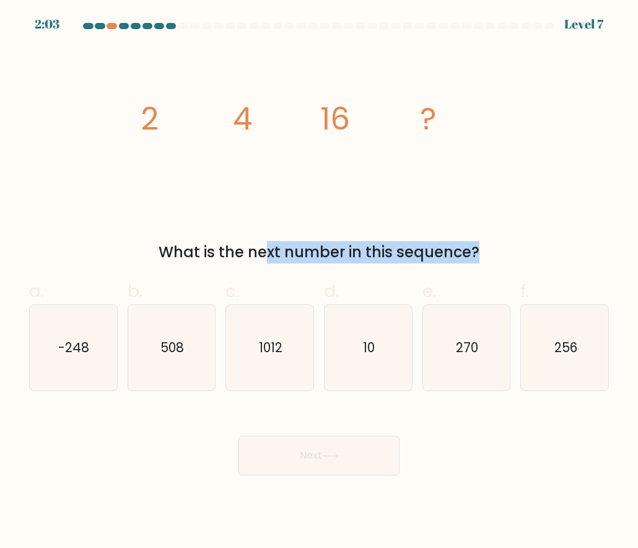
click at [384, 250] on div "What is the next number in this sequence?" at bounding box center [319, 252] width 565 height 22
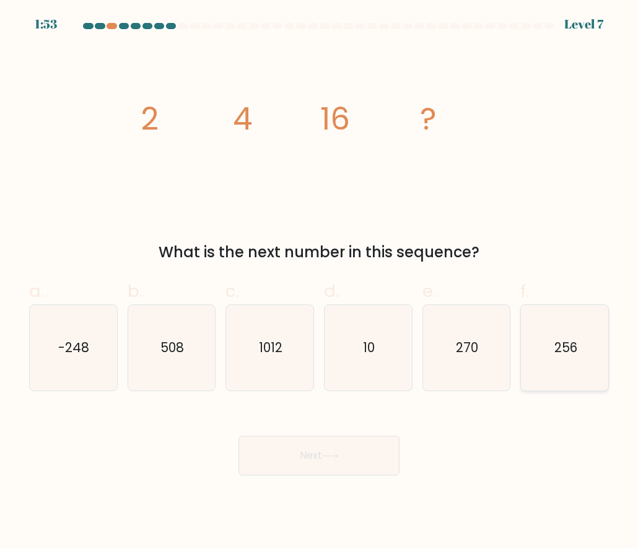
click at [557, 349] on text "256" at bounding box center [565, 347] width 23 height 18
click at [320, 282] on input "f. 256" at bounding box center [319, 278] width 1 height 8
radio input "true"
click at [346, 457] on button "Next" at bounding box center [319, 456] width 161 height 40
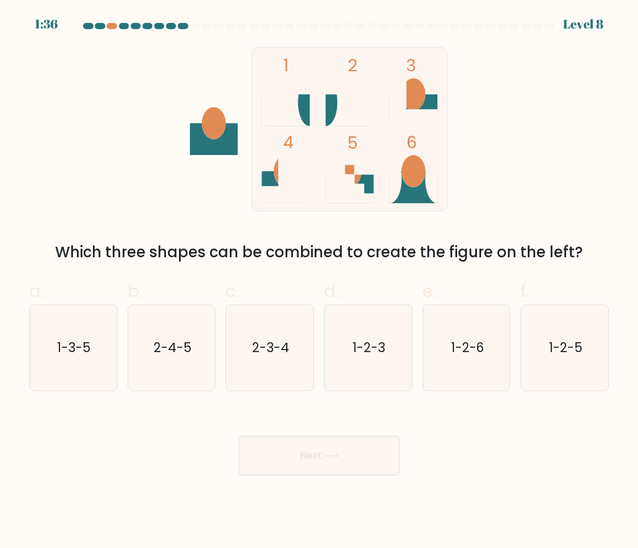
click at [388, 257] on div "Which three shapes can be combined to create the figure on the left?" at bounding box center [319, 252] width 565 height 22
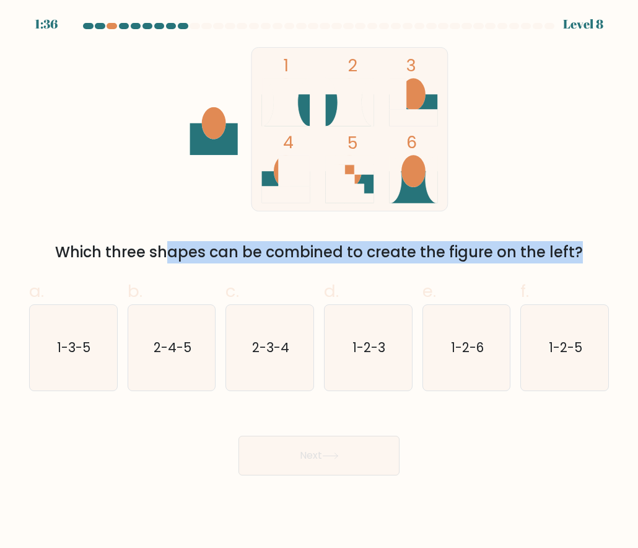
click at [388, 257] on div "Which three shapes can be combined to create the figure on the left?" at bounding box center [319, 252] width 565 height 22
copy form "Which three shapes can be combined to create the figure on the left?"
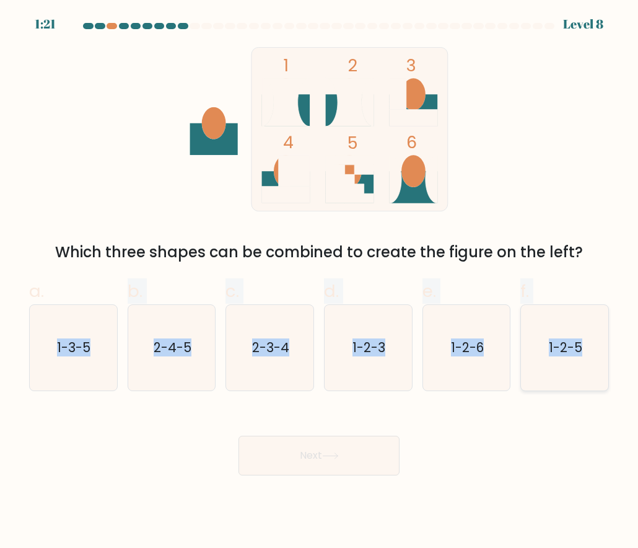
drag, startPoint x: 55, startPoint y: 350, endPoint x: 594, endPoint y: 371, distance: 539.0
click at [594, 371] on form at bounding box center [319, 249] width 638 height 452
copy div "1-3-5 b. 2-4-5 c. 2-3-4 d. 1-2-3 e. 1-2-6 f. 1-2-5"
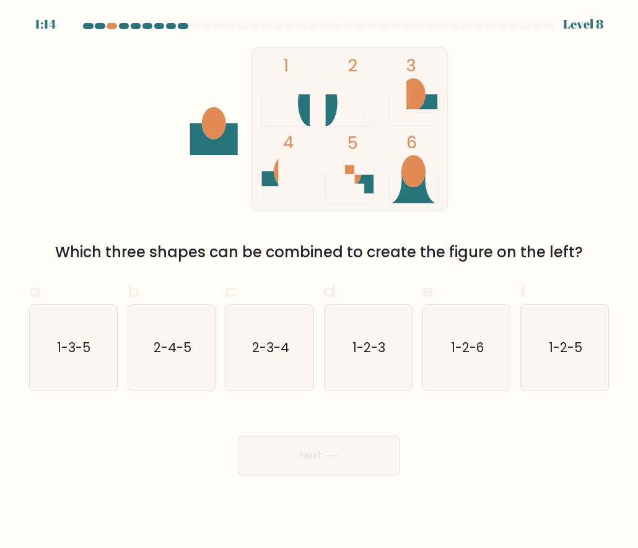
click at [589, 179] on div "1 2 3 4 5 6 Which three shapes can be combined to create the figure on the left?" at bounding box center [319, 155] width 595 height 216
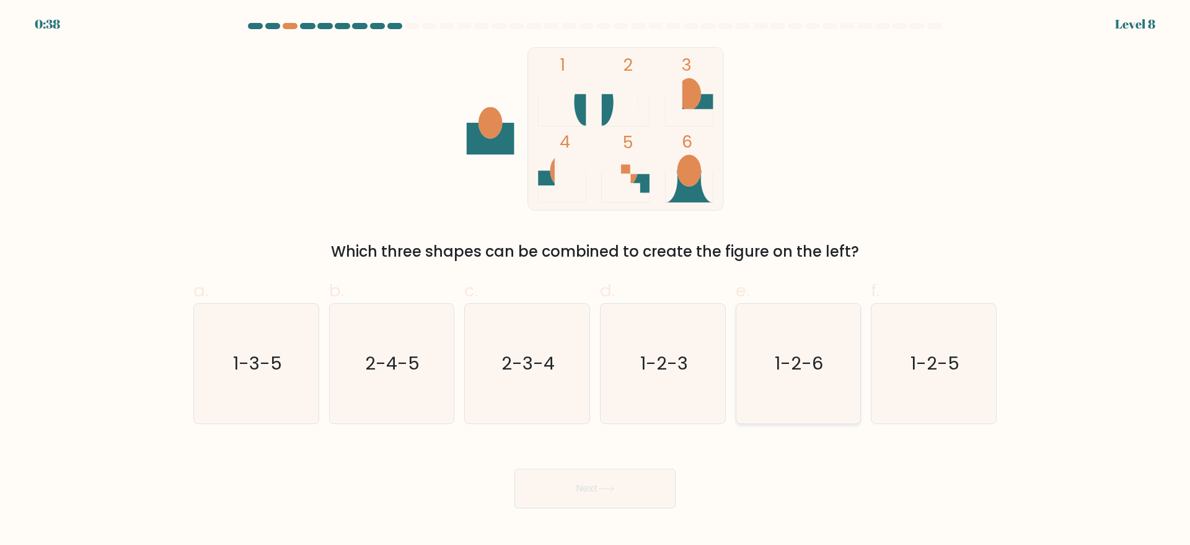
click at [638, 374] on text "1-2-6" at bounding box center [799, 363] width 48 height 25
click at [596, 281] on input "e. 1-2-6" at bounding box center [595, 277] width 1 height 8
radio input "true"
click at [588, 481] on button "Next" at bounding box center [594, 489] width 161 height 40
click at [583, 490] on button "Next" at bounding box center [594, 489] width 161 height 40
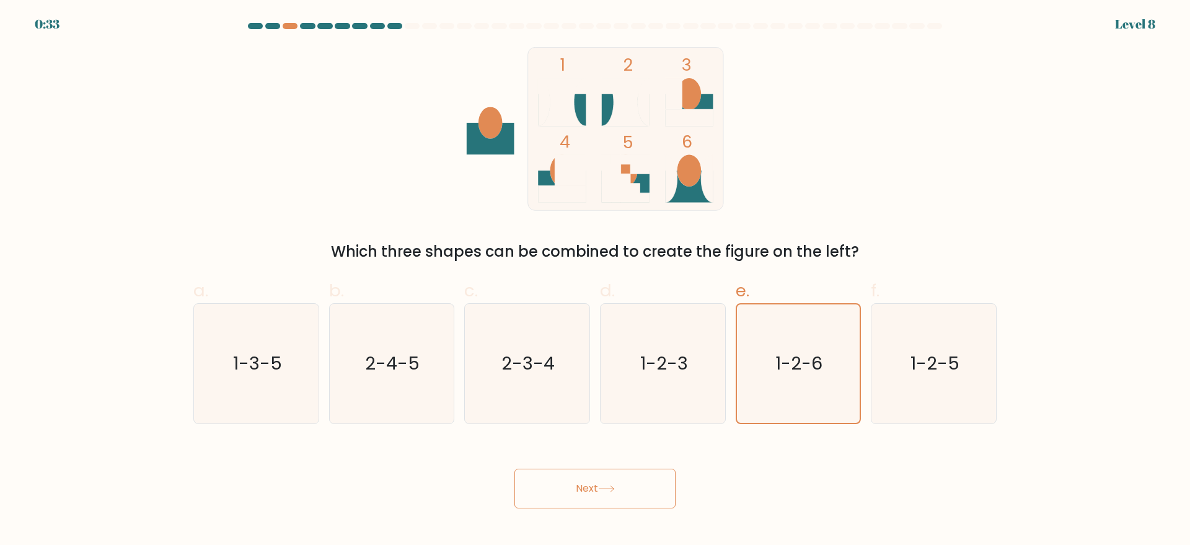
click at [583, 490] on button "Next" at bounding box center [594, 489] width 161 height 40
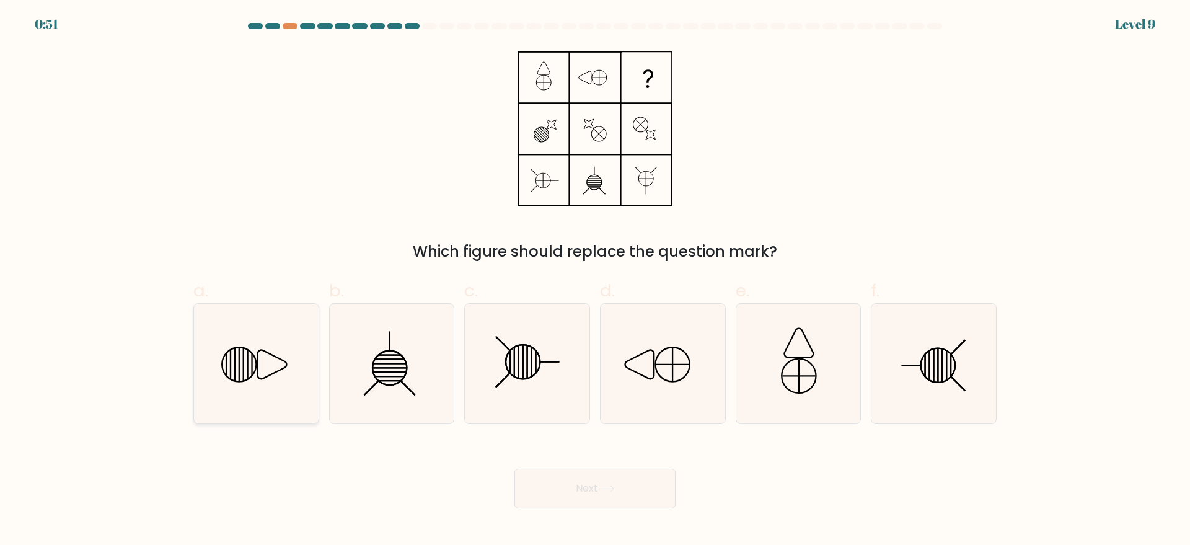
click at [258, 375] on icon at bounding box center [272, 364] width 29 height 29
click at [595, 281] on input "a." at bounding box center [595, 277] width 1 height 8
radio input "true"
click at [629, 496] on button "Next" at bounding box center [594, 489] width 161 height 40
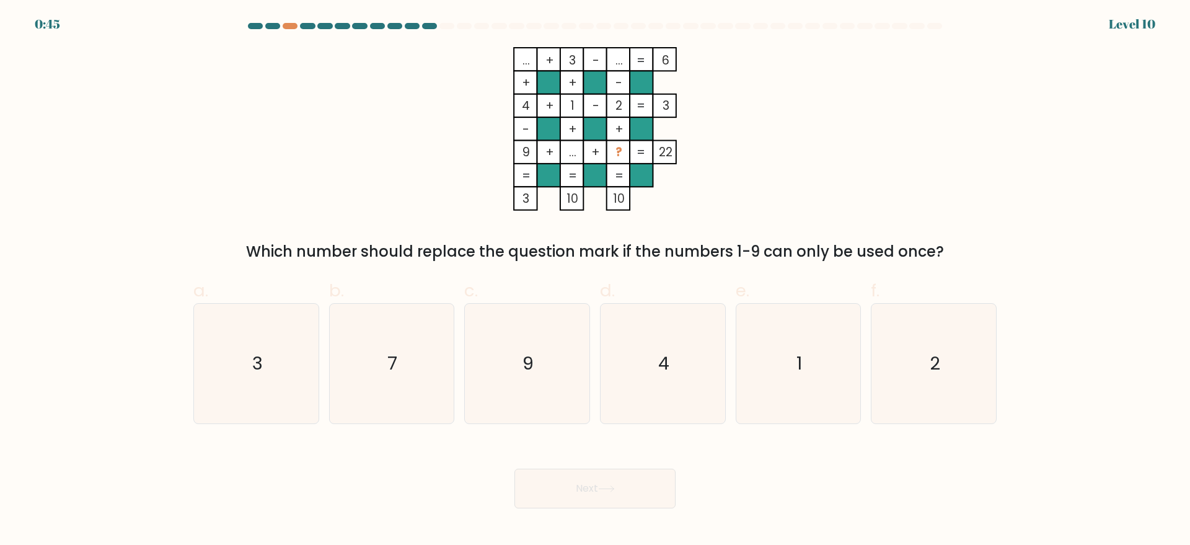
click at [629, 484] on button "Next" at bounding box center [594, 489] width 161 height 40
click at [257, 240] on div "Which number should replace the question mark if the numbers 1-9 can only be us…" at bounding box center [595, 251] width 788 height 22
click at [253, 247] on div "Which number should replace the question mark if the numbers 1-9 can only be us…" at bounding box center [595, 251] width 788 height 22
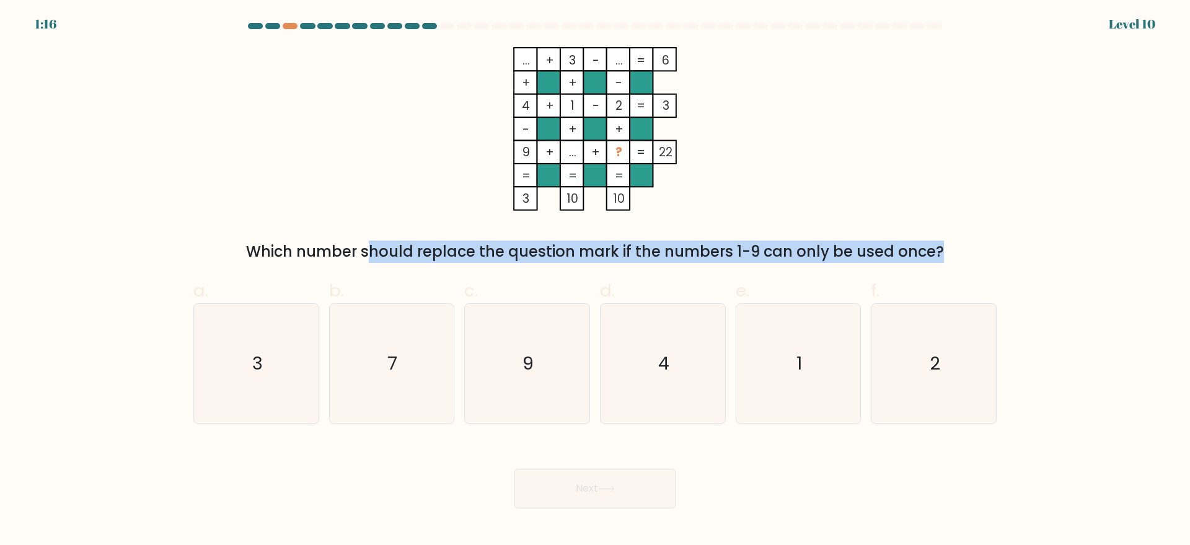
click at [253, 247] on div "Which number should replace the question mark if the numbers 1-9 can only be us…" at bounding box center [595, 251] width 788 height 22
copy form "Which number should replace the question mark if the numbers 1-9 can only be us…"
click at [433, 260] on div "Which number should replace the question mark if the numbers 1-9 can only be us…" at bounding box center [595, 251] width 788 height 22
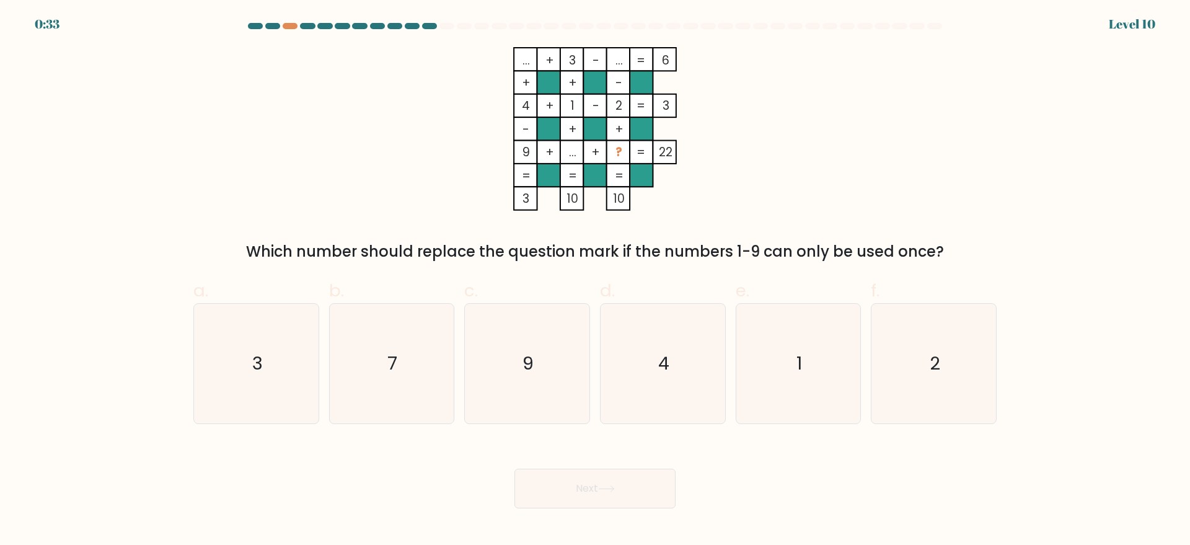
click at [638, 201] on icon "... + 3 - ... 6 + + - 4 + 1 - 2 3 - + + 9 + ... + ? = 22 = = = = 3 10 10 =" at bounding box center [595, 129] width 372 height 164
click at [540, 382] on icon "9" at bounding box center [527, 364] width 120 height 120
click at [595, 281] on input "c. 9" at bounding box center [595, 277] width 1 height 8
radio input "true"
click at [589, 485] on button "Next" at bounding box center [594, 489] width 161 height 40
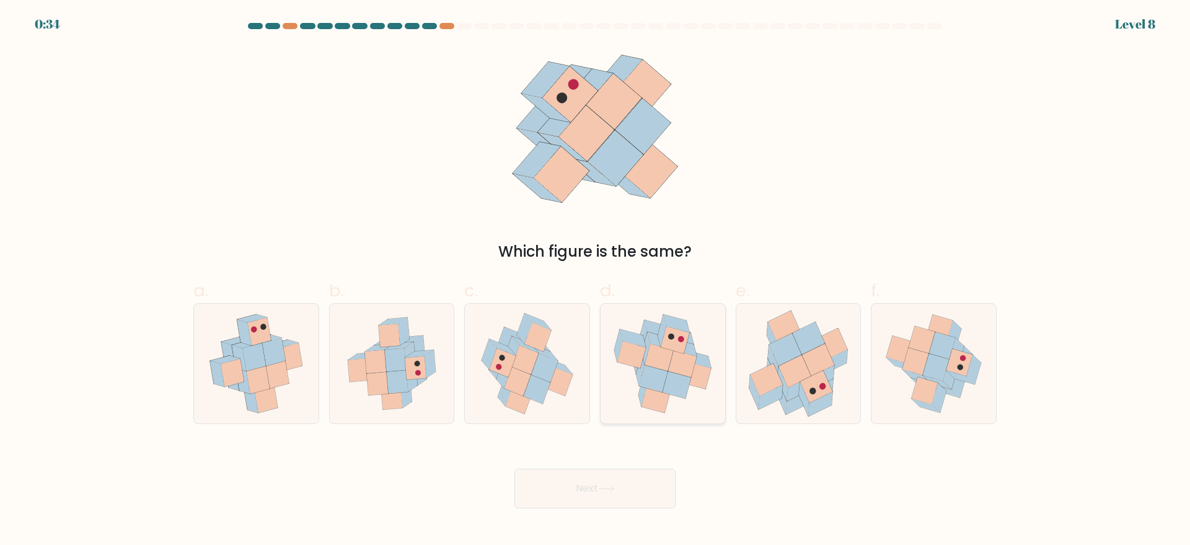
click at [638, 374] on icon at bounding box center [696, 375] width 29 height 27
click at [596, 281] on input "d." at bounding box center [595, 277] width 1 height 8
radio input "true"
click at [635, 493] on button "Next" at bounding box center [594, 489] width 161 height 40
click at [608, 479] on button "Next" at bounding box center [594, 489] width 161 height 40
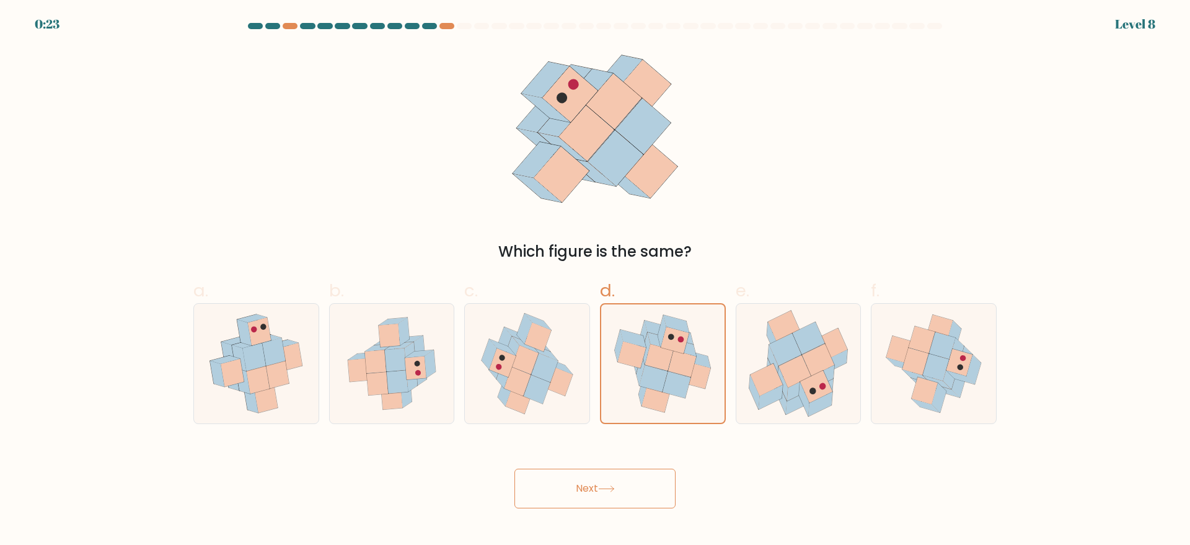
click at [608, 479] on button "Next" at bounding box center [594, 489] width 161 height 40
click at [636, 331] on icon at bounding box center [662, 363] width 123 height 117
click at [596, 281] on input "d." at bounding box center [595, 277] width 1 height 8
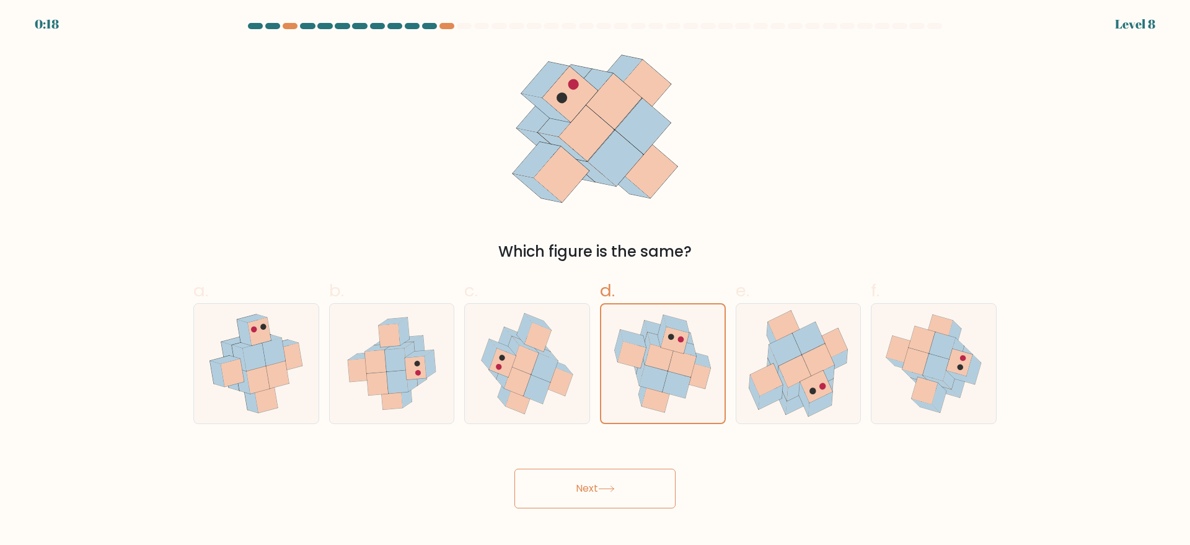
click at [638, 488] on div "Next" at bounding box center [595, 473] width 818 height 69
click at [604, 495] on button "Next" at bounding box center [594, 489] width 161 height 40
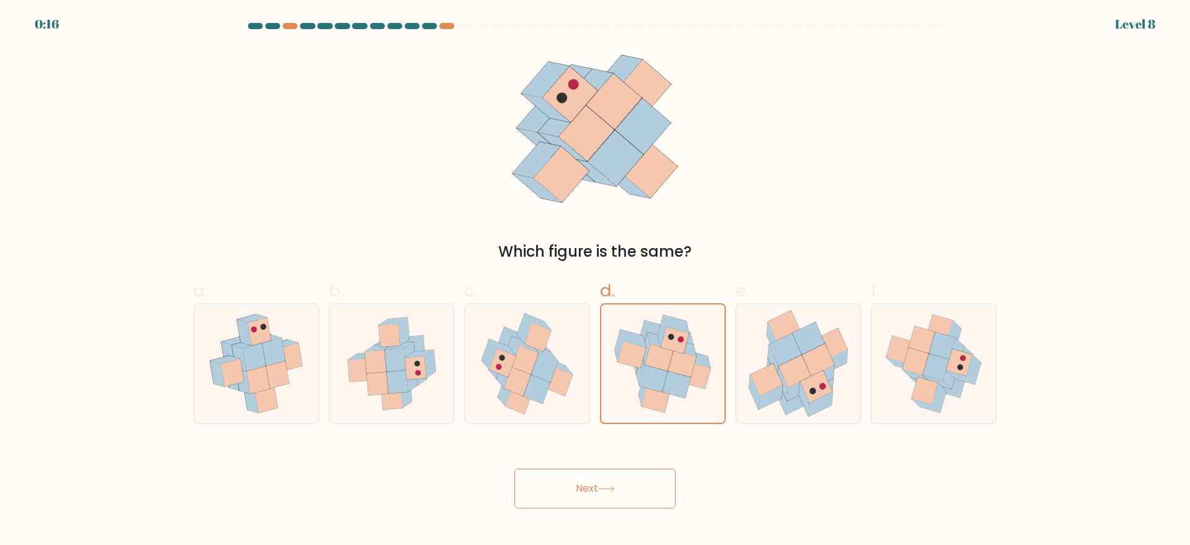
click at [604, 495] on button "Next" at bounding box center [594, 489] width 161 height 40
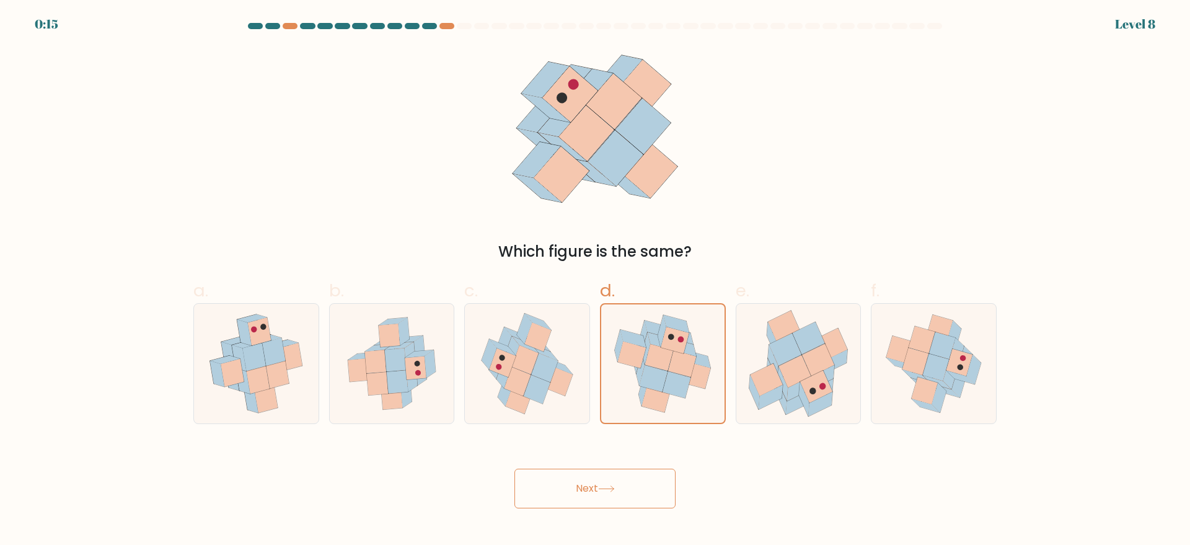
click at [604, 495] on button "Next" at bounding box center [594, 489] width 161 height 40
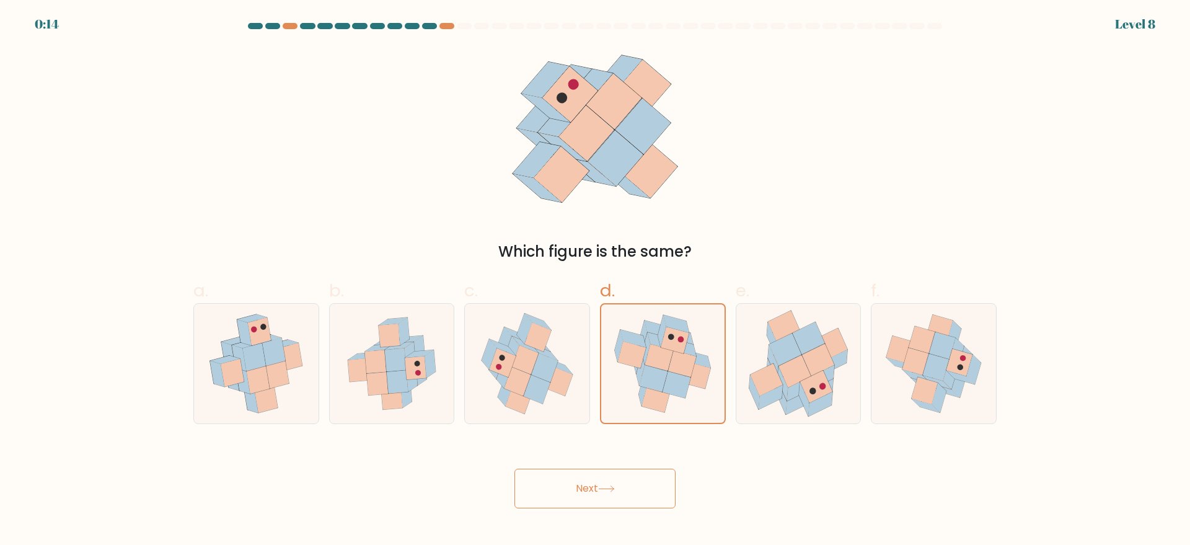
click at [604, 495] on button "Next" at bounding box center [594, 489] width 161 height 40
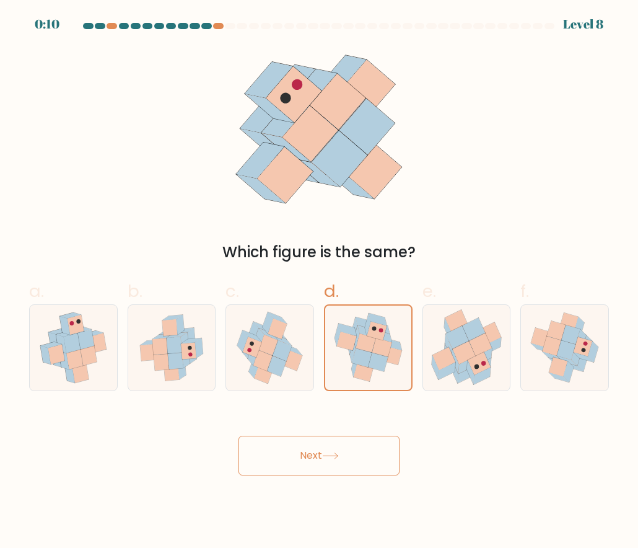
click at [279, 451] on button "Next" at bounding box center [319, 456] width 161 height 40
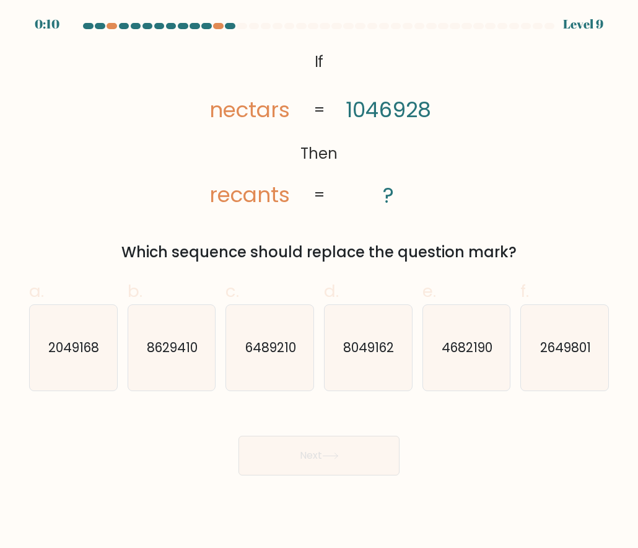
click at [279, 451] on button "Next" at bounding box center [319, 456] width 161 height 40
click at [251, 110] on tspan "nectars" at bounding box center [249, 110] width 81 height 30
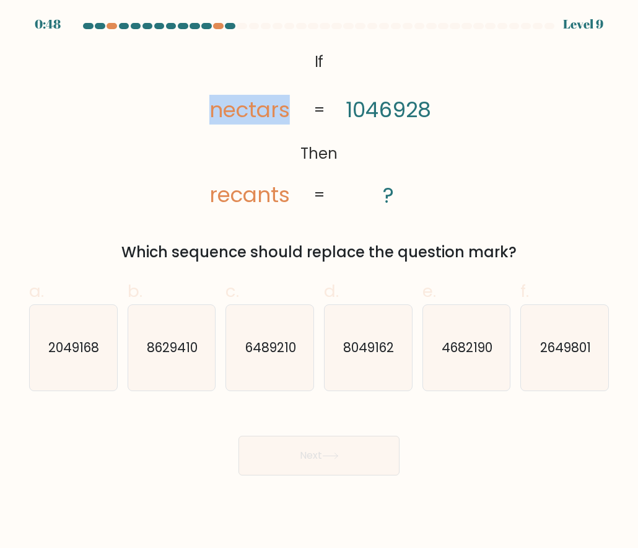
copy tspan "nectars"
click at [379, 104] on tspan "1046928" at bounding box center [389, 110] width 86 height 30
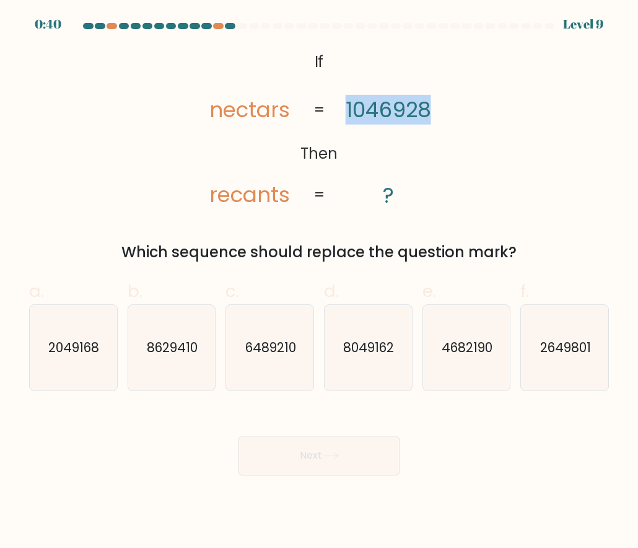
click at [379, 104] on tspan "1046928" at bounding box center [389, 110] width 86 height 30
copy tspan "1046928"
click at [259, 203] on tspan "recants" at bounding box center [249, 195] width 81 height 30
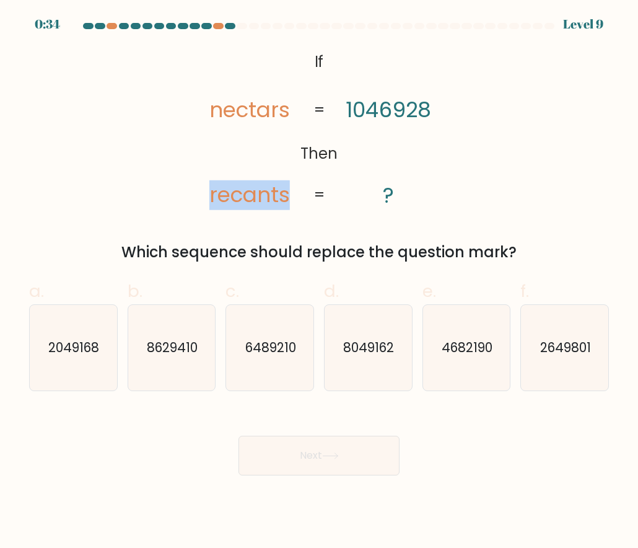
click at [259, 203] on tspan "recants" at bounding box center [249, 195] width 81 height 30
click at [97, 362] on icon "2049168" at bounding box center [73, 348] width 86 height 86
click at [319, 282] on input "a. 2049168" at bounding box center [319, 278] width 1 height 8
radio input "true"
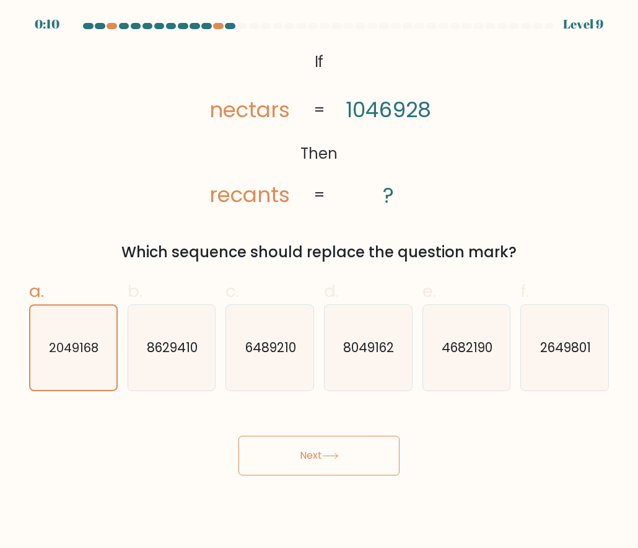
click at [344, 457] on button "Next" at bounding box center [319, 456] width 161 height 40
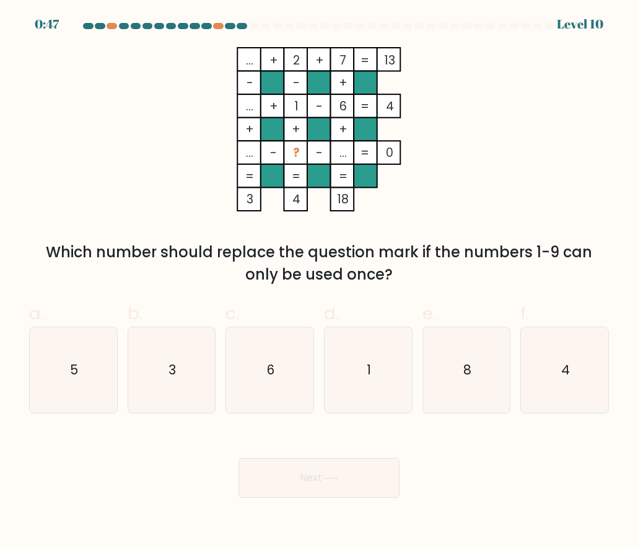
drag, startPoint x: 240, startPoint y: 53, endPoint x: 361, endPoint y: 210, distance: 197.6
click at [361, 210] on icon "... + 2 + 7 13 - - + ... + 1 - 6 4 + + + ... - ? - ... = 0 = = = = 3 4 18 =" at bounding box center [319, 129] width 372 height 164
click at [205, 256] on div "Which number should replace the question mark if the numbers 1-9 can only be us…" at bounding box center [319, 263] width 565 height 45
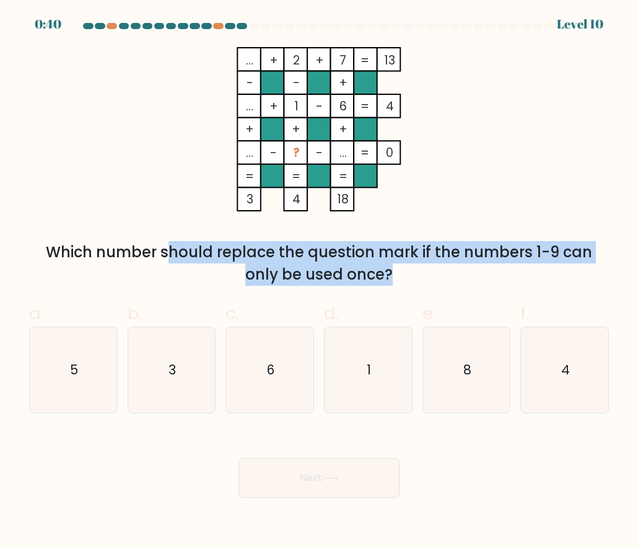
click at [205, 256] on div "Which number should replace the question mark if the numbers 1-9 can only be us…" at bounding box center [319, 263] width 565 height 45
click at [429, 382] on icon "8" at bounding box center [467, 370] width 86 height 86
click at [320, 282] on input "e. 8" at bounding box center [319, 278] width 1 height 8
radio input "true"
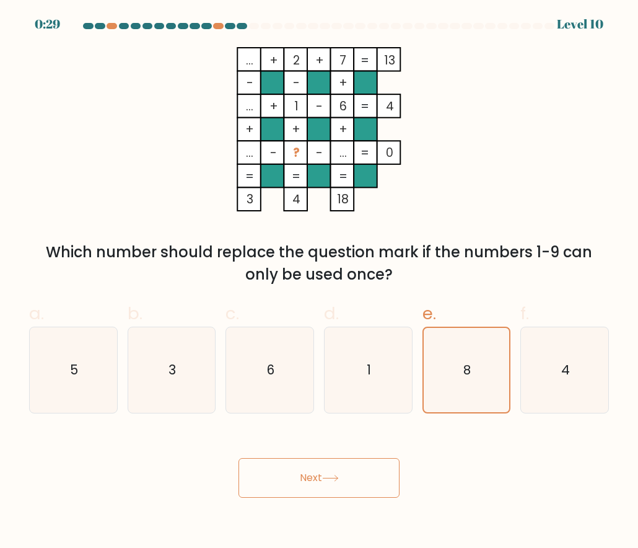
click at [311, 472] on button "Next" at bounding box center [319, 478] width 161 height 40
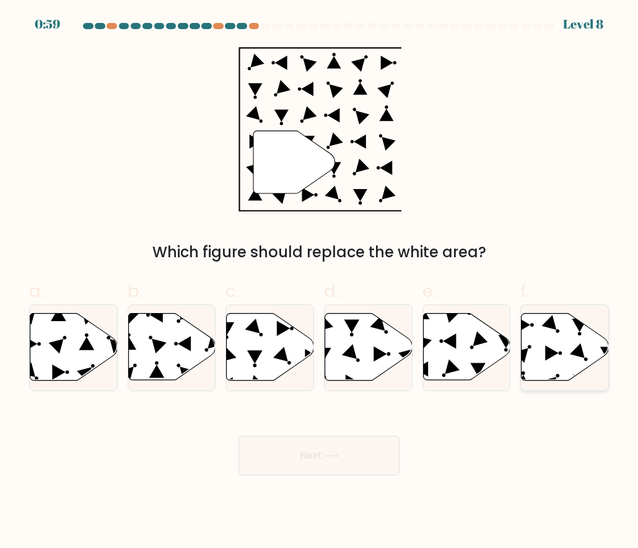
click at [550, 379] on icon at bounding box center [549, 384] width 15 height 15
click at [320, 282] on input "f." at bounding box center [319, 278] width 1 height 8
radio input "true"
click at [317, 446] on button "Next" at bounding box center [319, 456] width 161 height 40
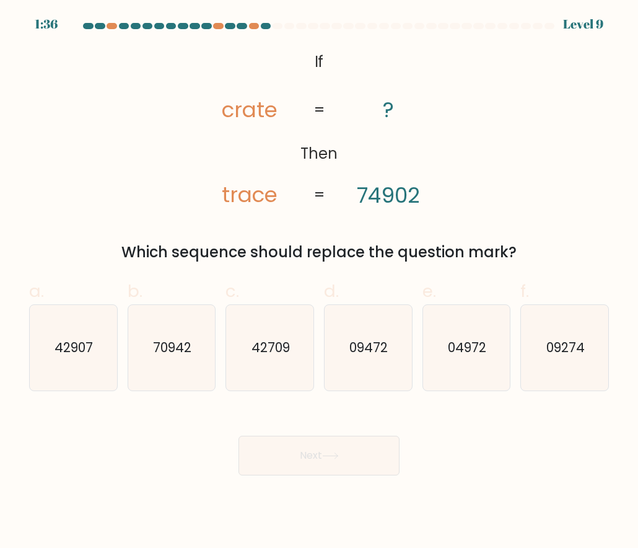
click at [259, 107] on tspan "crate" at bounding box center [250, 110] width 56 height 30
click at [396, 182] on tspan "74902" at bounding box center [388, 195] width 63 height 30
click at [369, 243] on div "Which sequence should replace the question mark?" at bounding box center [319, 252] width 565 height 22
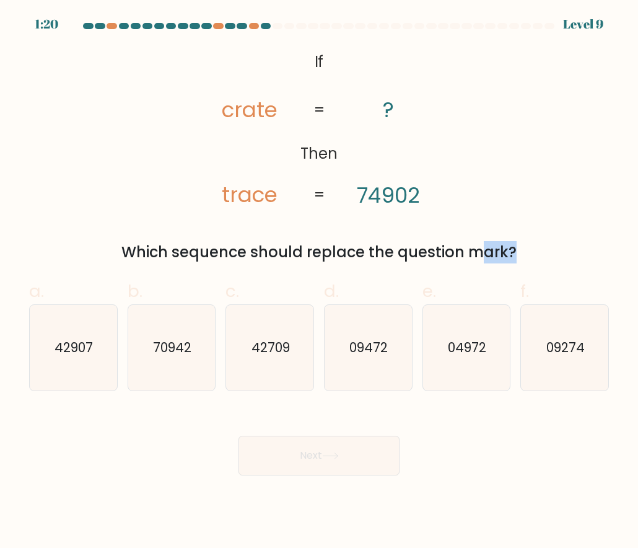
click at [369, 243] on div "Which sequence should replace the question mark?" at bounding box center [319, 252] width 565 height 22
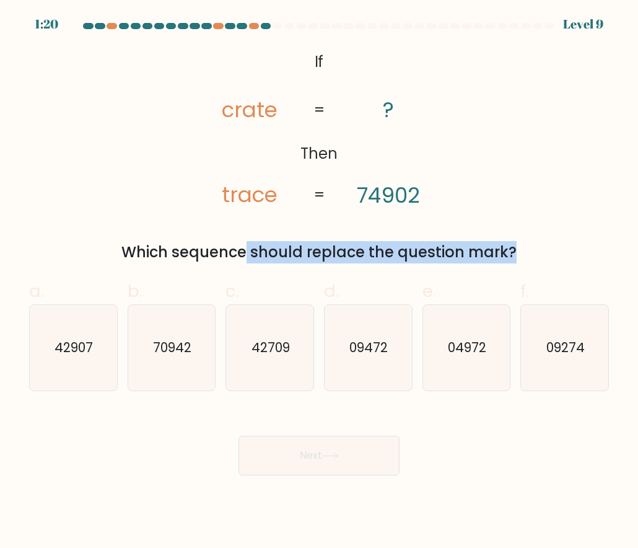
click at [369, 243] on div "Which sequence should replace the question mark?" at bounding box center [319, 252] width 565 height 22
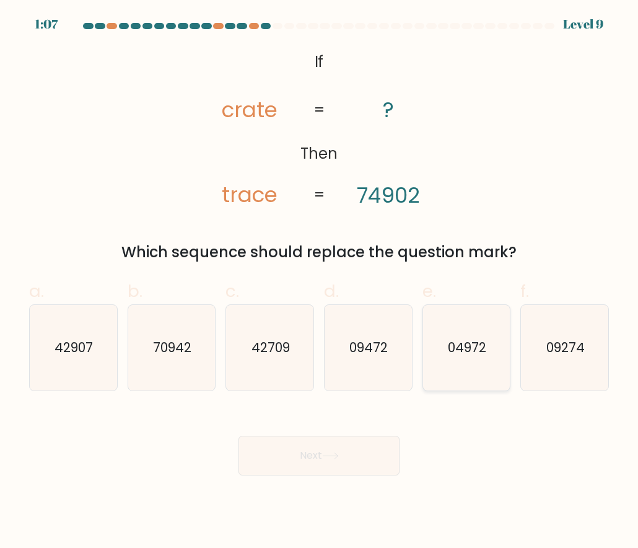
click at [455, 368] on icon "04972" at bounding box center [467, 348] width 86 height 86
click at [320, 282] on input "e. 04972" at bounding box center [319, 278] width 1 height 8
radio input "true"
click at [336, 455] on icon at bounding box center [330, 456] width 15 height 6
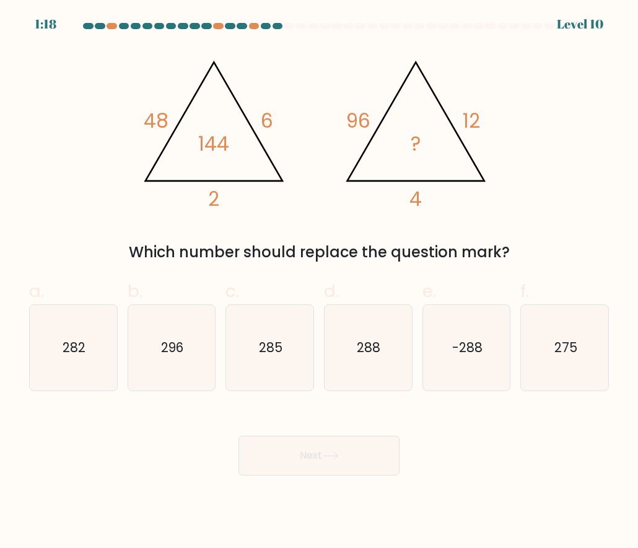
click at [533, 214] on div "@import url('https://fonts.googleapis.com/css?family=Abril+Fatface:400,100,100i…" at bounding box center [319, 155] width 595 height 216
click at [389, 369] on icon "288" at bounding box center [368, 348] width 86 height 86
click at [320, 282] on input "d. 288" at bounding box center [319, 278] width 1 height 8
radio input "true"
click at [345, 451] on button "Next" at bounding box center [319, 456] width 161 height 40
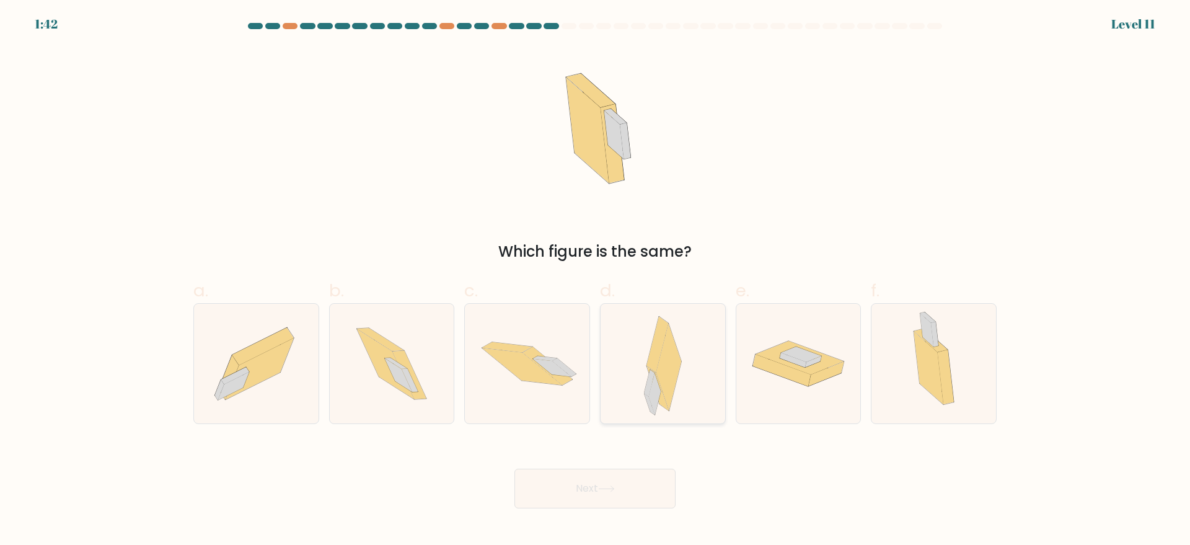
click at [638, 359] on div at bounding box center [663, 363] width 126 height 121
click at [596, 281] on input "d." at bounding box center [595, 277] width 1 height 8
radio input "true"
click at [638, 499] on button "Next" at bounding box center [594, 489] width 161 height 40
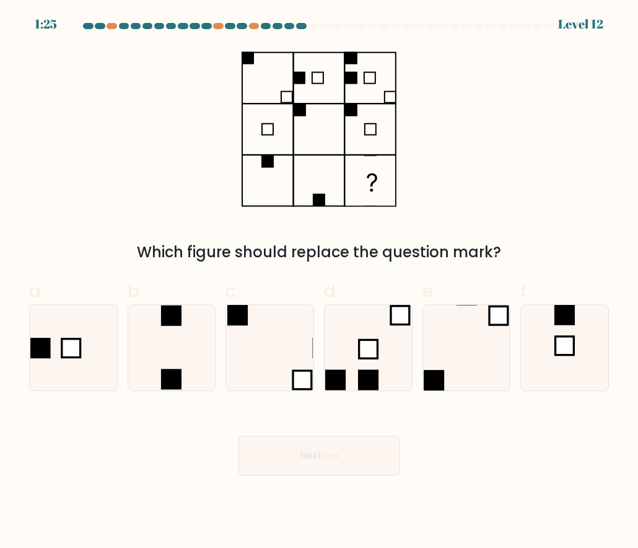
click at [550, 213] on div "Which figure should replace the question mark?" at bounding box center [319, 155] width 595 height 216
click at [395, 330] on icon at bounding box center [368, 348] width 86 height 86
click at [320, 282] on input "d." at bounding box center [319, 278] width 1 height 8
radio input "true"
click at [334, 469] on button "Next" at bounding box center [319, 456] width 161 height 40
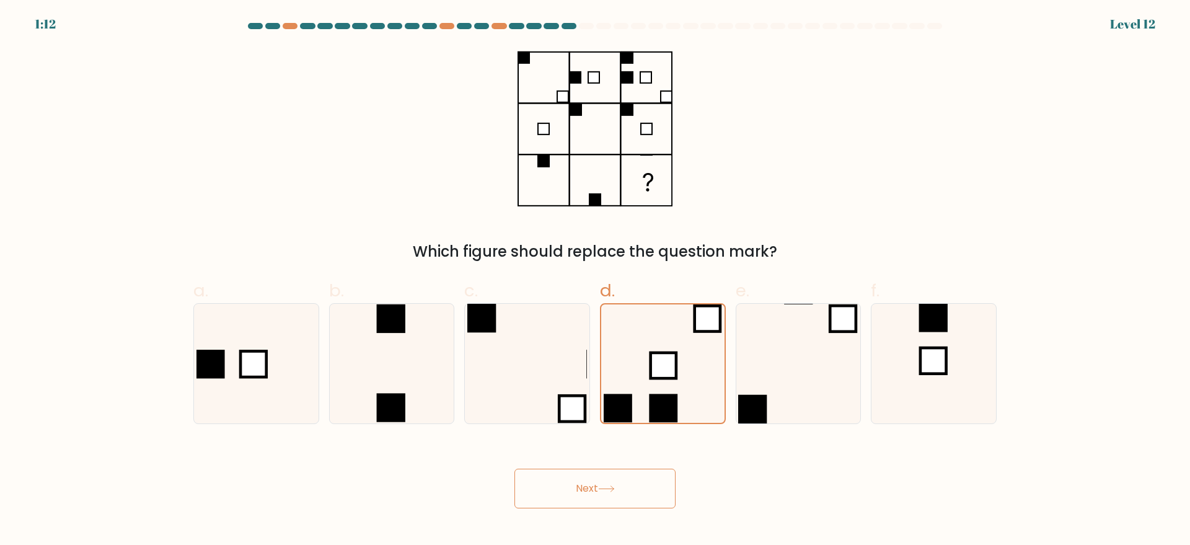
click at [638, 487] on button "Next" at bounding box center [594, 489] width 161 height 40
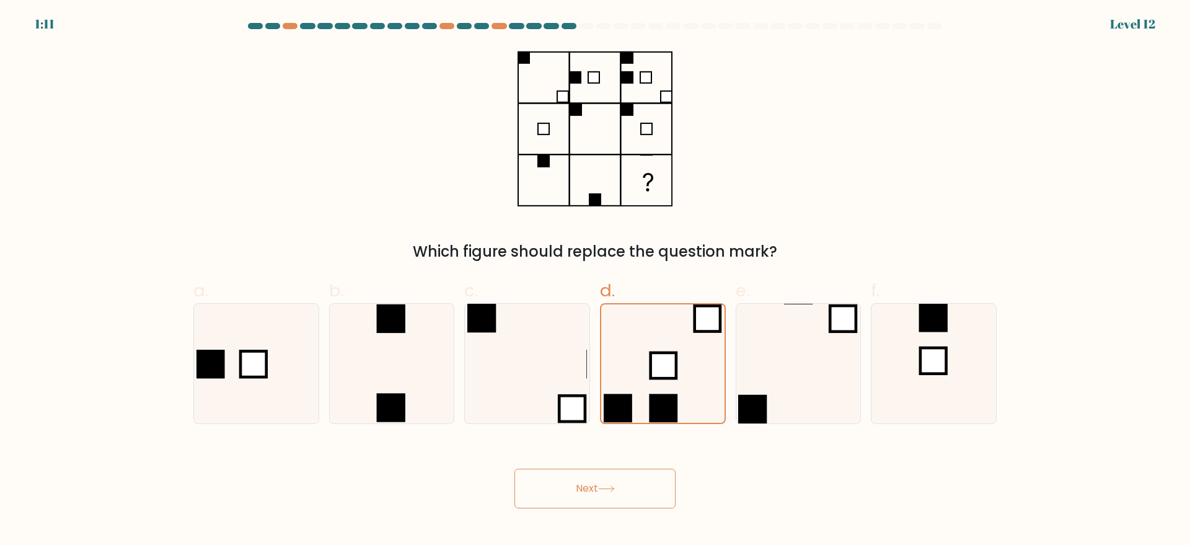
click at [638, 487] on button "Next" at bounding box center [594, 489] width 161 height 40
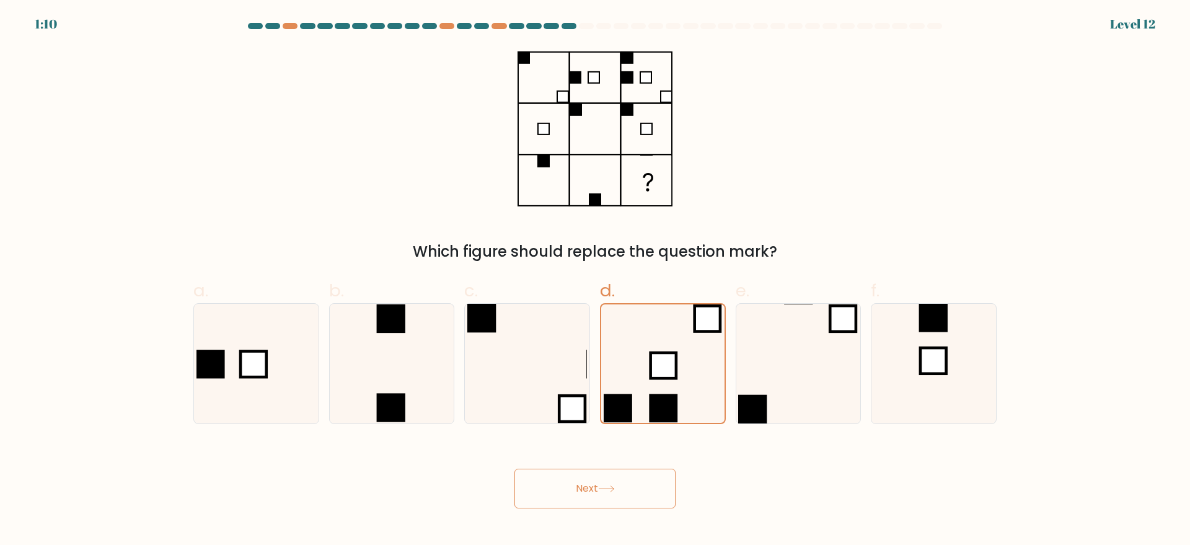
click at [638, 487] on button "Next" at bounding box center [594, 489] width 161 height 40
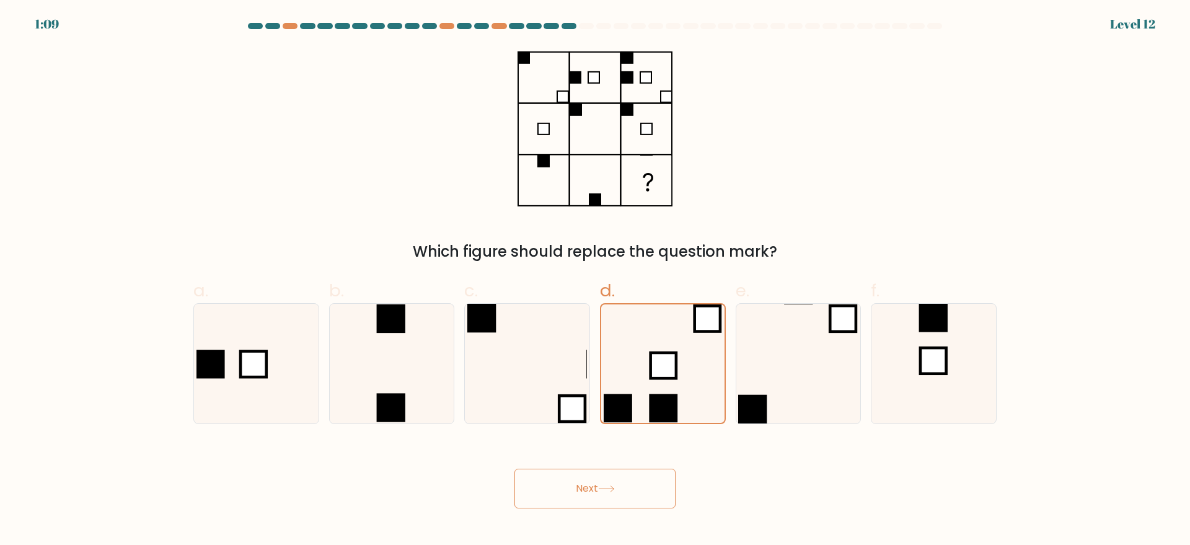
click at [638, 487] on button "Next" at bounding box center [594, 489] width 161 height 40
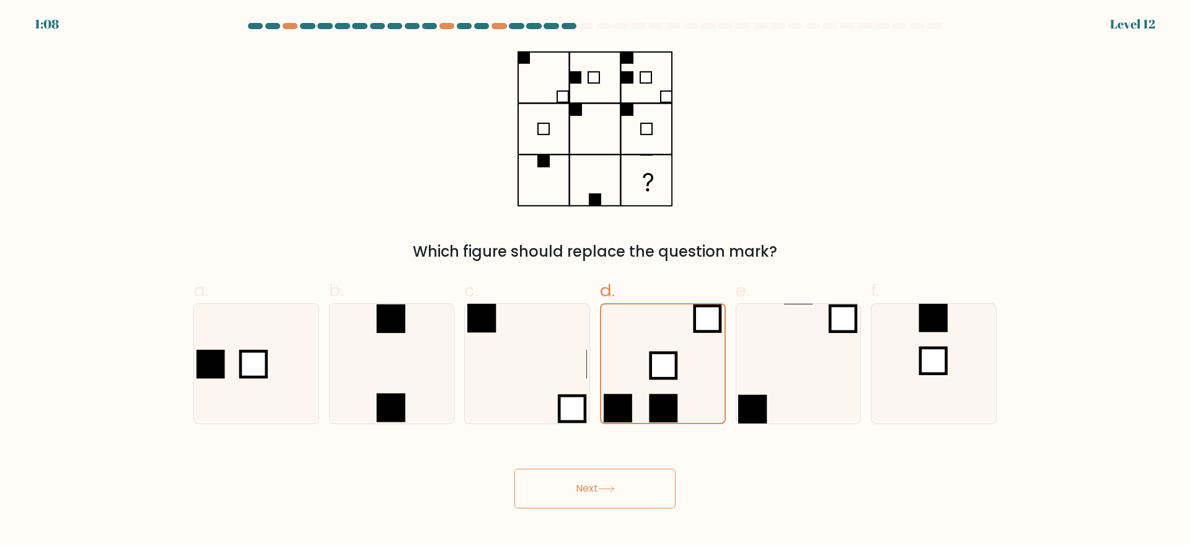
click at [638, 487] on button "Next" at bounding box center [594, 489] width 161 height 40
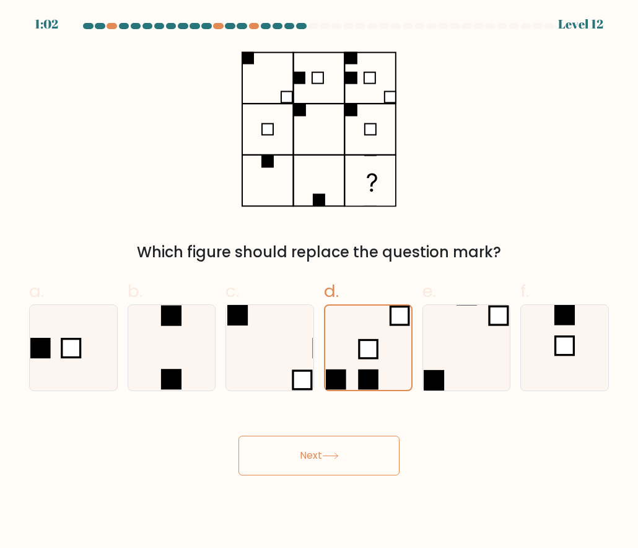
click at [333, 443] on button "Next" at bounding box center [319, 456] width 161 height 40
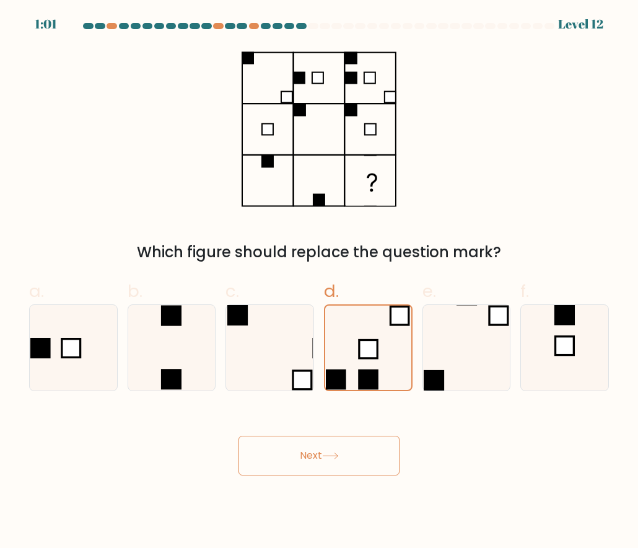
click at [333, 443] on button "Next" at bounding box center [319, 456] width 161 height 40
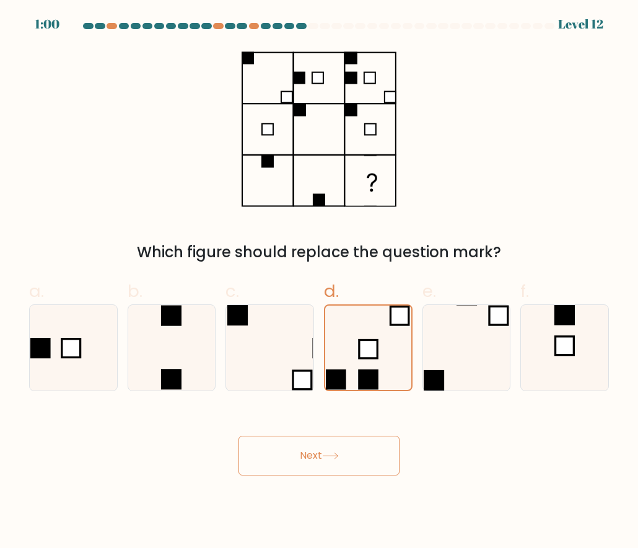
click at [333, 443] on button "Next" at bounding box center [319, 456] width 161 height 40
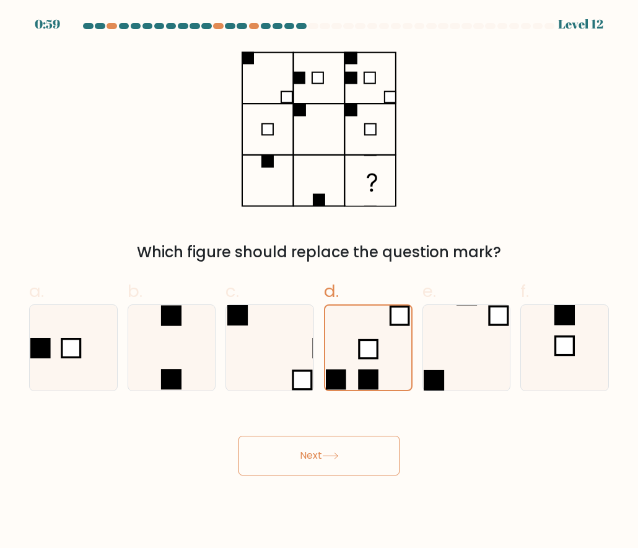
click at [333, 443] on button "Next" at bounding box center [319, 456] width 161 height 40
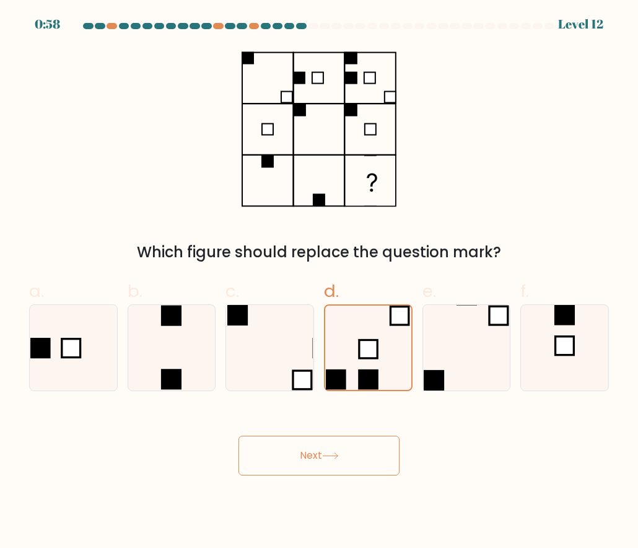
click at [333, 443] on button "Next" at bounding box center [319, 456] width 161 height 40
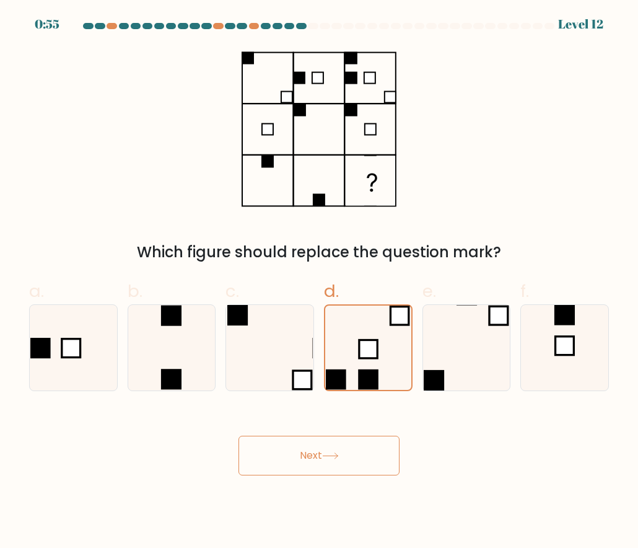
click at [351, 172] on rect at bounding box center [370, 180] width 49 height 49
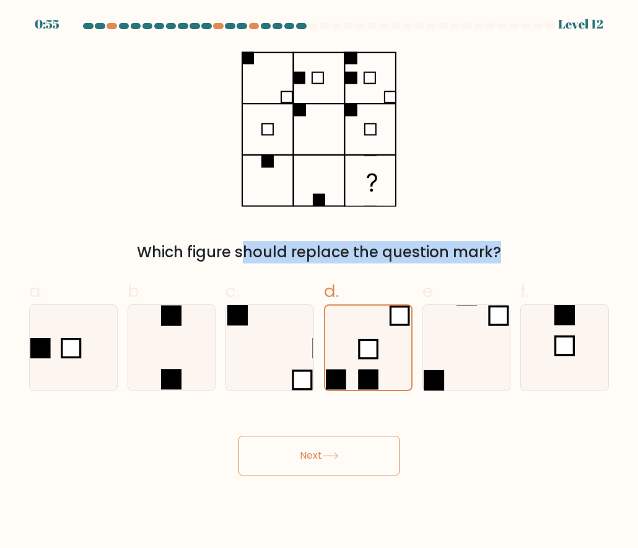
click at [351, 172] on rect at bounding box center [370, 180] width 49 height 49
click at [305, 454] on button "Next" at bounding box center [319, 456] width 161 height 40
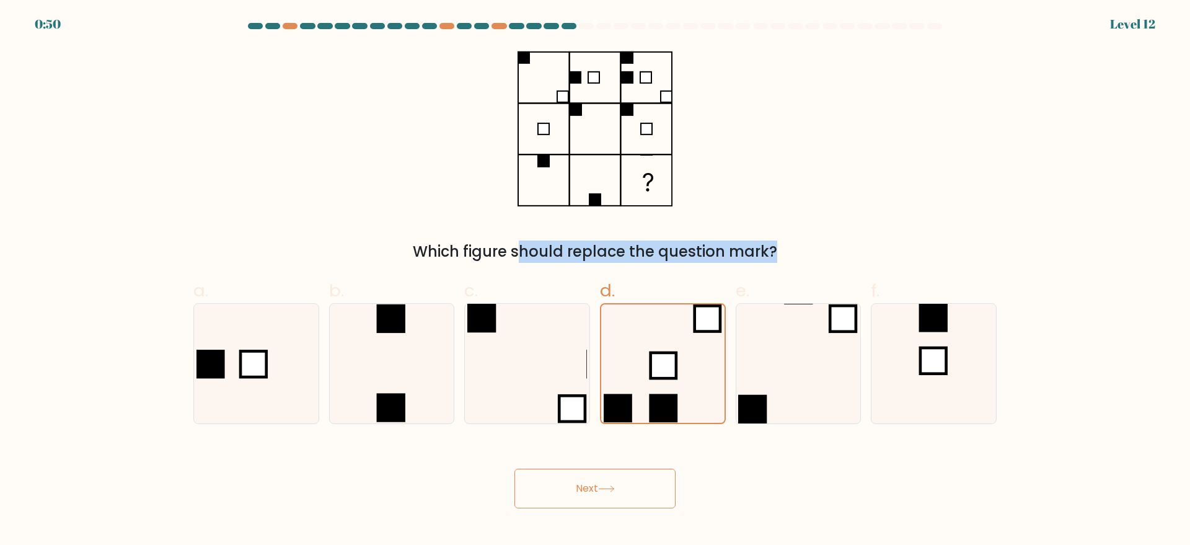
click at [574, 499] on button "Next" at bounding box center [594, 489] width 161 height 40
click at [575, 499] on button "Next" at bounding box center [594, 489] width 161 height 40
click at [576, 498] on button "Next" at bounding box center [594, 489] width 161 height 40
click at [576, 496] on button "Next" at bounding box center [594, 489] width 161 height 40
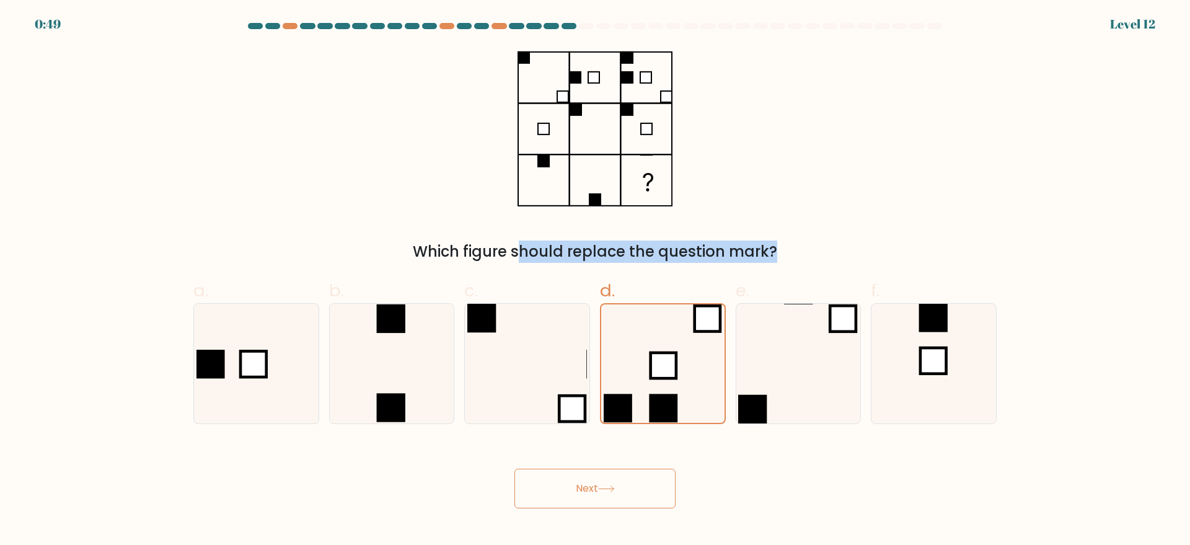
click at [576, 495] on button "Next" at bounding box center [594, 489] width 161 height 40
click at [577, 492] on button "Next" at bounding box center [594, 489] width 161 height 40
click at [578, 490] on button "Next" at bounding box center [594, 489] width 161 height 40
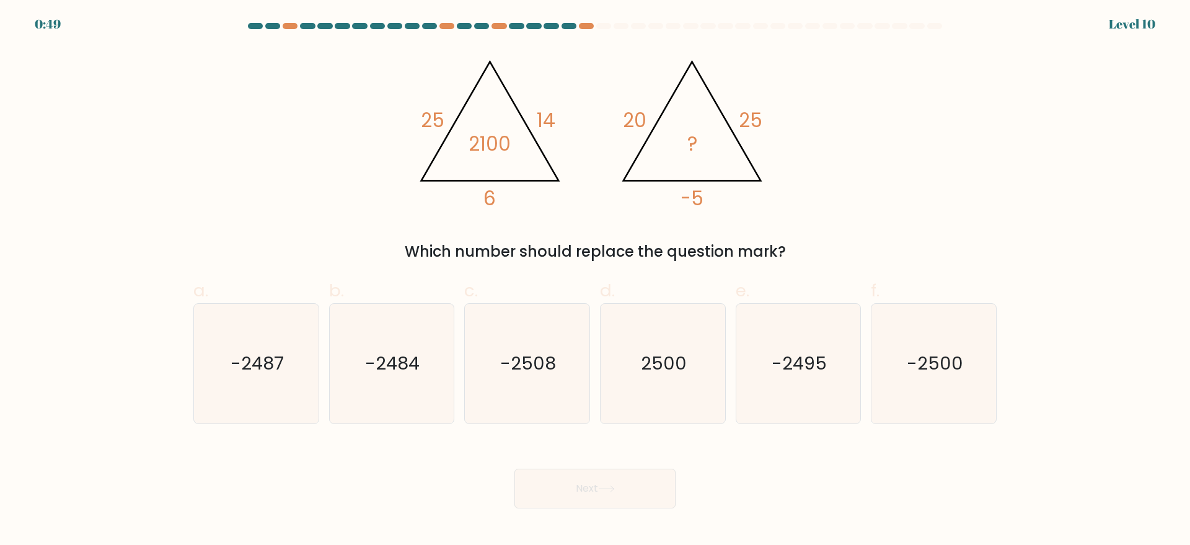
click at [578, 487] on button "Next" at bounding box center [594, 489] width 161 height 40
click at [580, 486] on button "Next" at bounding box center [594, 489] width 161 height 40
click at [479, 264] on form at bounding box center [595, 265] width 1190 height 485
click at [509, 254] on div "Which number should replace the question mark?" at bounding box center [595, 251] width 788 height 22
click at [449, 252] on div "Which number should replace the question mark?" at bounding box center [595, 251] width 788 height 22
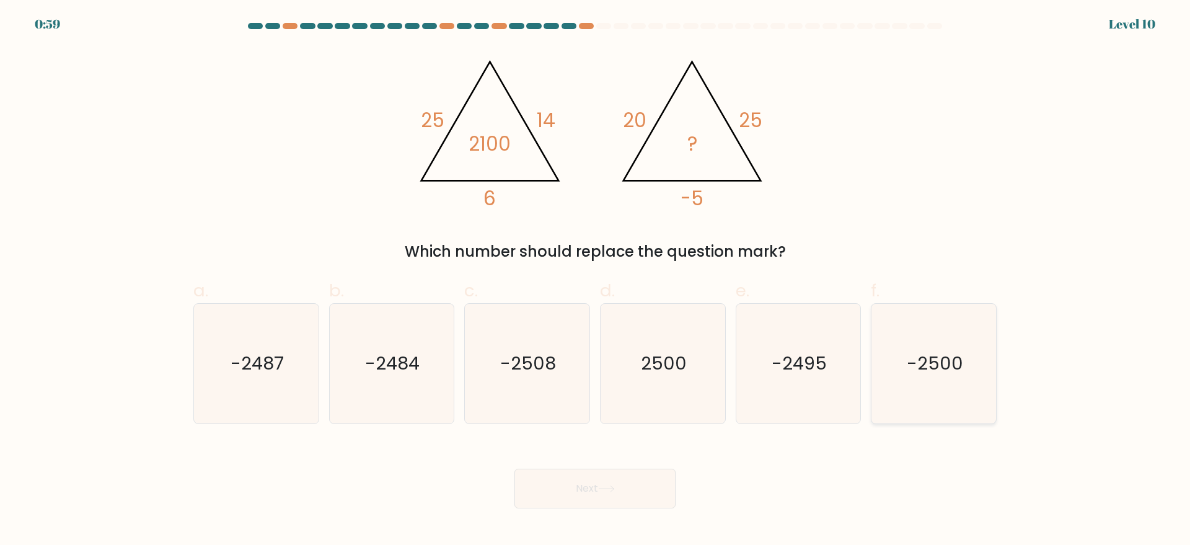
click at [638, 375] on icon "-2500" at bounding box center [934, 364] width 120 height 120
click at [596, 281] on input "f. -2500" at bounding box center [595, 277] width 1 height 8
radio input "true"
click at [599, 485] on button "Next" at bounding box center [594, 489] width 161 height 40
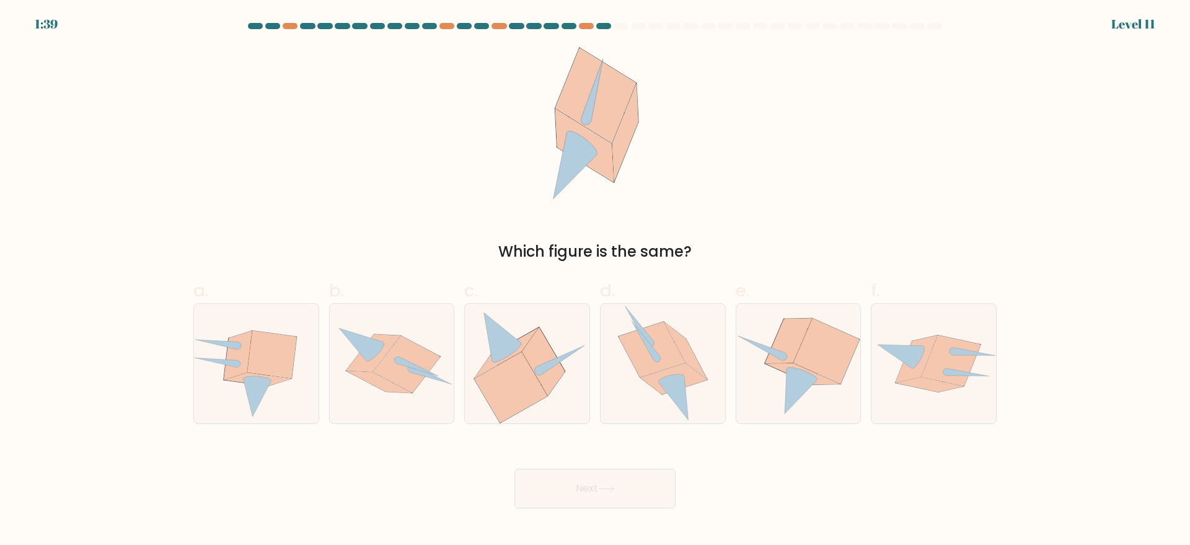
click at [552, 441] on div "Next" at bounding box center [595, 473] width 818 height 69
click at [638, 368] on icon at bounding box center [803, 373] width 74 height 21
click at [596, 281] on input "e." at bounding box center [595, 277] width 1 height 8
radio input "true"
click at [601, 488] on icon at bounding box center [606, 488] width 17 height 7
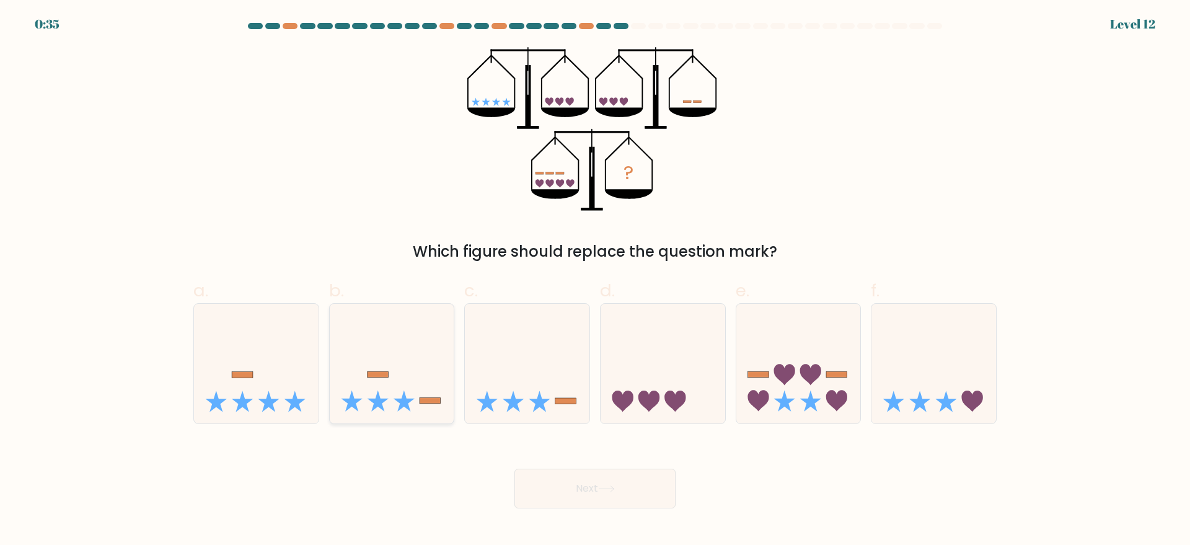
click at [396, 359] on icon at bounding box center [392, 363] width 125 height 103
click at [595, 281] on input "b." at bounding box center [595, 277] width 1 height 8
radio input "true"
click at [638, 494] on button "Next" at bounding box center [594, 489] width 161 height 40
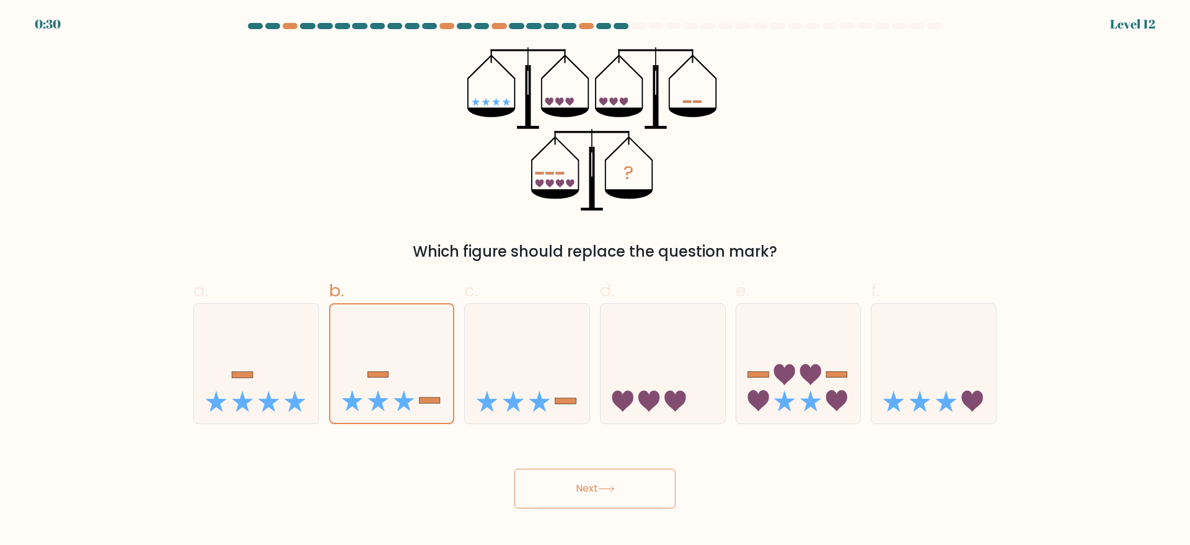
click at [638, 494] on button "Next" at bounding box center [594, 489] width 161 height 40
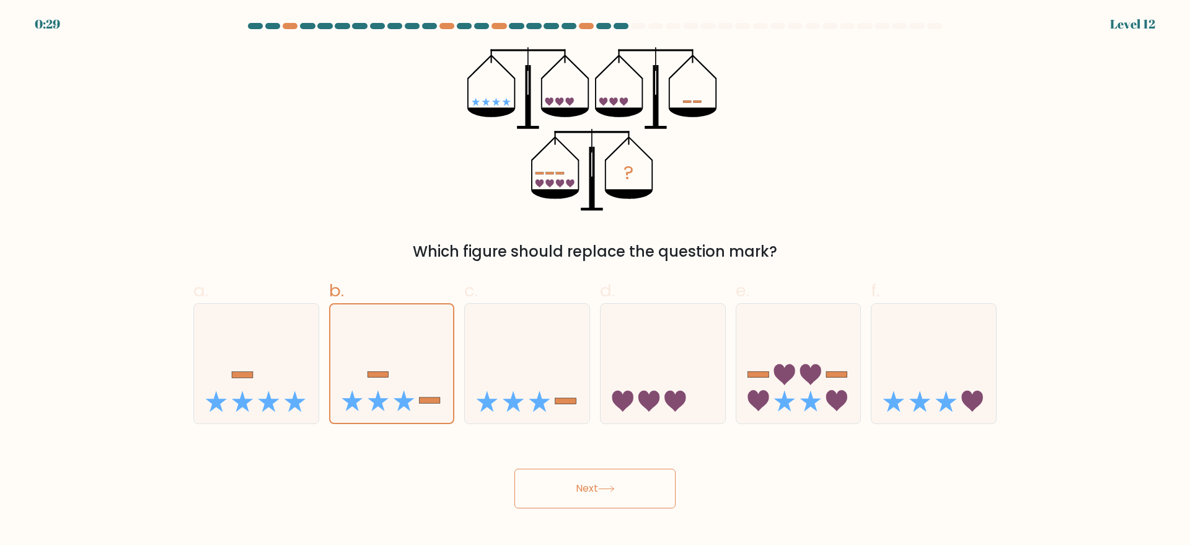
click at [638, 494] on button "Next" at bounding box center [594, 489] width 161 height 40
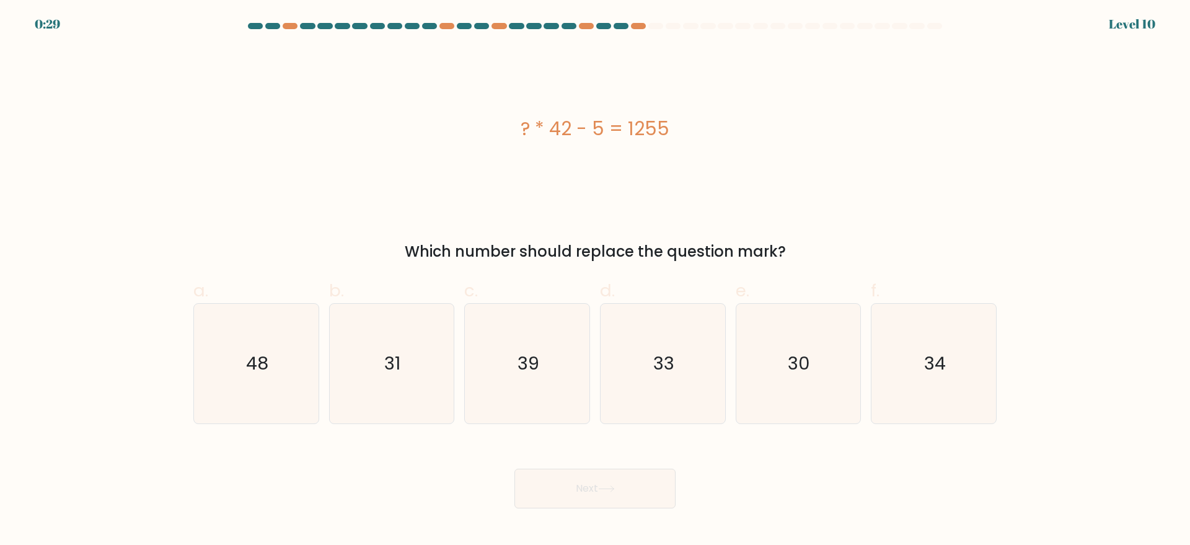
click at [638, 494] on button "Next" at bounding box center [594, 489] width 161 height 40
drag, startPoint x: 515, startPoint y: 126, endPoint x: 791, endPoint y: 251, distance: 303.2
click at [638, 251] on div "? * 42 - 5 = 1255 Which number should replace the question mark?" at bounding box center [595, 155] width 818 height 216
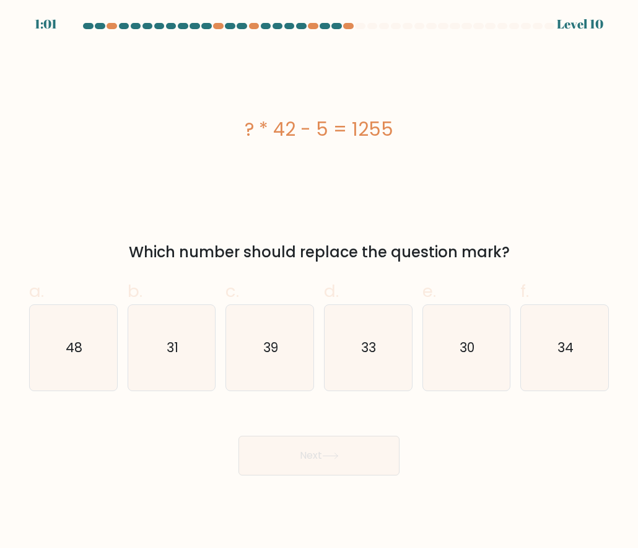
click at [280, 301] on label "c. 39" at bounding box center [270, 334] width 89 height 112
click at [319, 282] on input "c. 39" at bounding box center [319, 278] width 1 height 8
radio input "true"
click at [502, 338] on icon "30" at bounding box center [467, 348] width 86 height 86
click at [320, 282] on input "e. 30" at bounding box center [319, 278] width 1 height 8
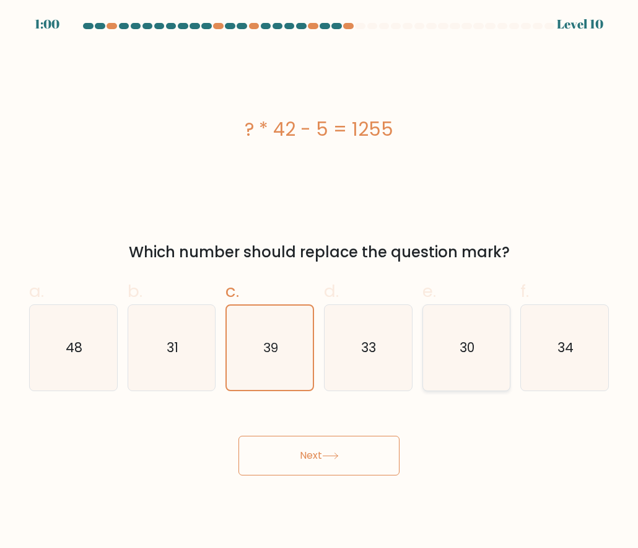
radio input "true"
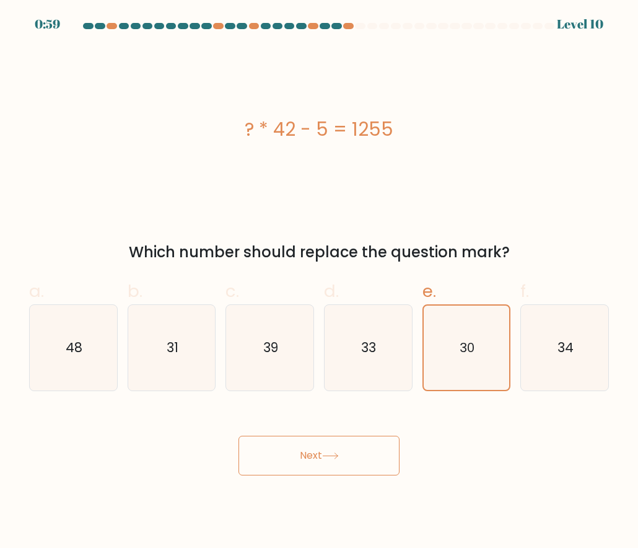
click at [328, 448] on button "Next" at bounding box center [319, 456] width 161 height 40
click at [295, 446] on button "Next" at bounding box center [319, 456] width 161 height 40
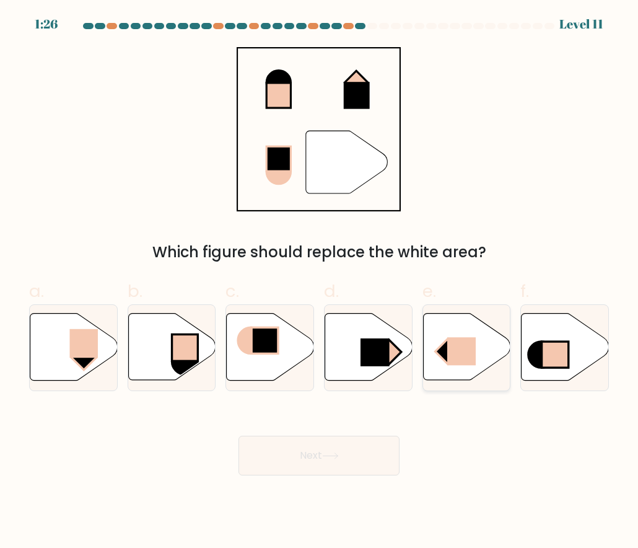
click at [444, 346] on rect at bounding box center [447, 352] width 25 height 25
click at [320, 282] on input "e." at bounding box center [319, 278] width 1 height 8
radio input "true"
click at [181, 350] on rect at bounding box center [185, 348] width 26 height 27
click at [319, 282] on input "b." at bounding box center [319, 278] width 1 height 8
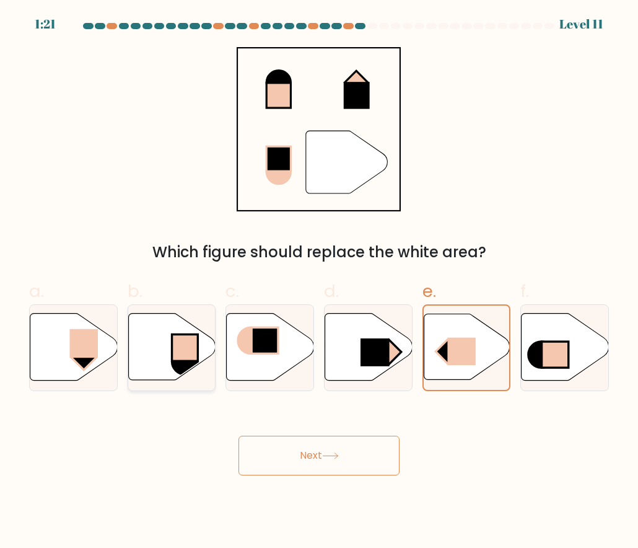
radio input "true"
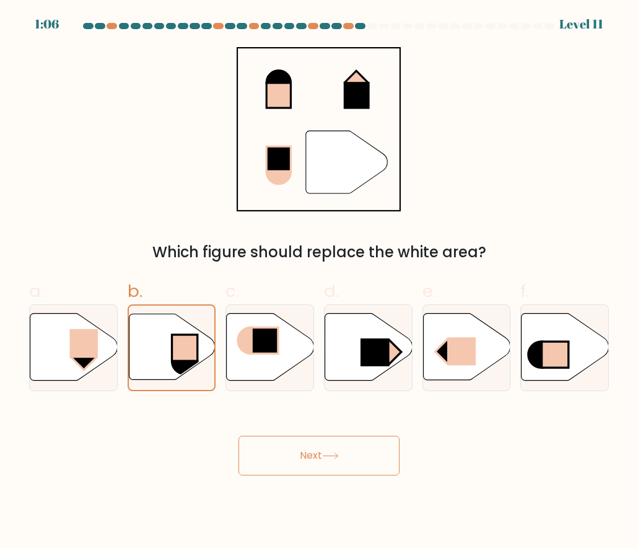
click at [304, 461] on button "Next" at bounding box center [319, 456] width 161 height 40
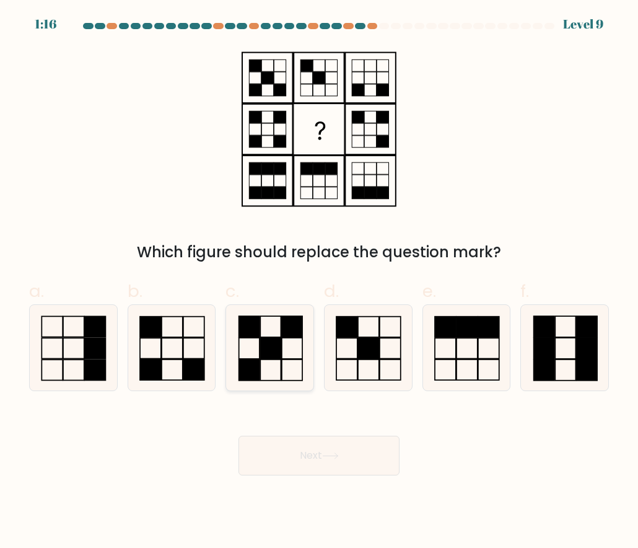
click at [301, 345] on icon at bounding box center [270, 348] width 86 height 86
click at [319, 282] on input "c." at bounding box center [319, 278] width 1 height 8
radio input "true"
click at [191, 355] on icon at bounding box center [172, 348] width 86 height 86
click at [319, 282] on input "b." at bounding box center [319, 278] width 1 height 8
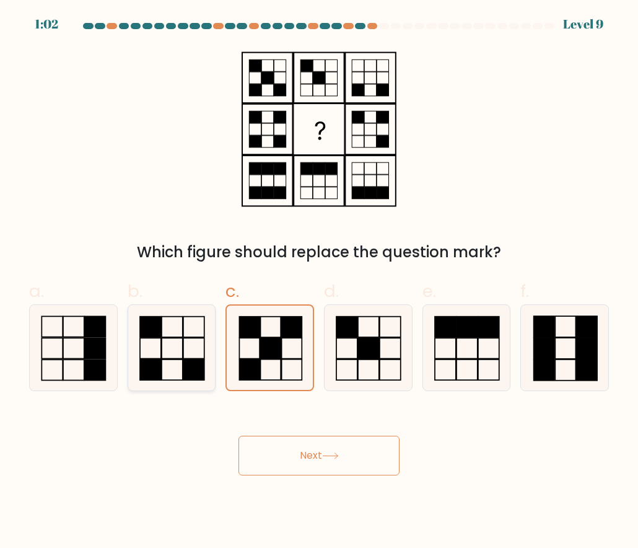
radio input "true"
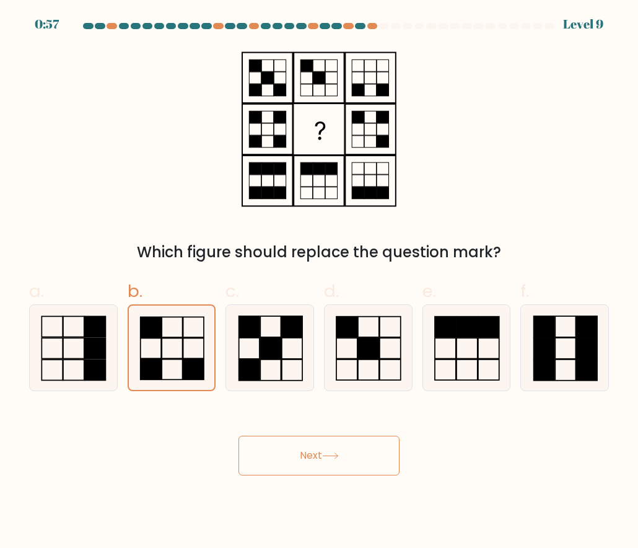
click at [338, 461] on button "Next" at bounding box center [319, 456] width 161 height 40
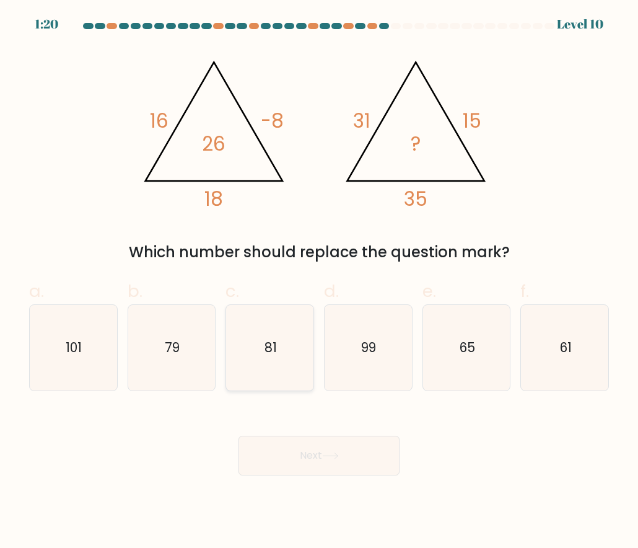
click at [297, 354] on icon "81" at bounding box center [270, 348] width 86 height 86
click at [319, 282] on input "c. 81" at bounding box center [319, 278] width 1 height 8
radio input "true"
click at [357, 465] on button "Next" at bounding box center [319, 456] width 161 height 40
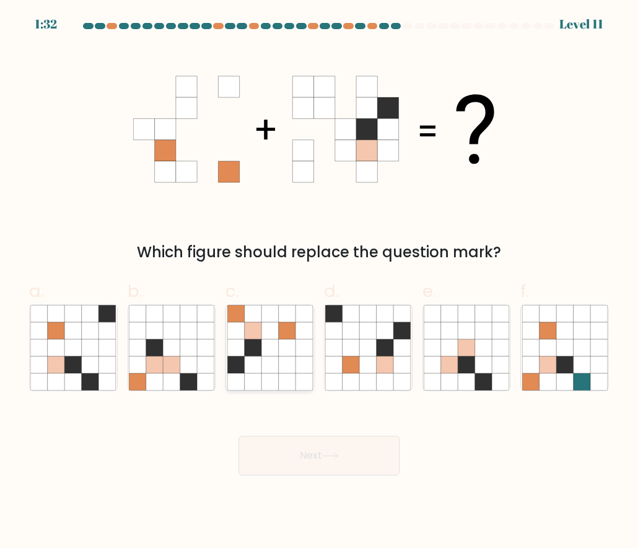
click at [286, 357] on icon at bounding box center [286, 364] width 17 height 17
click at [319, 282] on input "c." at bounding box center [319, 278] width 1 height 8
radio input "true"
click at [339, 454] on icon at bounding box center [330, 455] width 17 height 7
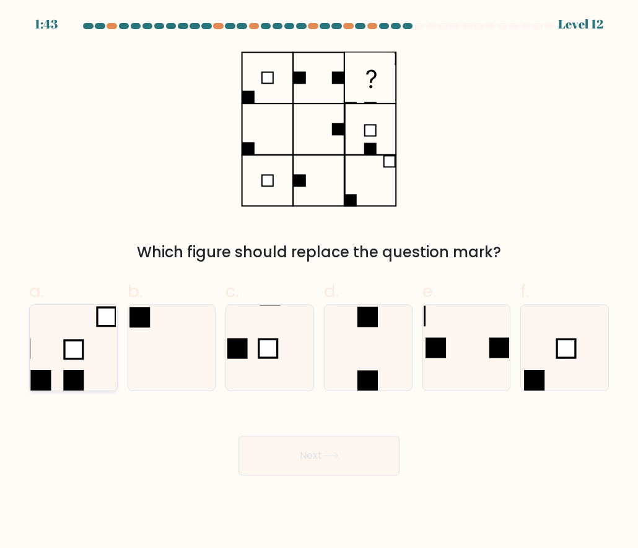
click at [67, 374] on rect at bounding box center [74, 379] width 20 height 20
click at [319, 282] on input "a." at bounding box center [319, 278] width 1 height 8
radio input "true"
click at [308, 454] on button "Next" at bounding box center [319, 456] width 161 height 40
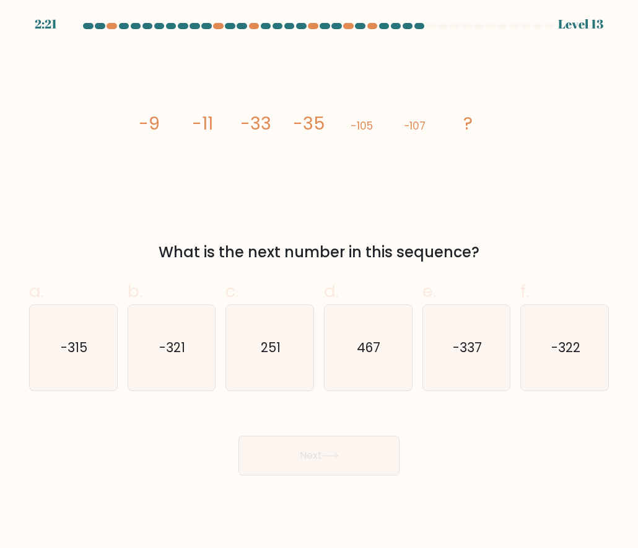
drag, startPoint x: 136, startPoint y: 117, endPoint x: 516, endPoint y: 247, distance: 401.6
click at [516, 247] on div "image/svg+xml -9 -11 -33 -35 -105 -107 ? What is the next number in this sequen…" at bounding box center [319, 155] width 595 height 216
click at [488, 353] on icon "-337" at bounding box center [467, 348] width 86 height 86
click at [320, 282] on input "e. -337" at bounding box center [319, 278] width 1 height 8
radio input "true"
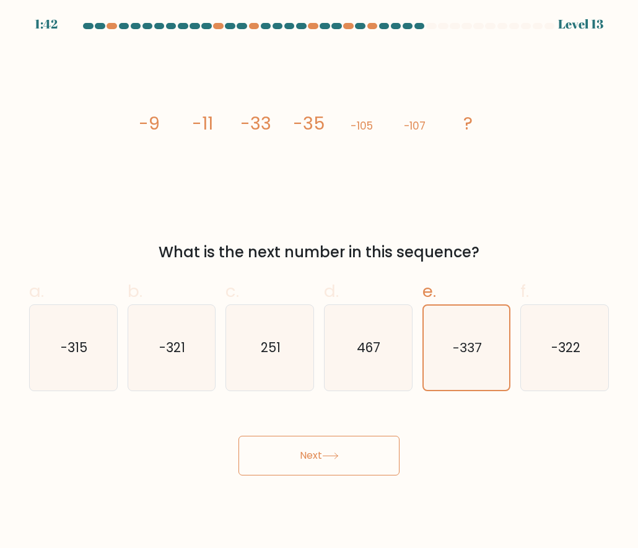
click at [368, 250] on div "What is the next number in this sequence?" at bounding box center [319, 252] width 565 height 22
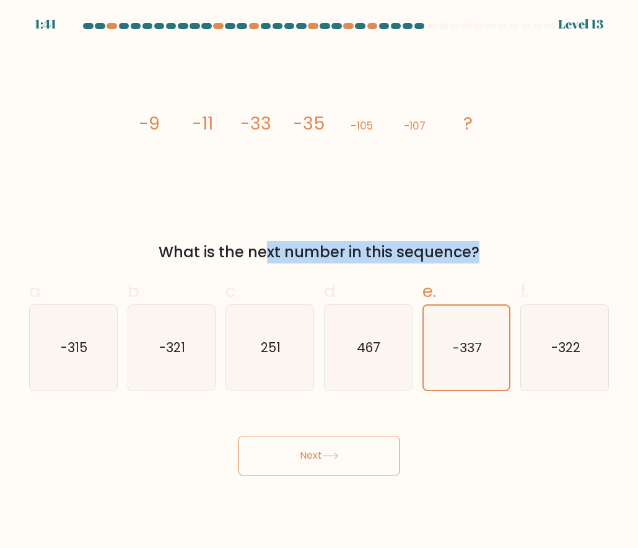
click at [368, 250] on div "What is the next number in this sequence?" at bounding box center [319, 252] width 565 height 22
click at [180, 343] on text "-321" at bounding box center [172, 347] width 26 height 18
click at [319, 282] on input "b. -321" at bounding box center [319, 278] width 1 height 8
radio input "true"
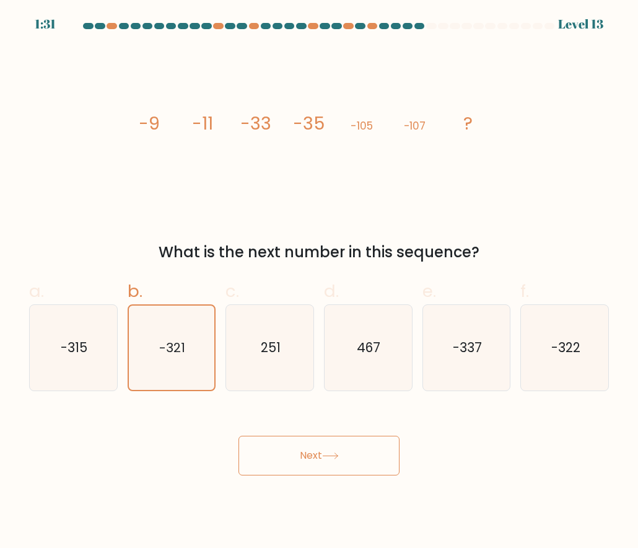
click at [348, 456] on button "Next" at bounding box center [319, 456] width 161 height 40
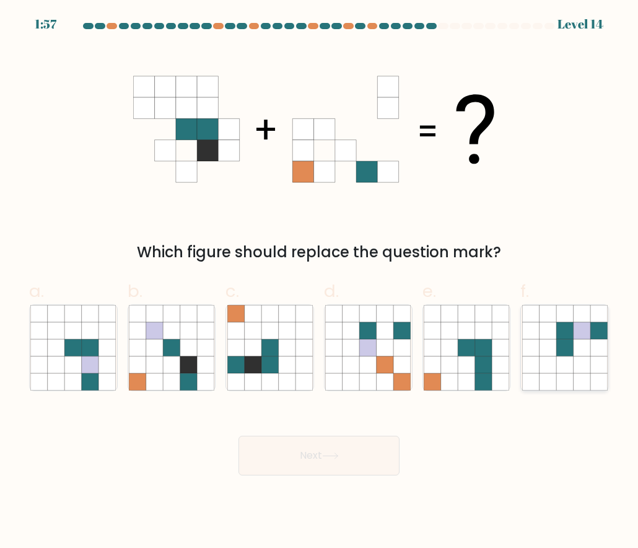
click at [570, 333] on icon at bounding box center [565, 330] width 17 height 17
click at [320, 282] on input "f." at bounding box center [319, 278] width 1 height 8
radio input "true"
click at [375, 449] on button "Next" at bounding box center [319, 456] width 161 height 40
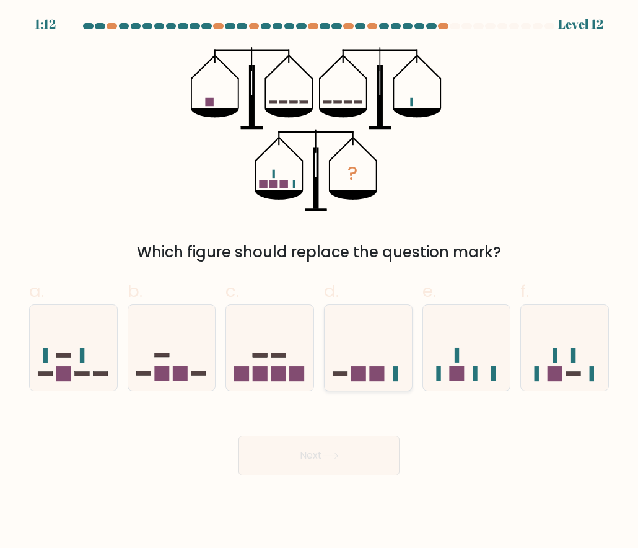
click at [381, 363] on icon at bounding box center [368, 347] width 87 height 73
click at [320, 282] on input "d." at bounding box center [319, 278] width 1 height 8
radio input "true"
click at [196, 370] on icon at bounding box center [171, 347] width 87 height 73
click at [319, 282] on input "b." at bounding box center [319, 278] width 1 height 8
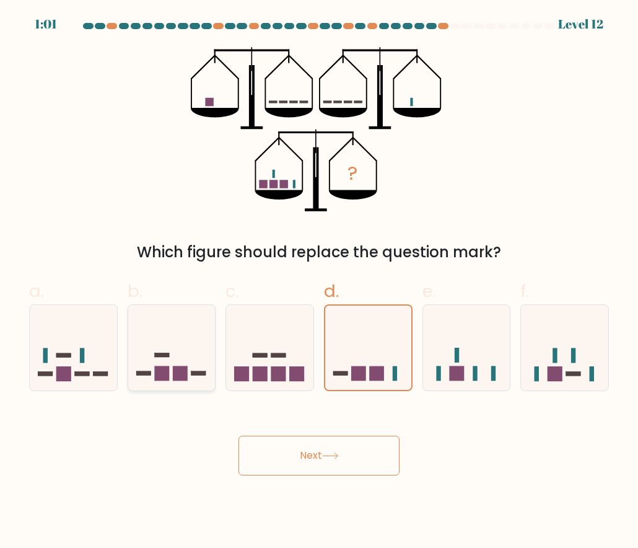
radio input "true"
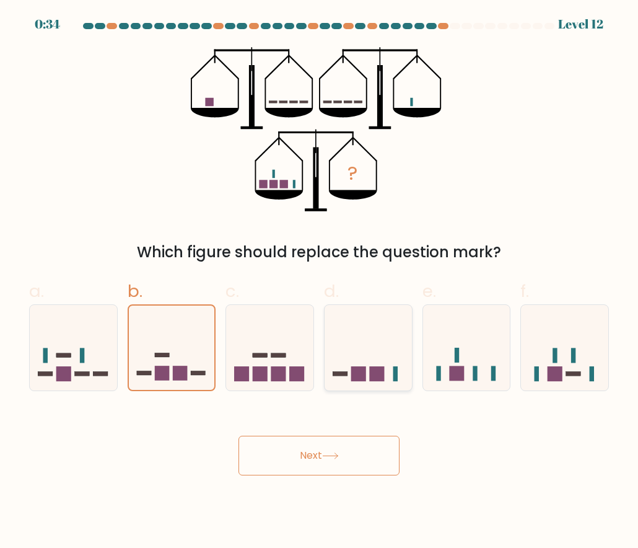
click at [376, 363] on icon at bounding box center [368, 347] width 87 height 73
click at [320, 282] on input "d." at bounding box center [319, 278] width 1 height 8
radio input "true"
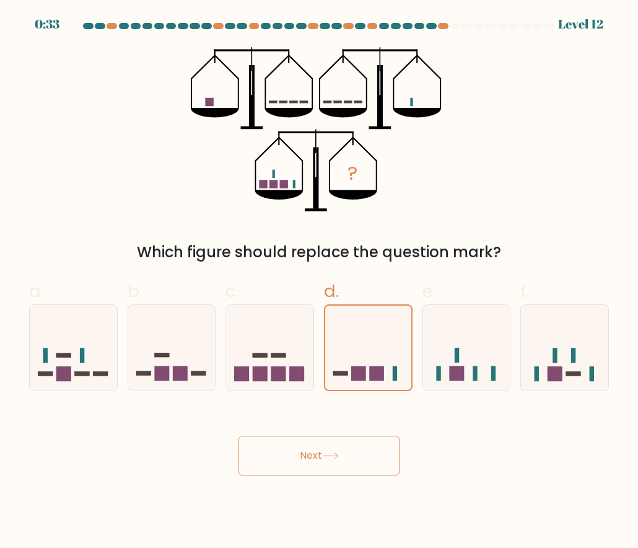
click at [360, 459] on button "Next" at bounding box center [319, 456] width 161 height 40
click at [360, 456] on button "Next" at bounding box center [319, 456] width 161 height 40
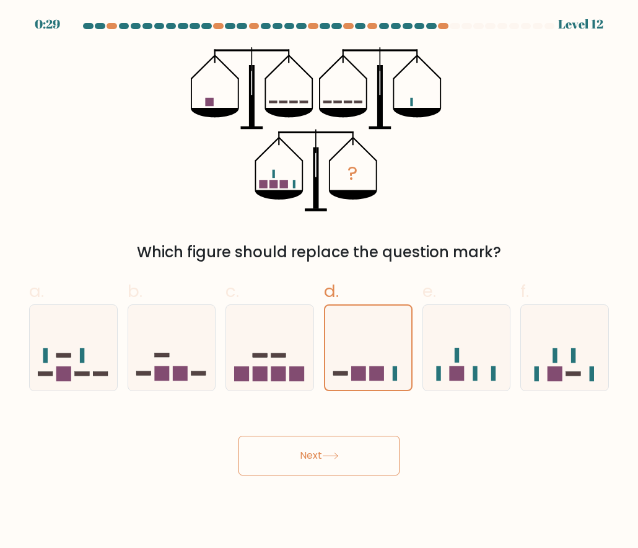
click at [360, 456] on button "Next" at bounding box center [319, 456] width 161 height 40
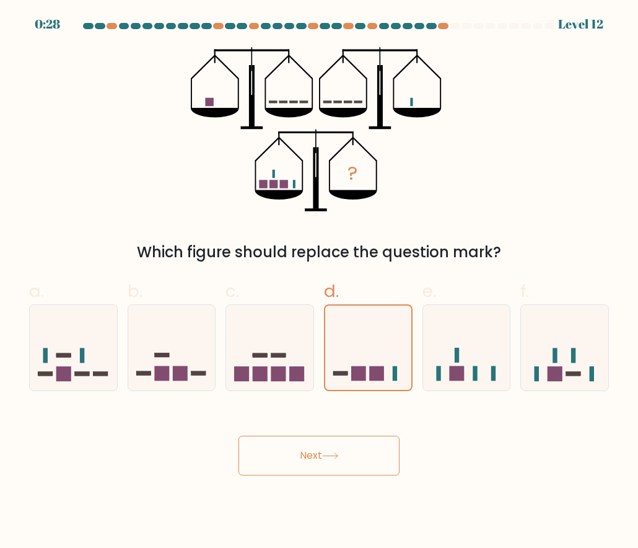
click at [360, 456] on button "Next" at bounding box center [319, 456] width 161 height 40
click at [361, 451] on button "Next" at bounding box center [319, 456] width 161 height 40
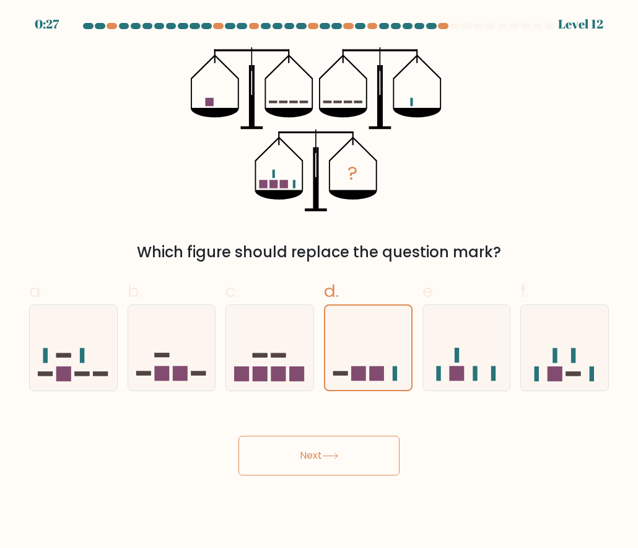
click at [361, 451] on button "Next" at bounding box center [319, 456] width 161 height 40
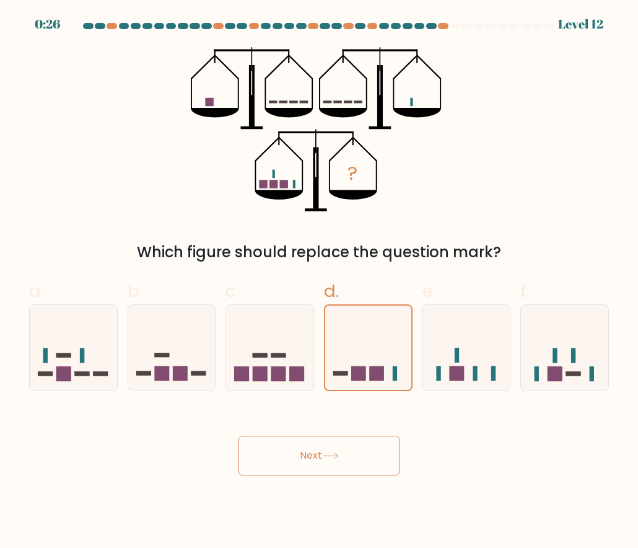
click at [361, 451] on button "Next" at bounding box center [319, 456] width 161 height 40
click at [361, 450] on button "Next" at bounding box center [319, 456] width 161 height 40
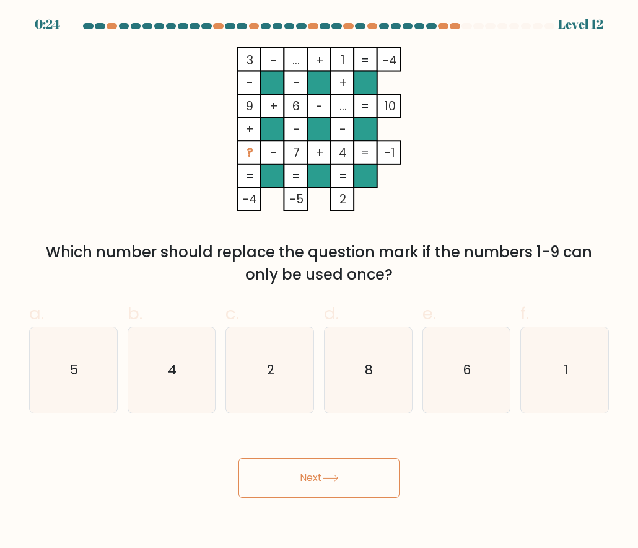
click at [361, 450] on div "Next" at bounding box center [319, 462] width 595 height 69
click at [361, 449] on div "Next" at bounding box center [319, 462] width 595 height 69
drag, startPoint x: 240, startPoint y: 55, endPoint x: 433, endPoint y: 273, distance: 290.3
click at [433, 273] on div "3 - ... + 1 -4 - - + 9 + 6 - ... 10 + - - ? - 7 + 4 = -1 = = = = -4 -5 2 = Whic…" at bounding box center [319, 166] width 595 height 239
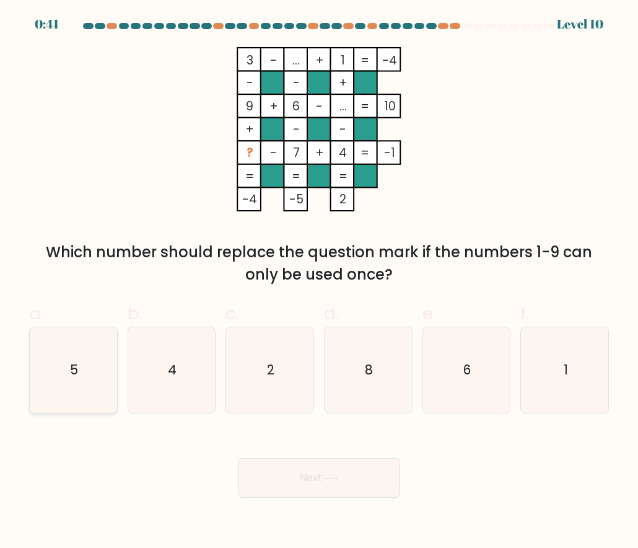
click at [107, 362] on icon "5" at bounding box center [73, 370] width 86 height 86
click at [319, 282] on input "a. 5" at bounding box center [319, 278] width 1 height 8
radio input "true"
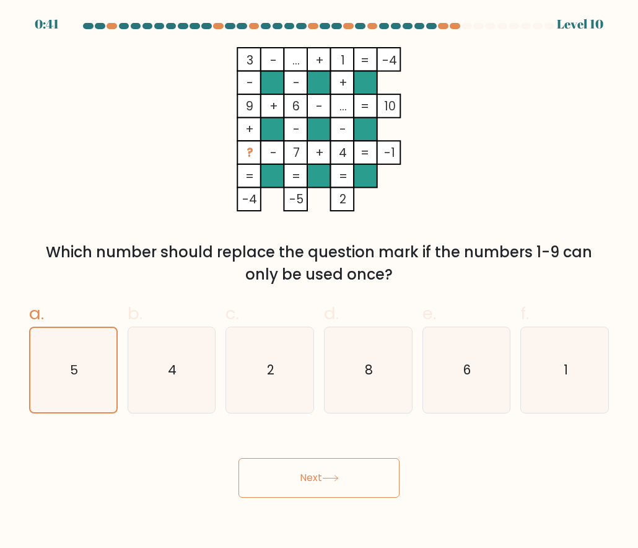
click at [307, 476] on button "Next" at bounding box center [319, 478] width 161 height 40
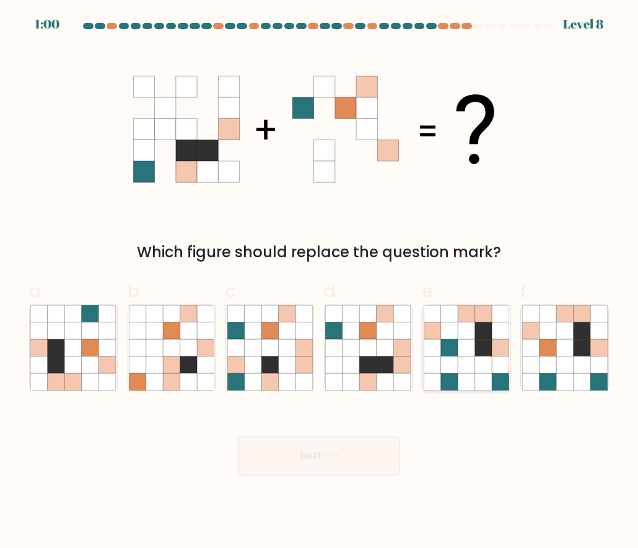
click at [469, 332] on icon at bounding box center [466, 330] width 17 height 17
click at [320, 282] on input "e." at bounding box center [319, 278] width 1 height 8
radio input "true"
click at [351, 458] on button "Next" at bounding box center [319, 456] width 161 height 40
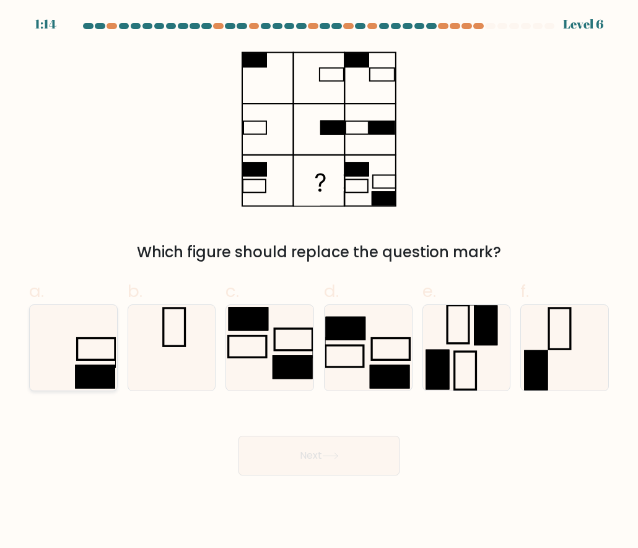
click at [81, 382] on rect at bounding box center [96, 376] width 40 height 24
click at [319, 282] on input "a." at bounding box center [319, 278] width 1 height 8
radio input "true"
click at [364, 438] on button "Next" at bounding box center [319, 456] width 161 height 40
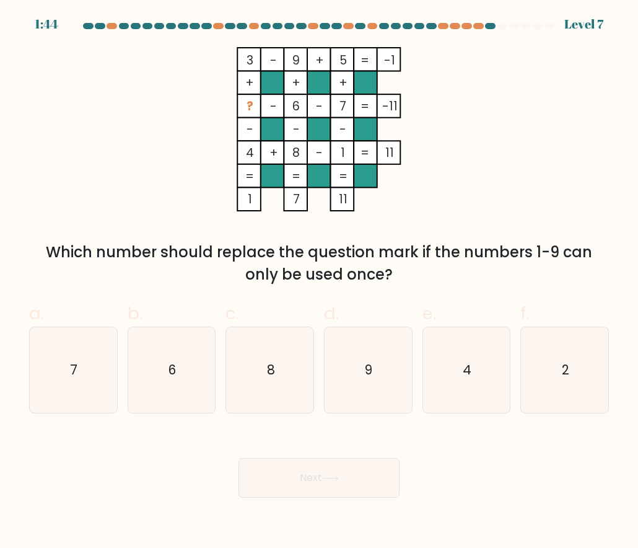
drag, startPoint x: 239, startPoint y: 54, endPoint x: 449, endPoint y: 277, distance: 306.5
click at [449, 277] on div "3 - 9 + 5 -1 + + + ? - 6 - 7 -11 - - - 4 + 8 - 1 = 11 = = = = 1 7 11 = Which nu…" at bounding box center [319, 166] width 595 height 239
click at [305, 165] on rect at bounding box center [296, 176] width 24 height 24
click at [564, 356] on icon "2" at bounding box center [565, 370] width 86 height 86
click at [320, 282] on input "f. 2" at bounding box center [319, 278] width 1 height 8
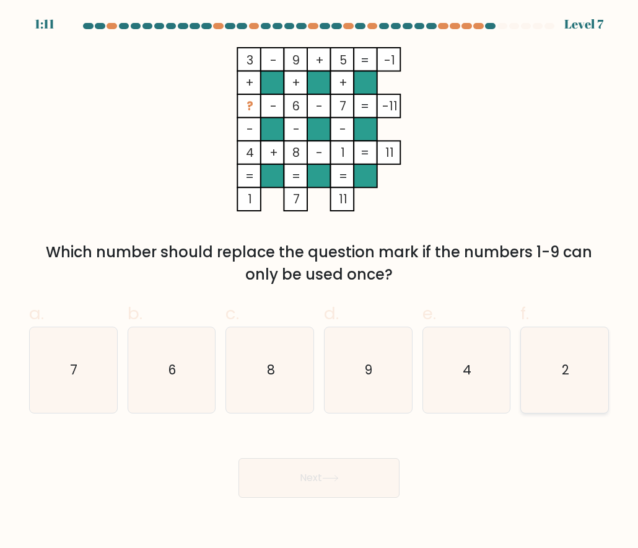
radio input "true"
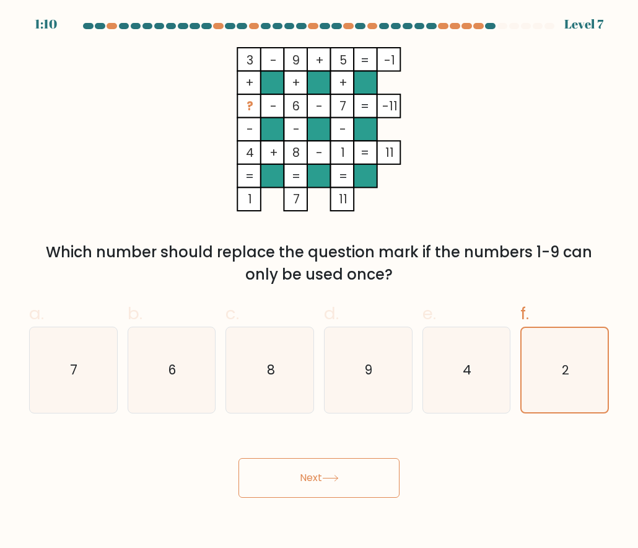
click at [348, 473] on button "Next" at bounding box center [319, 478] width 161 height 40
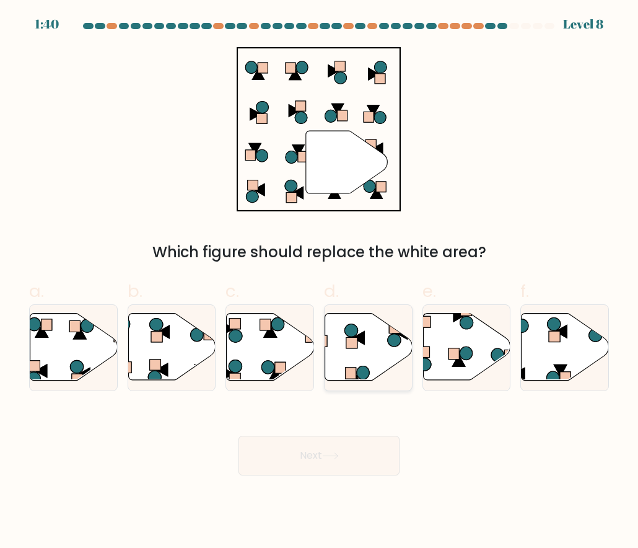
click at [356, 337] on icon at bounding box center [359, 338] width 12 height 13
click at [320, 282] on input "d." at bounding box center [319, 278] width 1 height 8
radio input "true"
click at [342, 447] on button "Next" at bounding box center [319, 456] width 161 height 40
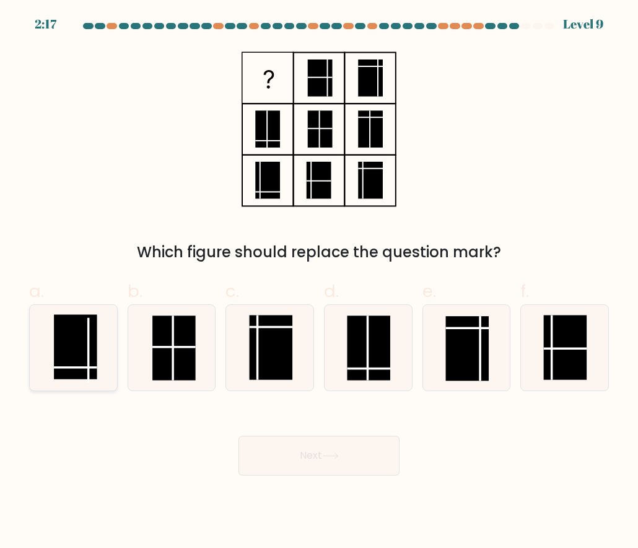
click at [81, 353] on rect at bounding box center [75, 346] width 43 height 64
click at [319, 282] on input "a." at bounding box center [319, 278] width 1 height 8
radio input "true"
click at [312, 460] on button "Next" at bounding box center [319, 456] width 161 height 40
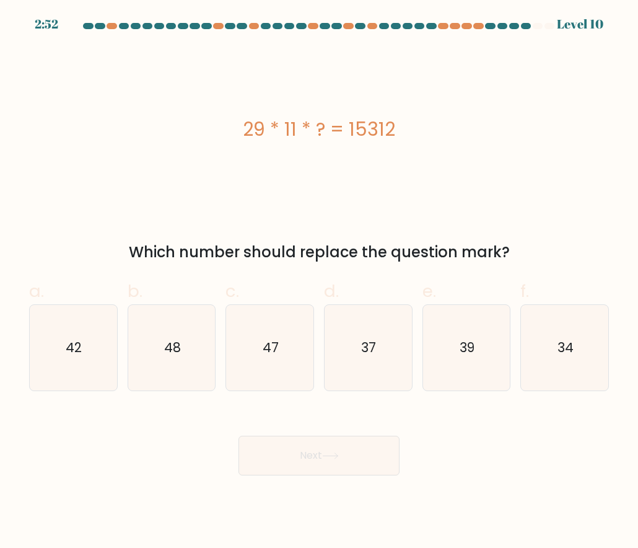
drag, startPoint x: 243, startPoint y: 125, endPoint x: 513, endPoint y: 236, distance: 291.6
click at [513, 236] on div "29 * 11 * ? = 15312 Which number should replace the question mark?" at bounding box center [319, 155] width 595 height 216
click at [203, 371] on icon "48" at bounding box center [172, 348] width 86 height 86
click at [319, 282] on input "b. 48" at bounding box center [319, 278] width 1 height 8
radio input "true"
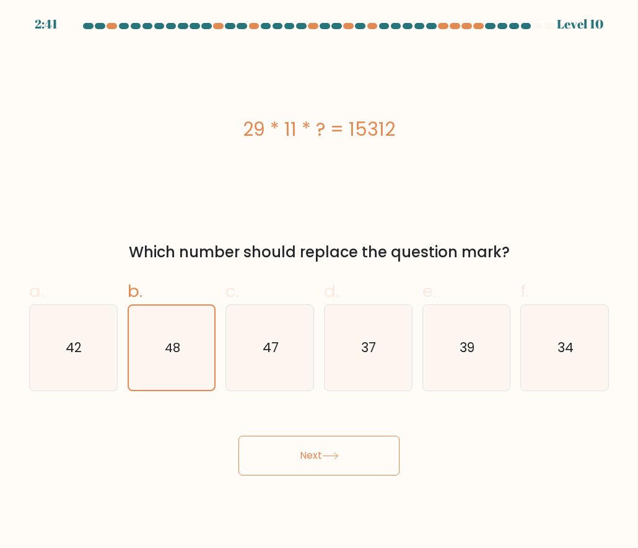
click at [378, 456] on button "Next" at bounding box center [319, 456] width 161 height 40
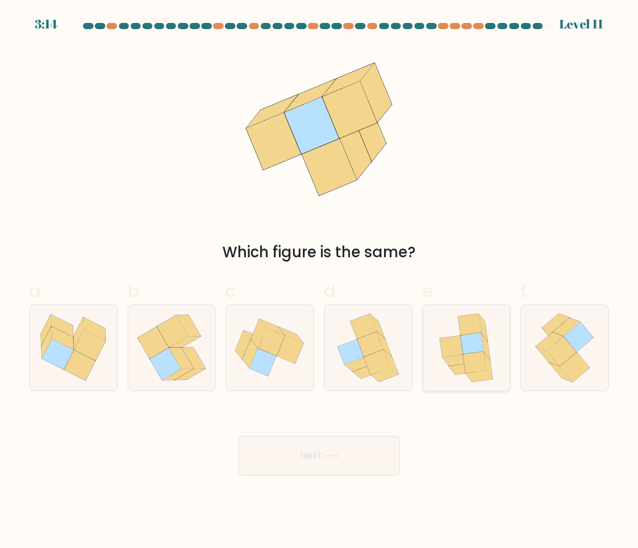
click at [466, 355] on icon at bounding box center [475, 361] width 23 height 21
click at [320, 282] on input "e." at bounding box center [319, 278] width 1 height 8
radio input "true"
click at [311, 461] on button "Next" at bounding box center [319, 456] width 161 height 40
click at [312, 457] on button "Next" at bounding box center [319, 456] width 161 height 40
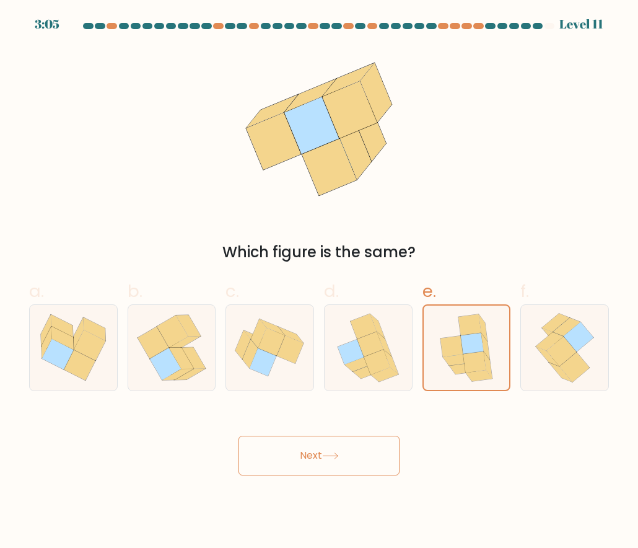
click at [312, 456] on button "Next" at bounding box center [319, 456] width 161 height 40
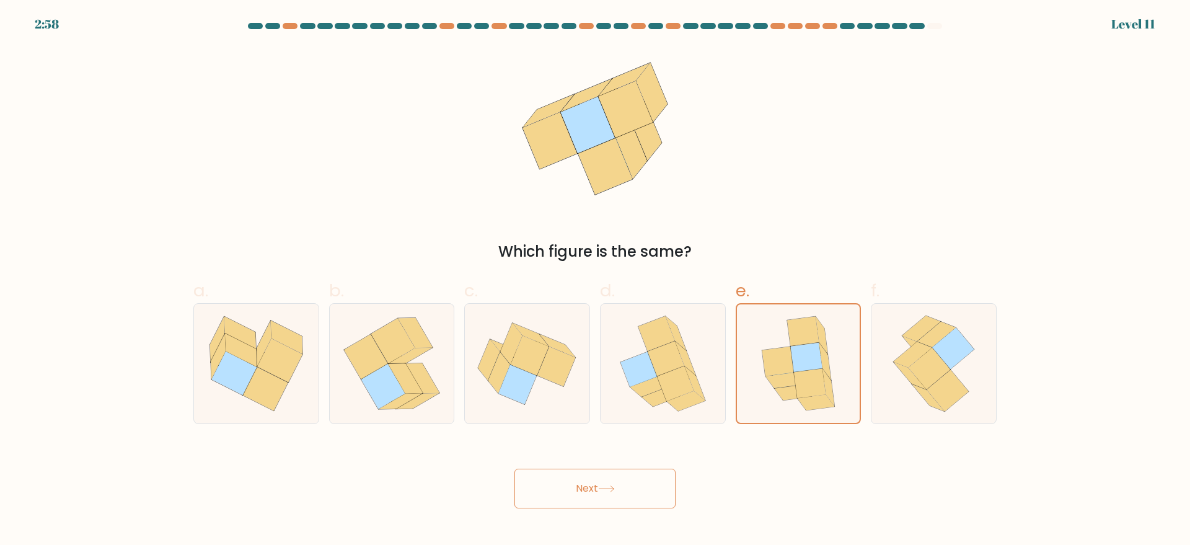
click at [601, 490] on icon at bounding box center [606, 488] width 17 height 7
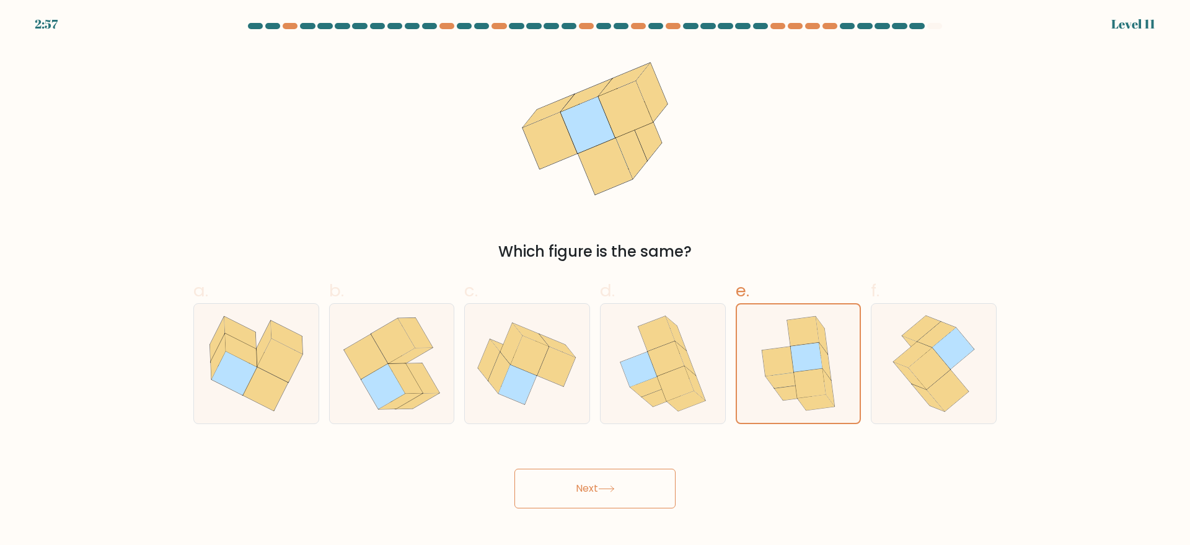
click at [601, 490] on icon at bounding box center [606, 488] width 17 height 7
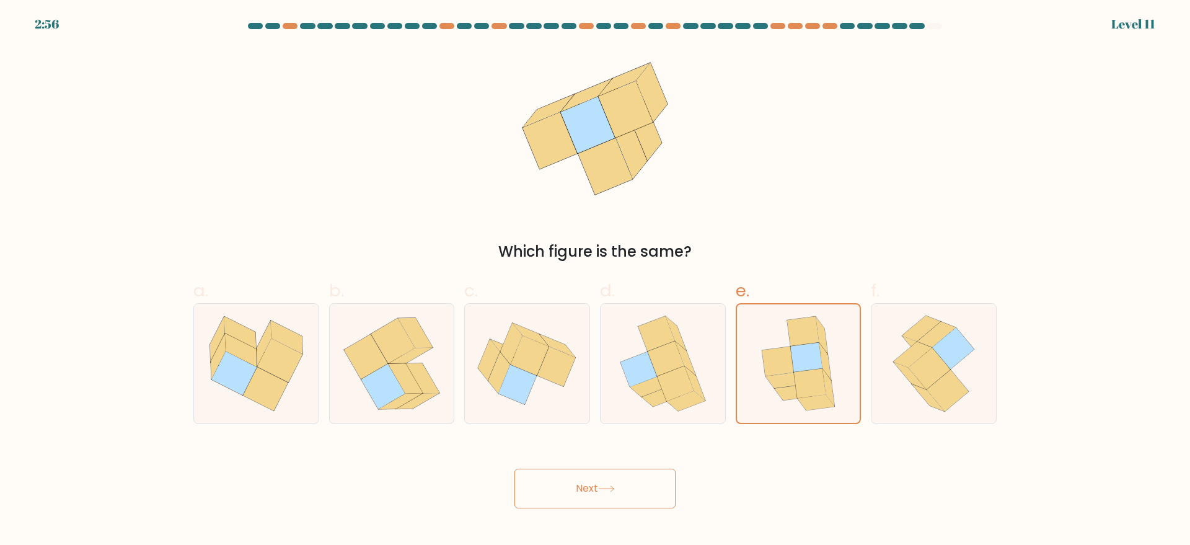
click at [601, 490] on icon at bounding box center [606, 488] width 17 height 7
click at [623, 492] on button "Next" at bounding box center [594, 489] width 161 height 40
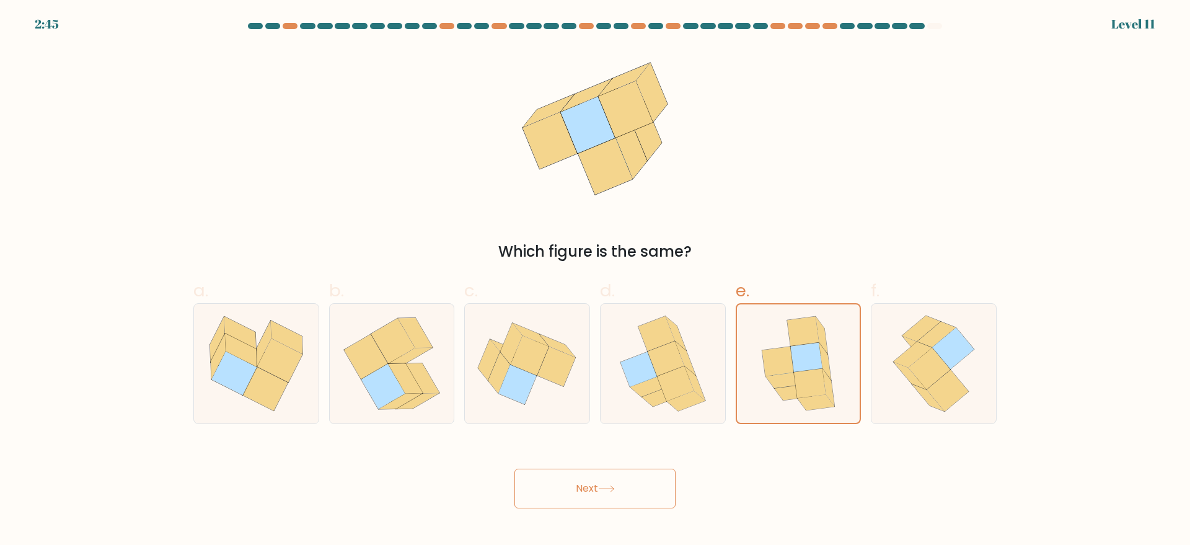
click at [623, 492] on button "Next" at bounding box center [594, 489] width 161 height 40
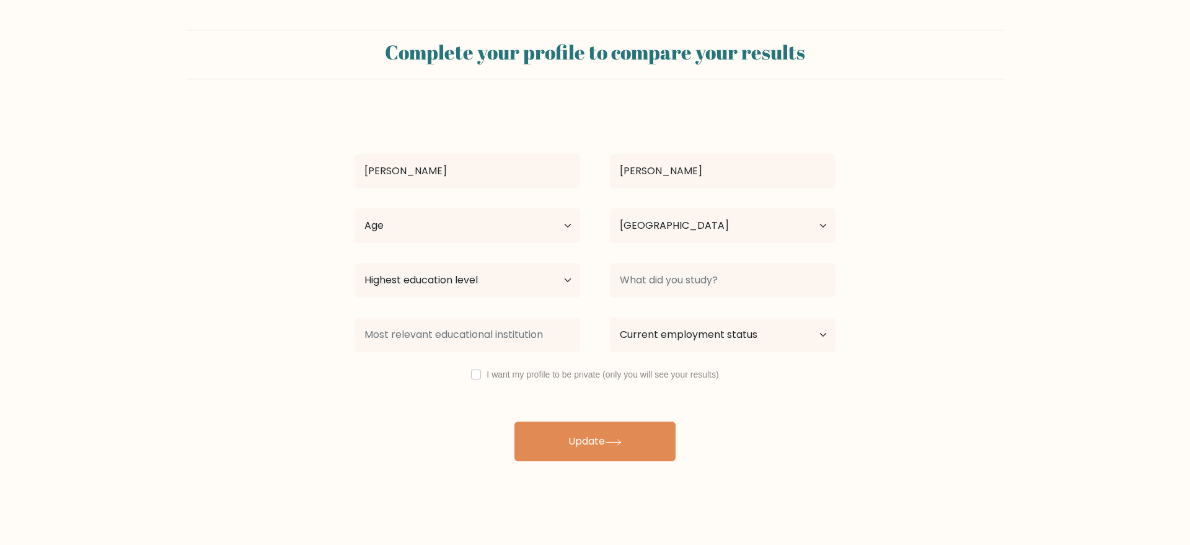
select select "PH"
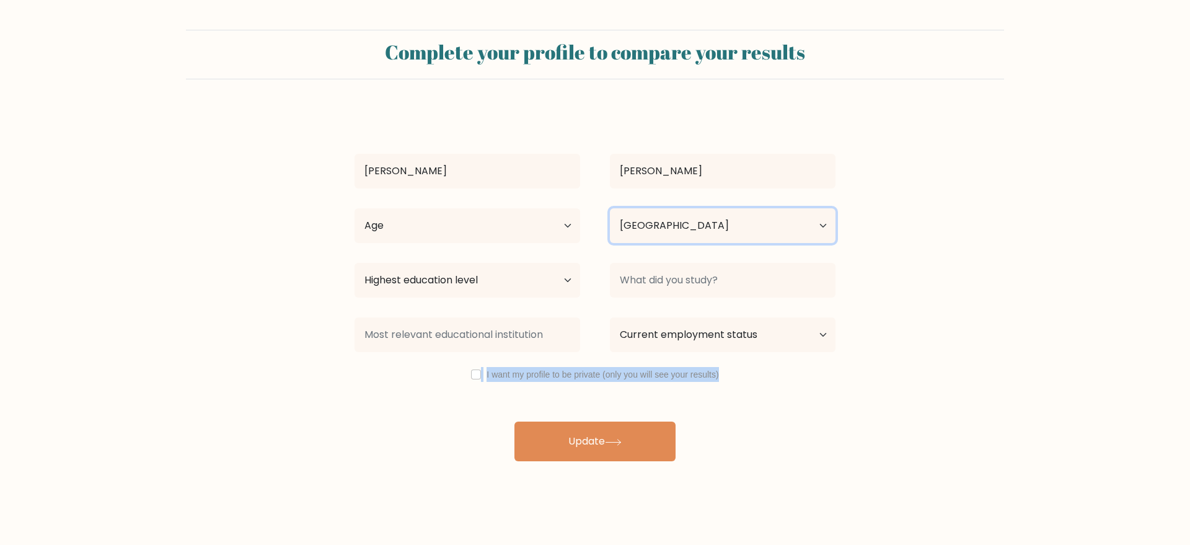
click at [625, 220] on select "Country [GEOGRAPHIC_DATA] [GEOGRAPHIC_DATA] [GEOGRAPHIC_DATA] [US_STATE] [GEOGR…" at bounding box center [723, 225] width 226 height 35
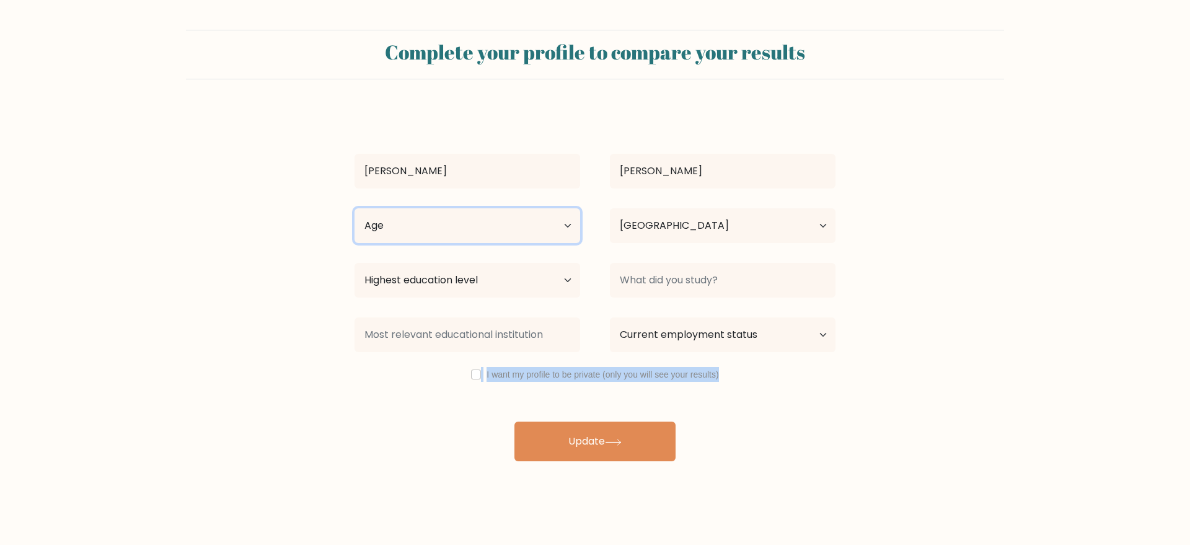
click at [515, 221] on select "Age Under [DEMOGRAPHIC_DATA] [DEMOGRAPHIC_DATA] [DEMOGRAPHIC_DATA] [DEMOGRAPHIC…" at bounding box center [468, 225] width 226 height 35
select select "25_34"
click at [355, 208] on select "Age Under [DEMOGRAPHIC_DATA] [DEMOGRAPHIC_DATA] [DEMOGRAPHIC_DATA] [DEMOGRAPHIC…" at bounding box center [468, 225] width 226 height 35
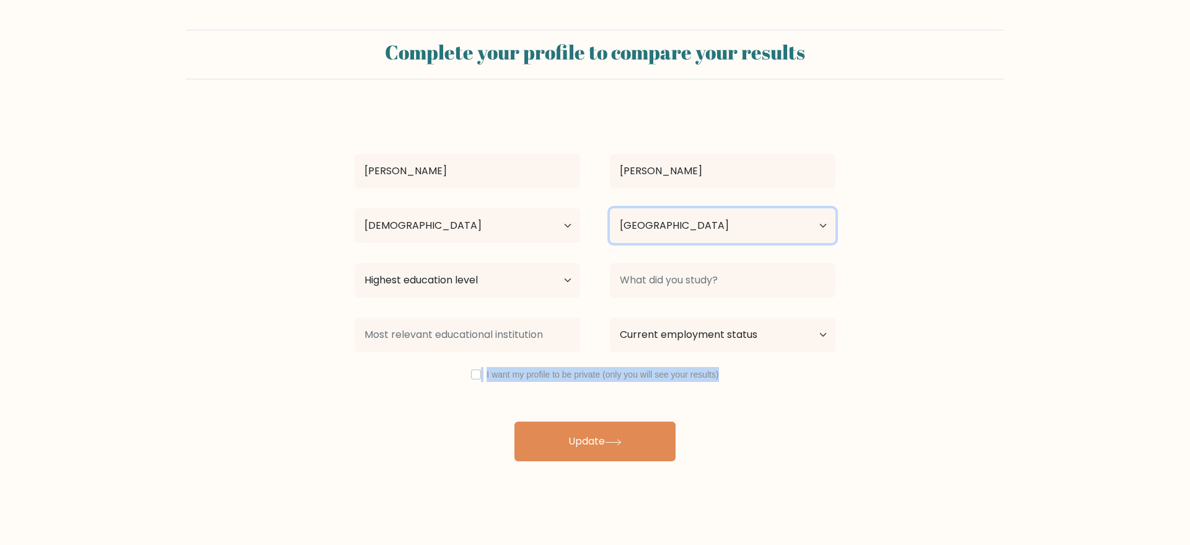
click at [635, 224] on select "Country [GEOGRAPHIC_DATA] [GEOGRAPHIC_DATA] [GEOGRAPHIC_DATA] [US_STATE] [GEOGR…" at bounding box center [723, 225] width 226 height 35
click at [638, 224] on select "Country [GEOGRAPHIC_DATA] [GEOGRAPHIC_DATA] [GEOGRAPHIC_DATA] [US_STATE] [GEOGR…" at bounding box center [723, 225] width 226 height 35
click at [456, 271] on select "Highest education level No schooling Primary Lower Secondary Upper Secondary Oc…" at bounding box center [468, 280] width 226 height 35
select select "upper_secondary"
click at [355, 263] on select "Highest education level No schooling Primary Lower Secondary Upper Secondary Oc…" at bounding box center [468, 280] width 226 height 35
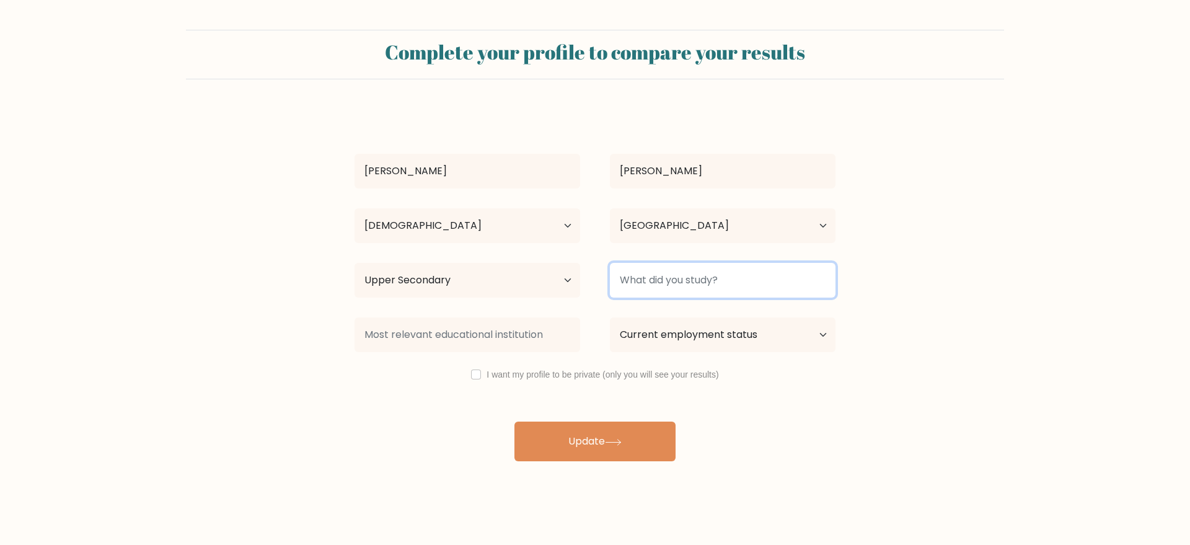
click at [690, 269] on input at bounding box center [723, 280] width 226 height 35
type input "information technology"
click at [514, 421] on button "Update" at bounding box center [594, 441] width 161 height 40
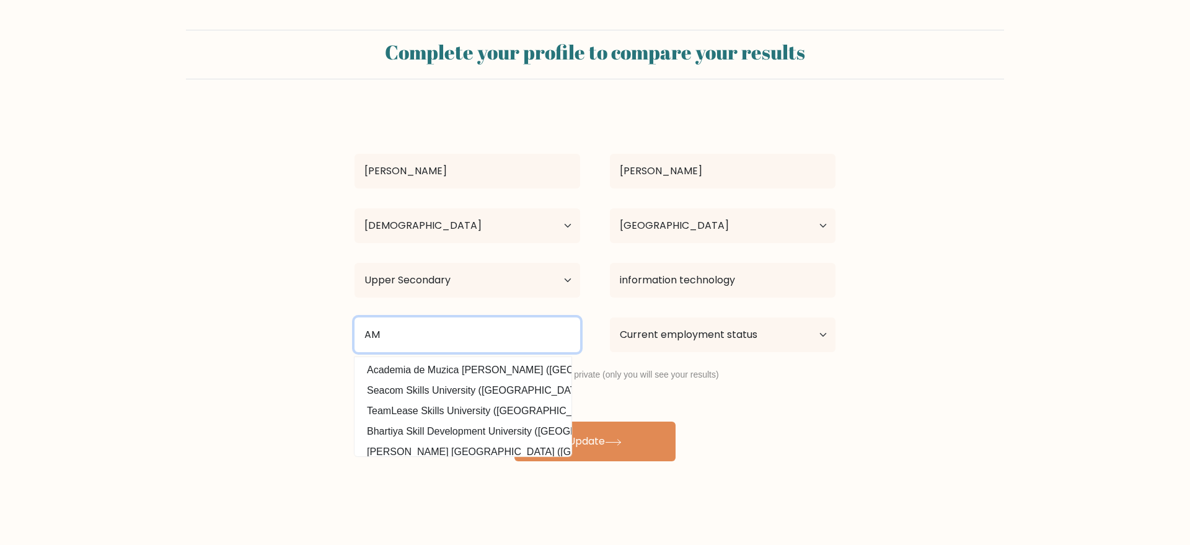
type input "A"
click at [436, 332] on input "un" at bounding box center [468, 334] width 226 height 35
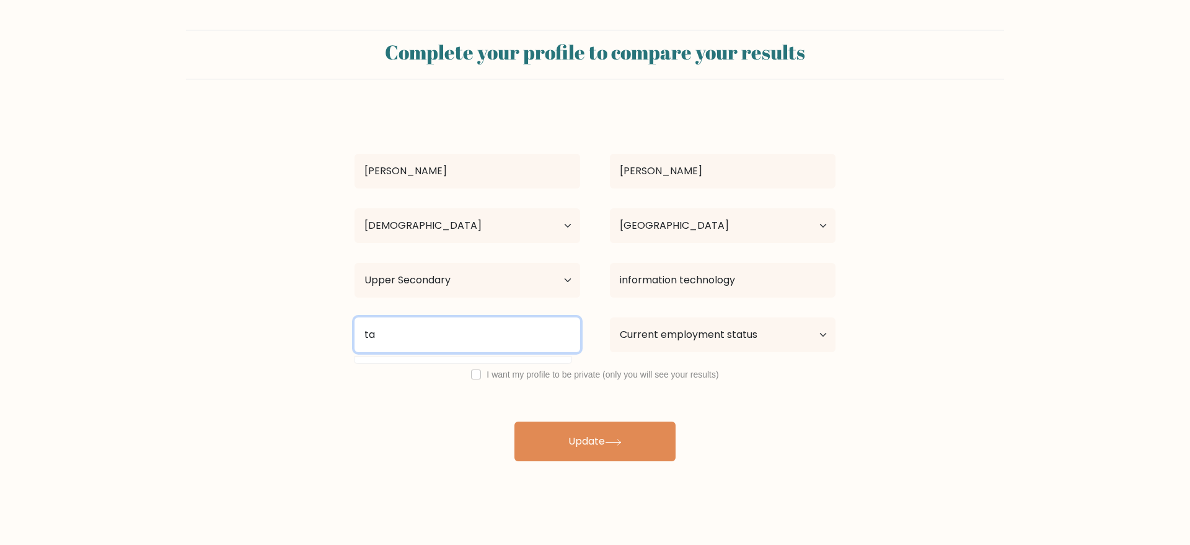
type input "t"
type input "u"
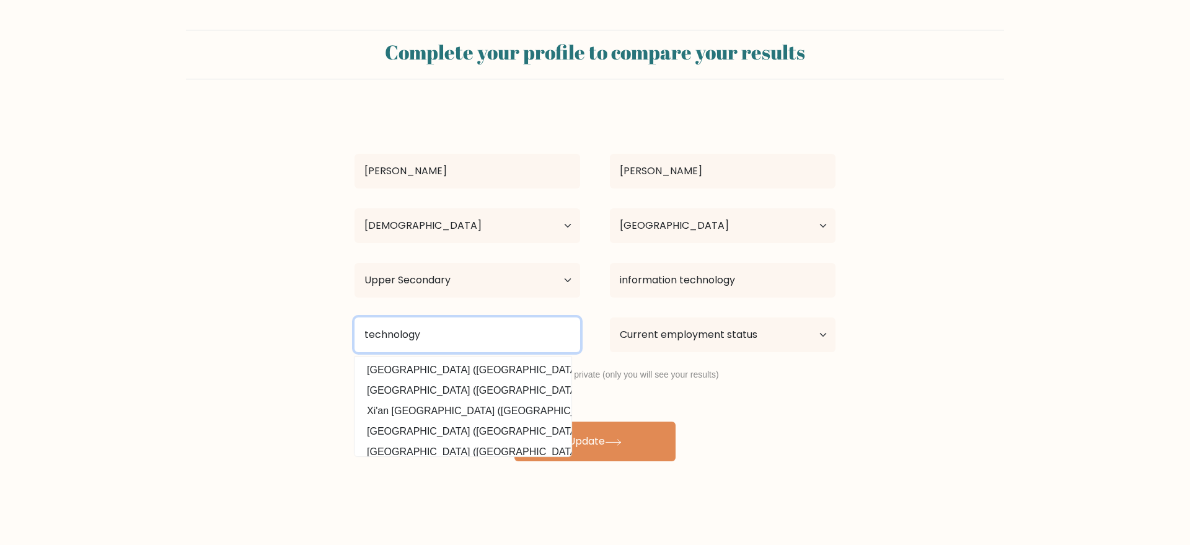
click at [366, 332] on input "technology" at bounding box center [468, 334] width 226 height 35
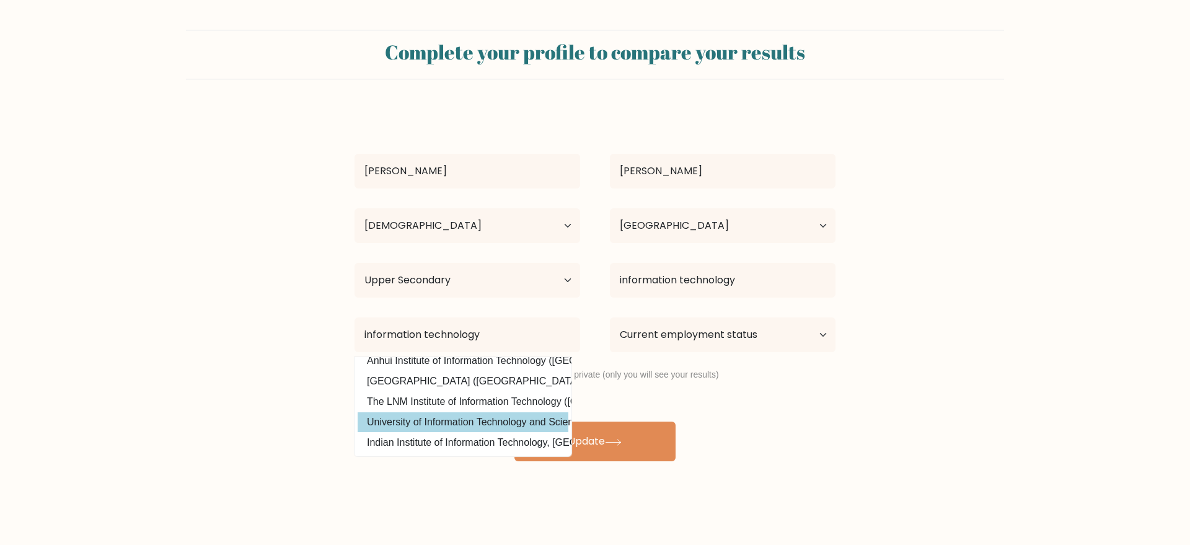
click at [485, 412] on option "University of Information Technology and Sciences ([GEOGRAPHIC_DATA])" at bounding box center [463, 422] width 211 height 20
type input "University of Information Technology and Sciences"
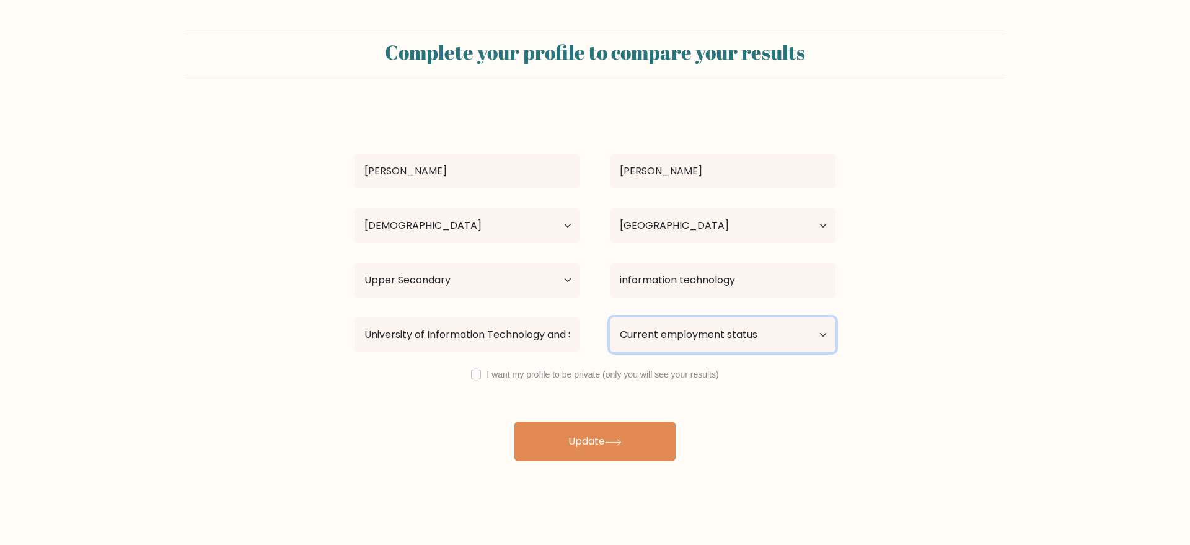
click at [691, 330] on select "Current employment status Employed Student Retired Other / prefer not to answer" at bounding box center [723, 334] width 226 height 35
click at [733, 484] on body "Complete your profile to compare your results [PERSON_NAME] Age Under [DEMOGRAP…" at bounding box center [595, 272] width 1190 height 545
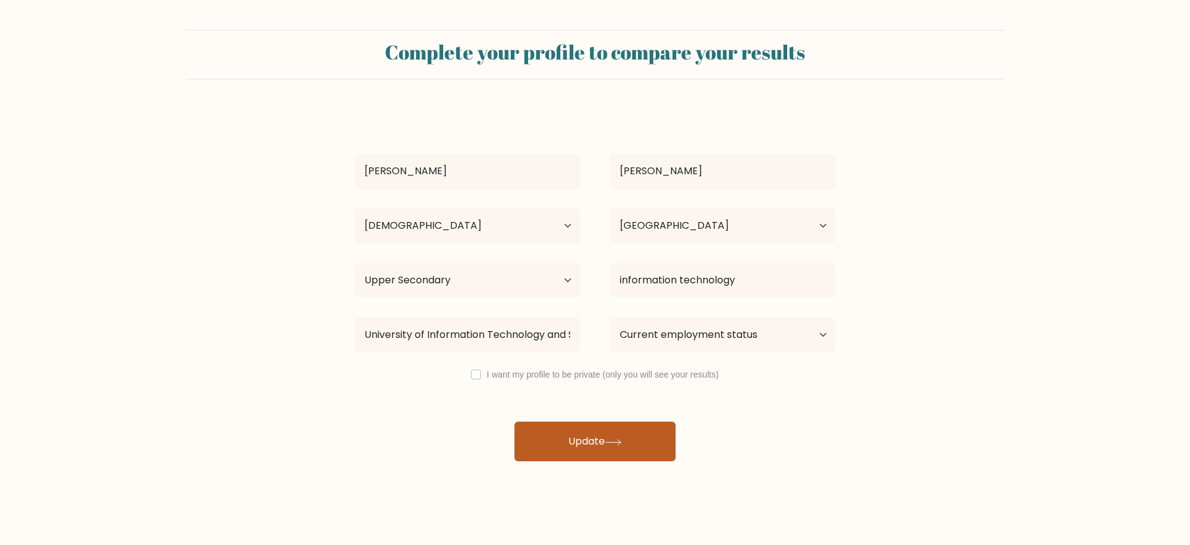
click at [617, 447] on button "Update" at bounding box center [594, 441] width 161 height 40
click at [687, 304] on div "Raquel Alvarez Age Under 18 years old 18-24 years old 25-34 years old 35-44 yea…" at bounding box center [595, 285] width 496 height 352
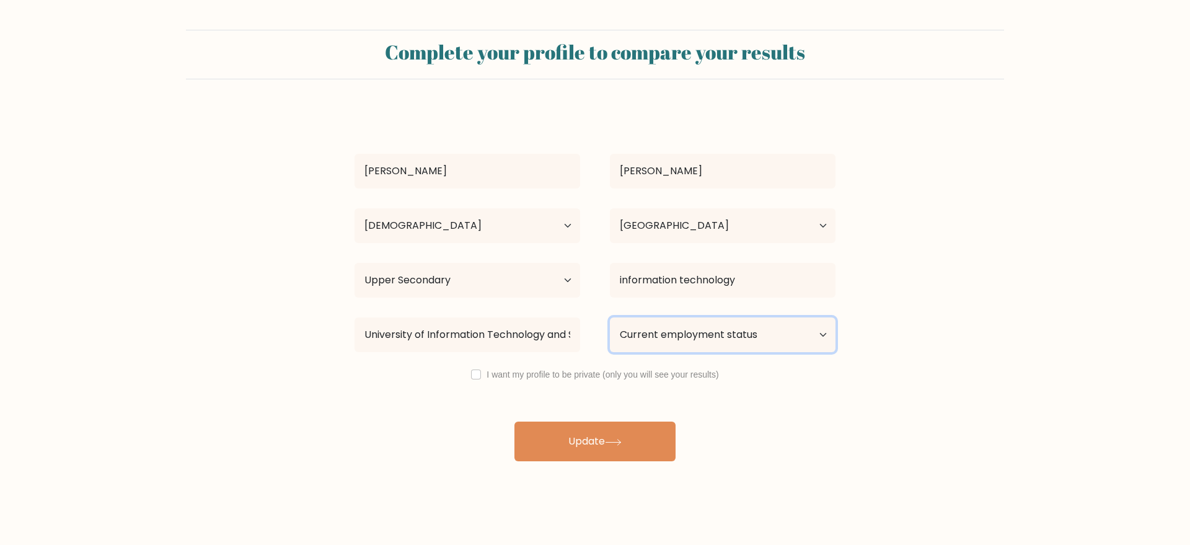
click at [685, 327] on select "Current employment status Employed Student Retired Other / prefer not to answer" at bounding box center [723, 334] width 226 height 35
select select "other"
click at [610, 317] on select "Current employment status Employed Student Retired Other / prefer not to answer" at bounding box center [723, 334] width 226 height 35
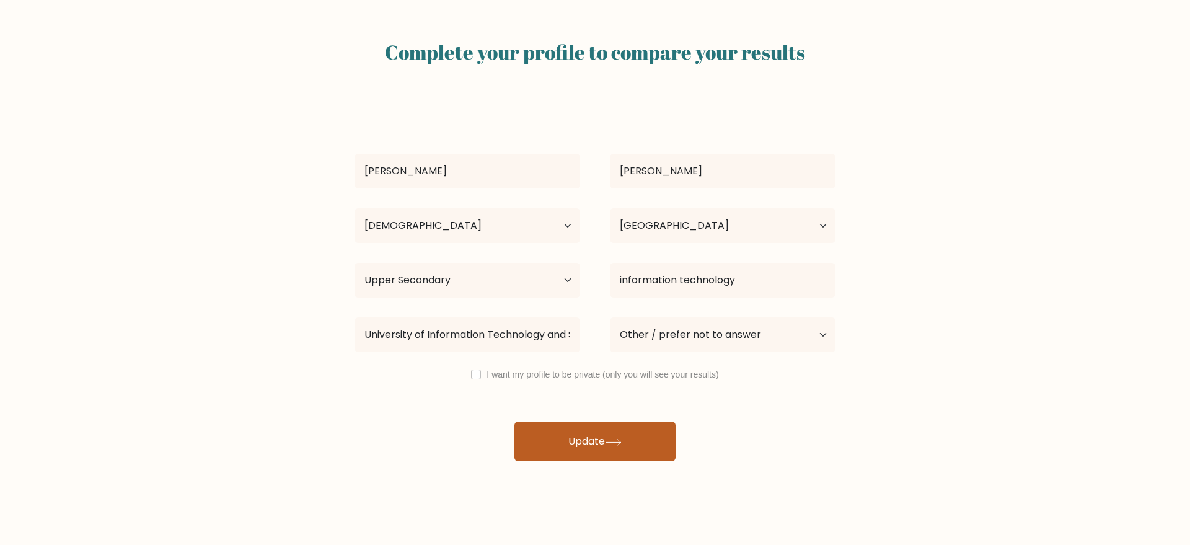
click at [599, 433] on button "Update" at bounding box center [594, 441] width 161 height 40
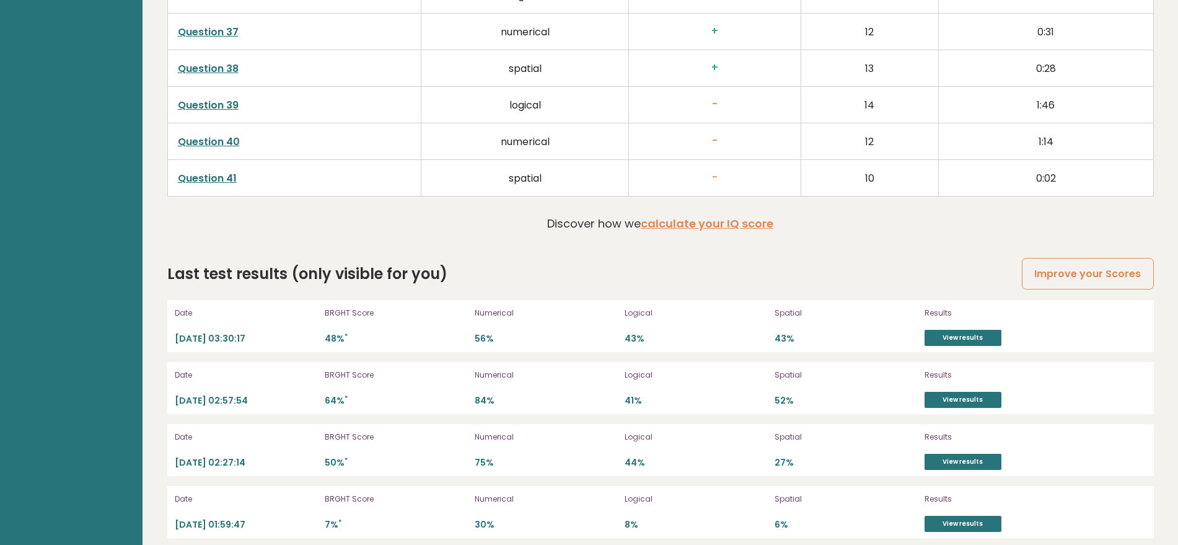
scroll to position [2358, 0]
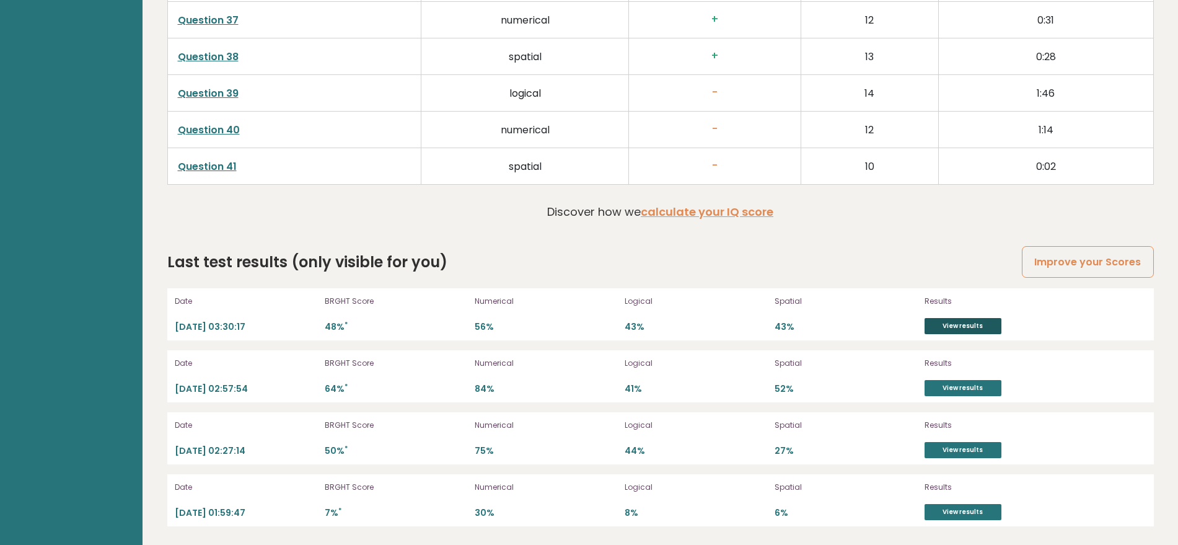
click at [956, 327] on link "View results" at bounding box center [963, 326] width 77 height 16
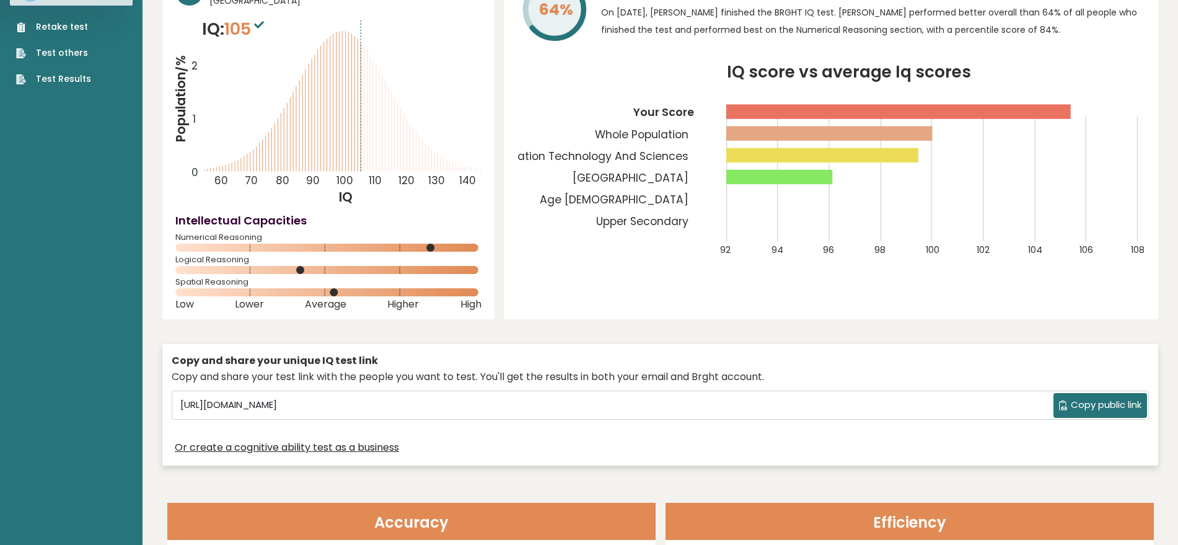
scroll to position [0, 0]
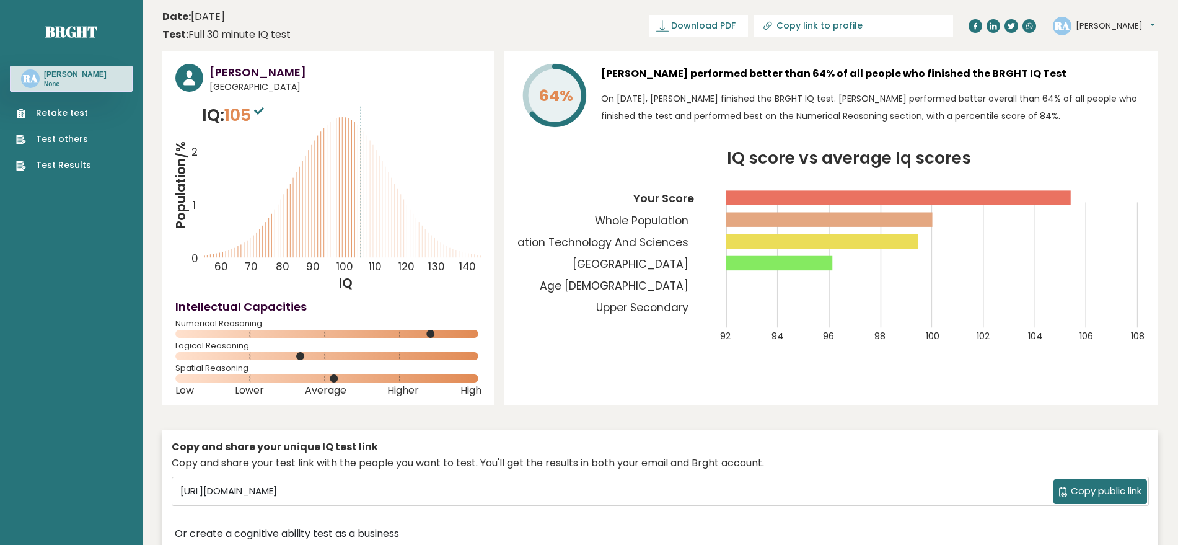
click at [71, 166] on link "Test Results" at bounding box center [53, 165] width 75 height 13
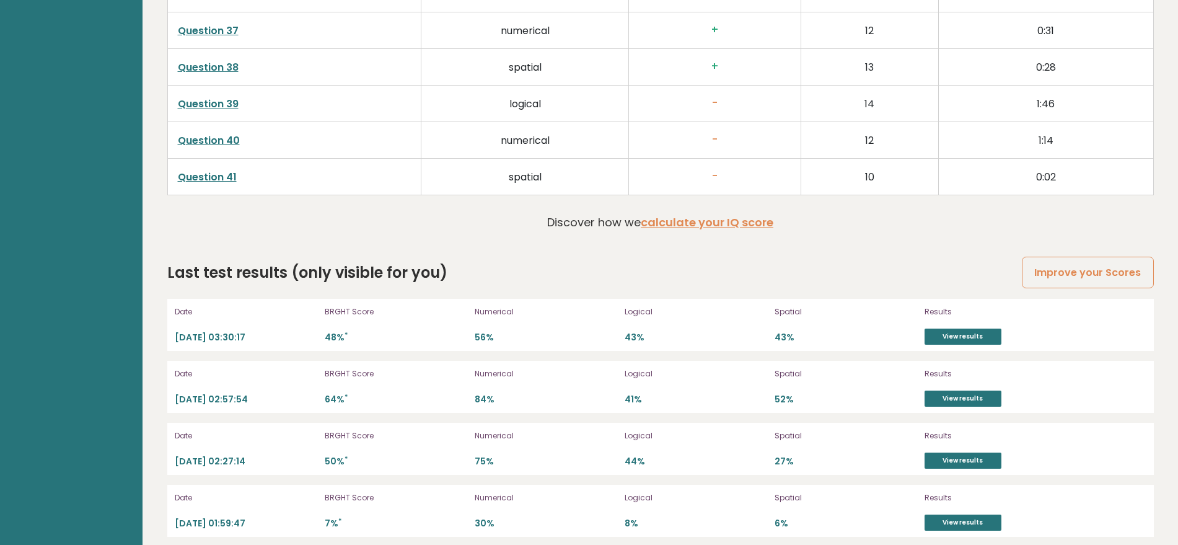
scroll to position [2358, 0]
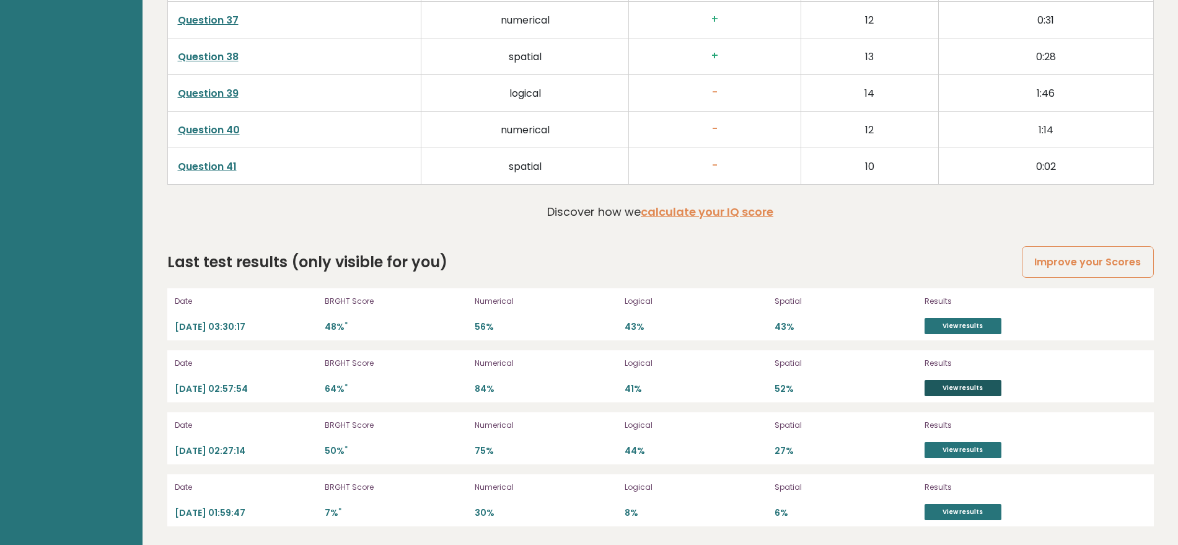
click at [953, 389] on link "View results" at bounding box center [963, 388] width 77 height 16
click at [960, 330] on link "View results" at bounding box center [963, 326] width 77 height 16
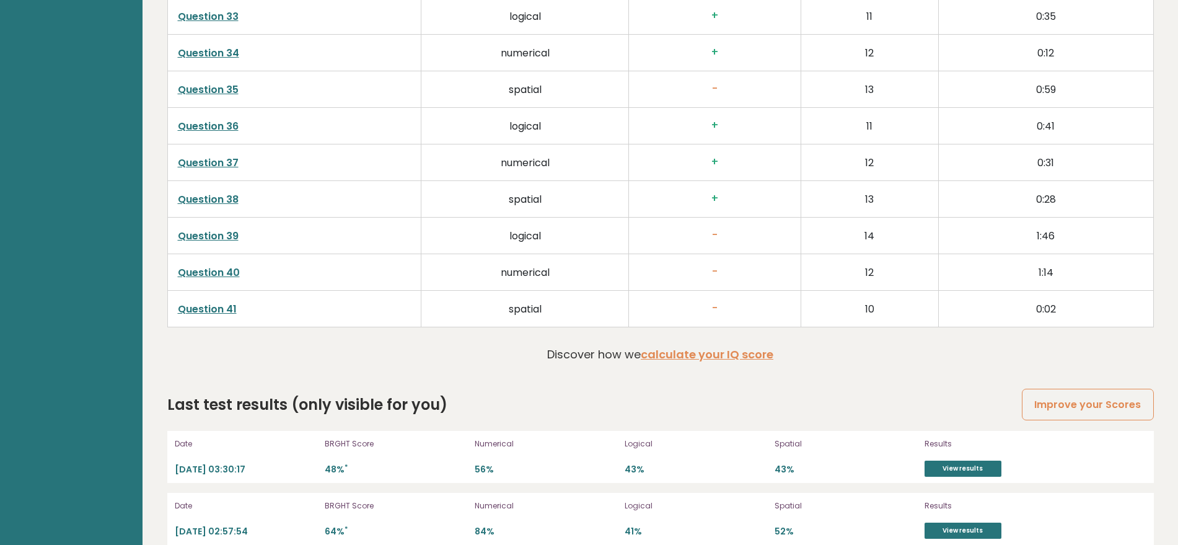
scroll to position [2281, 0]
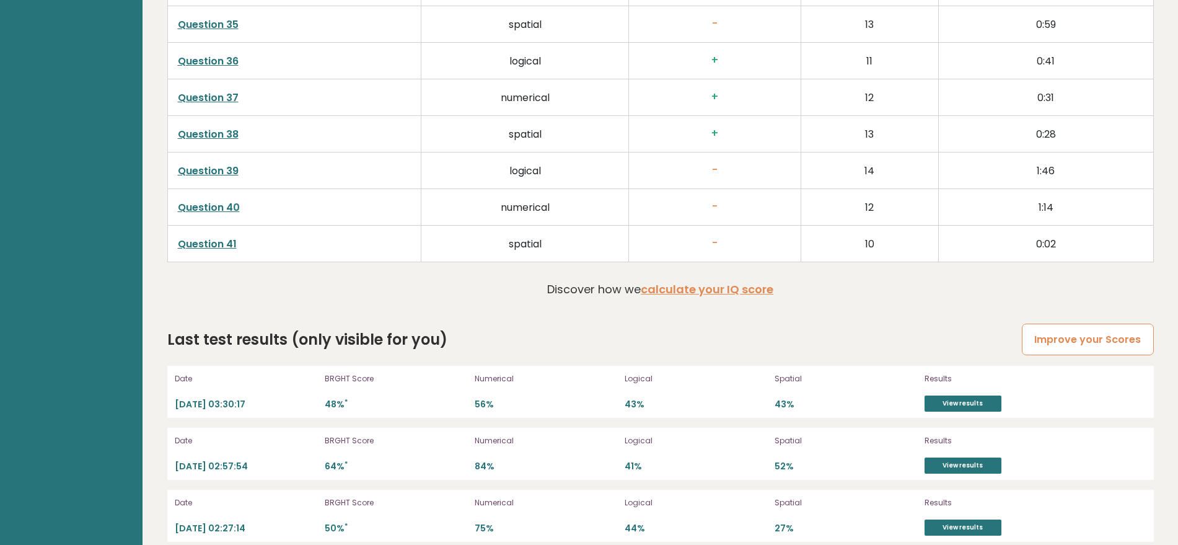
click at [1095, 340] on link "Improve your Scores" at bounding box center [1087, 340] width 131 height 32
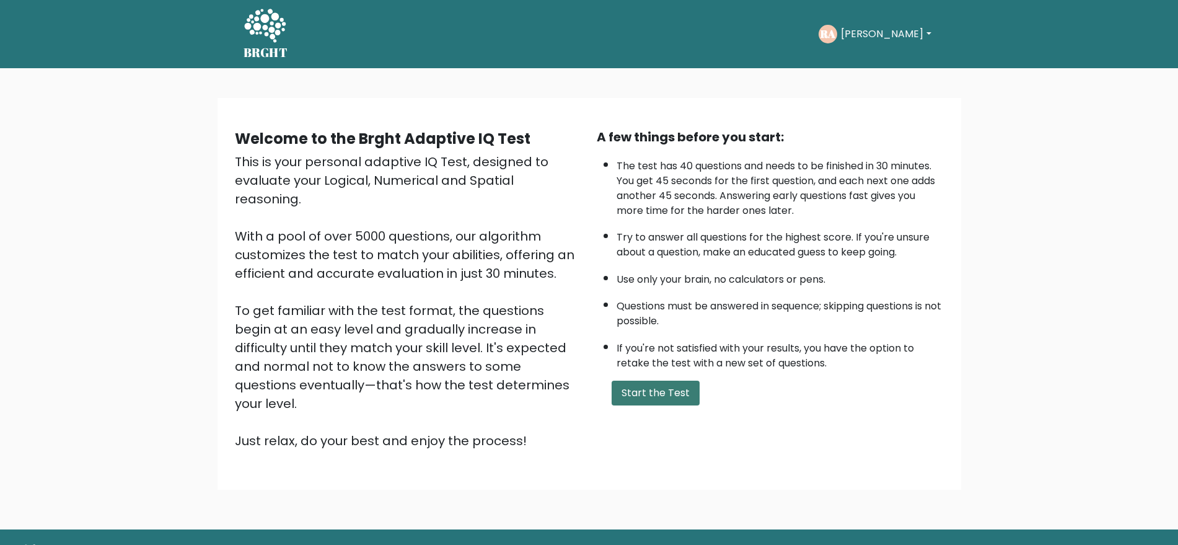
click at [677, 390] on button "Start the Test" at bounding box center [656, 393] width 88 height 25
click at [875, 37] on button "[PERSON_NAME]" at bounding box center [885, 34] width 97 height 16
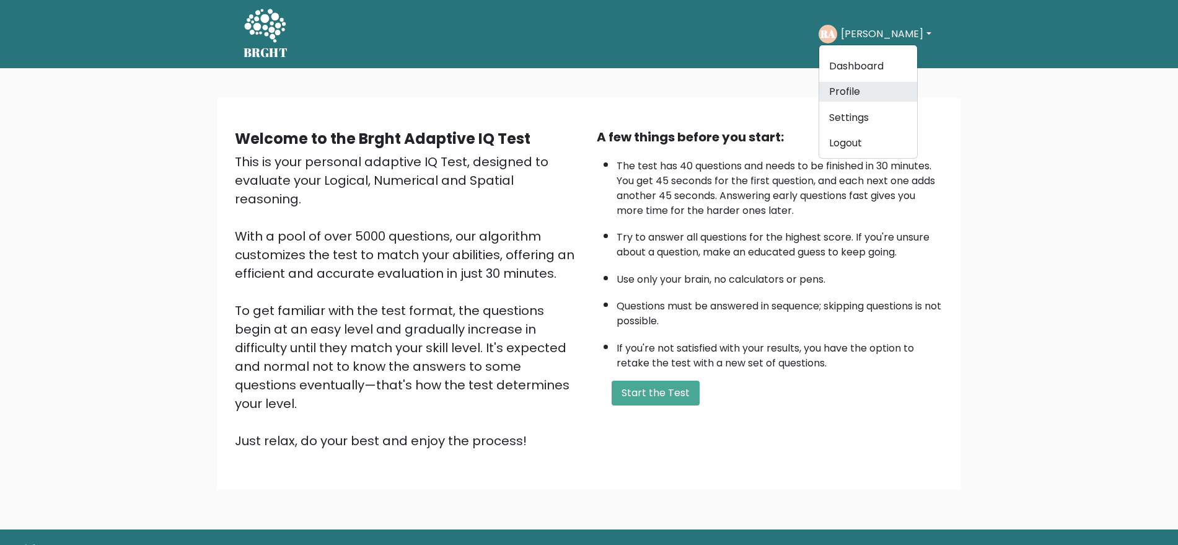
click at [878, 90] on link "Profile" at bounding box center [868, 92] width 98 height 20
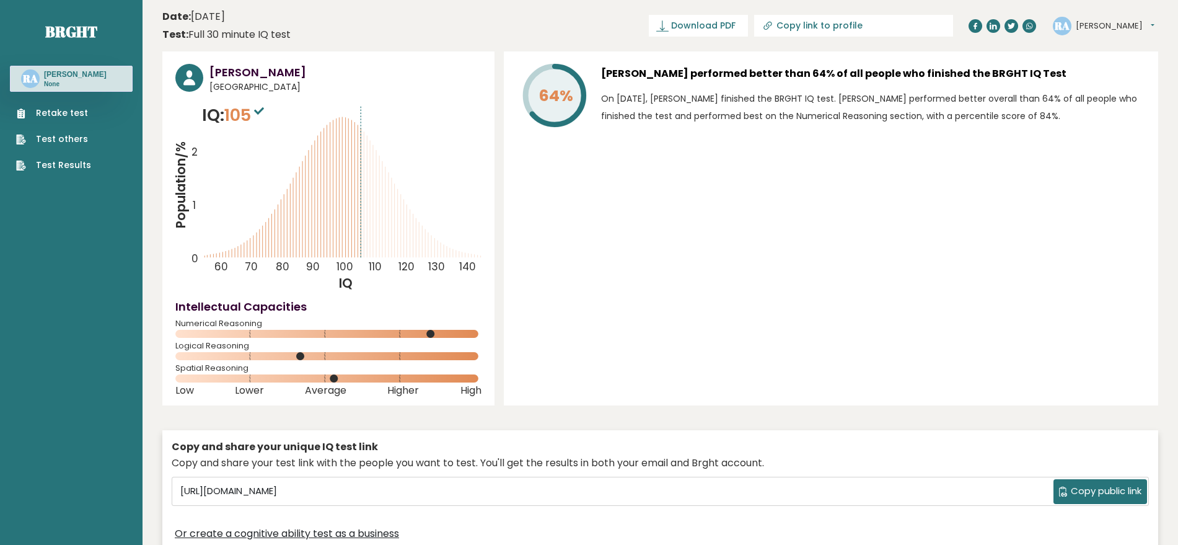
click at [78, 161] on link "Test Results" at bounding box center [53, 165] width 75 height 13
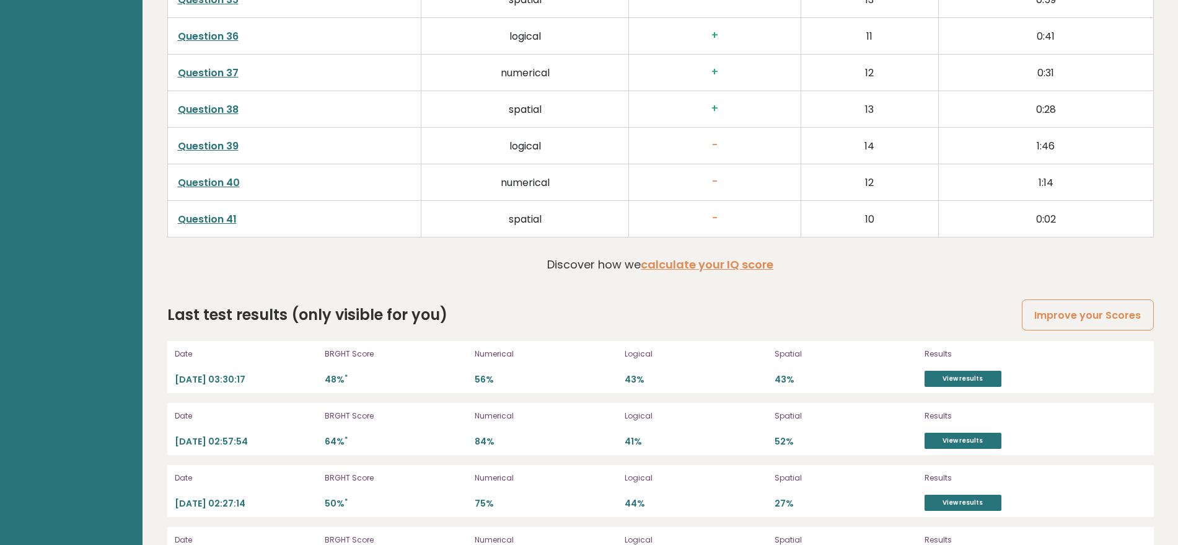
scroll to position [3070, 0]
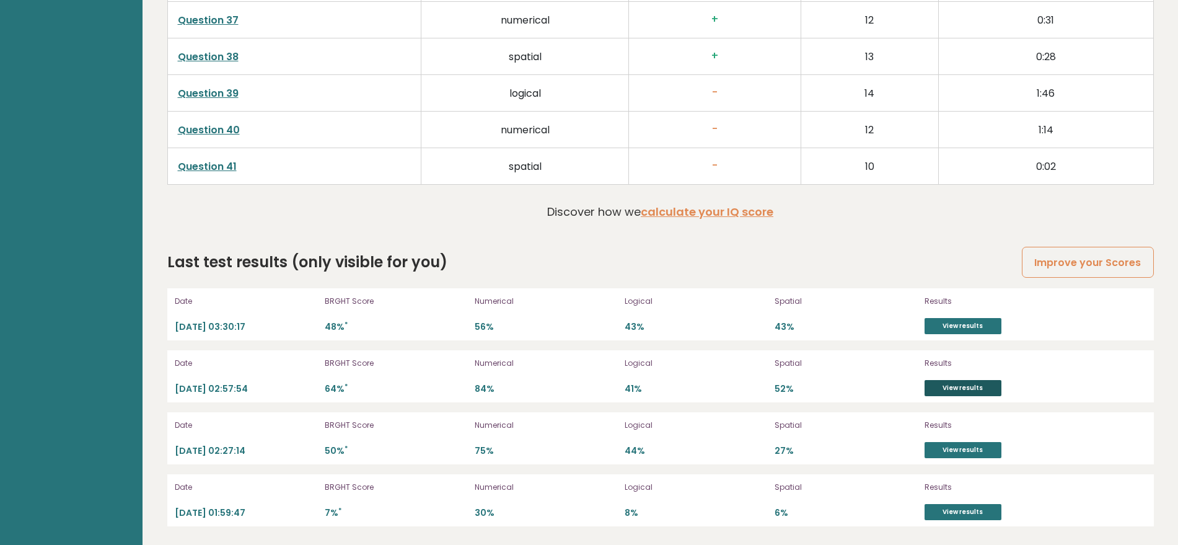
click at [956, 382] on link "View results" at bounding box center [963, 388] width 77 height 16
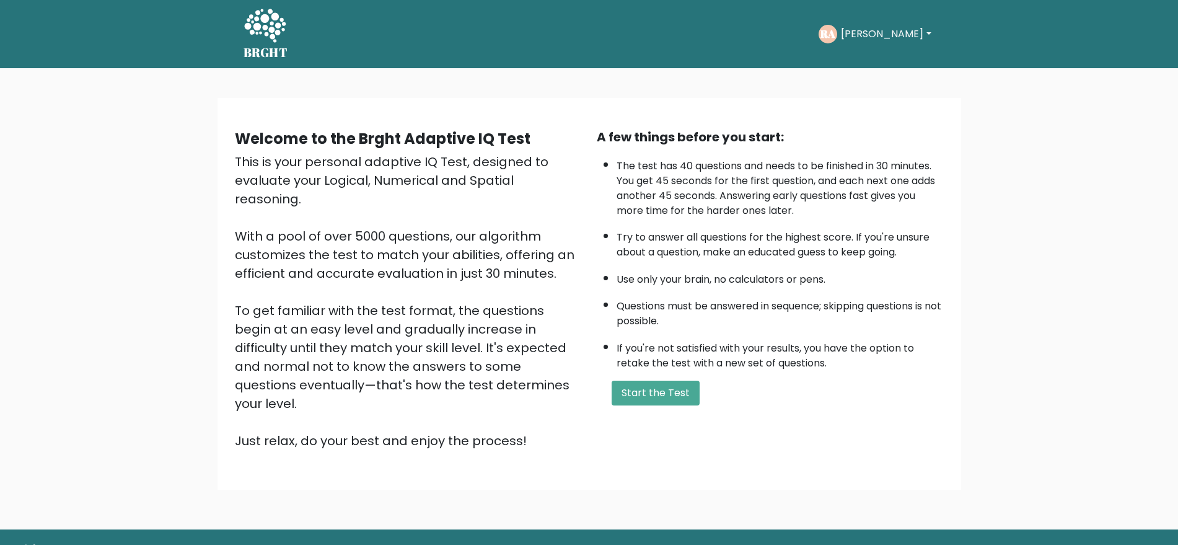
click at [690, 408] on div "A few things before you start: The test has 40 questions and needs to be finish…" at bounding box center [770, 289] width 362 height 322
click at [683, 390] on button "Start the Test" at bounding box center [656, 393] width 88 height 25
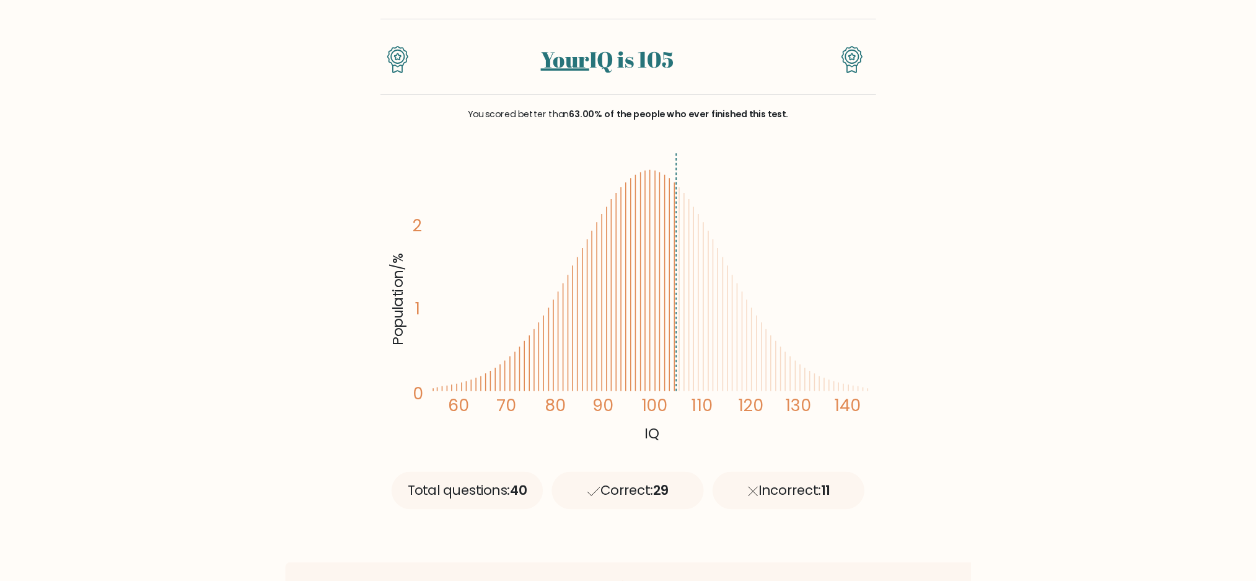
scroll to position [77, 0]
